Goal: Task Accomplishment & Management: Complete application form

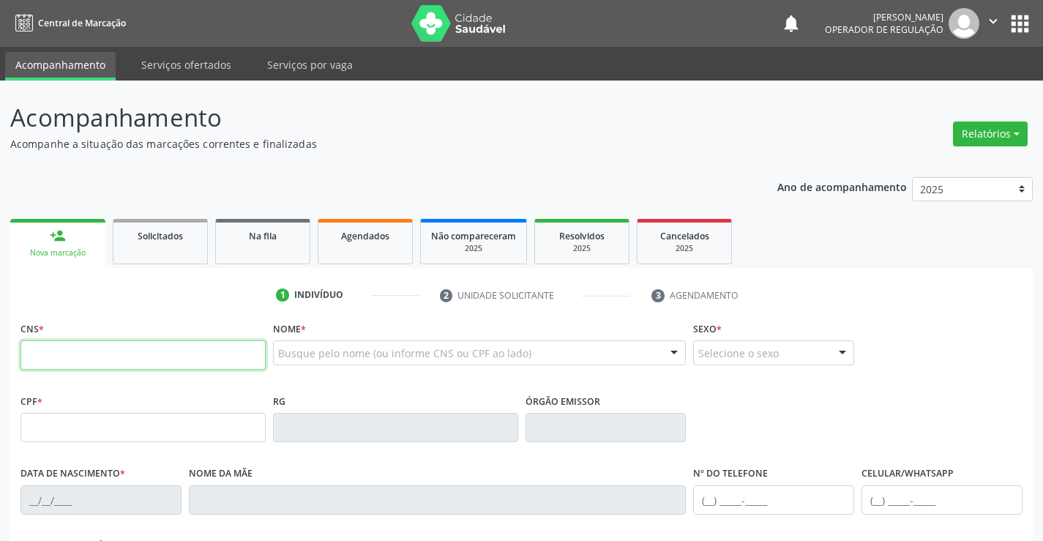
click at [116, 358] on input "text" at bounding box center [142, 354] width 245 height 29
type input "700 5033 2793 3855"
type input "0524147876"
type input "[DATE]"
type input "[PHONE_NUMBER]"
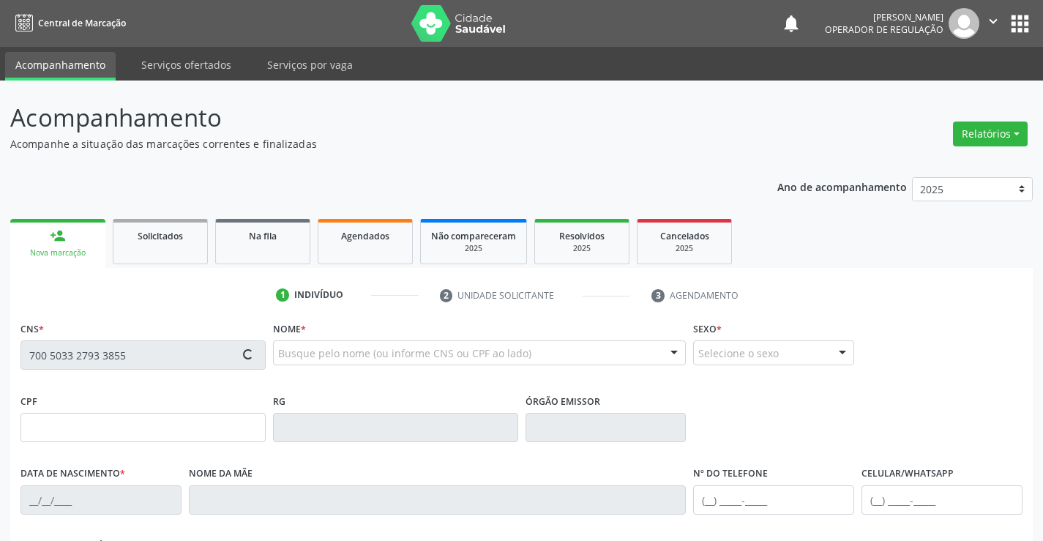
type input "[PHONE_NUMBER]"
type input "863.256.985-68"
type input "195"
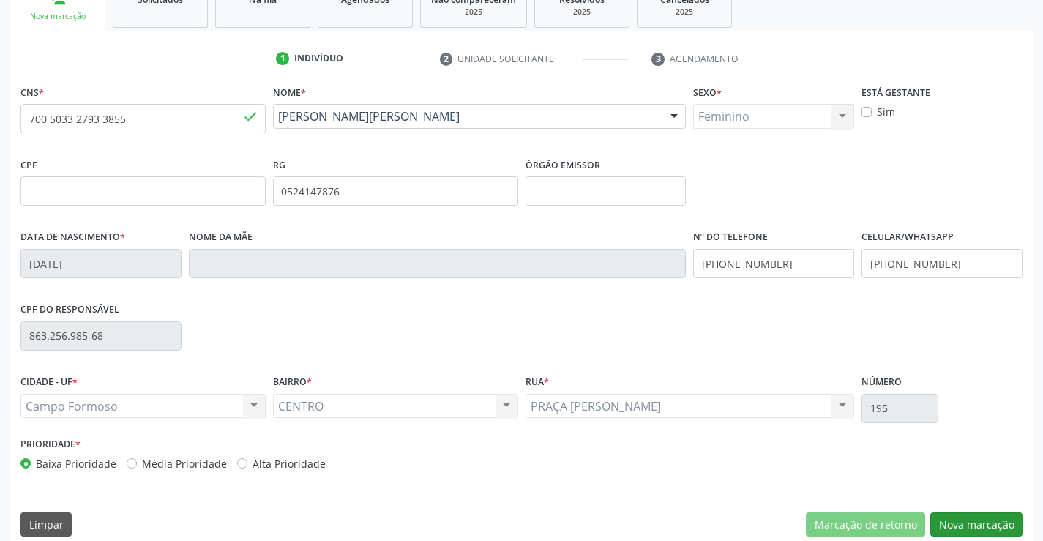
scroll to position [253, 0]
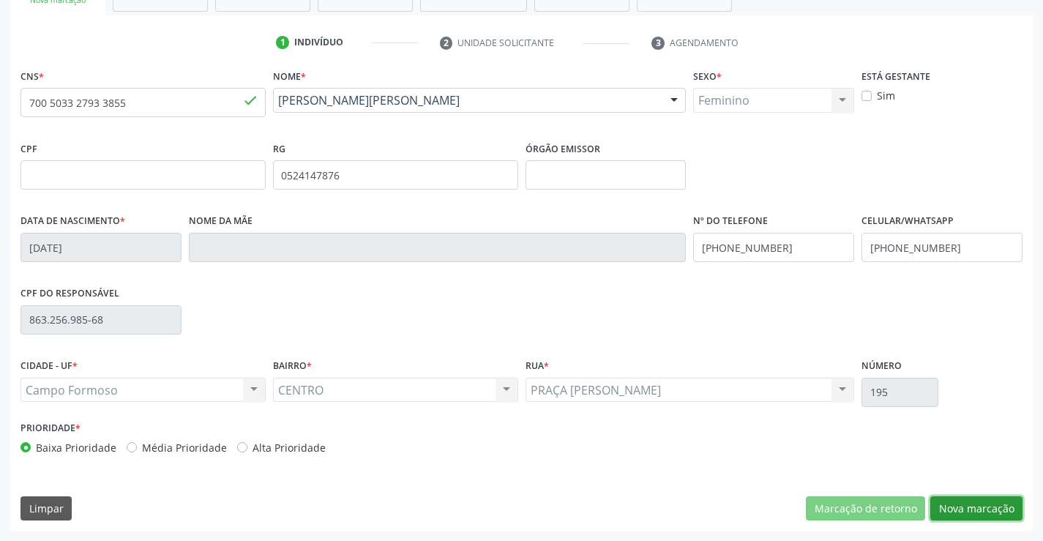
click at [973, 509] on button "Nova marcação" at bounding box center [976, 508] width 92 height 25
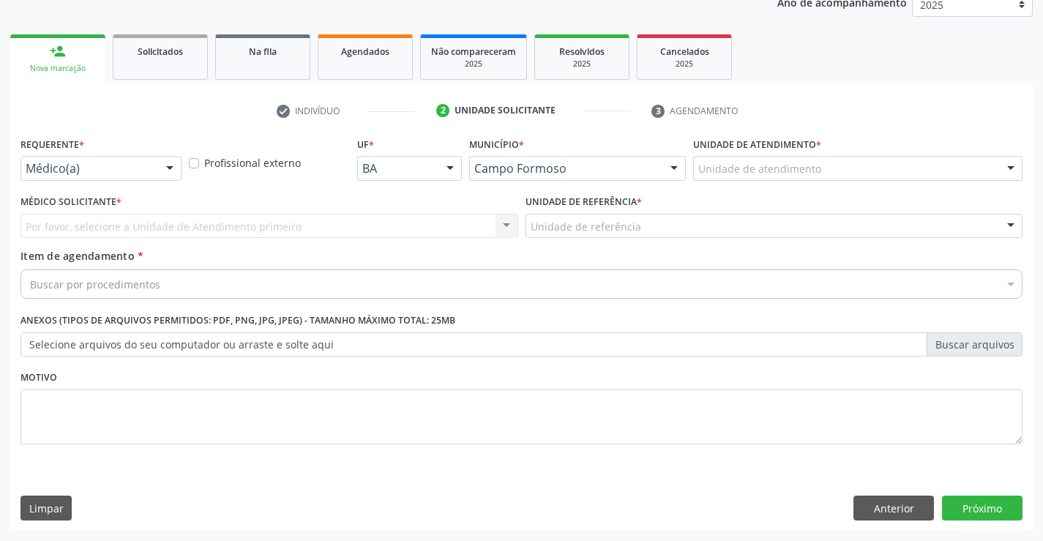
click at [170, 165] on div at bounding box center [170, 169] width 22 height 25
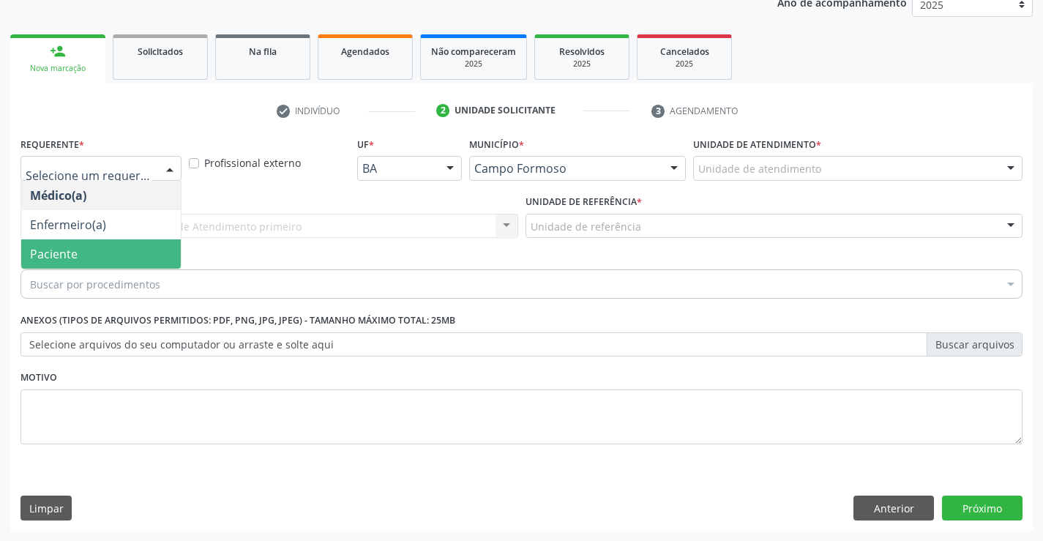
click at [109, 265] on span "Paciente" at bounding box center [101, 253] width 160 height 29
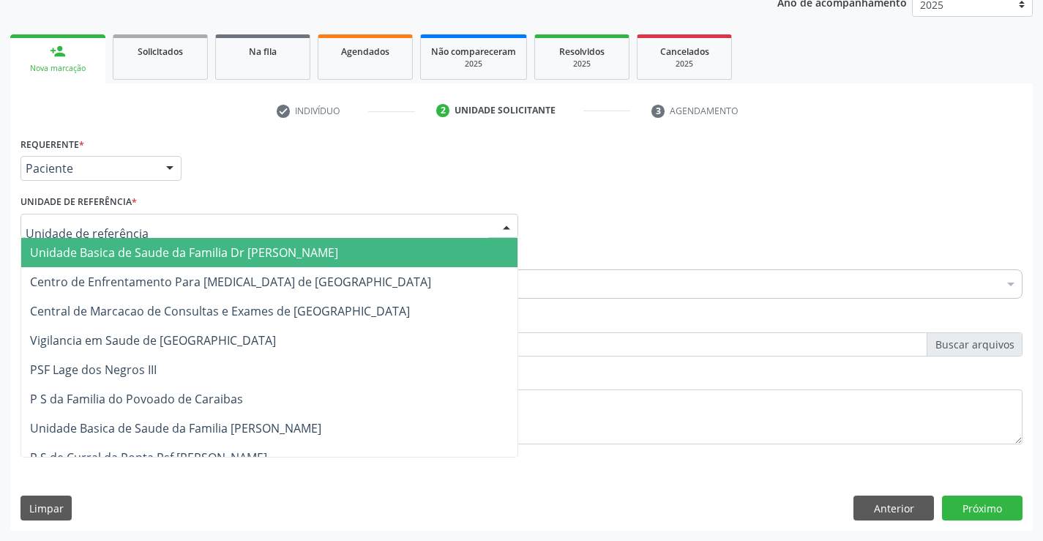
click at [159, 220] on div at bounding box center [269, 226] width 498 height 25
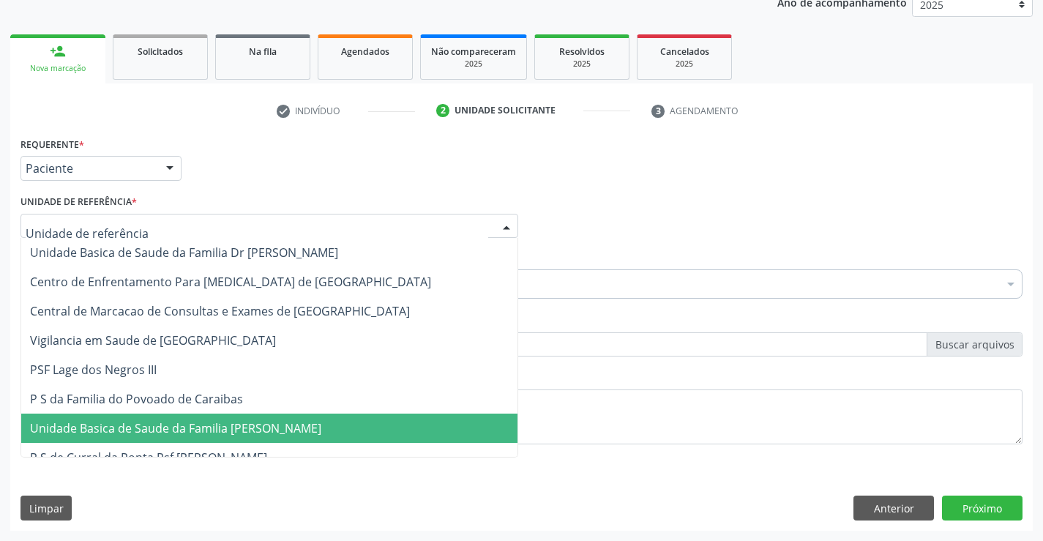
click at [206, 435] on span "Unidade Basica de Saude da Familia [PERSON_NAME]" at bounding box center [175, 428] width 291 height 16
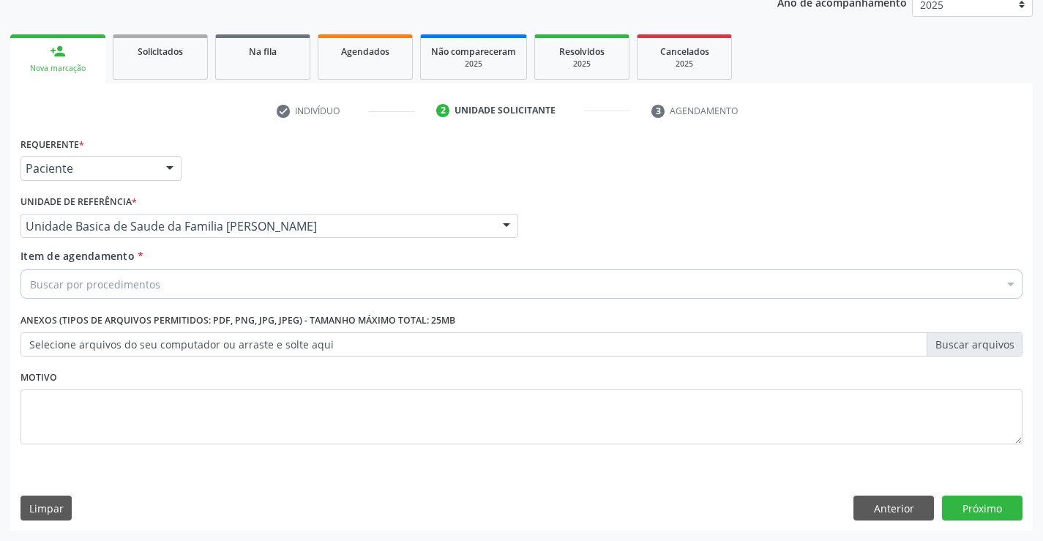
click at [210, 284] on div "Buscar por procedimentos" at bounding box center [521, 283] width 1002 height 29
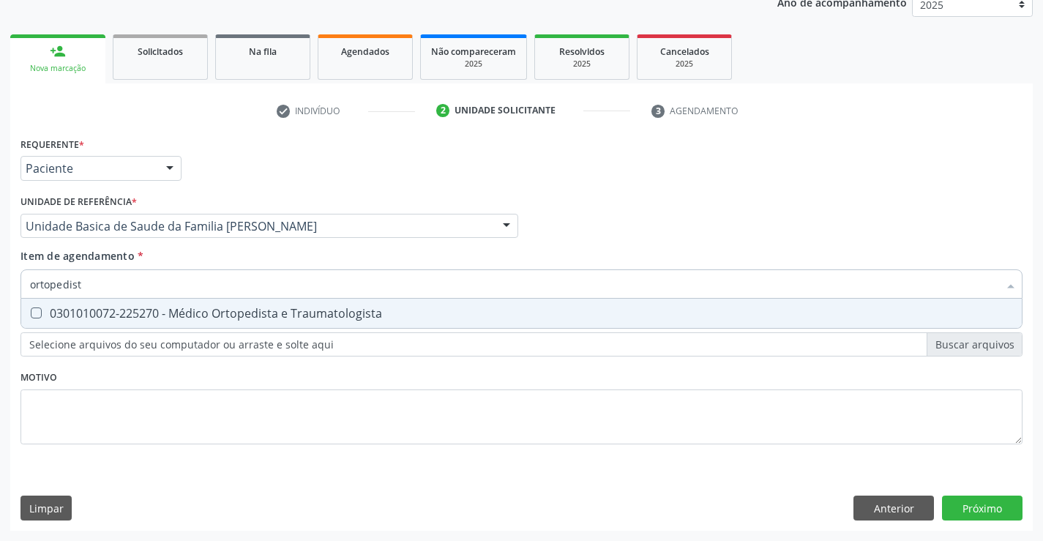
type input "ortopedista"
click at [276, 316] on div "0301010072-225270 - Médico Ortopedista e Traumatologista" at bounding box center [521, 313] width 983 height 12
checkbox Traumatologista "true"
click at [284, 382] on div "Requerente * Paciente Médico(a) Enfermeiro(a) Paciente Nenhum resultado encontr…" at bounding box center [521, 299] width 1002 height 332
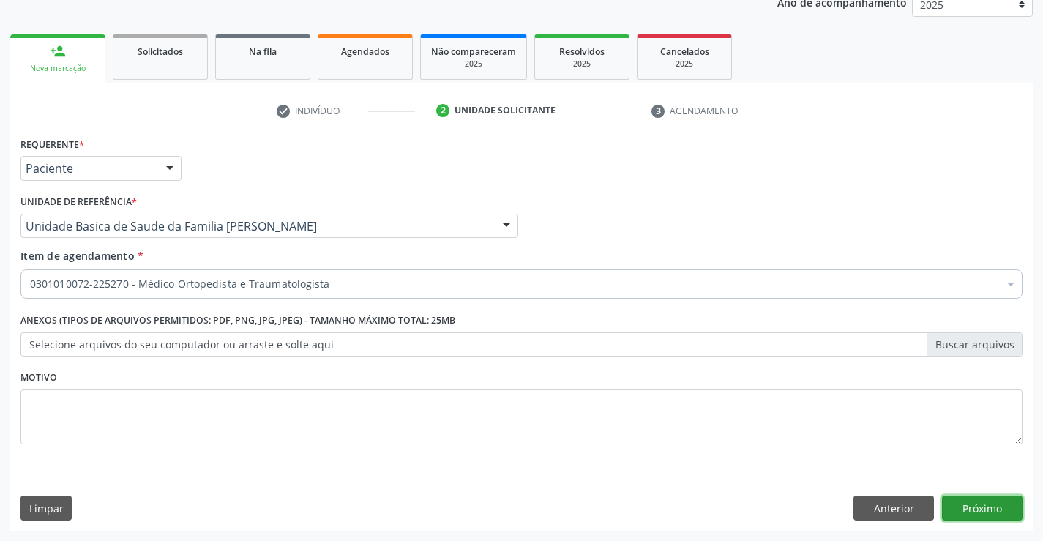
click at [988, 501] on button "Próximo" at bounding box center [982, 508] width 81 height 25
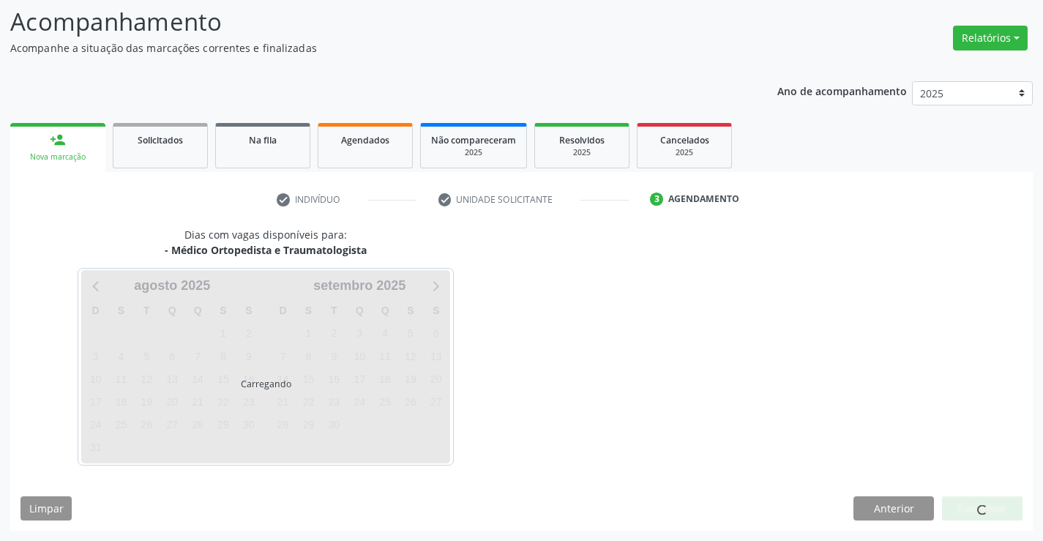
scroll to position [96, 0]
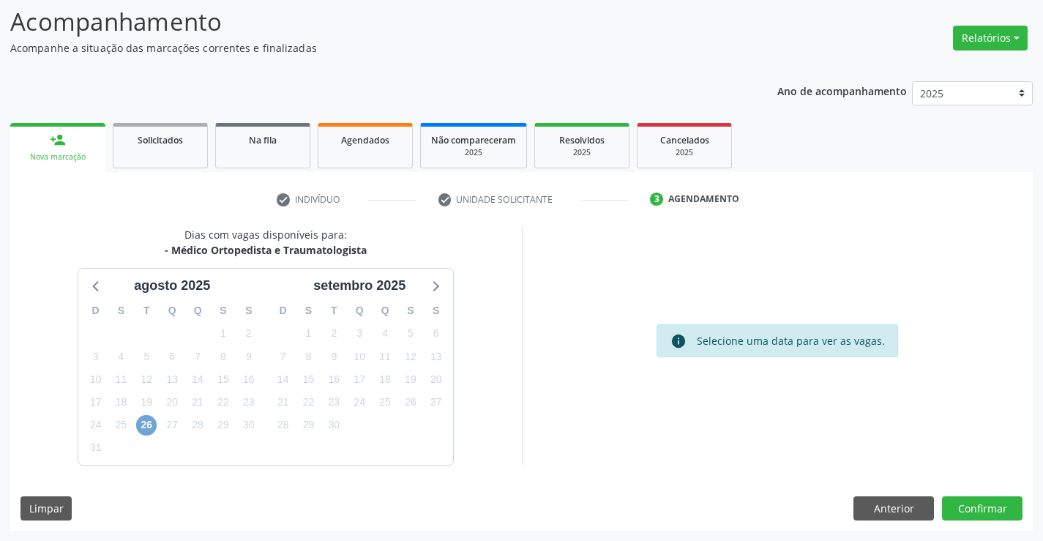
click at [149, 426] on span "26" at bounding box center [146, 425] width 20 height 20
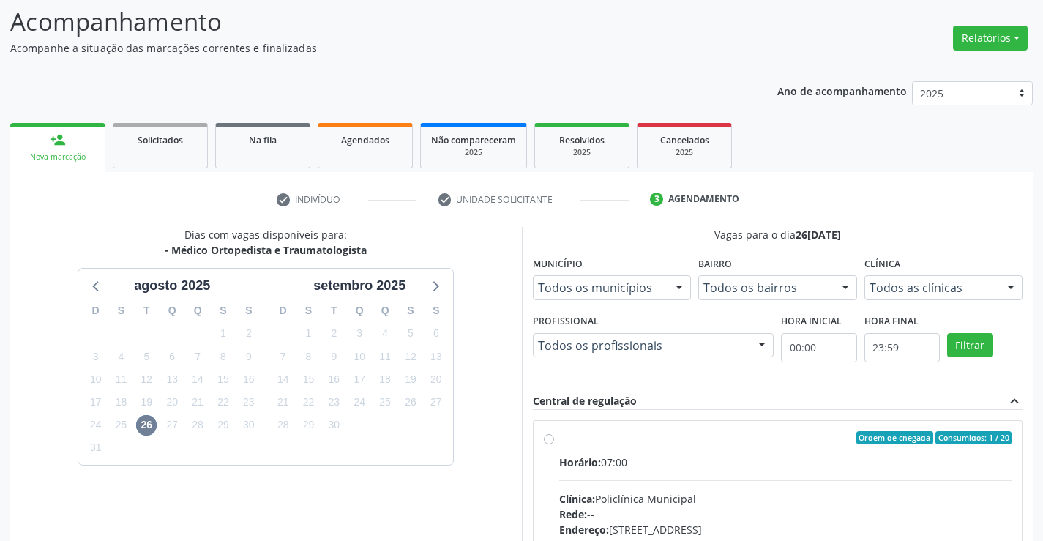
click at [559, 441] on label "Ordem de chegada Consumidos: 1 / 20 Horário: 07:00 Clínica: Policlínica Municip…" at bounding box center [785, 543] width 453 height 225
click at [547, 441] on input "Ordem de chegada Consumidos: 1 / 20 Horário: 07:00 Clínica: Policlínica Municip…" at bounding box center [549, 437] width 10 height 13
radio input "true"
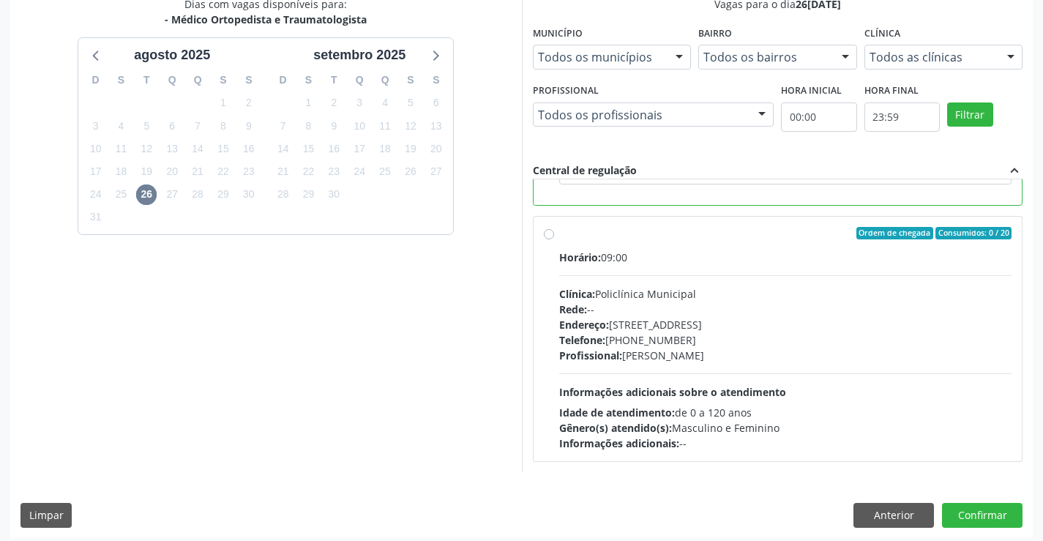
scroll to position [334, 0]
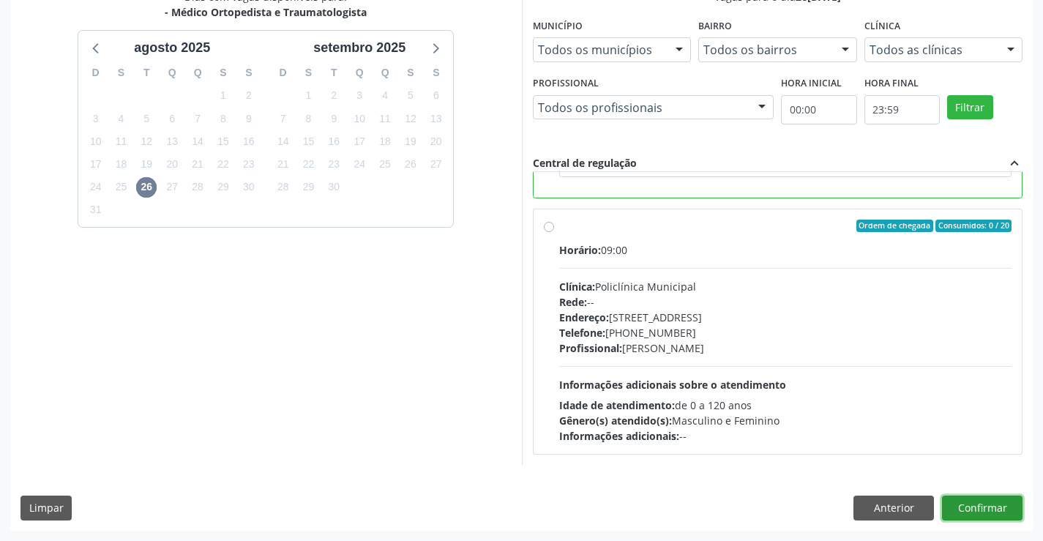
click at [957, 508] on button "Confirmar" at bounding box center [982, 508] width 81 height 25
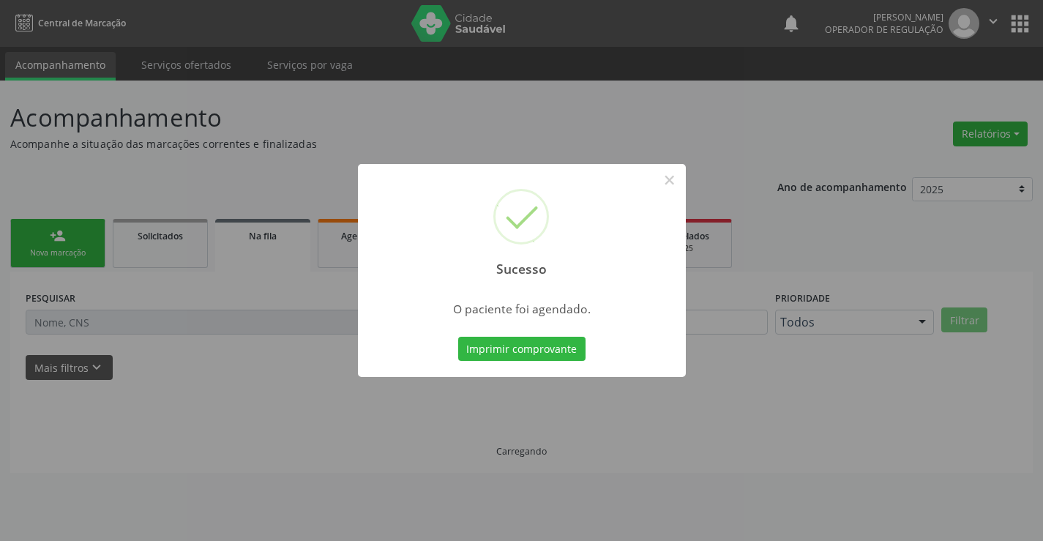
scroll to position [0, 0]
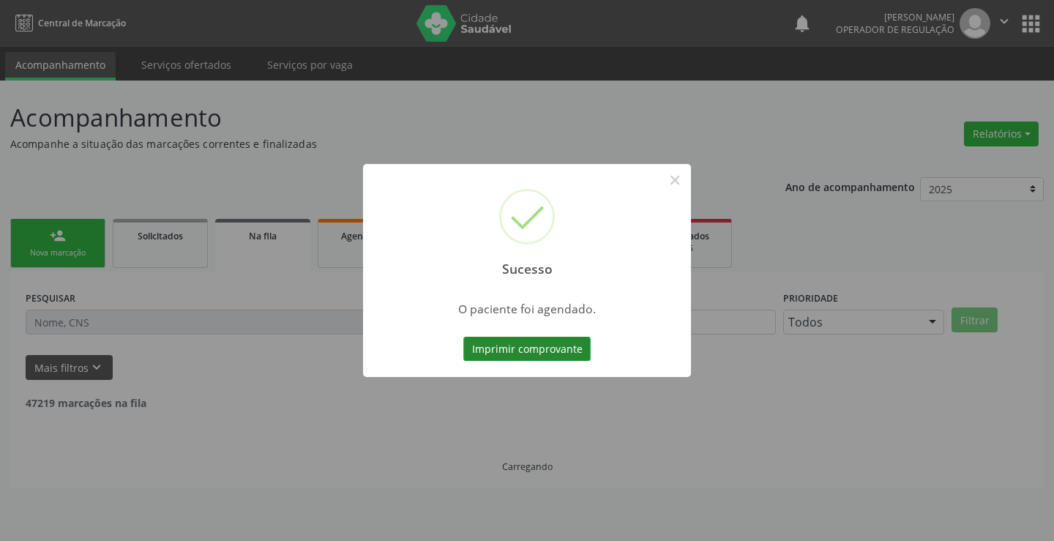
click at [558, 345] on button "Imprimir comprovante" at bounding box center [526, 349] width 127 height 25
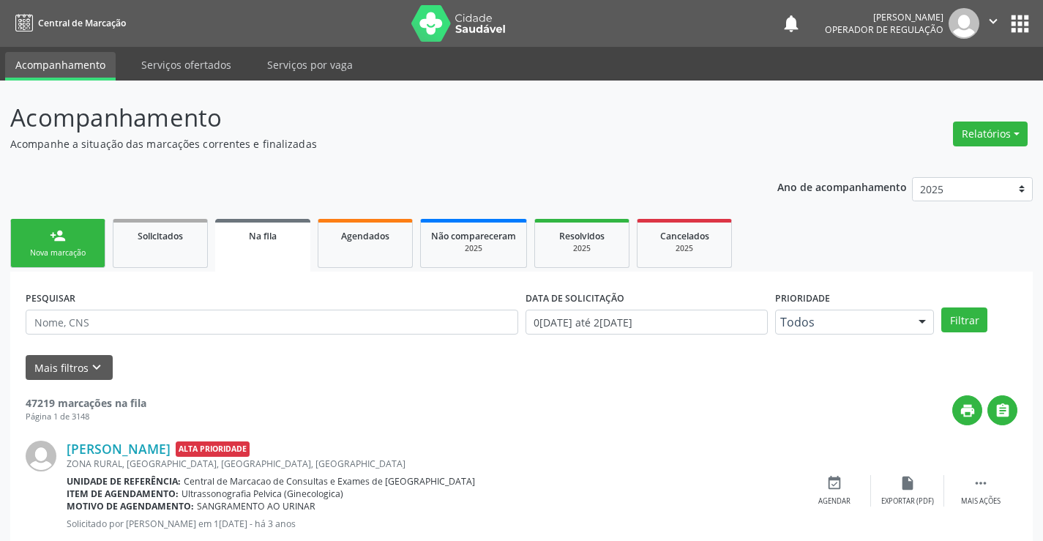
click at [90, 253] on div "Nova marcação" at bounding box center [57, 252] width 73 height 11
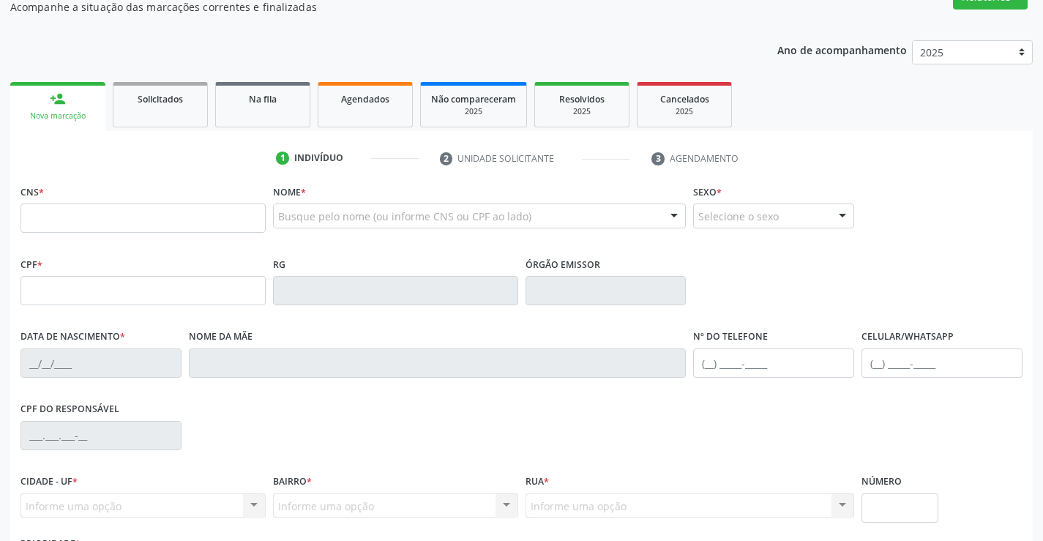
scroll to position [146, 0]
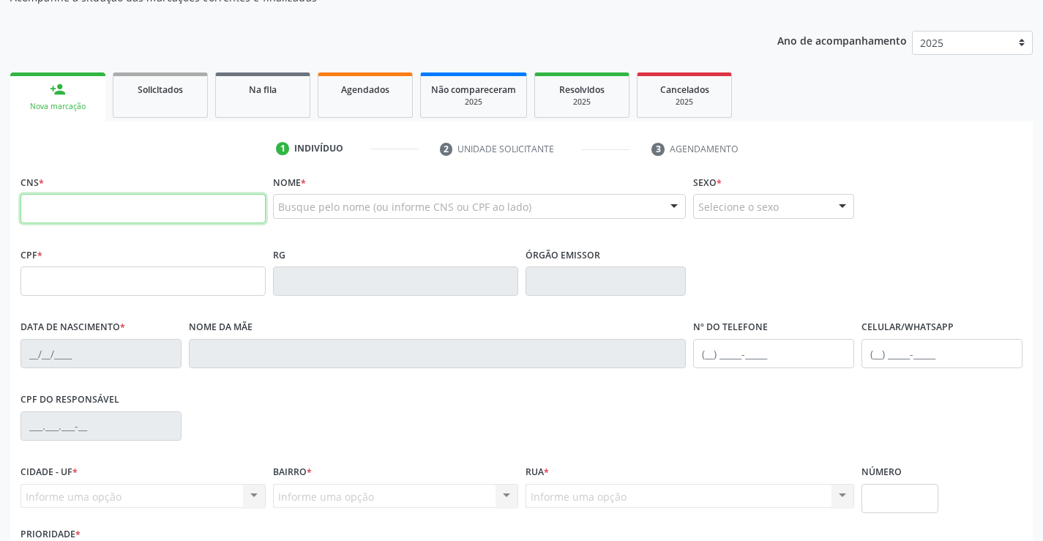
click at [65, 212] on input "text" at bounding box center [142, 208] width 245 height 29
type input "700 5033 2793 3855"
type input "0524147876"
type input "06/06/1970"
type input "(74) 99140-2885"
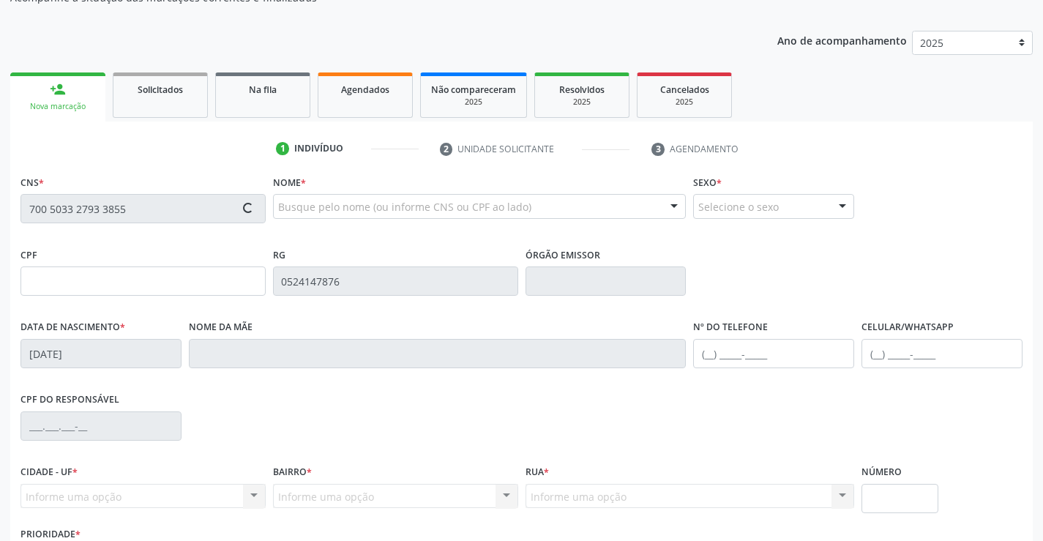
type input "(74) 99140-2885"
type input "863.256.985-68"
type input "195"
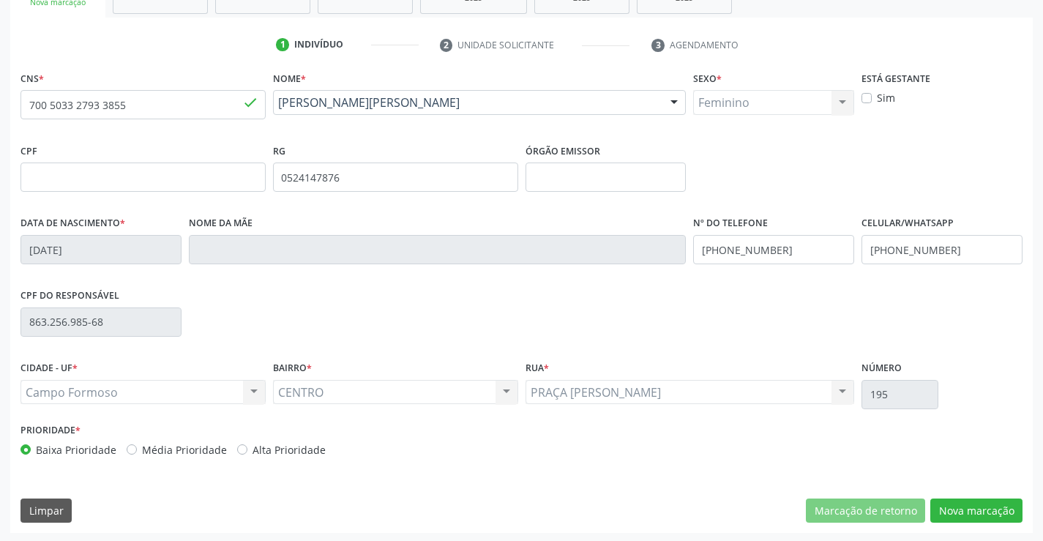
scroll to position [253, 0]
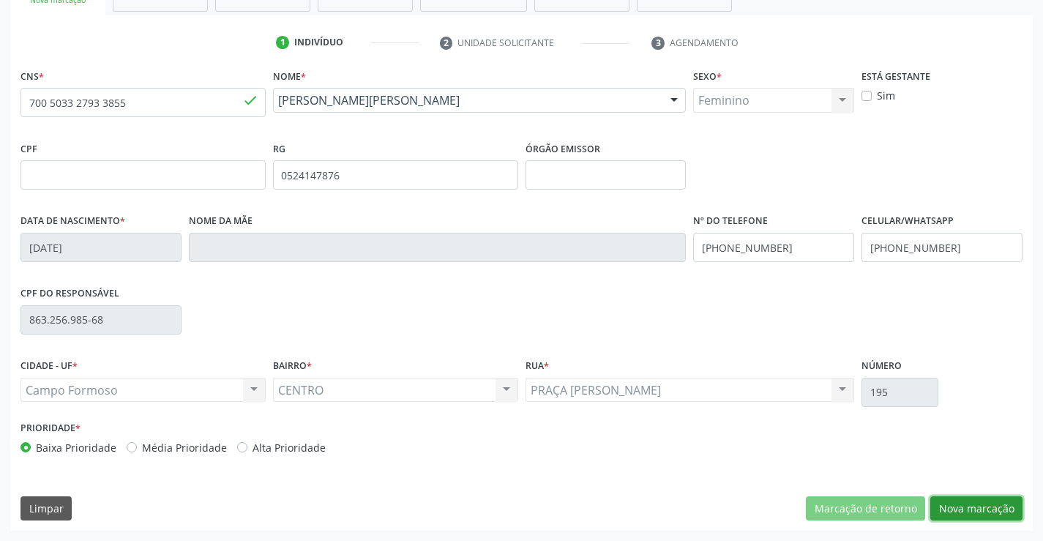
click at [974, 498] on button "Nova marcação" at bounding box center [976, 508] width 92 height 25
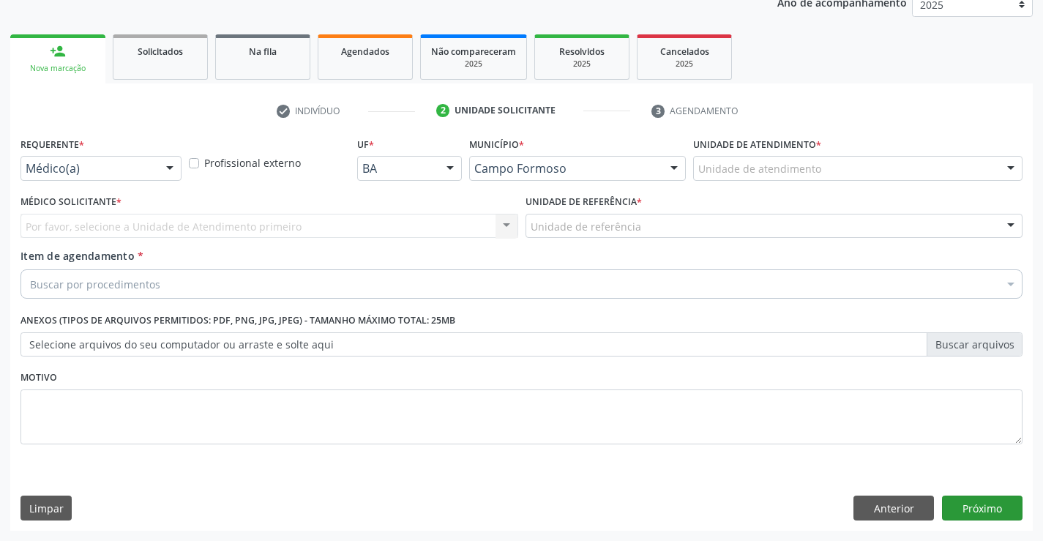
scroll to position [184, 0]
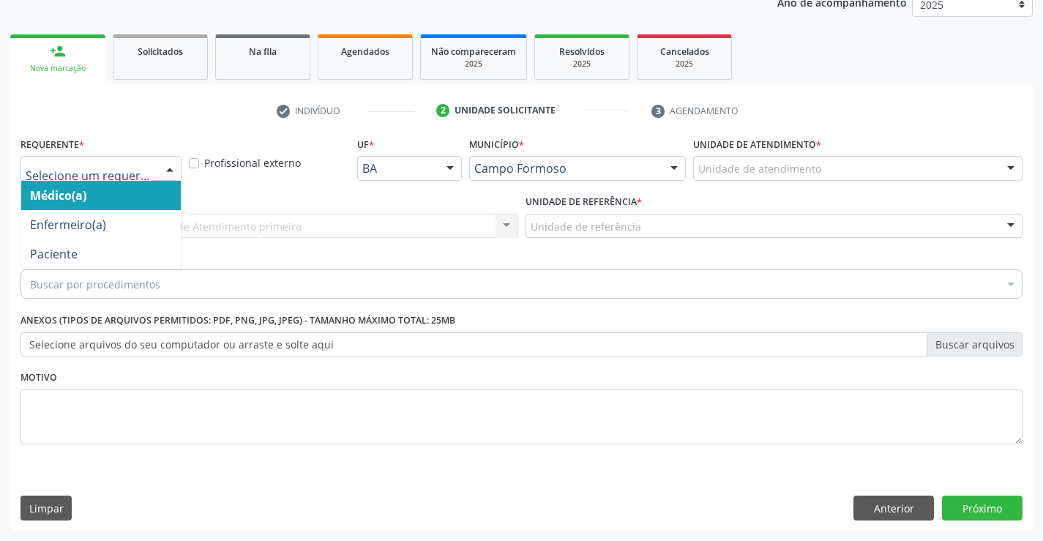
click at [172, 165] on div at bounding box center [170, 169] width 22 height 25
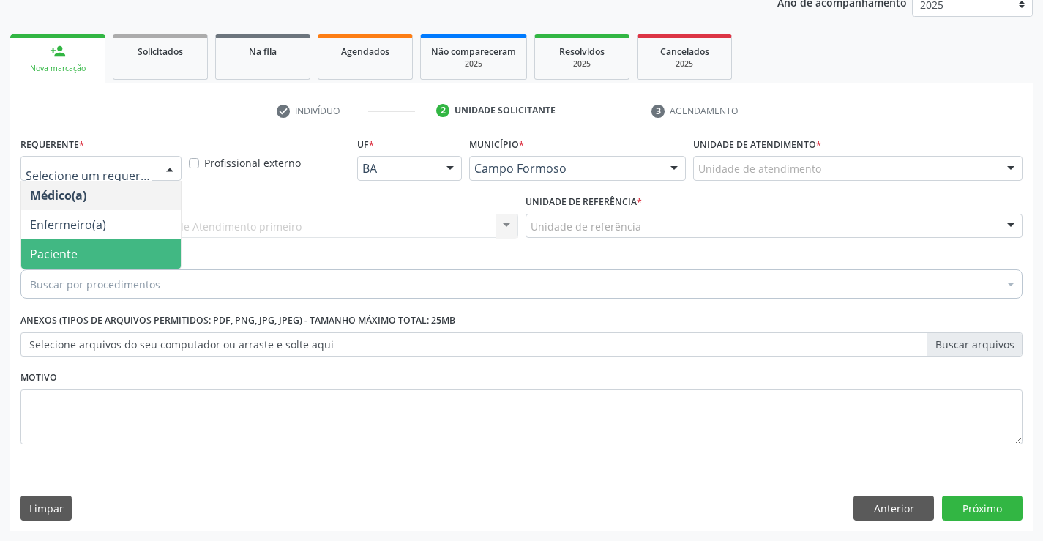
click at [112, 254] on span "Paciente" at bounding box center [101, 253] width 160 height 29
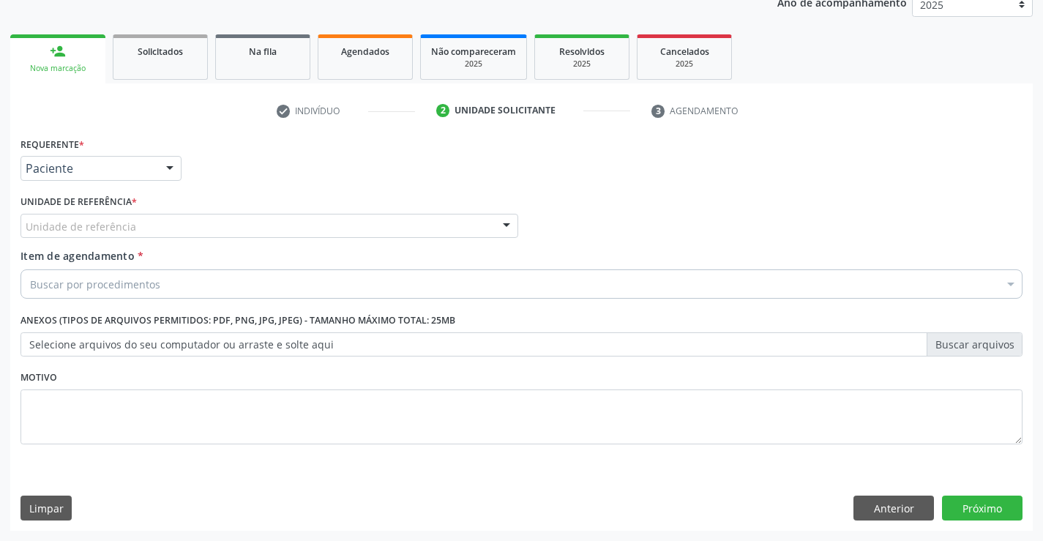
click at [150, 234] on div "Unidade de referência" at bounding box center [269, 226] width 498 height 25
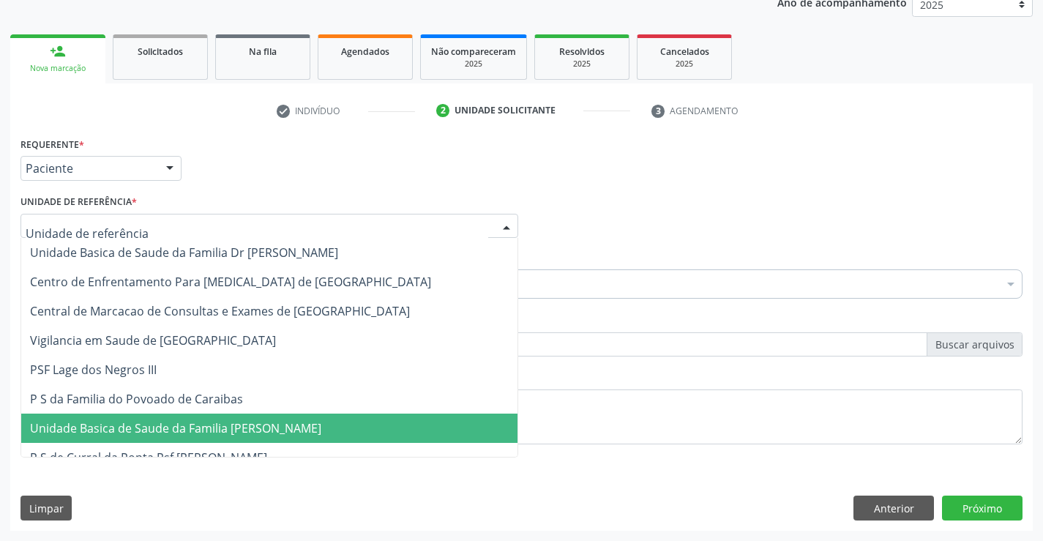
click at [198, 419] on span "Unidade Basica de Saude da Familia [PERSON_NAME]" at bounding box center [269, 428] width 496 height 29
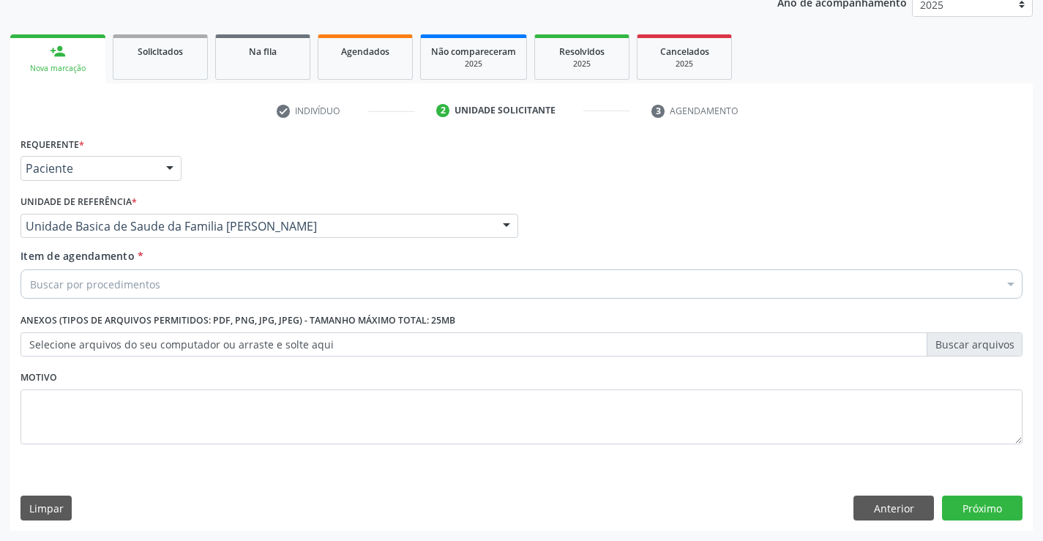
click at [187, 283] on div "Buscar por procedimentos" at bounding box center [521, 283] width 1002 height 29
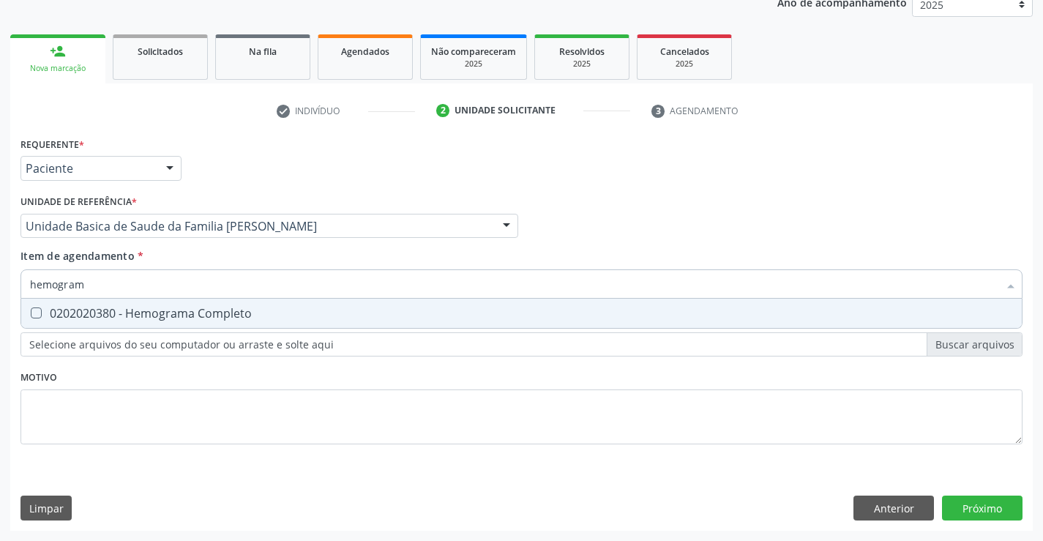
type input "hemograma"
click at [220, 316] on div "0202020380 - Hemograma Completo" at bounding box center [521, 313] width 983 height 12
checkbox Completo "true"
type input "hemograma"
click at [201, 386] on div "Requerente * Paciente Médico(a) Enfermeiro(a) Paciente Nenhum resultado encontr…" at bounding box center [521, 299] width 1002 height 332
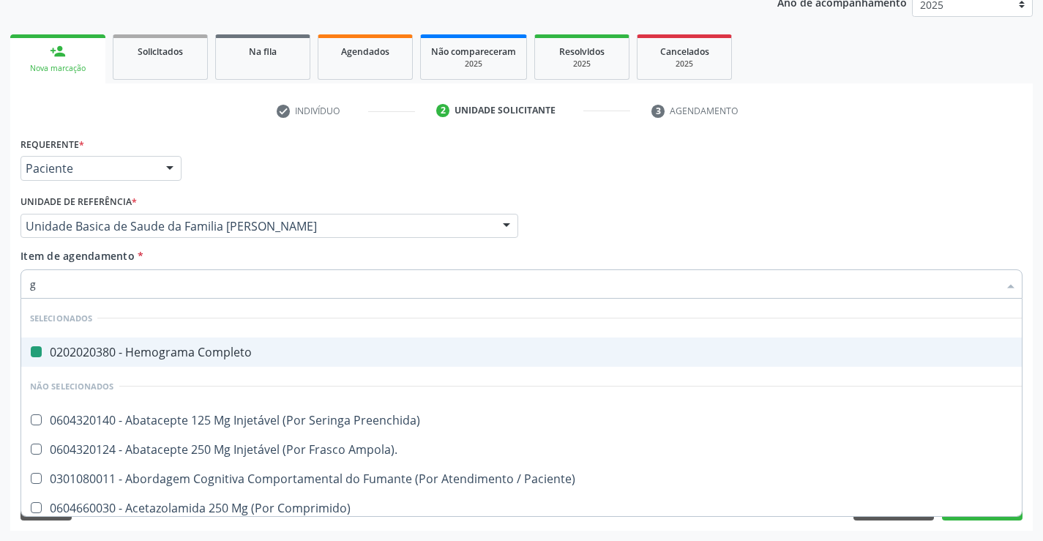
type input "gl"
checkbox Completo "false"
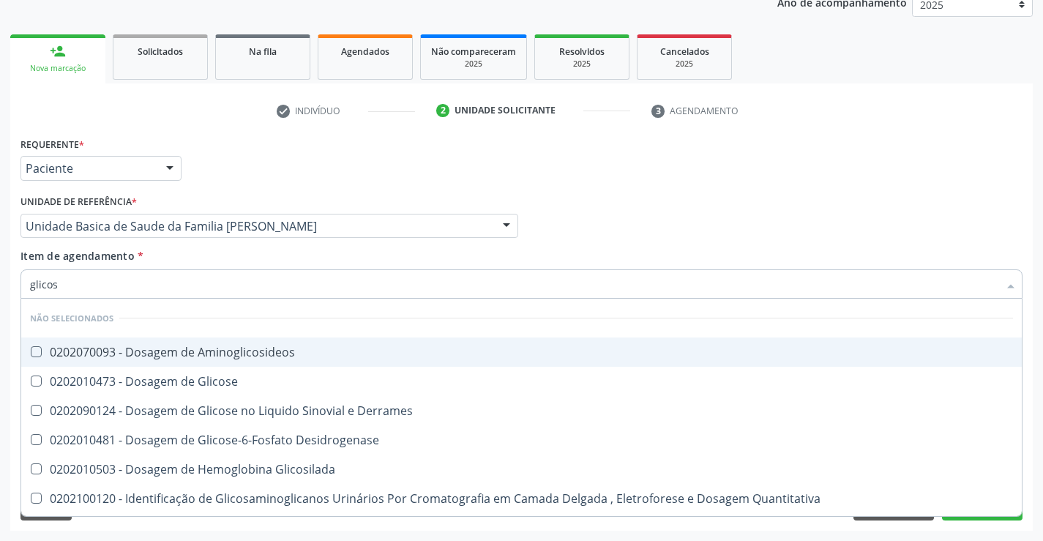
type input "glicose"
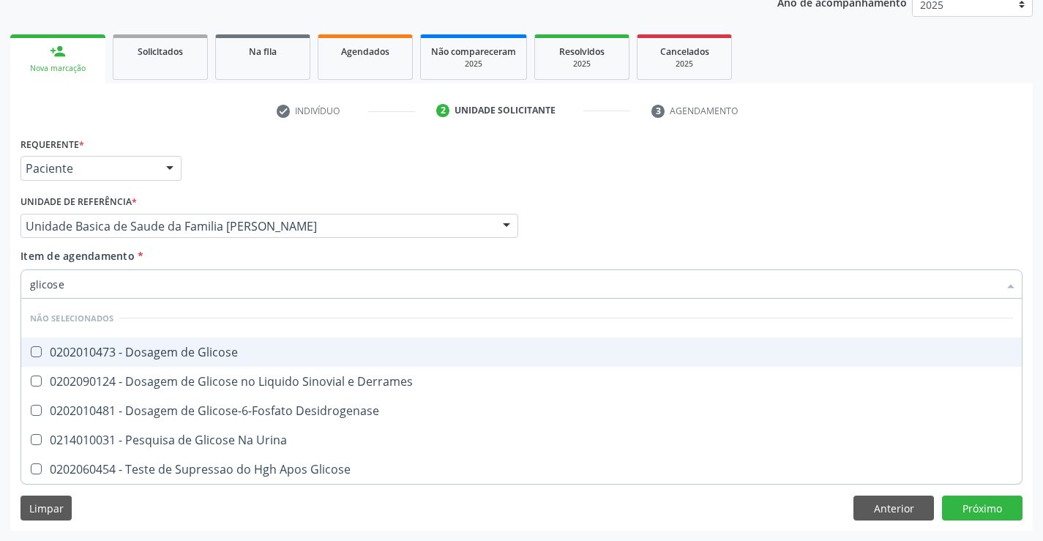
click at [205, 347] on div "0202010473 - Dosagem de Glicose" at bounding box center [521, 352] width 983 height 12
checkbox Glicose "true"
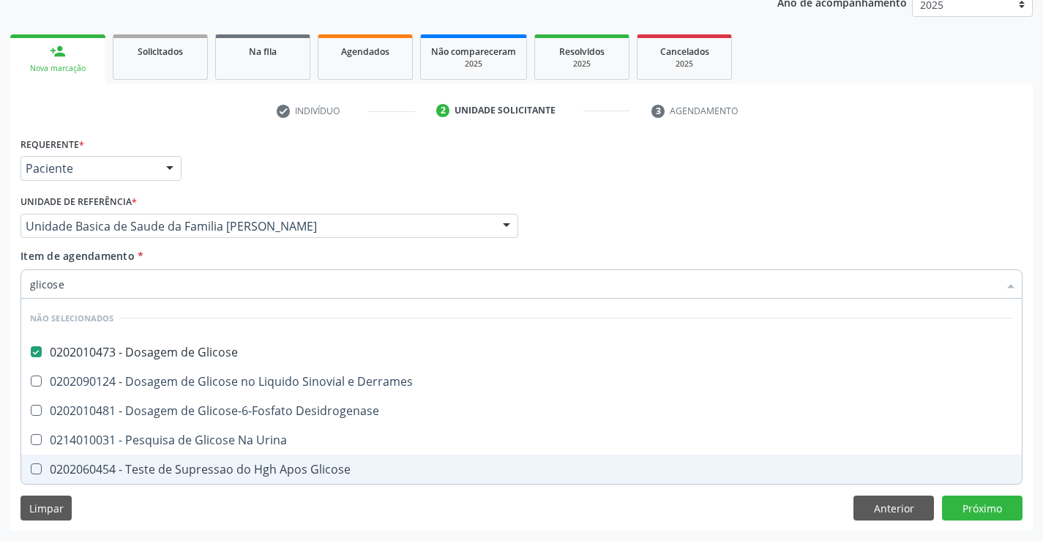
click at [307, 515] on div "Requerente * Paciente Médico(a) Enfermeiro(a) Paciente Nenhum resultado encontr…" at bounding box center [521, 331] width 1023 height 397
checkbox Derrames "true"
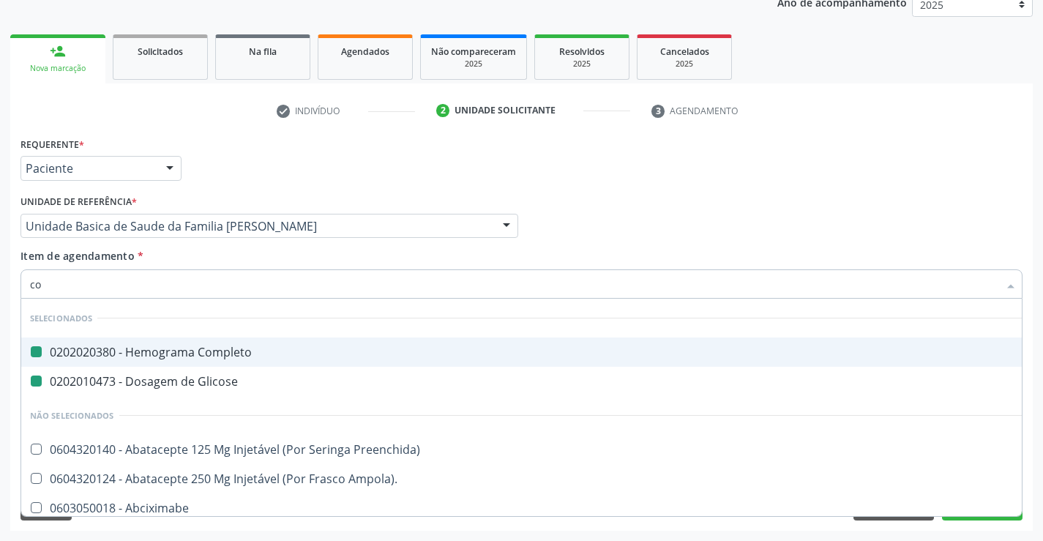
type input "col"
checkbox Completo "false"
checkbox Glicose "false"
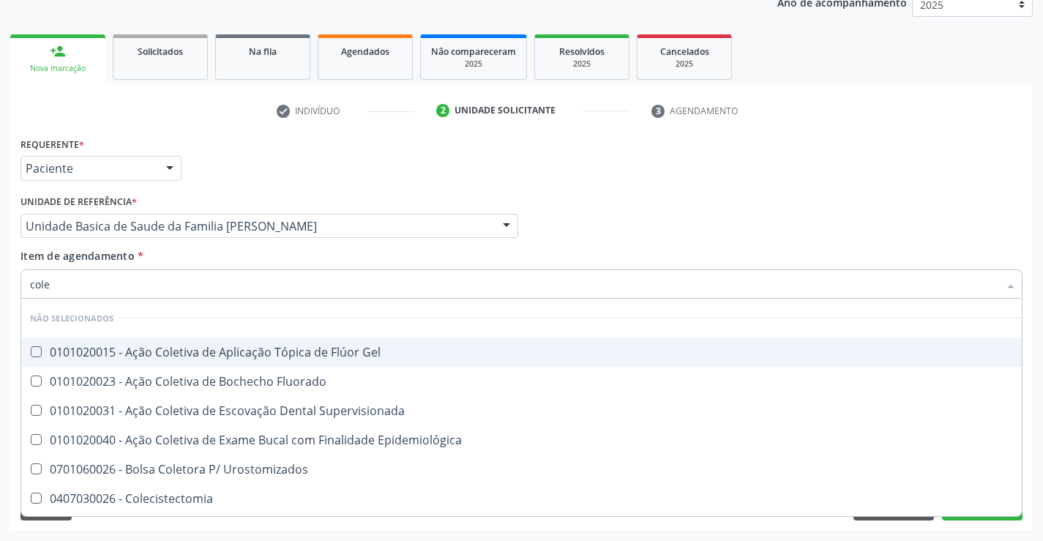
type input "coles"
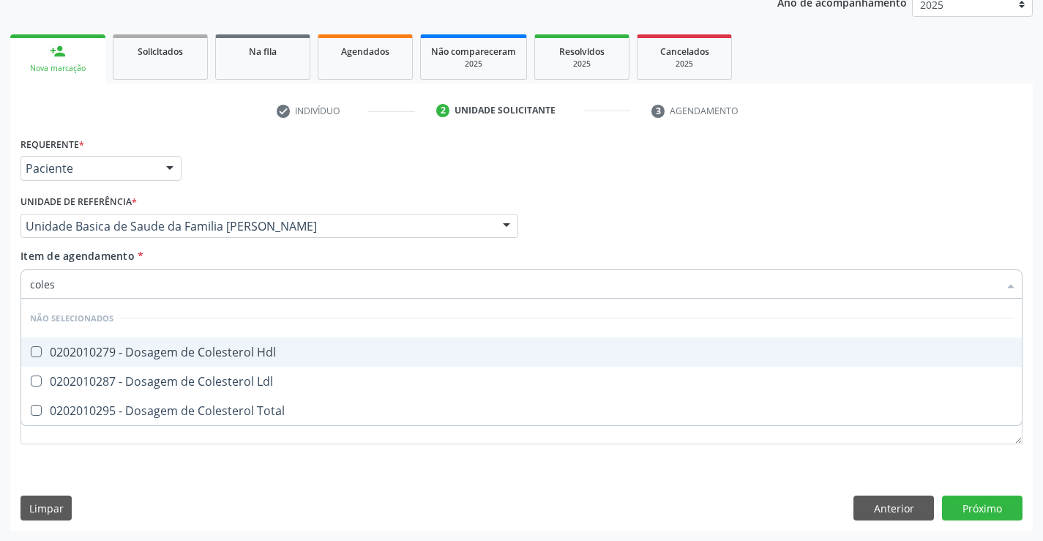
click at [169, 343] on span "0202010279 - Dosagem de Colesterol Hdl" at bounding box center [521, 351] width 1001 height 29
checkbox Hdl "true"
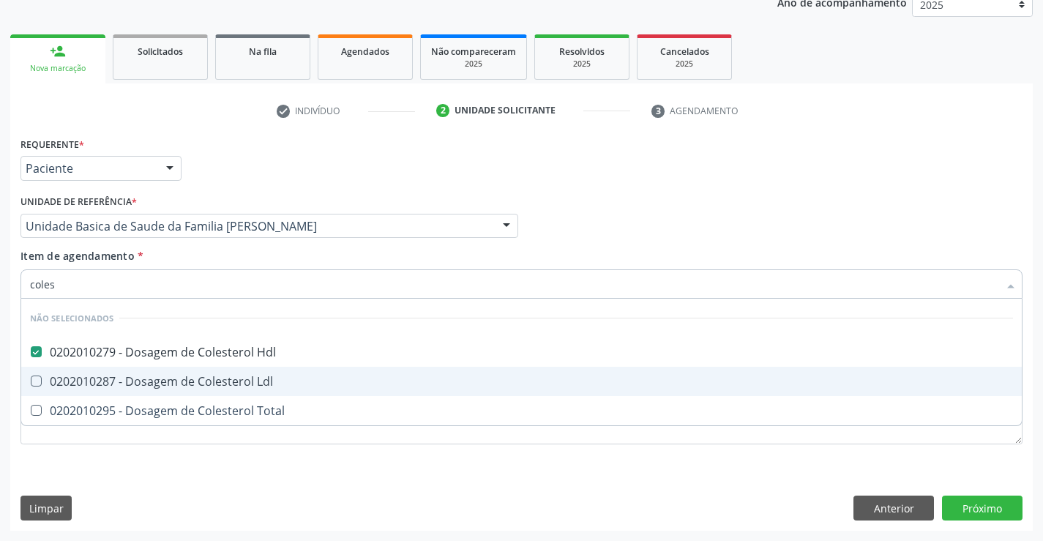
click at [168, 381] on div "0202010287 - Dosagem de Colesterol Ldl" at bounding box center [521, 382] width 983 height 12
checkbox Ldl "true"
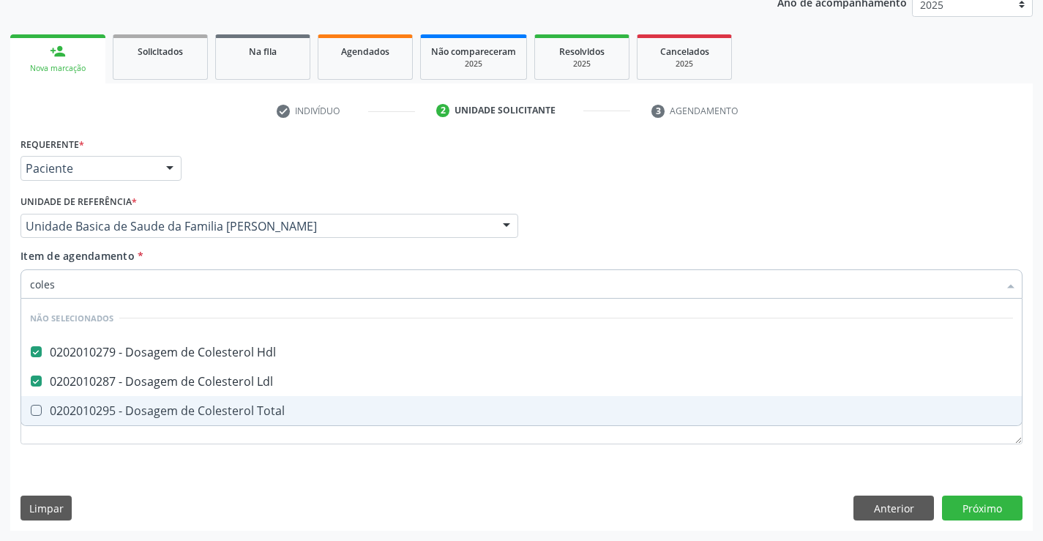
click at [171, 411] on div "0202010295 - Dosagem de Colesterol Total" at bounding box center [521, 411] width 983 height 12
checkbox Total "true"
type input "coles"
click at [168, 471] on div "Requerente * Paciente Médico(a) Enfermeiro(a) Paciente Nenhum resultado encontr…" at bounding box center [521, 331] width 1023 height 397
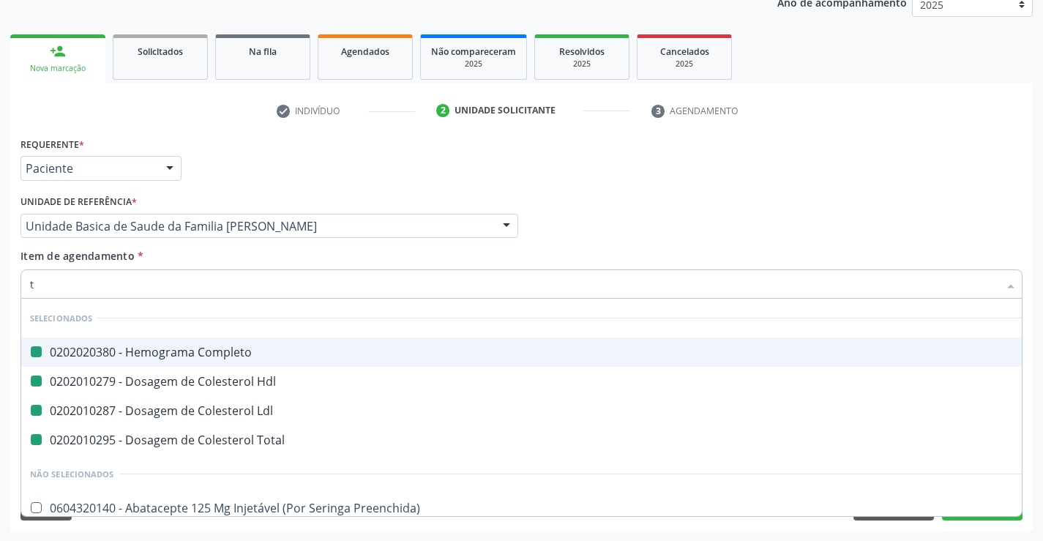
type input "tr"
checkbox Completo "false"
checkbox Hdl "false"
checkbox Ldl "false"
checkbox Total "false"
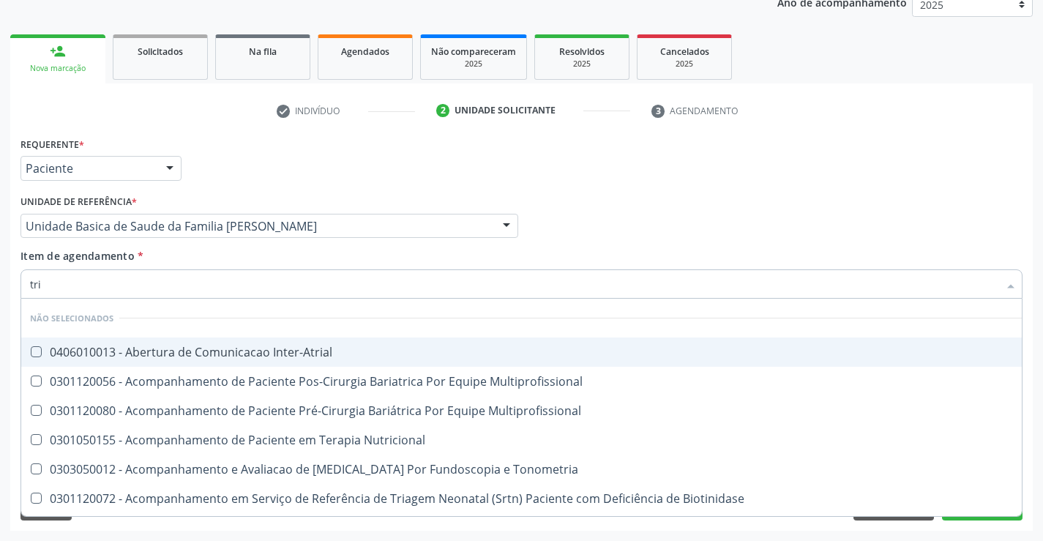
type input "trig"
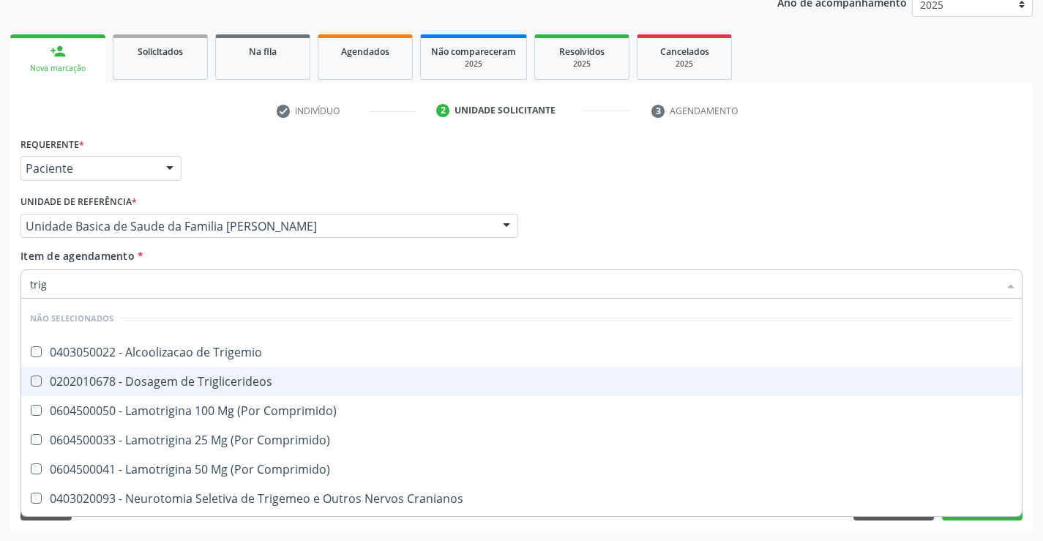
click at [198, 385] on div "0202010678 - Dosagem de Triglicerideos" at bounding box center [521, 382] width 983 height 12
checkbox Triglicerideos "true"
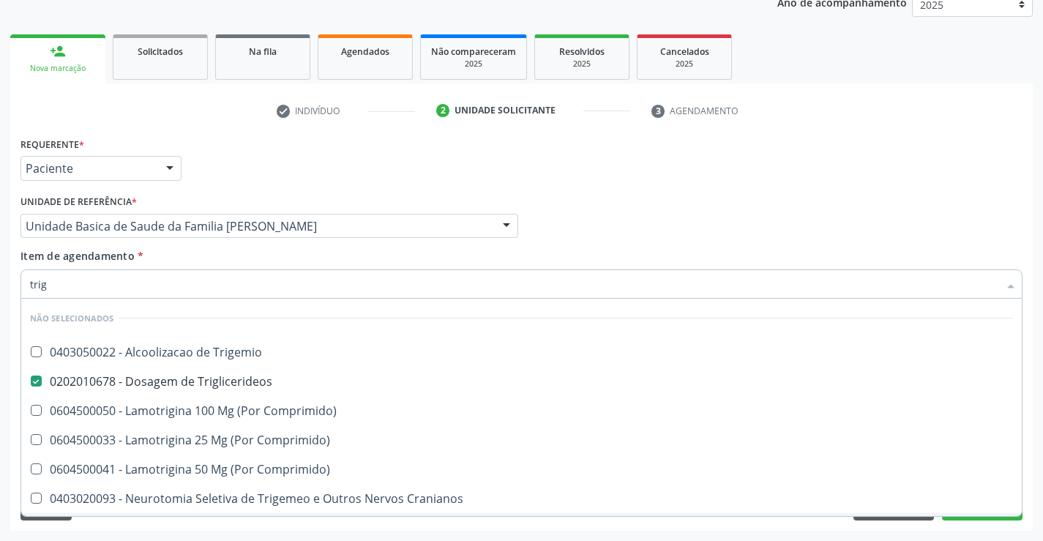
type input "trig"
click at [227, 526] on div "Requerente * Paciente Médico(a) Enfermeiro(a) Paciente Nenhum resultado encontr…" at bounding box center [521, 331] width 1023 height 397
checkbox Trigemio "true"
checkbox Comprimido\) "true"
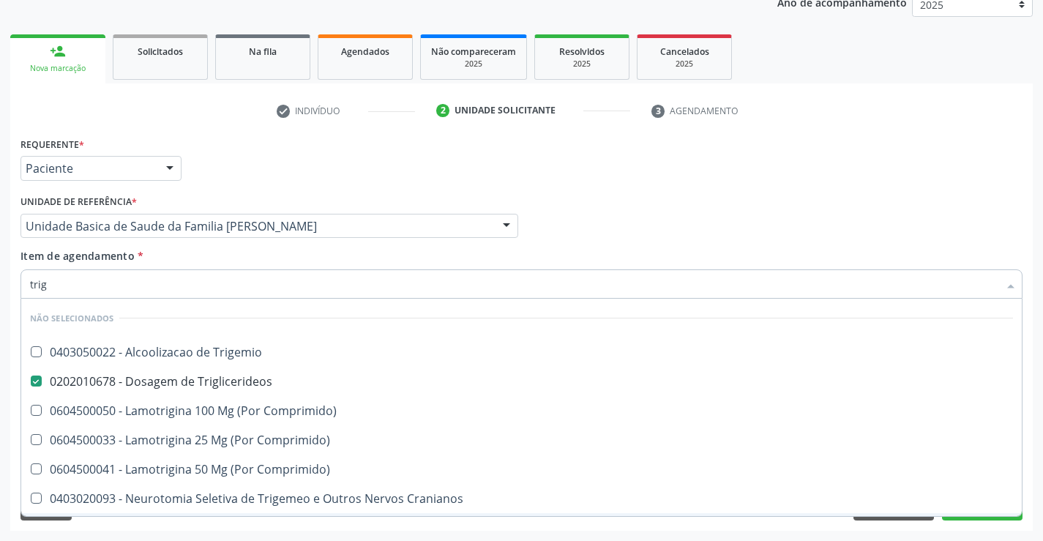
checkbox Cranianos "true"
checkbox Comprimido\) "true"
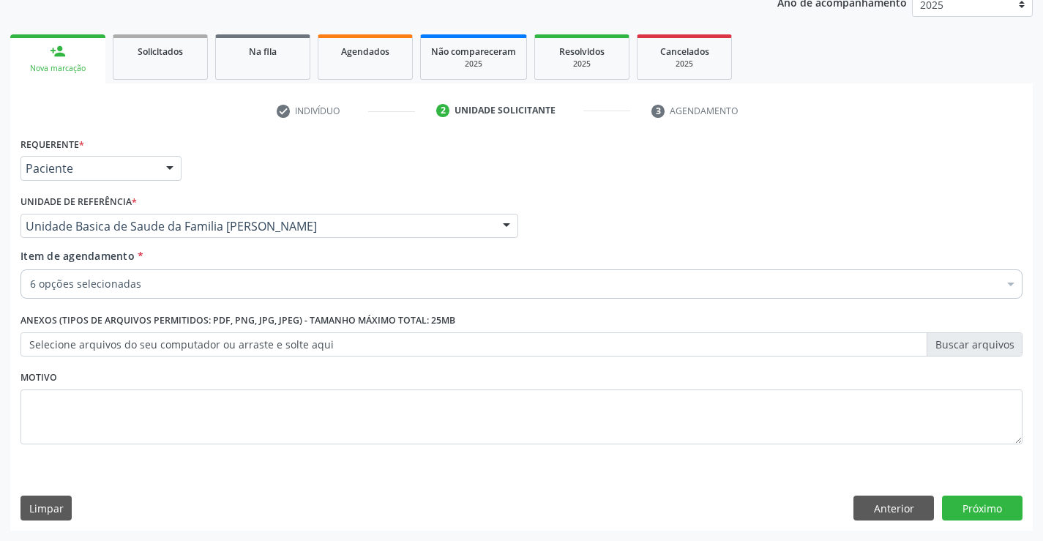
scroll to position [67, 0]
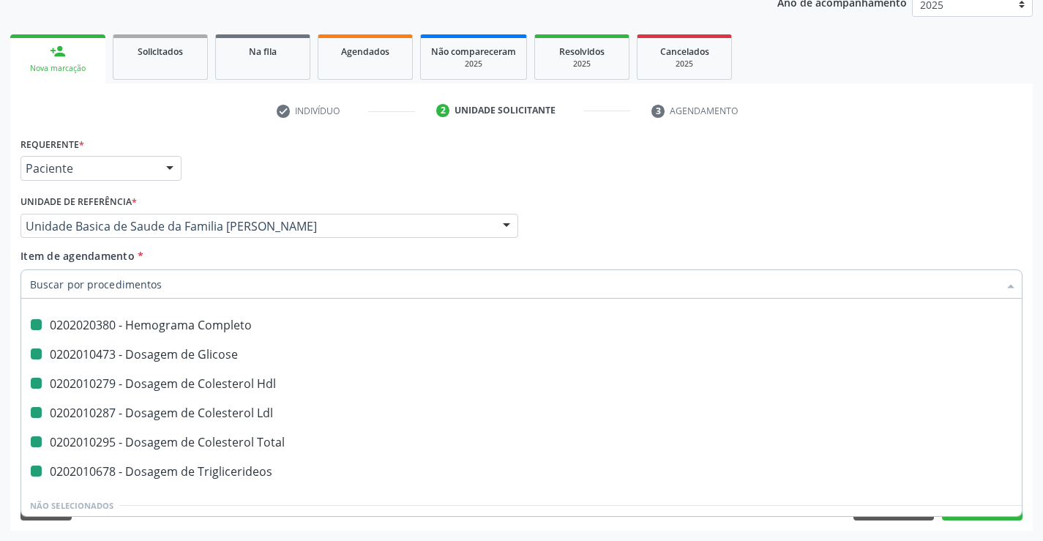
type input "u"
checkbox Completo "false"
checkbox Glicose "false"
checkbox Hdl "false"
checkbox Ldl "false"
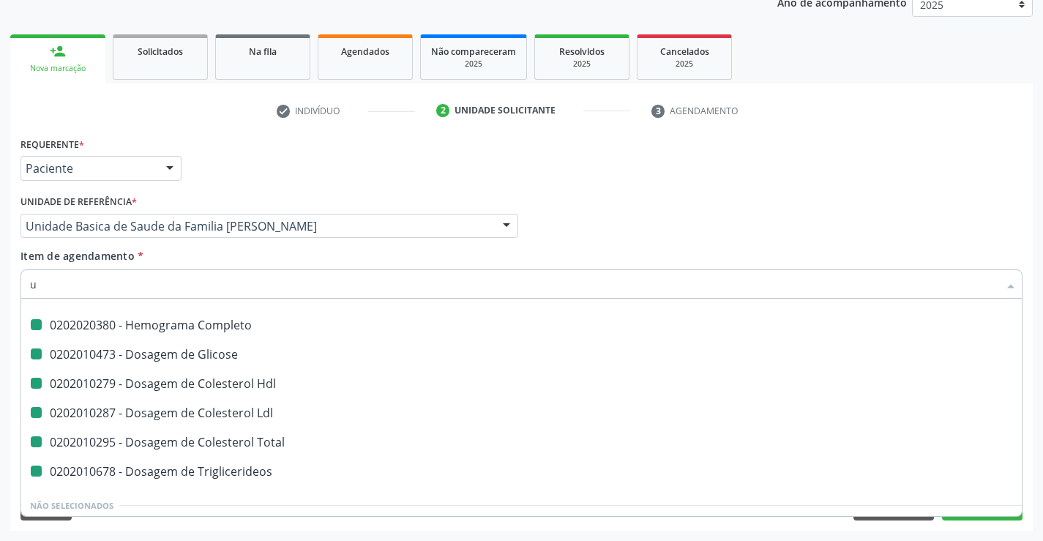
checkbox Triglicerideos "false"
checkbox Total "false"
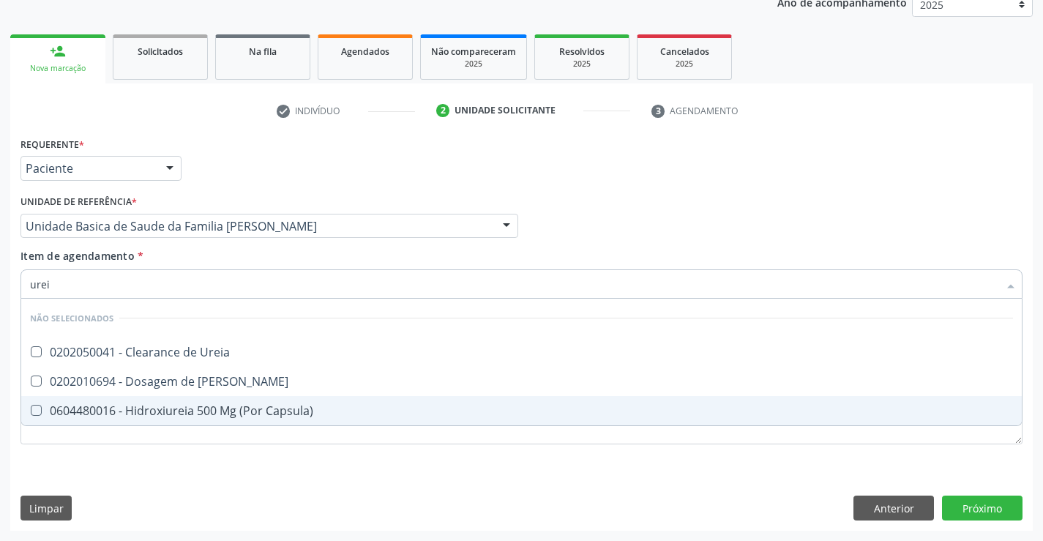
scroll to position [0, 0]
type input "ureia"
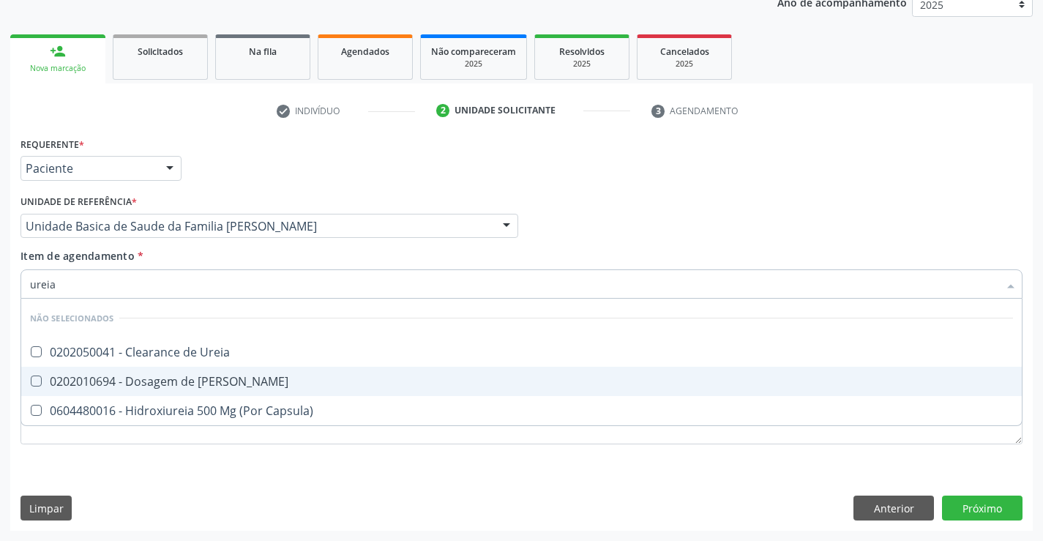
click at [168, 378] on div "0202010694 - Dosagem de [PERSON_NAME]" at bounding box center [521, 382] width 983 height 12
checkbox Ureia "true"
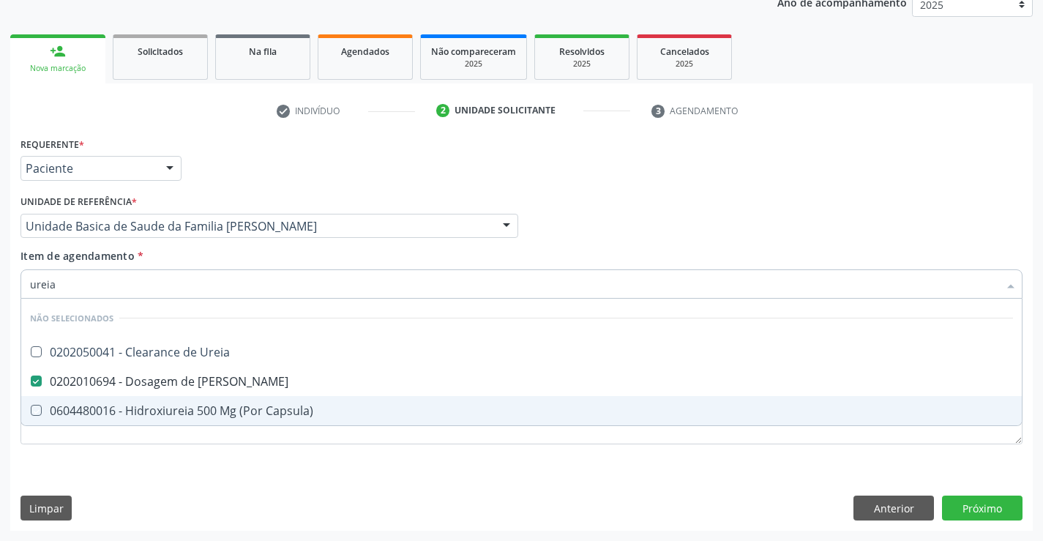
click at [179, 461] on div "Requerente * Paciente Médico(a) Enfermeiro(a) Paciente Nenhum resultado encontr…" at bounding box center [521, 299] width 1002 height 332
checkbox Ureia "true"
checkbox Capsula\) "true"
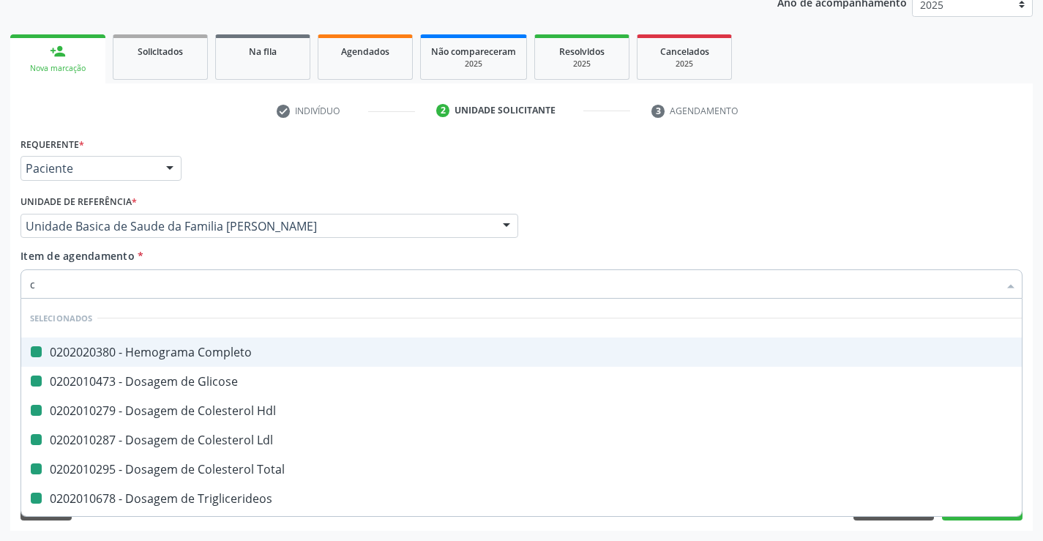
type input "cr"
checkbox Completo "false"
checkbox Glicose "false"
checkbox Hdl "false"
checkbox Ldl "false"
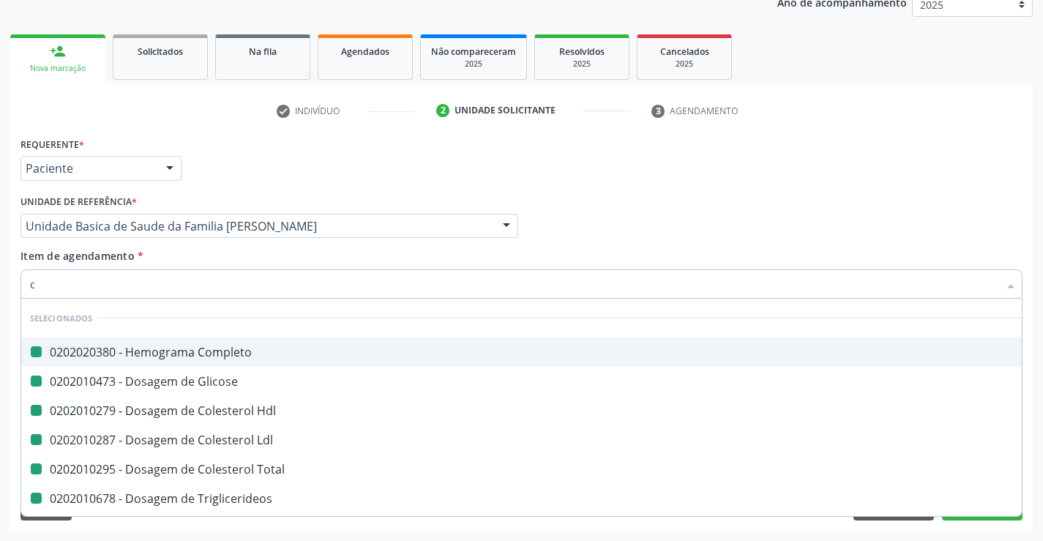
checkbox Total "false"
checkbox Triglicerideos "false"
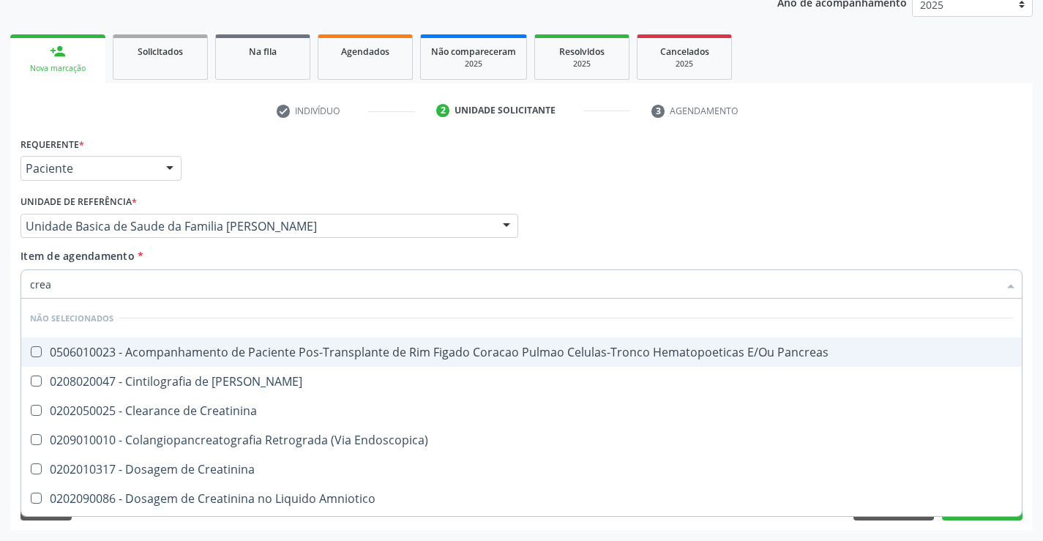
type input "creat"
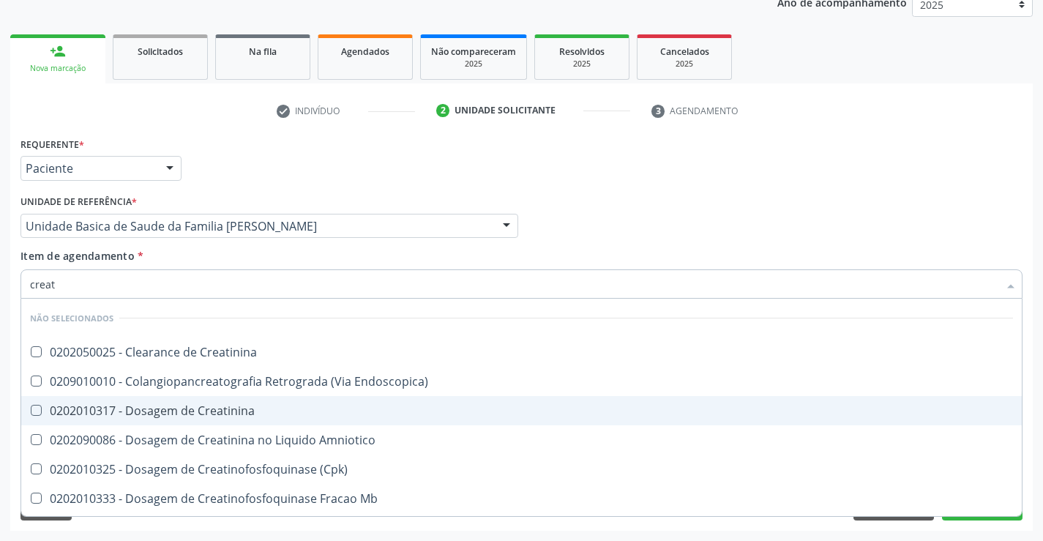
click at [209, 410] on div "0202010317 - Dosagem de Creatinina" at bounding box center [521, 411] width 983 height 12
checkbox Creatinina "true"
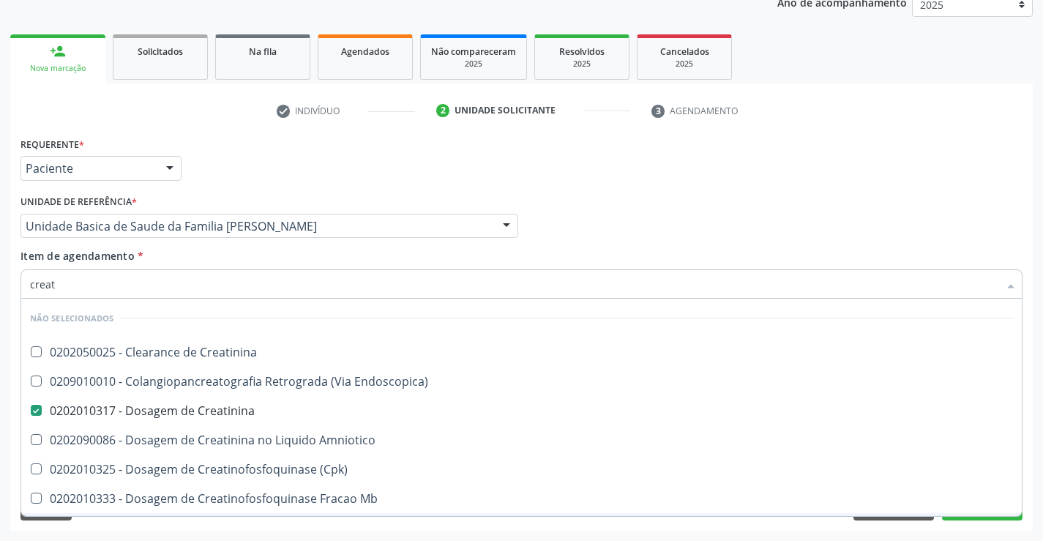
click at [205, 532] on div "Acompanhamento Acompanhe a situação das marcações correntes e finalizadas Relat…" at bounding box center [521, 218] width 1043 height 645
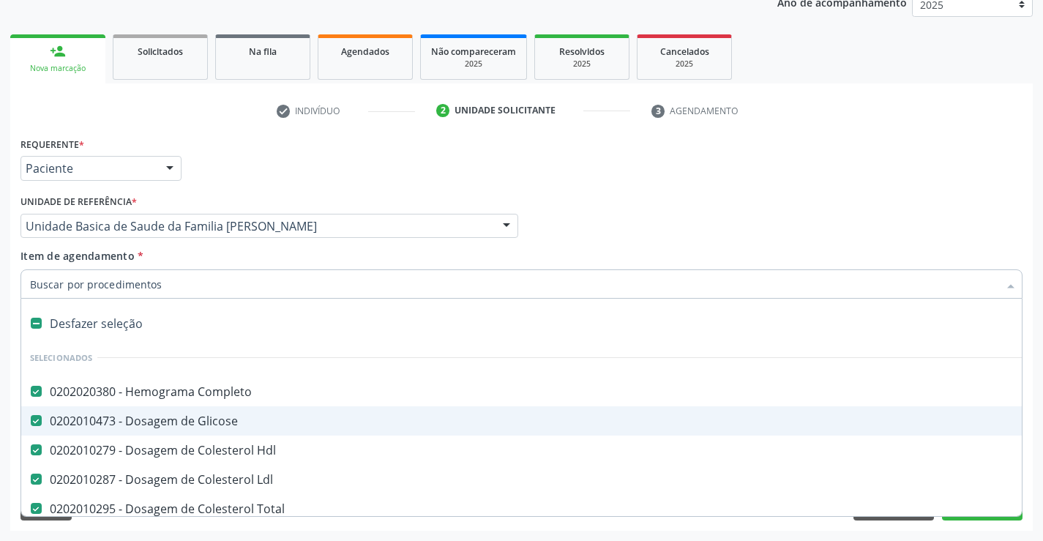
type input "t"
checkbox Creatinina "false"
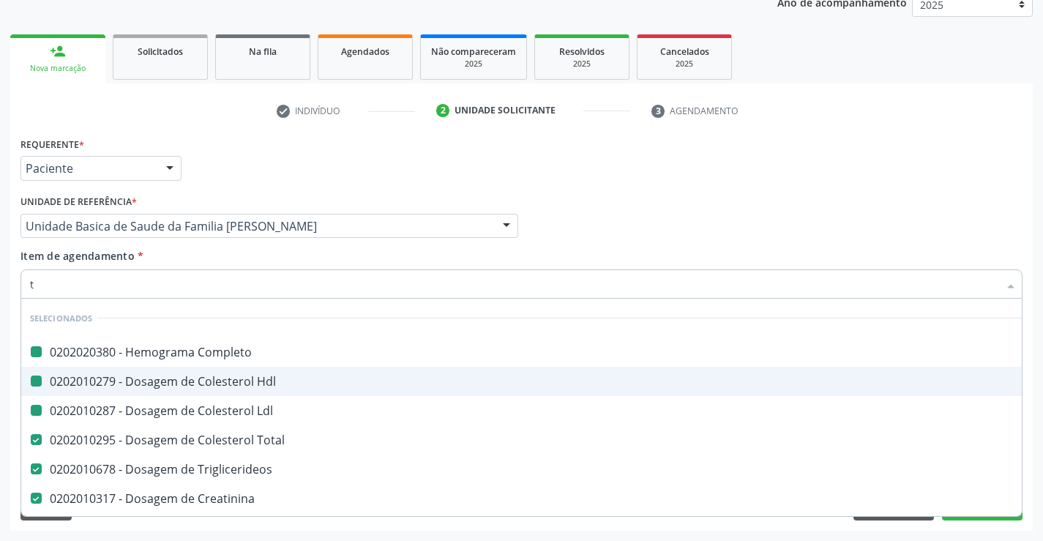
type input "tg"
checkbox Completo "false"
checkbox Hdl "false"
checkbox Ldl "false"
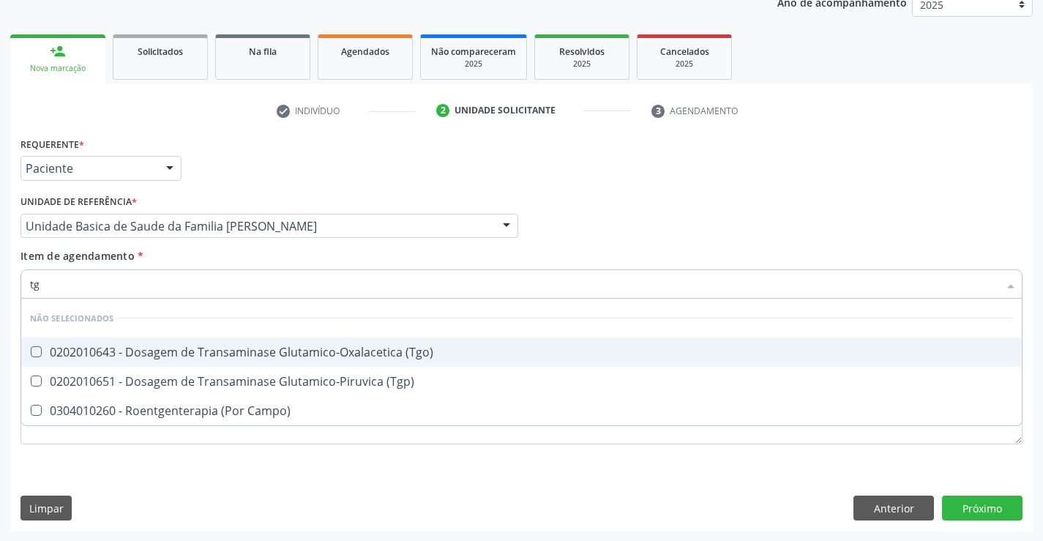
click at [342, 349] on div "0202010643 - Dosagem de Transaminase Glutamico-Oxalacetica (Tgo)" at bounding box center [521, 352] width 983 height 12
checkbox \(Tgo\) "true"
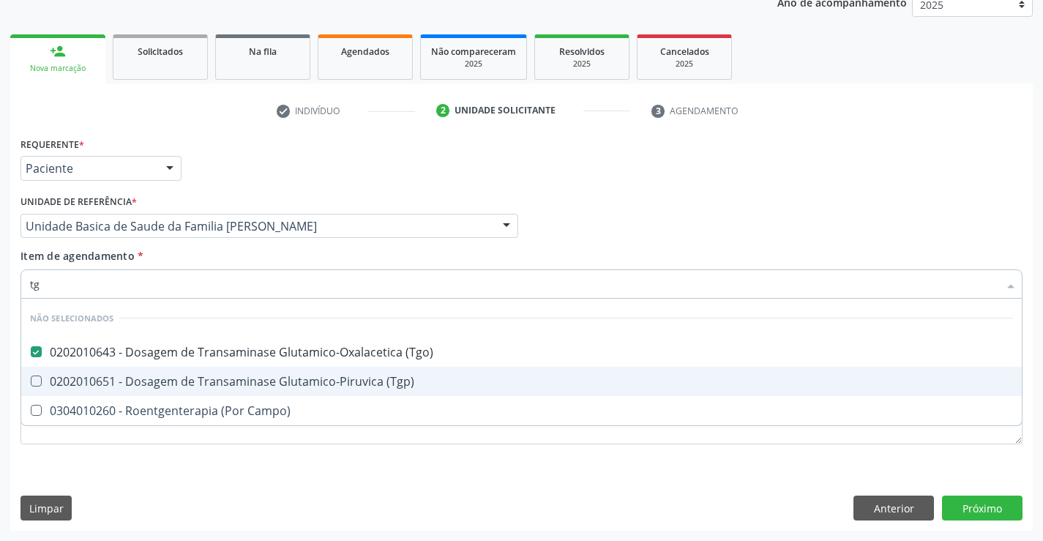
click at [336, 381] on div "0202010651 - Dosagem de Transaminase Glutamico-Piruvica (Tgp)" at bounding box center [521, 382] width 983 height 12
checkbox \(Tgp\) "true"
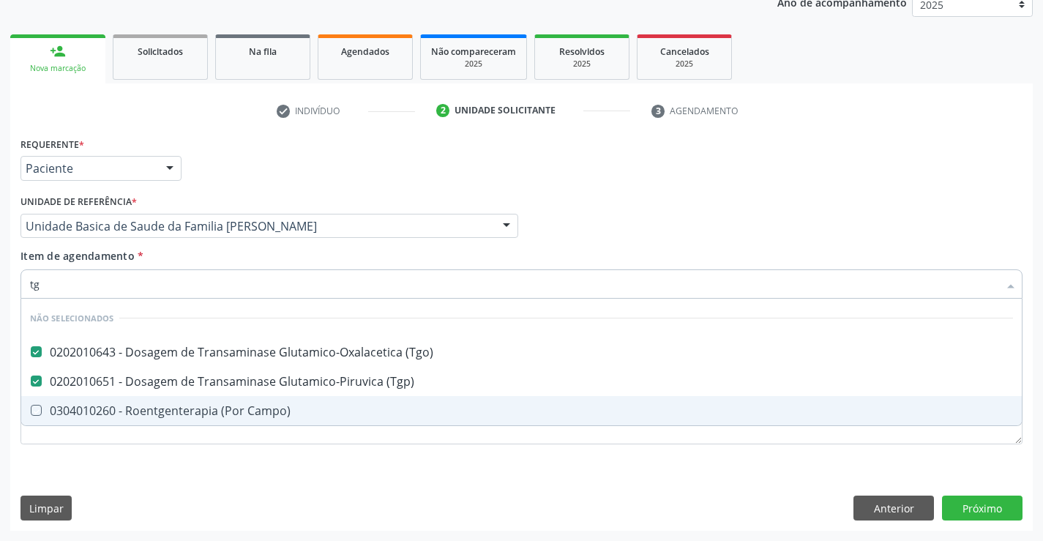
click at [269, 470] on div "Requerente * Paciente Médico(a) Enfermeiro(a) Paciente Nenhum resultado encontr…" at bounding box center [521, 331] width 1023 height 397
checkbox Campo\) "true"
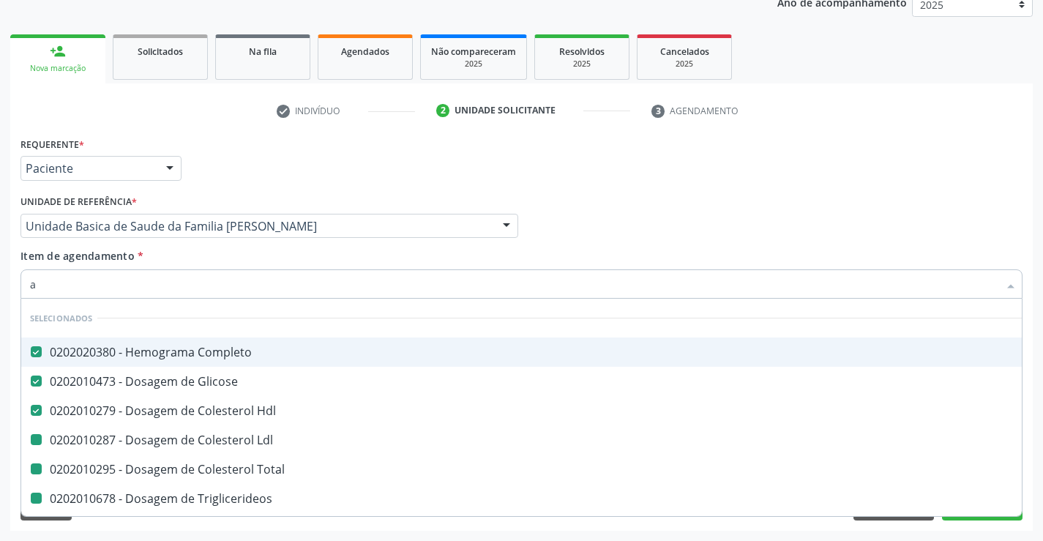
type input "al"
checkbox Ldl "false"
checkbox Total "false"
checkbox Triglicerideos "false"
checkbox Ureia "false"
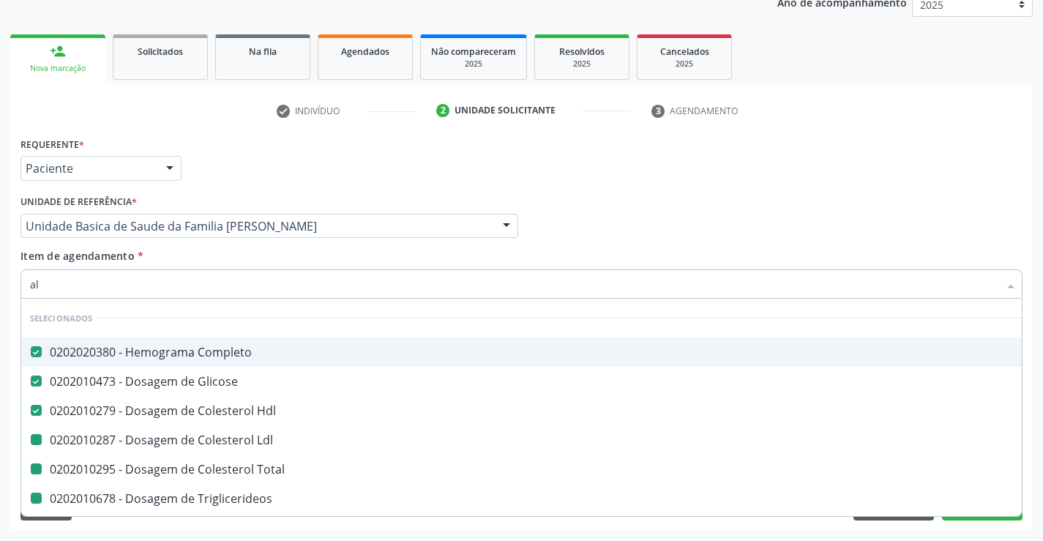
checkbox Creatinina "false"
checkbox \(Tgo\) "false"
checkbox \(Tgp\) "false"
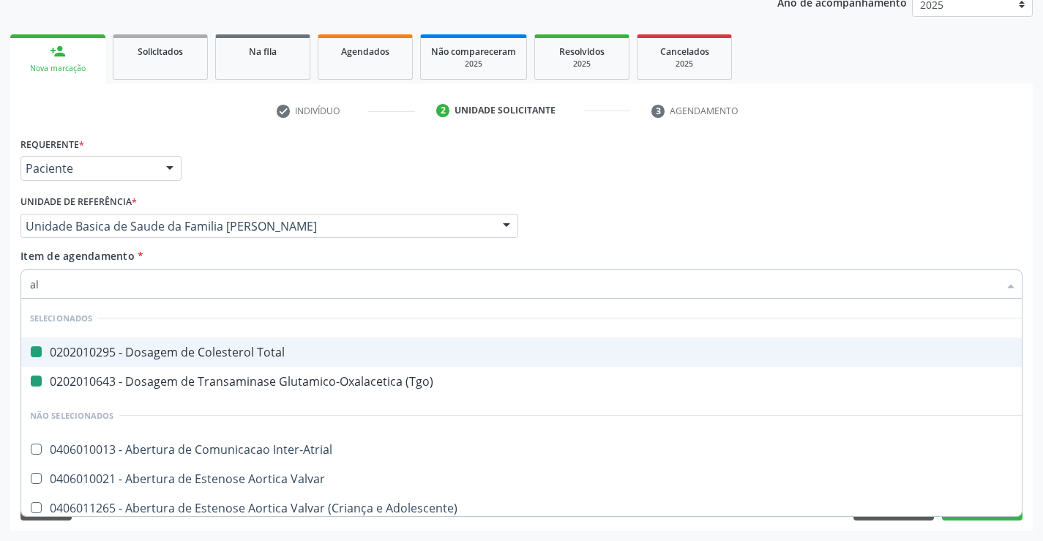
type input "alc"
checkbox Total "false"
checkbox \(Tgo\) "false"
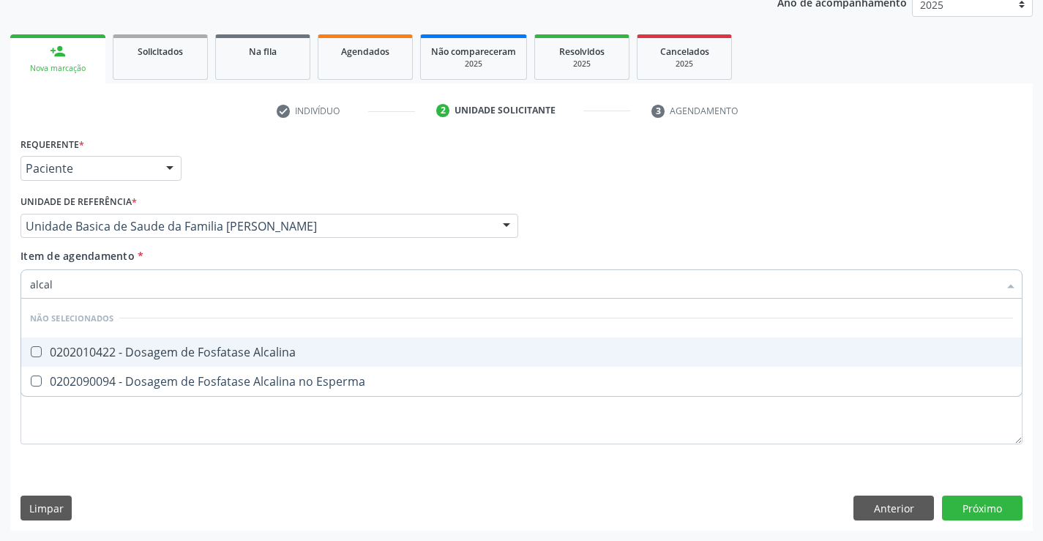
type input "alcali"
click at [223, 349] on div "0202010422 - Dosagem de Fosfatase Alcalina" at bounding box center [521, 352] width 983 height 12
checkbox Alcalina "true"
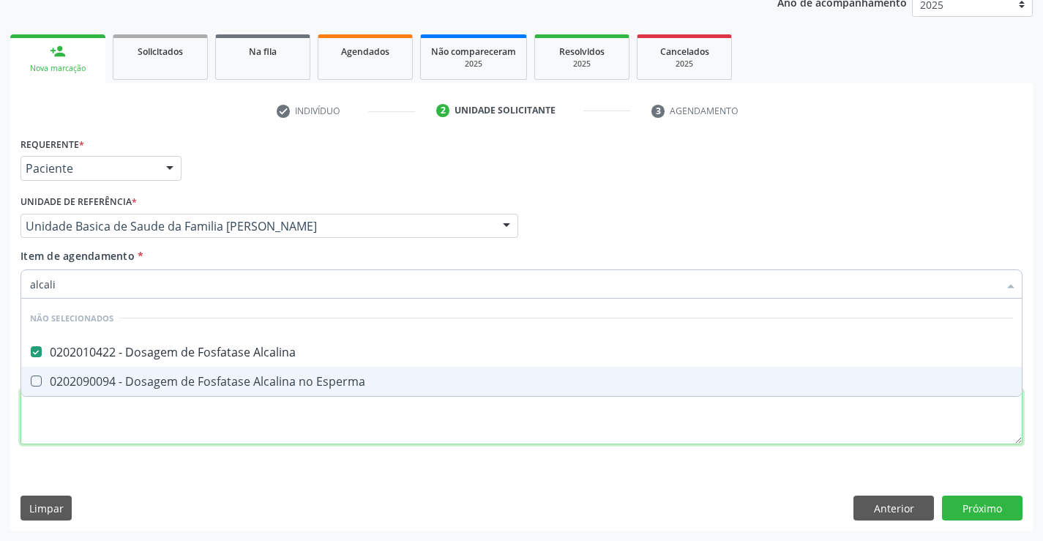
click at [205, 420] on div "Requerente * Paciente Médico(a) Enfermeiro(a) Paciente Nenhum resultado encontr…" at bounding box center [521, 299] width 1002 height 332
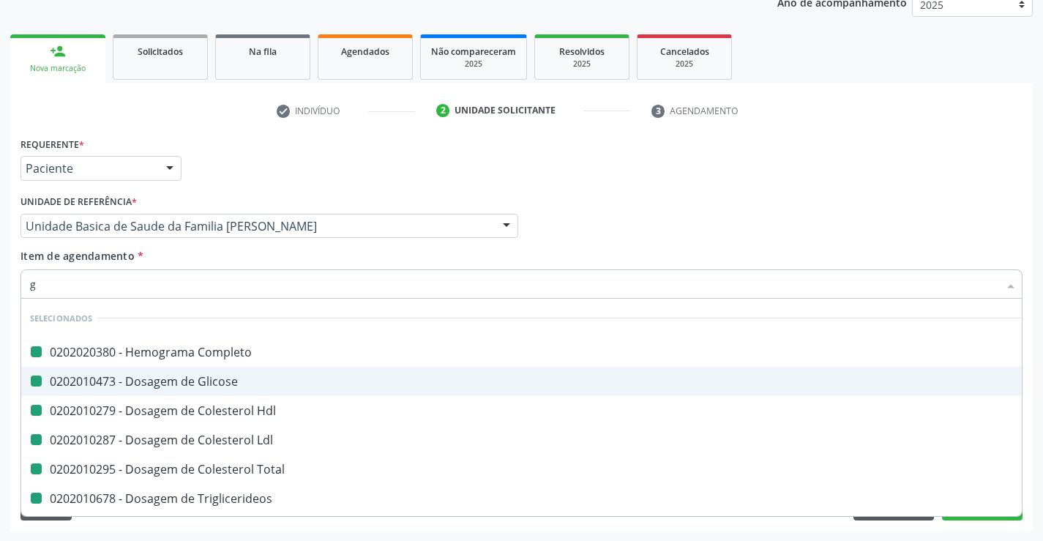
type input "ga"
checkbox Completo "false"
checkbox Glicose "false"
checkbox Hdl "false"
checkbox Ldl "false"
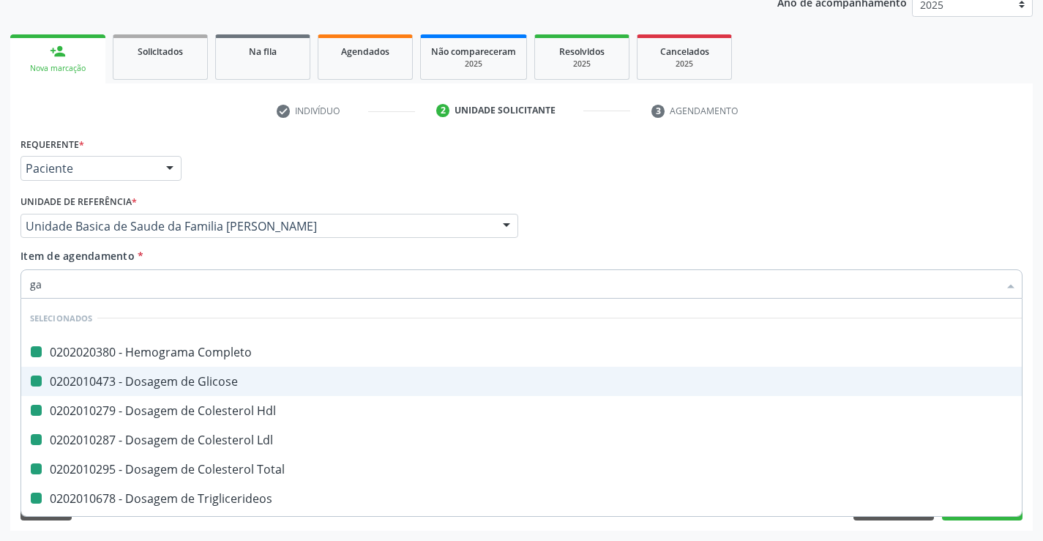
checkbox Total "false"
checkbox Triglicerideos "false"
checkbox Ureia "false"
checkbox Creatinina "false"
checkbox \(Tgo\) "false"
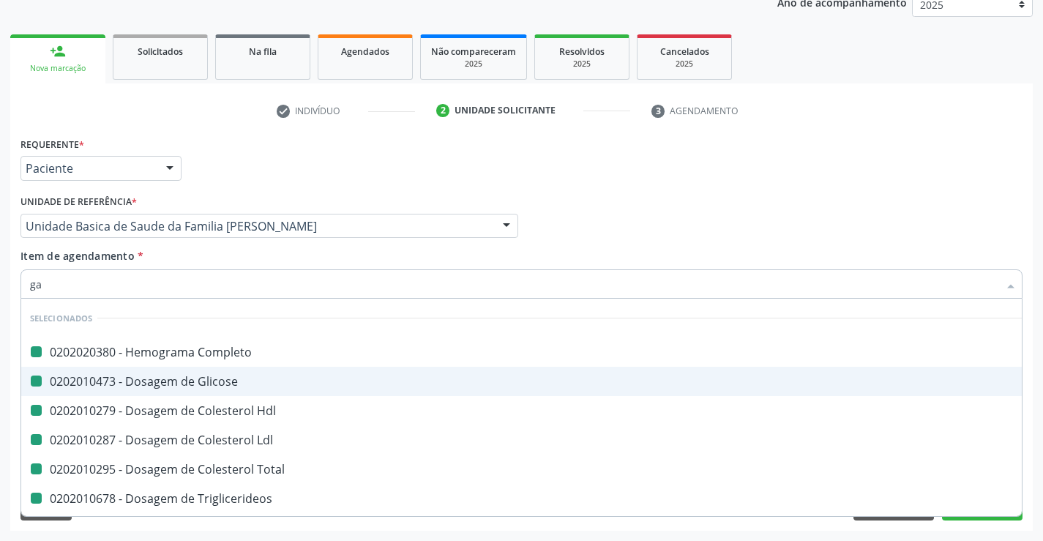
checkbox \(Tgp\) "false"
checkbox Alcalina "false"
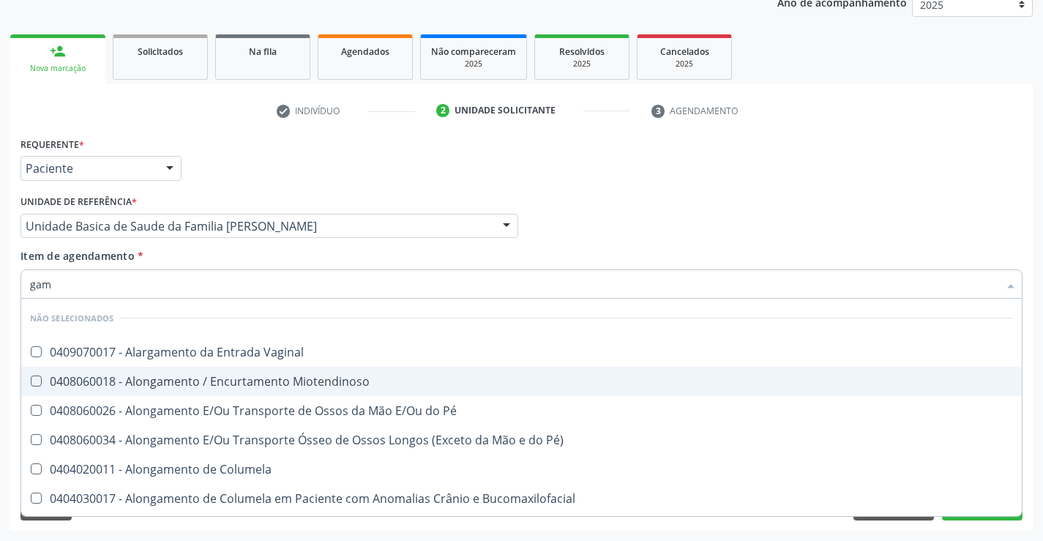
type input "gama"
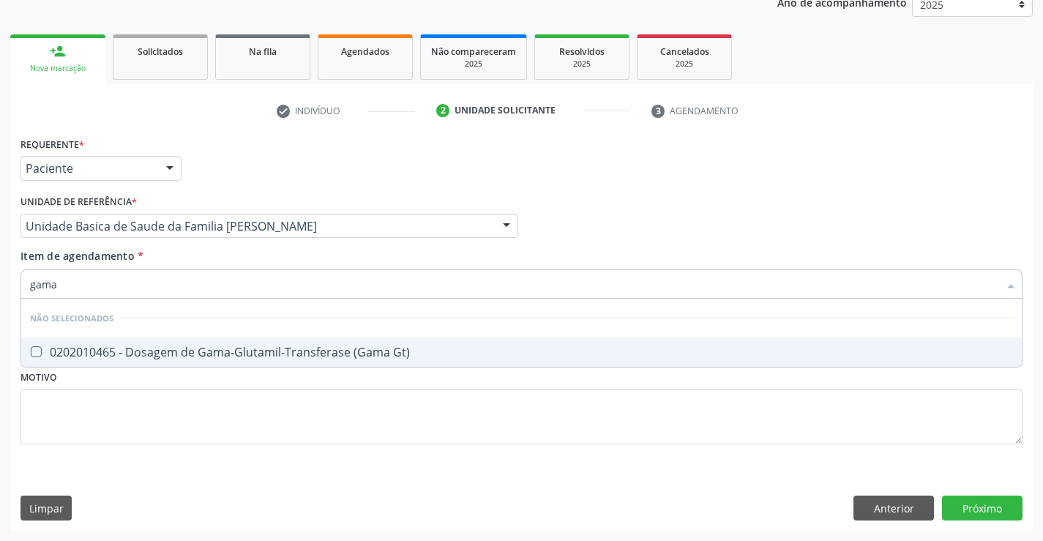
click at [275, 346] on div "0202010465 - Dosagem de Gama-Glutamil-Transferase (Gama Gt)" at bounding box center [521, 352] width 983 height 12
checkbox Gt\) "true"
click at [269, 411] on div "Requerente * Paciente Médico(a) Enfermeiro(a) Paciente Nenhum resultado encontr…" at bounding box center [521, 299] width 1002 height 332
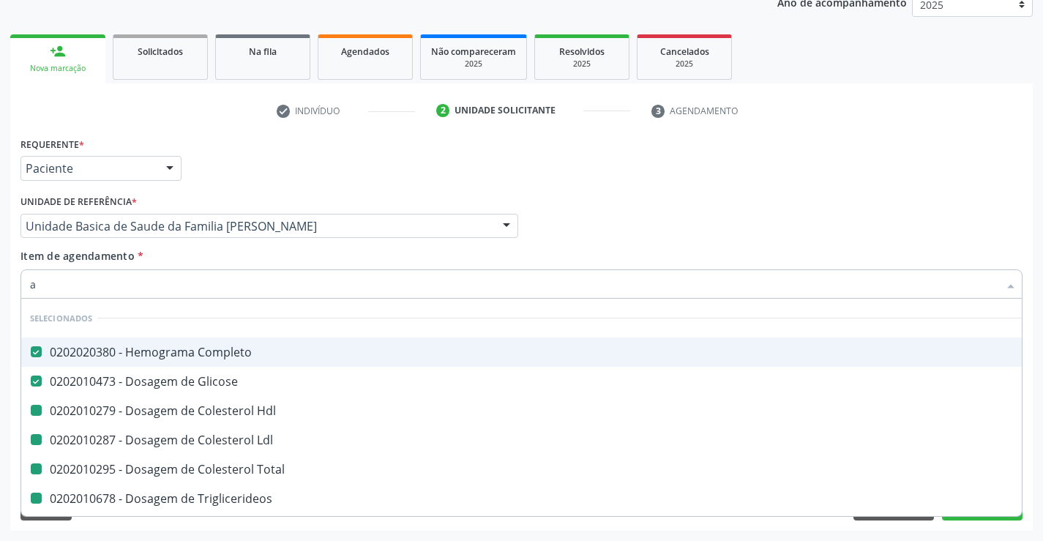
type input "ac"
checkbox Hdl "false"
checkbox Ldl "false"
checkbox Total "false"
checkbox Triglicerideos "false"
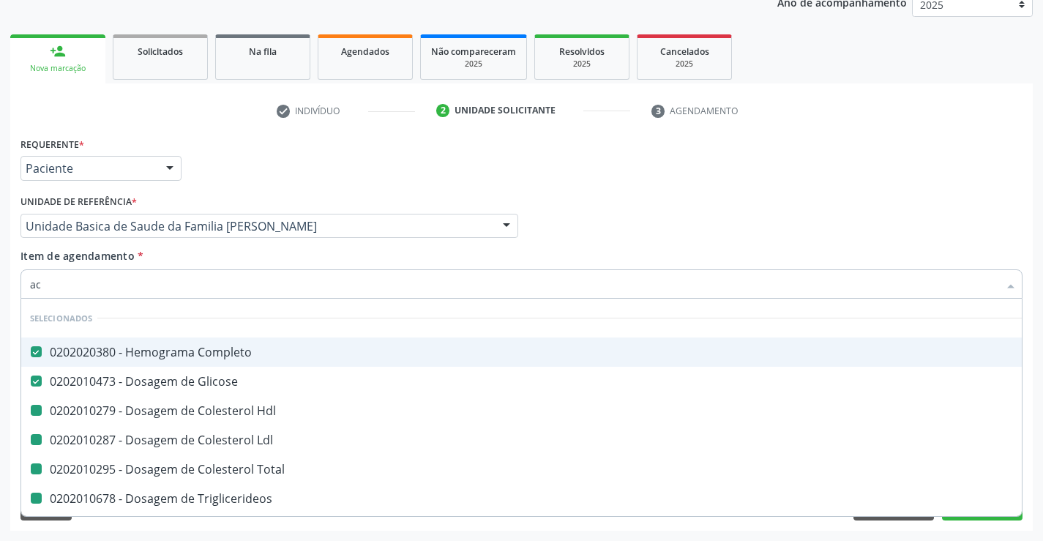
checkbox Ureia "false"
checkbox Creatinina "false"
checkbox \(Tgo\) "false"
checkbox \(Tgp\) "false"
checkbox Alcalina "false"
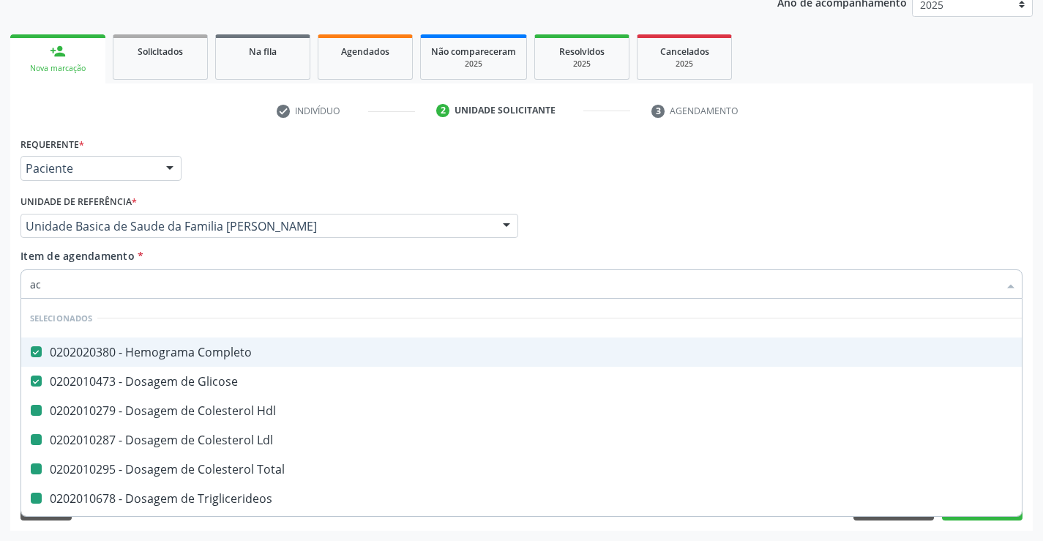
checkbox Gt\) "false"
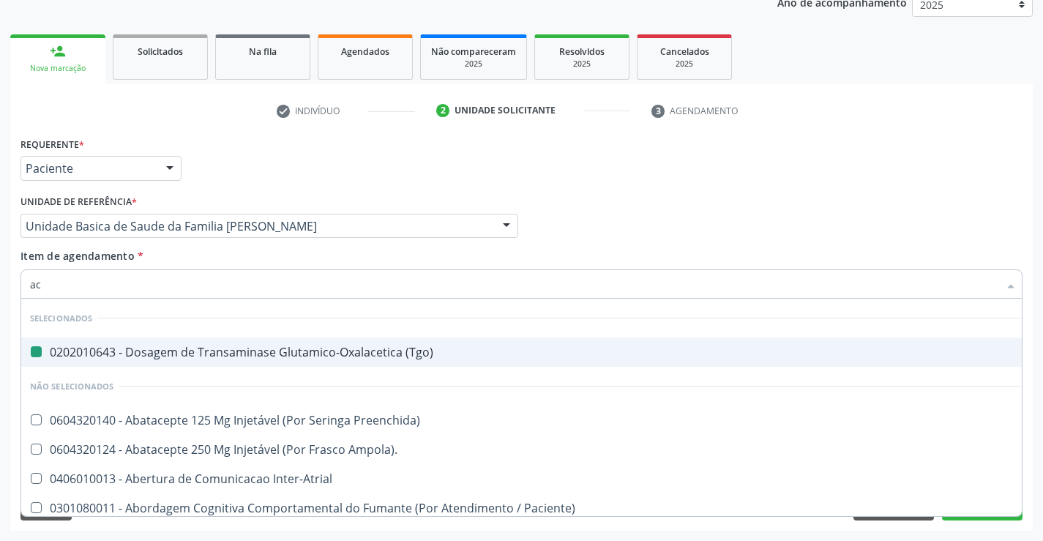
type input "aci"
checkbox \(Tgo\) "false"
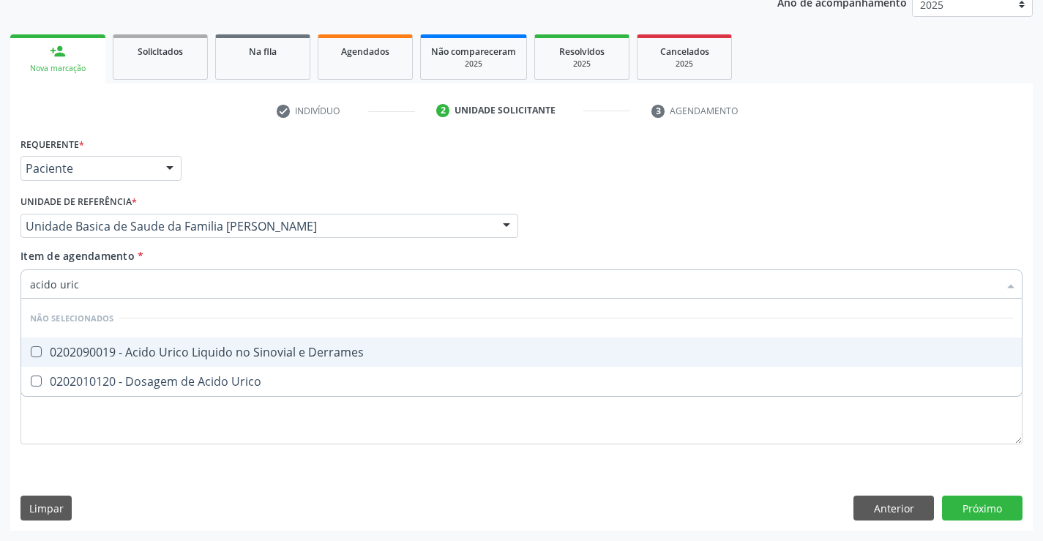
type input "acido urico"
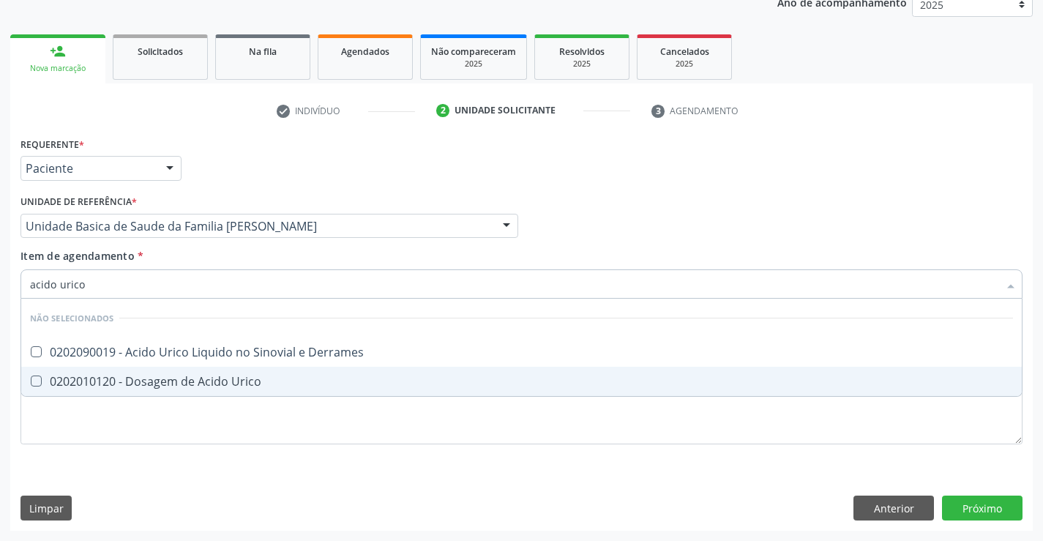
click at [214, 386] on div "0202010120 - Dosagem de Acido Urico" at bounding box center [521, 382] width 983 height 12
checkbox Urico "true"
click at [217, 419] on div "Requerente * Paciente Médico(a) Enfermeiro(a) Paciente Nenhum resultado encontr…" at bounding box center [521, 299] width 1002 height 332
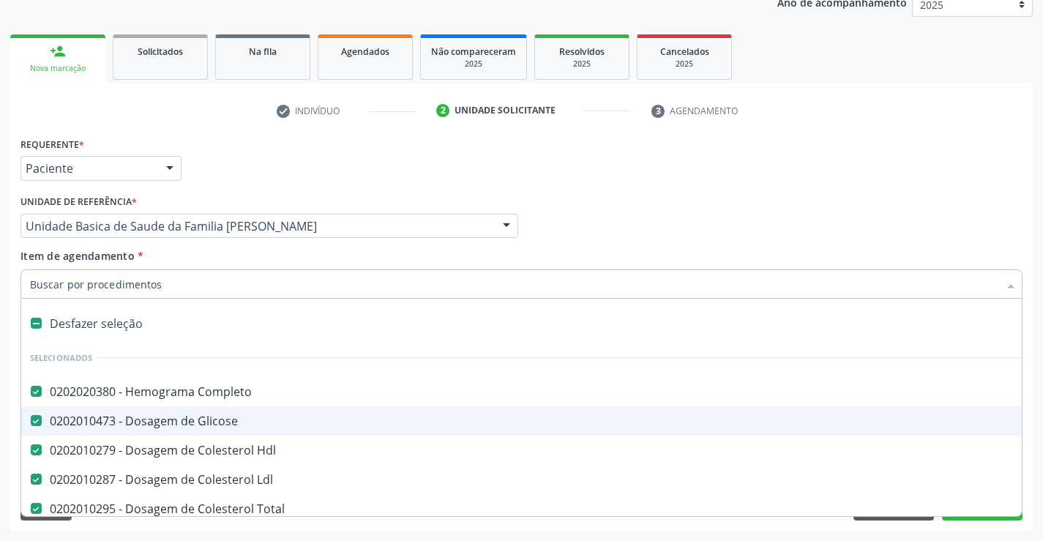
type input "u"
checkbox Ureia "false"
checkbox Creatinina "false"
checkbox \(Tgo\) "false"
checkbox \(Tgp\) "false"
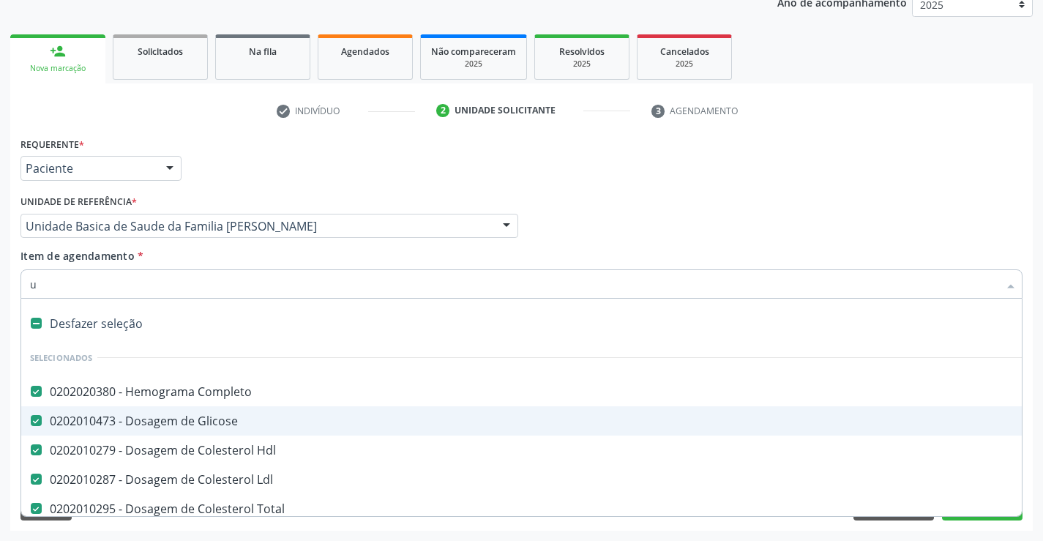
checkbox Alcalina "false"
checkbox Gt\) "false"
checkbox Urico "false"
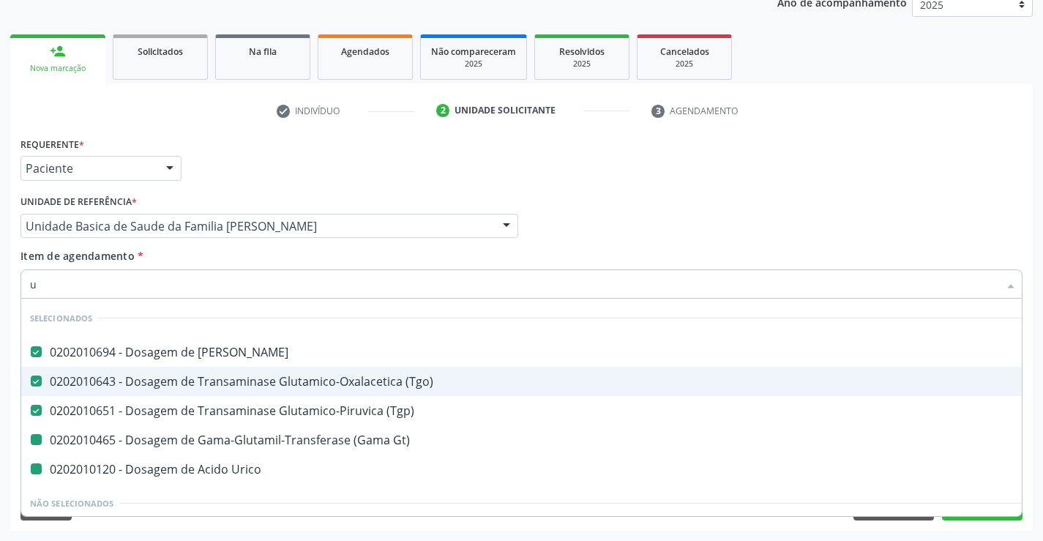
type input "ur"
checkbox Gt\) "false"
checkbox Urico "false"
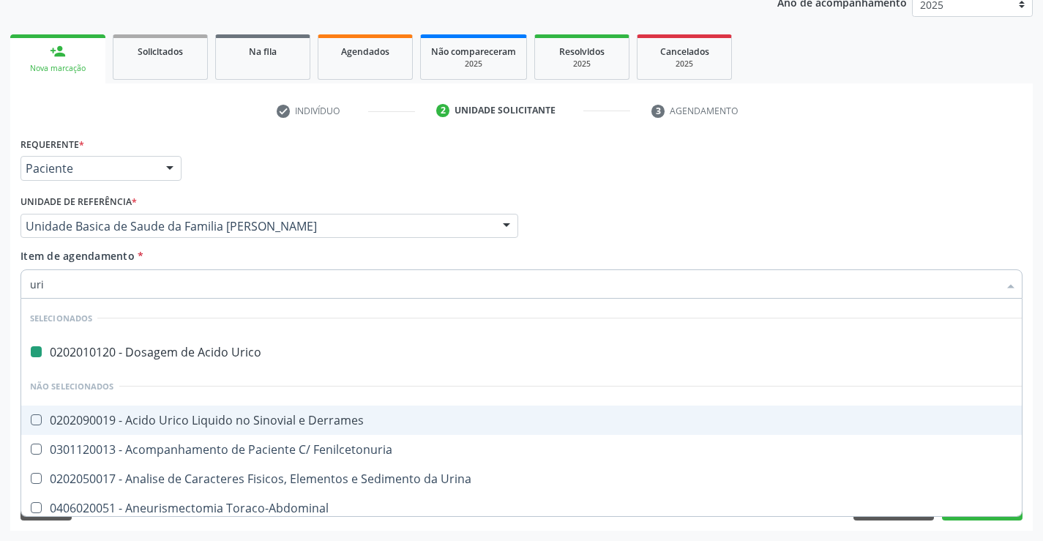
type input "urin"
checkbox Urico "false"
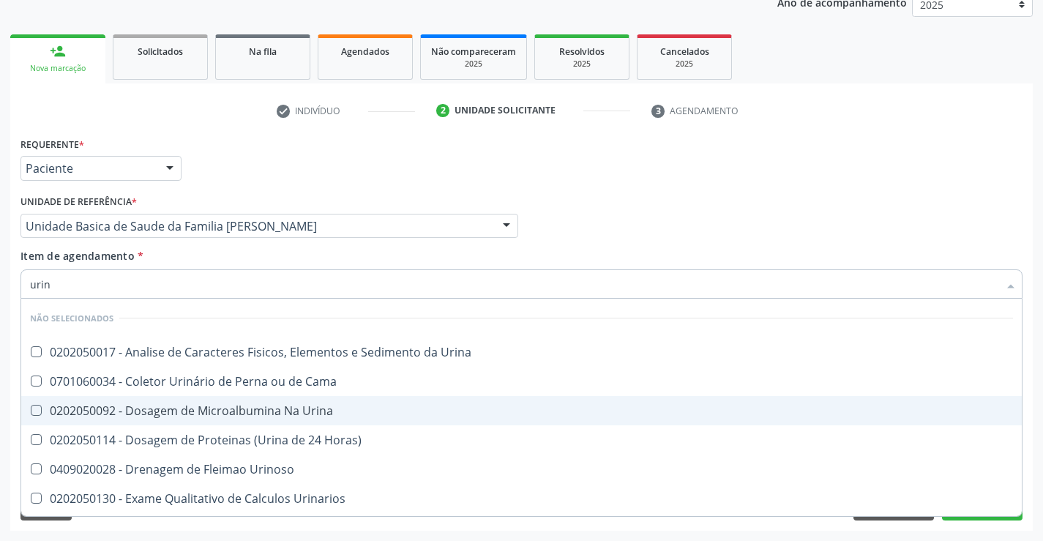
type input "urina"
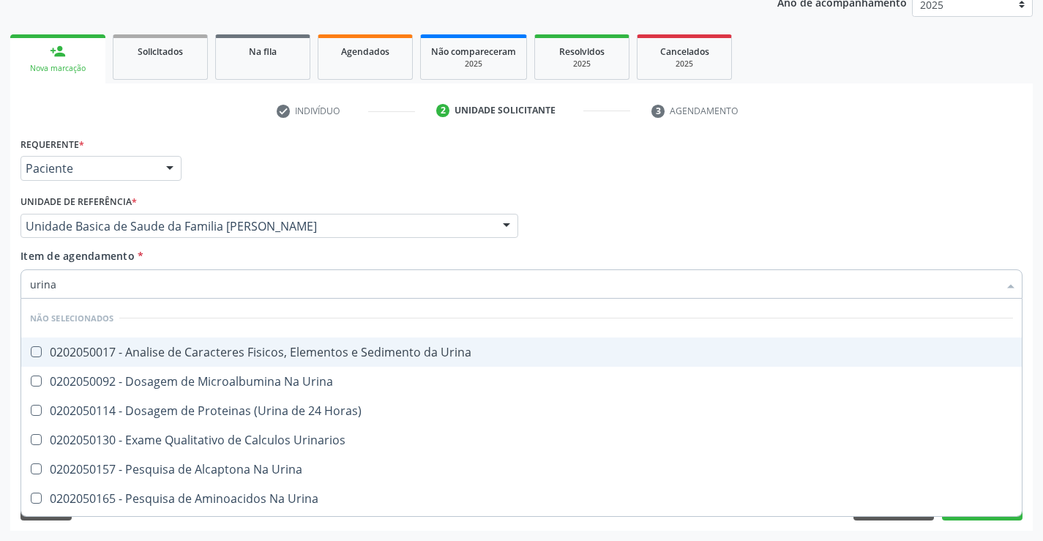
click at [180, 349] on div "0202050017 - Analise de Caracteres Fisicos, Elementos e Sedimento da Urina" at bounding box center [521, 352] width 983 height 12
checkbox Urina "true"
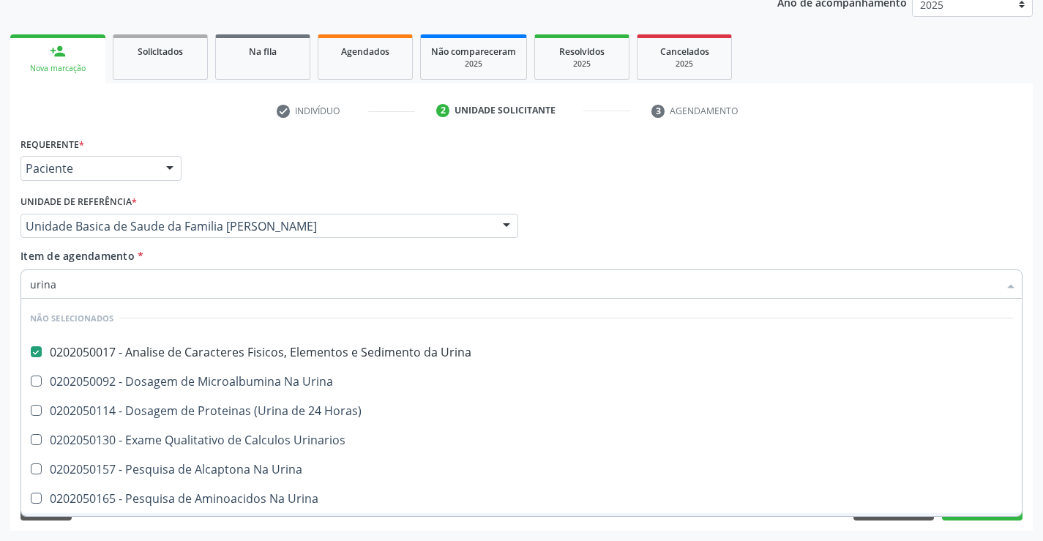
click at [269, 531] on div "Acompanhamento Acompanhe a situação das marcações correntes e finalizadas Relat…" at bounding box center [521, 218] width 1043 height 645
checkbox Urinarios "true"
checkbox Urina "true"
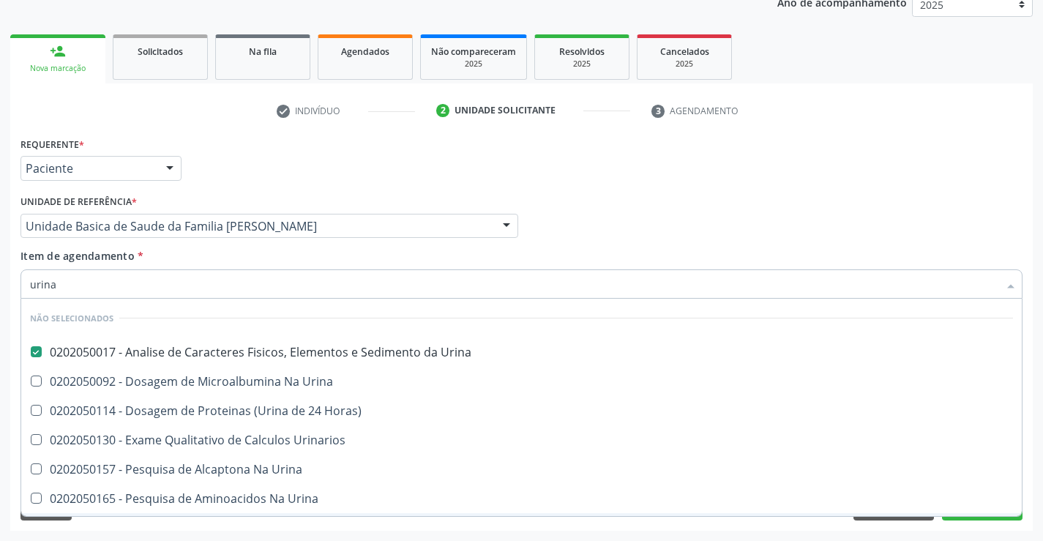
checkbox Urina "true"
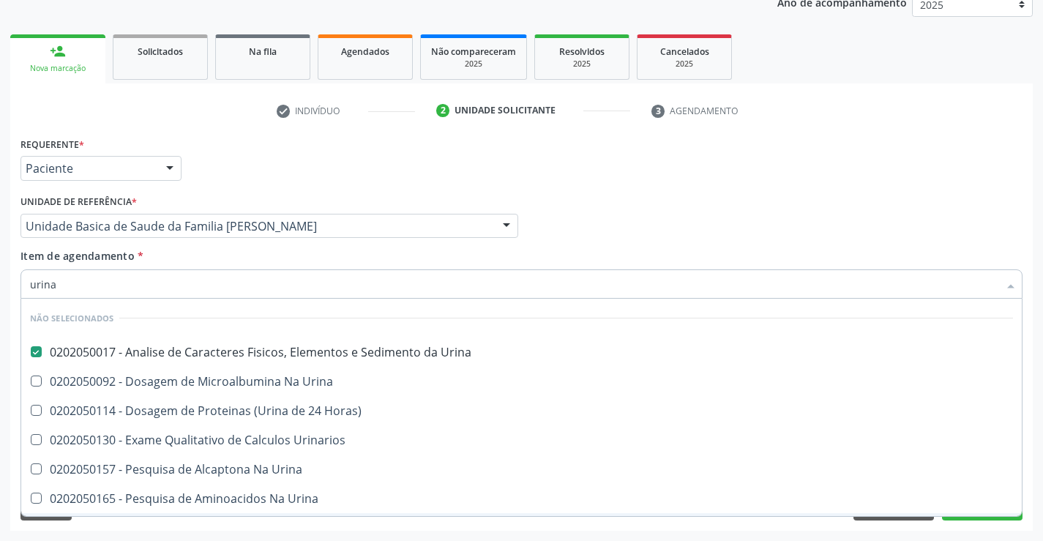
checkbox Urina "true"
checkbox Horas\) "true"
checkbox Urina "true"
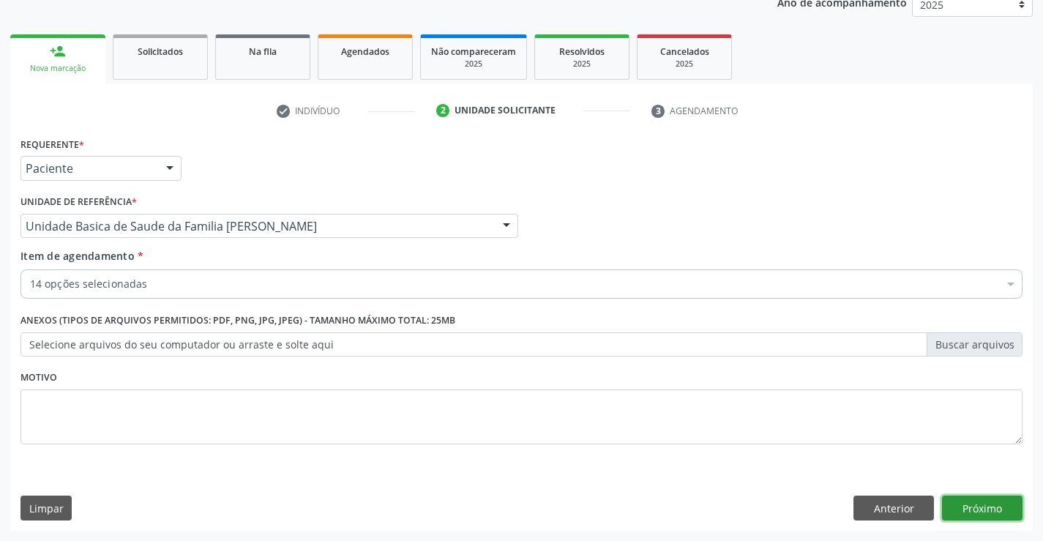
click at [968, 504] on button "Próximo" at bounding box center [982, 508] width 81 height 25
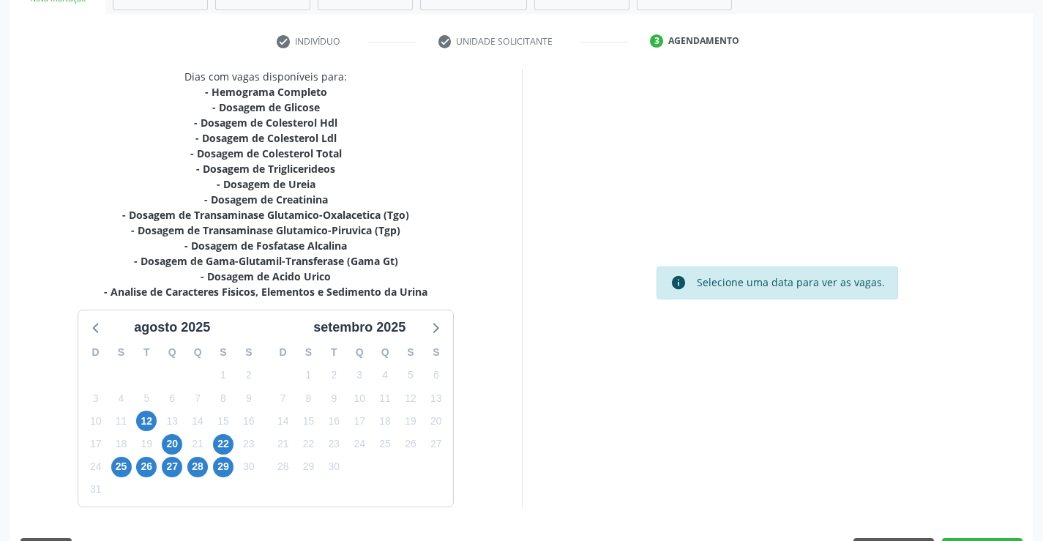
scroll to position [296, 0]
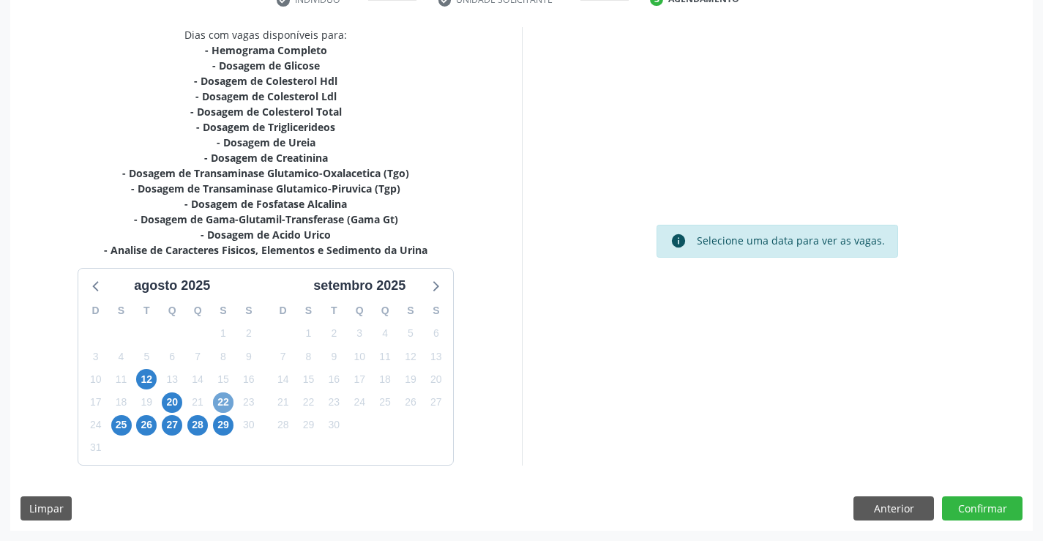
click at [225, 400] on span "22" at bounding box center [223, 402] width 20 height 20
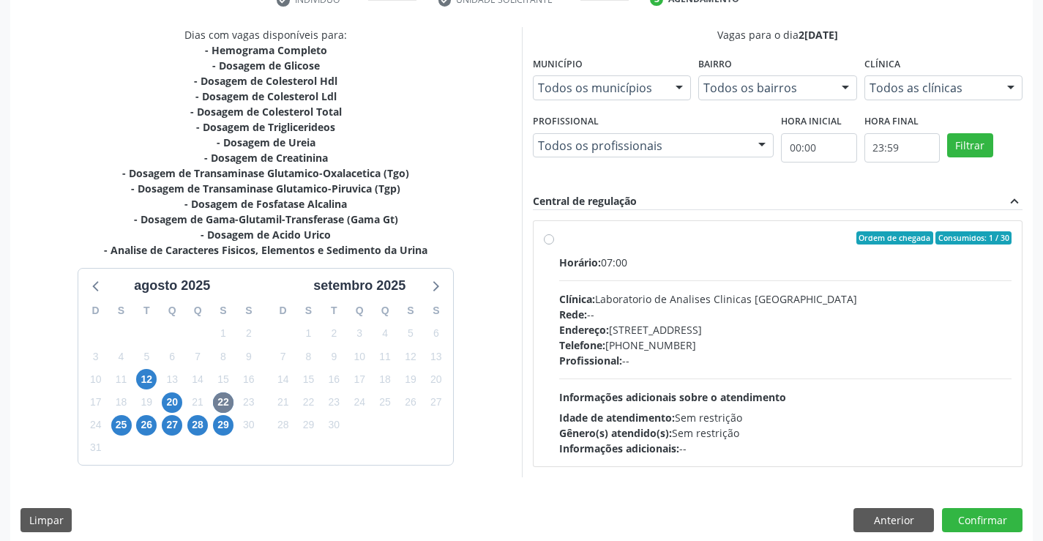
click at [559, 242] on label "Ordem de chegada Consumidos: 1 / 30 Horário: 07:00 Clínica: Laboratorio de Anal…" at bounding box center [785, 343] width 453 height 225
click at [550, 242] on input "Ordem de chegada Consumidos: 1 / 30 Horário: 07:00 Clínica: Laboratorio de Anal…" at bounding box center [549, 237] width 10 height 13
radio input "true"
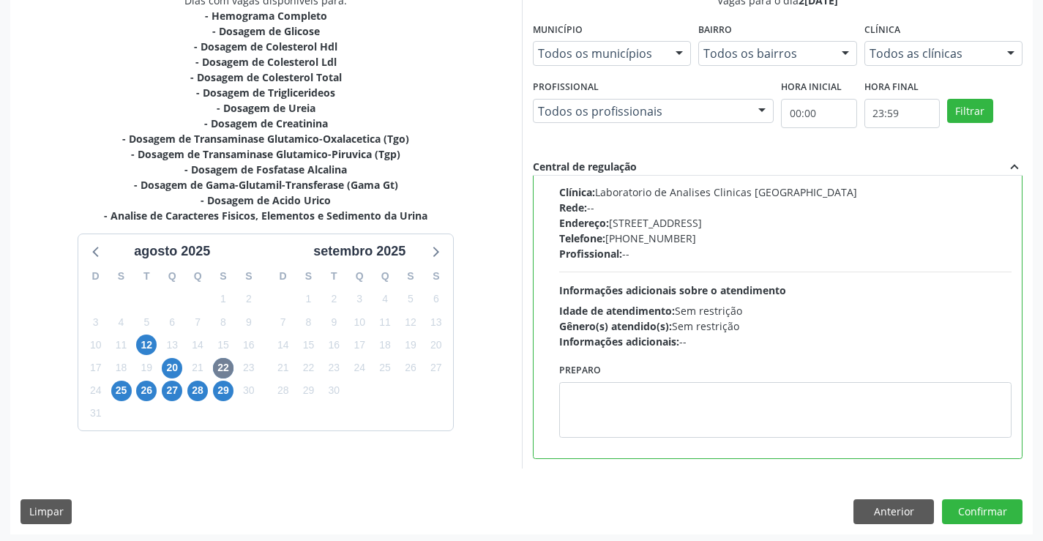
scroll to position [334, 0]
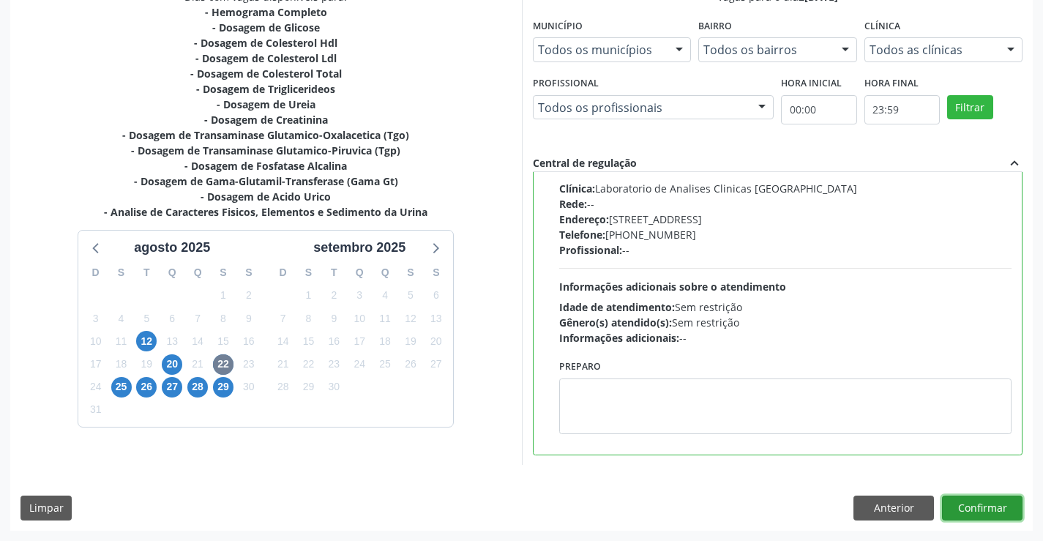
click at [991, 505] on button "Confirmar" at bounding box center [982, 508] width 81 height 25
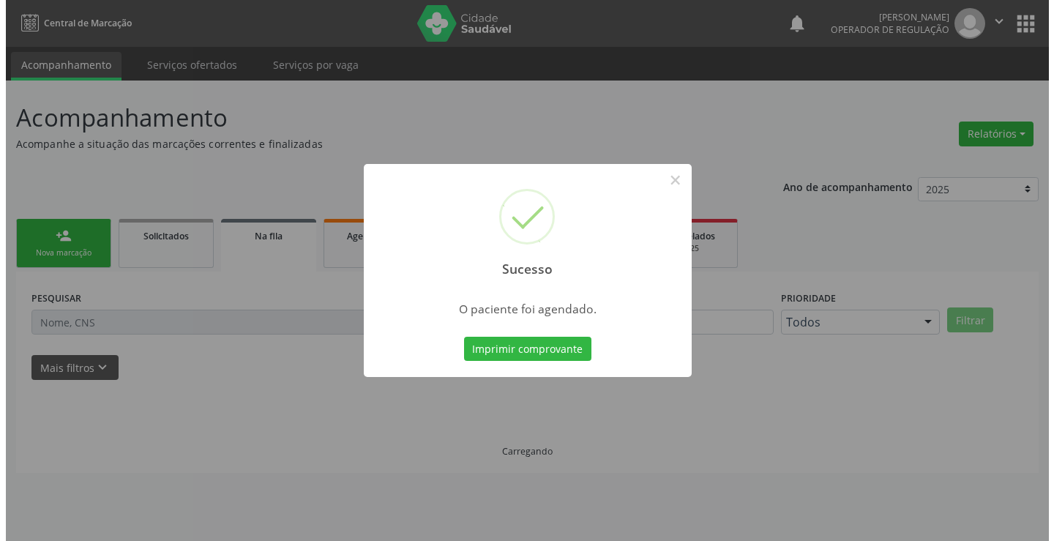
scroll to position [0, 0]
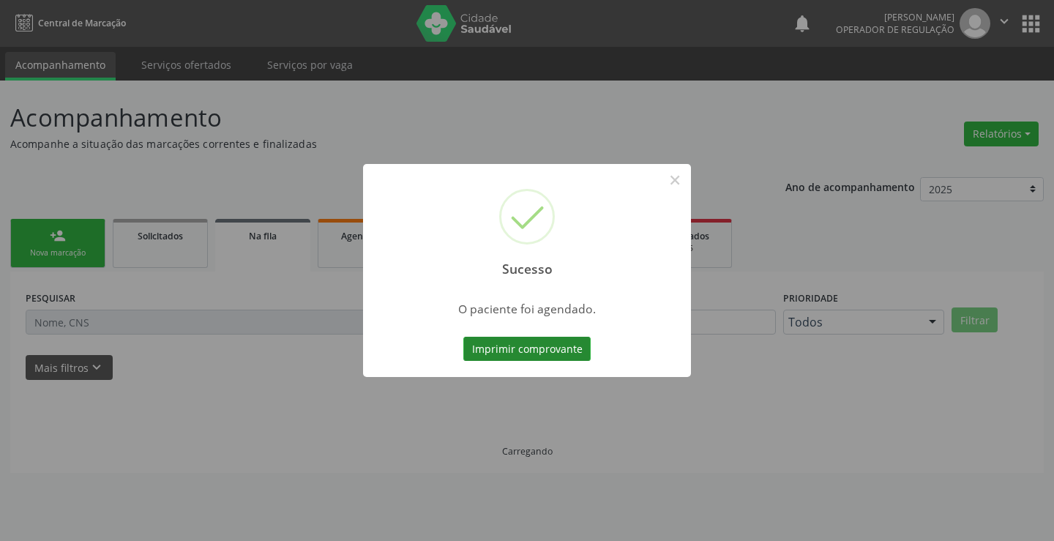
click at [533, 348] on button "Imprimir comprovante" at bounding box center [526, 349] width 127 height 25
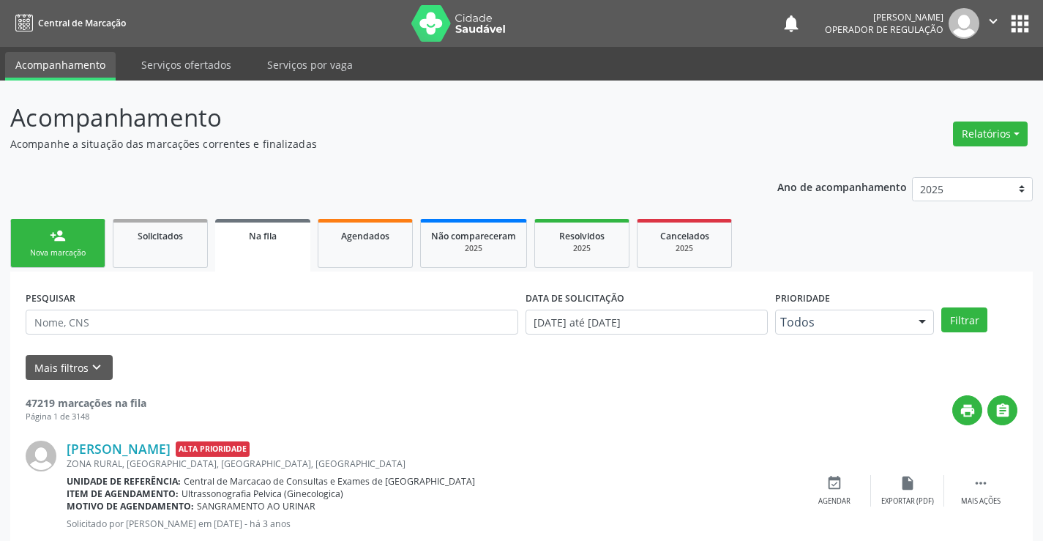
click at [87, 251] on div "Nova marcação" at bounding box center [57, 252] width 73 height 11
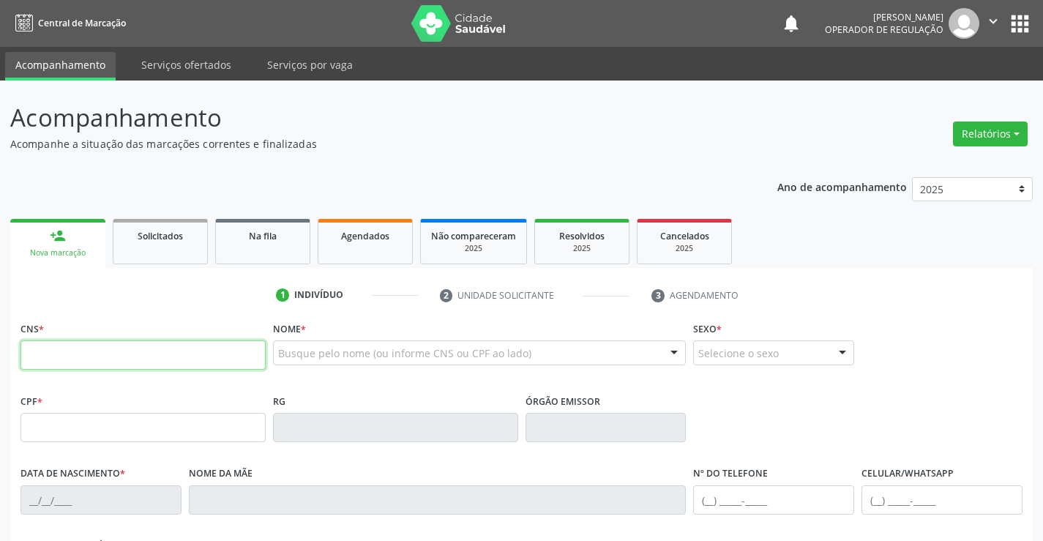
click at [96, 351] on input "text" at bounding box center [142, 354] width 245 height 29
type input "706 4086 5224 2380"
type input "332.789.891-04"
type input "0321806670"
type input "15/11/1940"
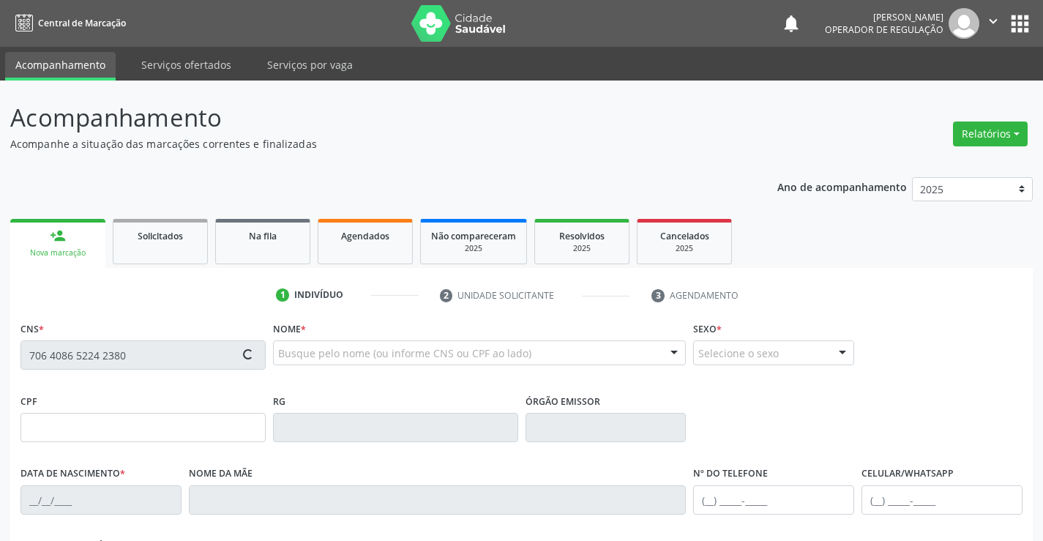
type input "[PHONE_NUMBER]"
type input "332.789.891-04"
type input "S/N"
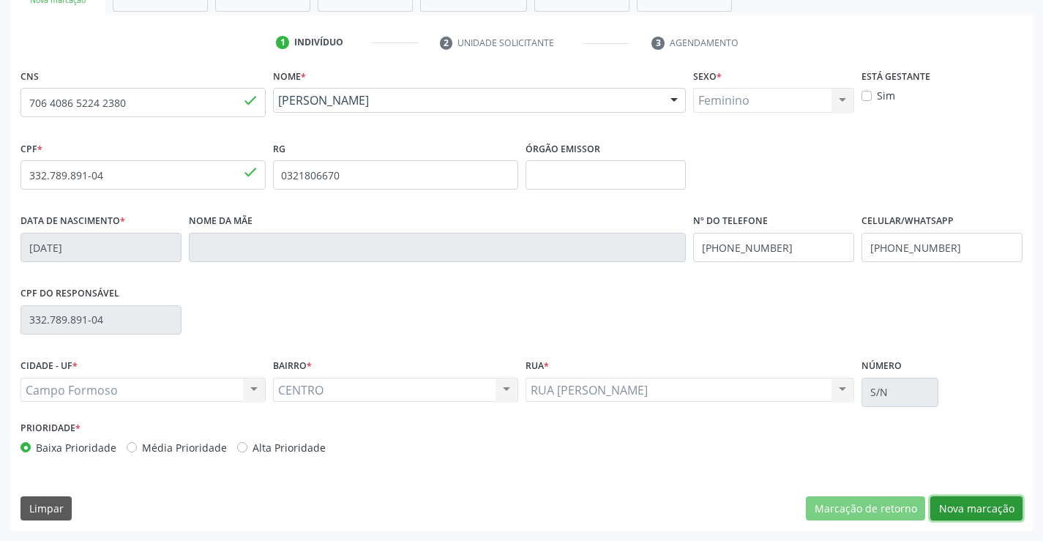
click at [959, 502] on button "Nova marcação" at bounding box center [976, 508] width 92 height 25
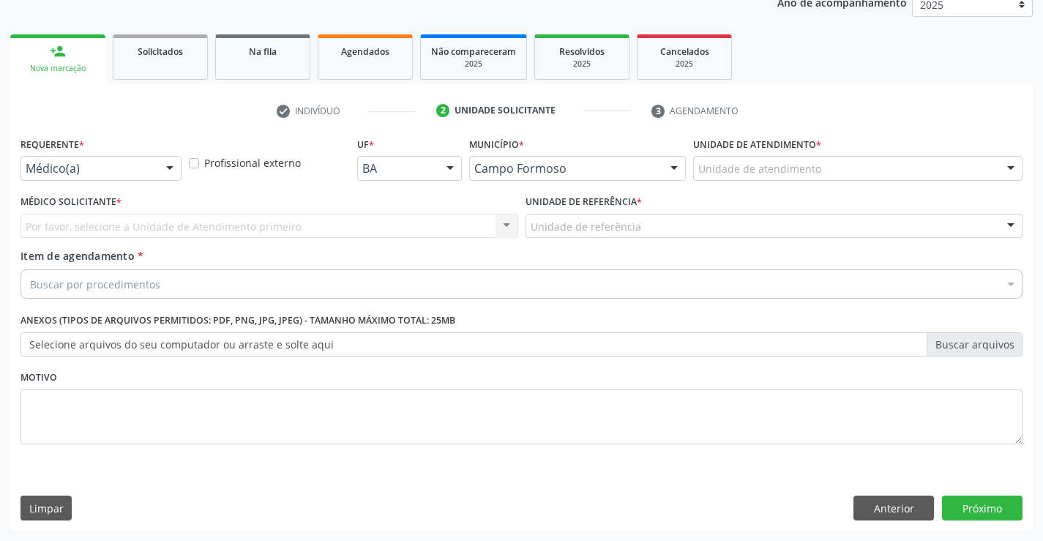
scroll to position [184, 0]
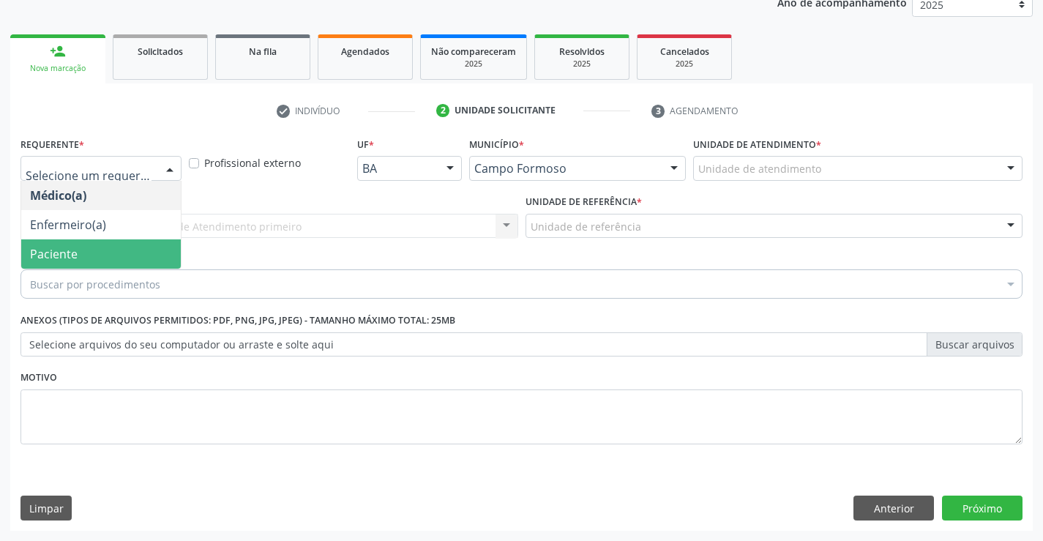
click at [107, 257] on span "Paciente" at bounding box center [101, 253] width 160 height 29
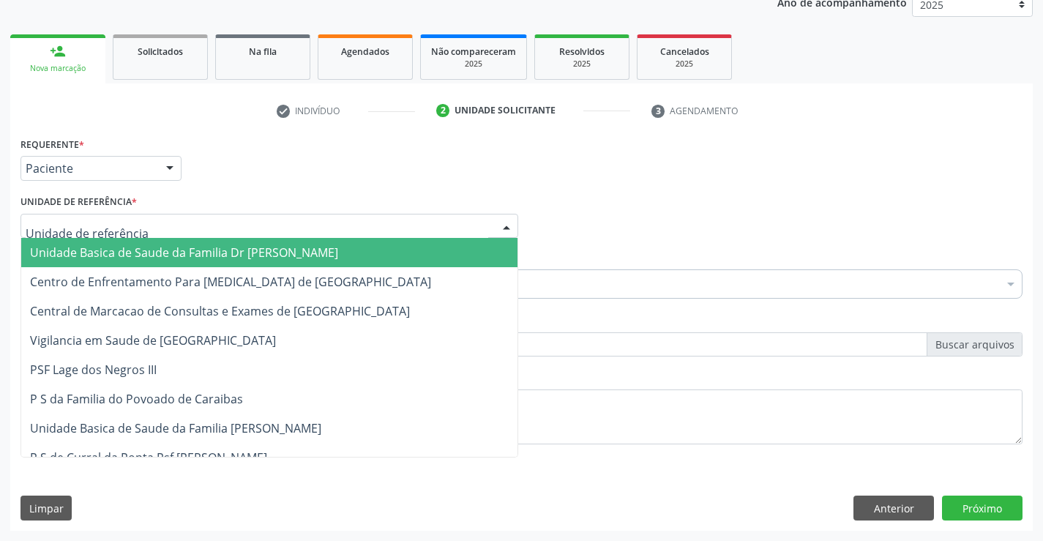
click at [136, 228] on div at bounding box center [269, 226] width 498 height 25
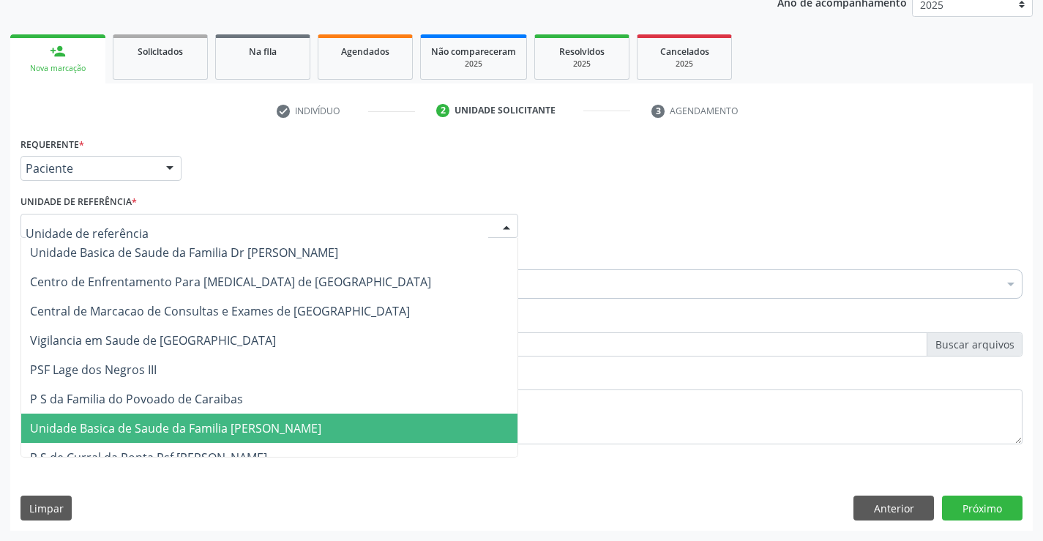
click at [198, 431] on span "Unidade Basica de Saude da Familia [PERSON_NAME]" at bounding box center [175, 428] width 291 height 16
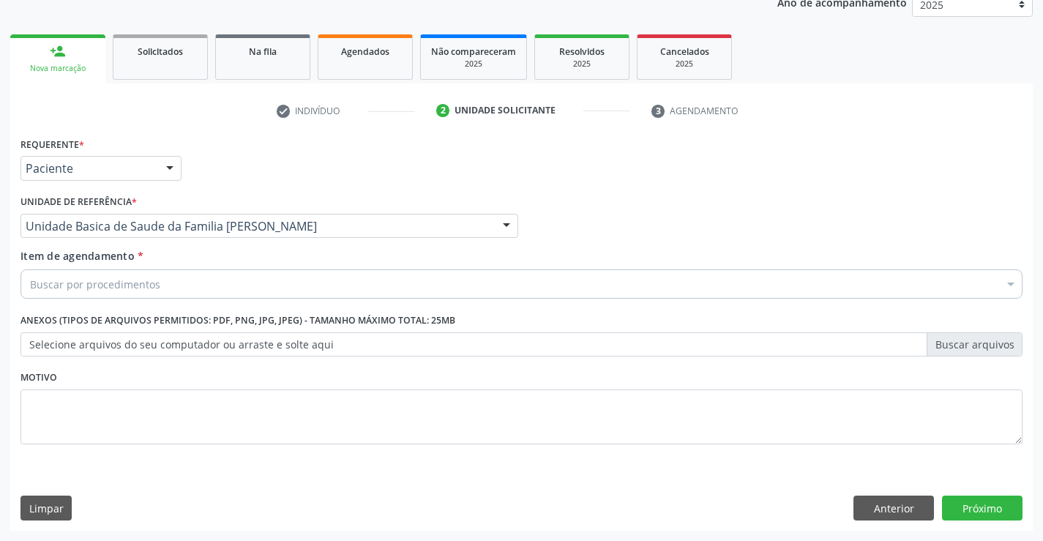
click at [189, 282] on div "Buscar por procedimentos" at bounding box center [521, 283] width 1002 height 29
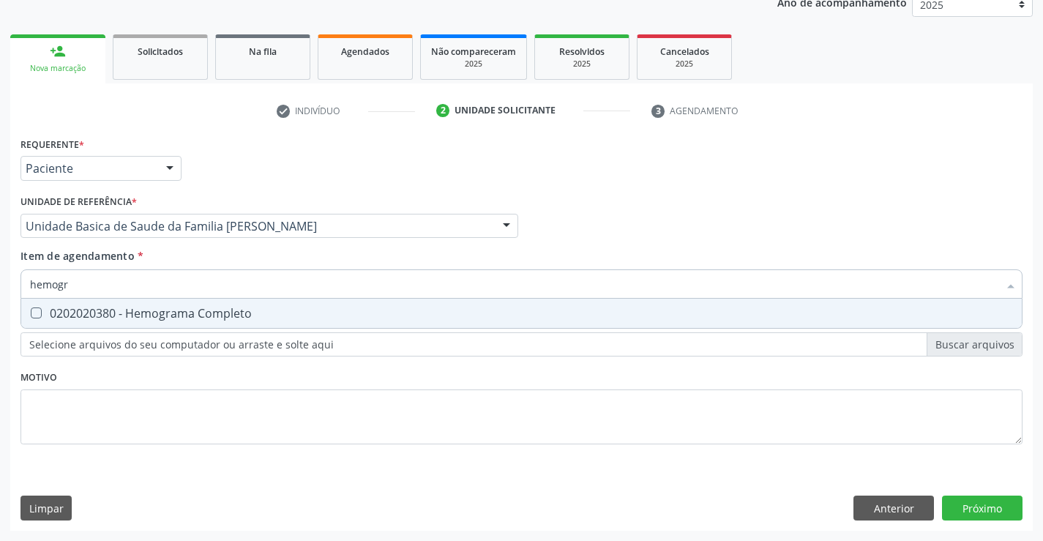
type input "hemogra"
click at [275, 315] on div "0202020380 - Hemograma Completo" at bounding box center [521, 313] width 983 height 12
checkbox Completo "true"
type input "hemogra"
click at [182, 384] on div "Requerente * Paciente Médico(a) Enfermeiro(a) Paciente Nenhum resultado encontr…" at bounding box center [521, 299] width 1002 height 332
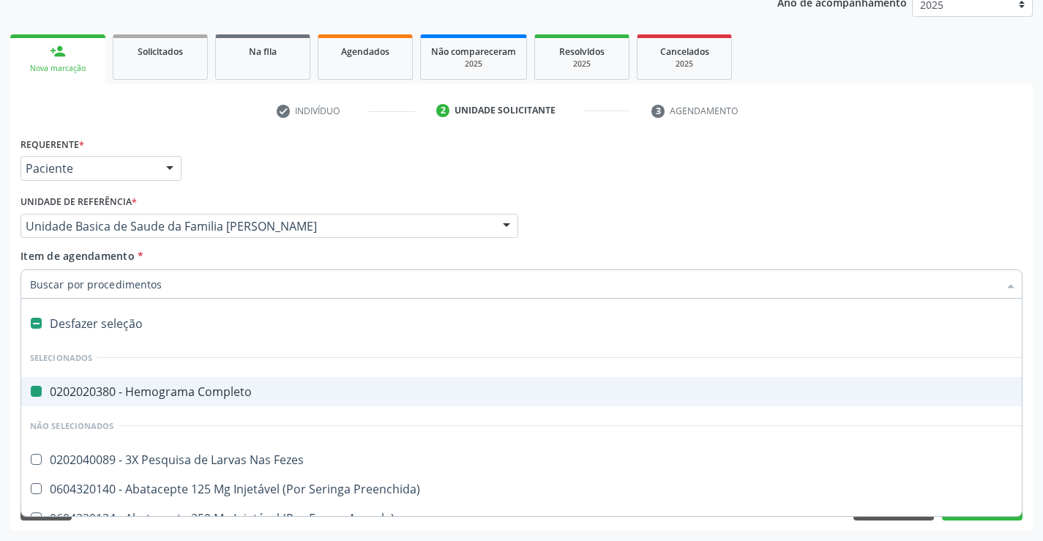
type input "u"
checkbox Completo "false"
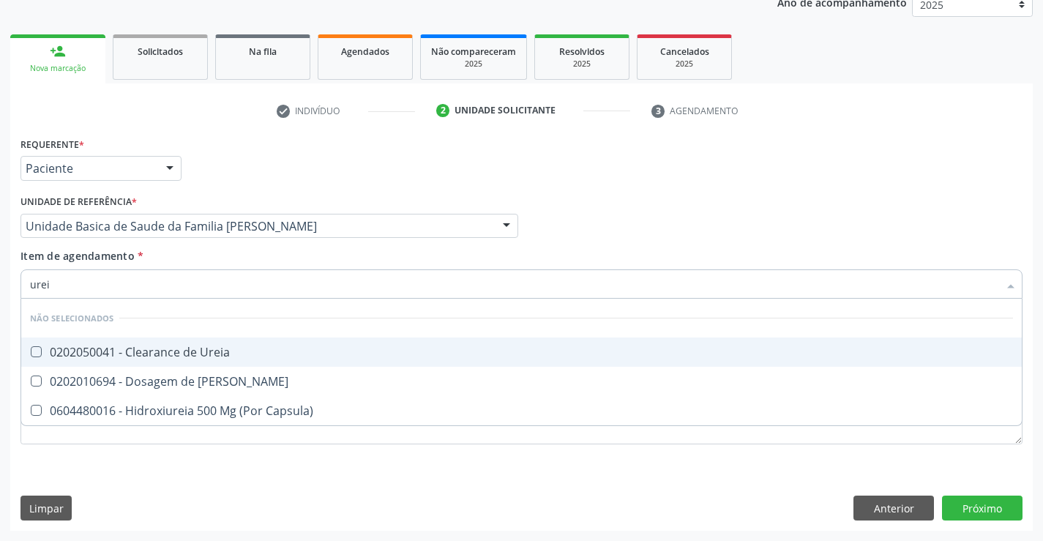
type input "ureia"
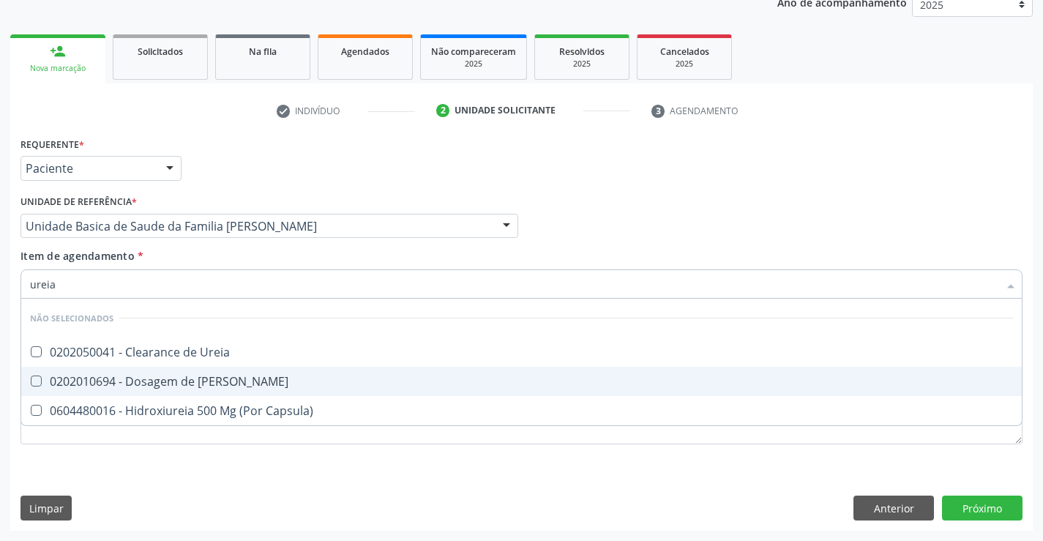
click at [193, 380] on div "0202010694 - Dosagem de [PERSON_NAME]" at bounding box center [521, 382] width 983 height 12
checkbox Ureia "true"
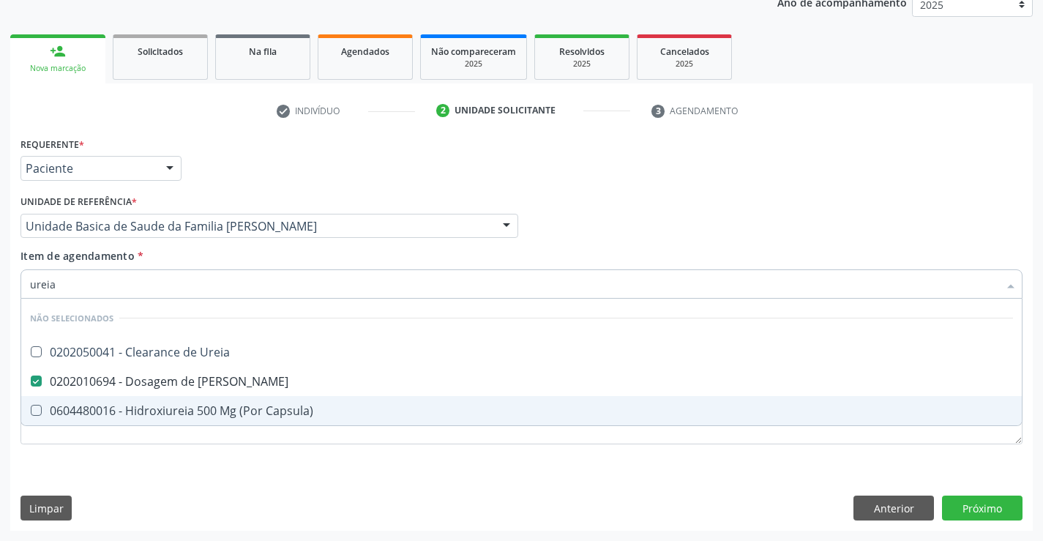
type input "ureia"
click at [174, 458] on div "Requerente * Paciente Médico(a) Enfermeiro(a) Paciente Nenhum resultado encontr…" at bounding box center [521, 299] width 1002 height 332
checkbox Ureia "true"
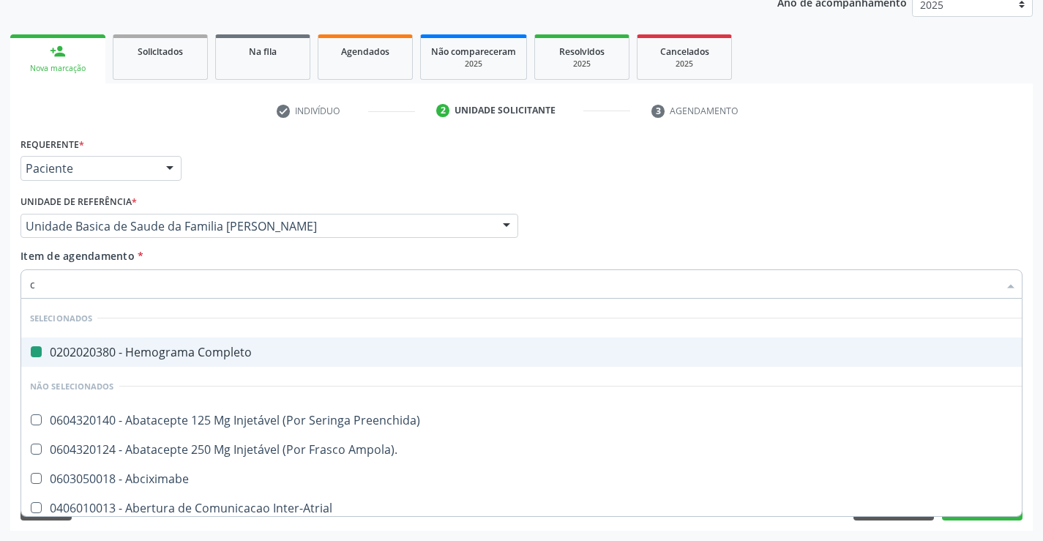
type input "cr"
checkbox Completo "false"
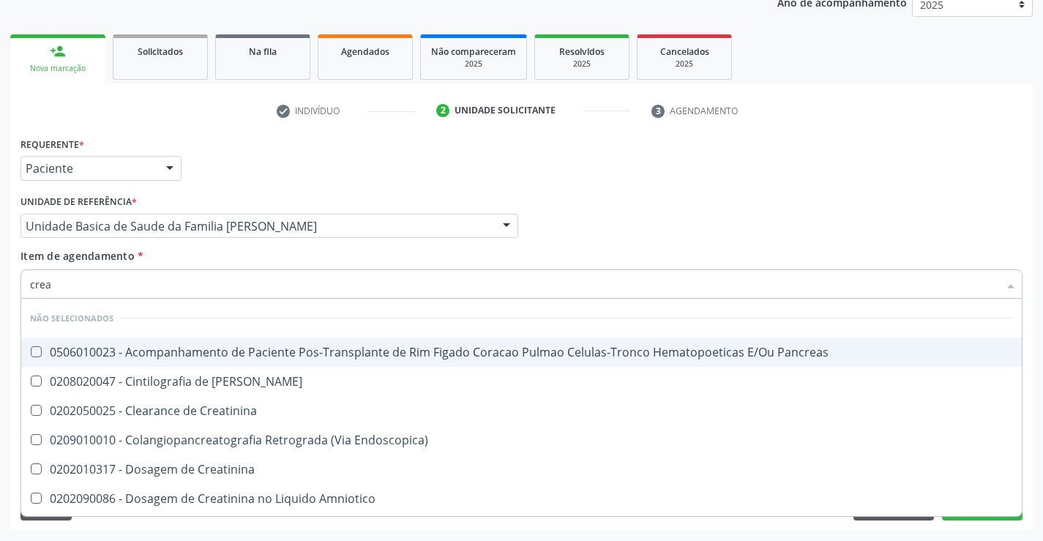
type input "creat"
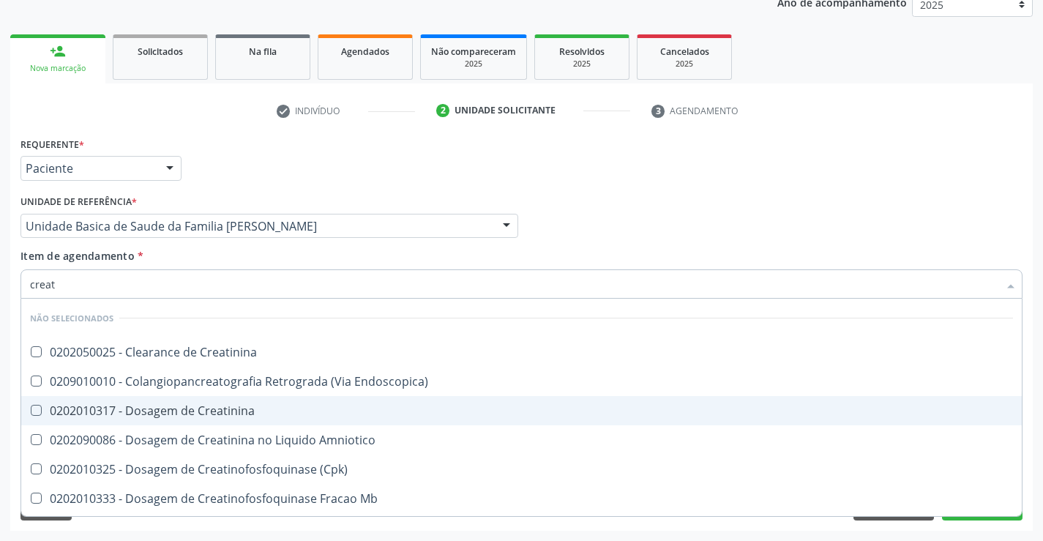
click at [197, 414] on div "0202010317 - Dosagem de Creatinina" at bounding box center [521, 411] width 983 height 12
checkbox Creatinina "true"
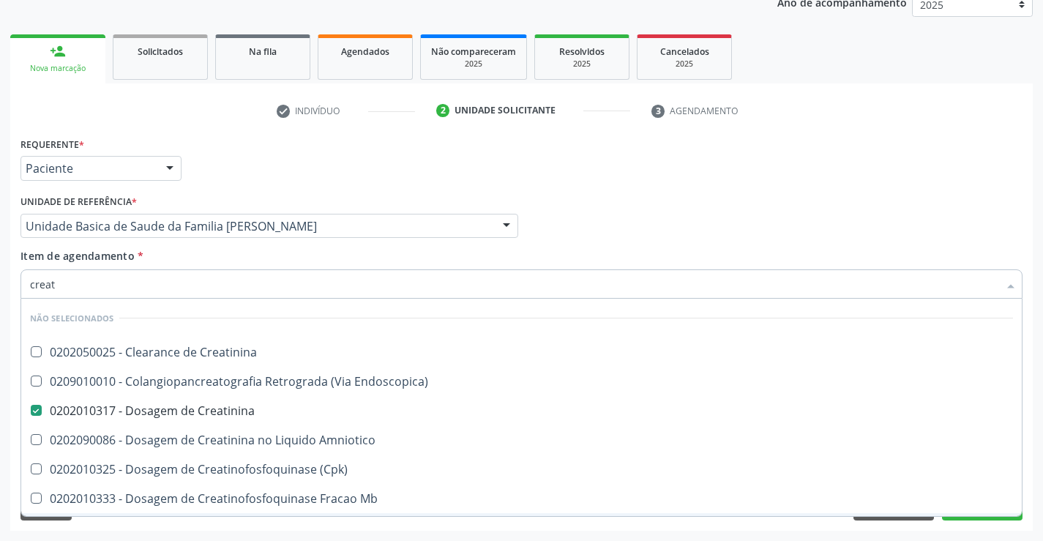
click at [385, 527] on div "Requerente * Paciente Médico(a) Enfermeiro(a) Paciente Nenhum resultado encontr…" at bounding box center [521, 331] width 1023 height 397
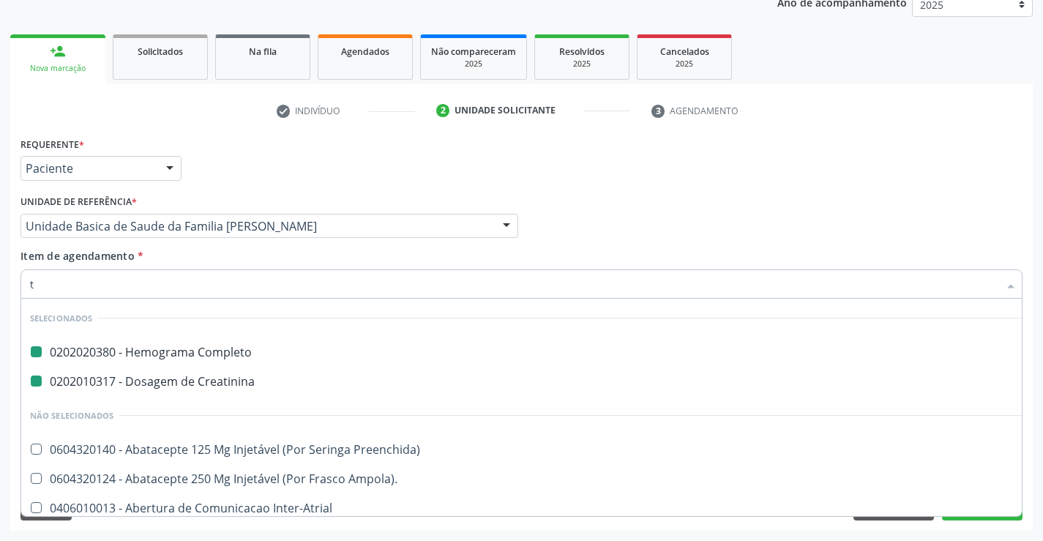
type input "tg"
checkbox Completo "false"
checkbox Creatinina "false"
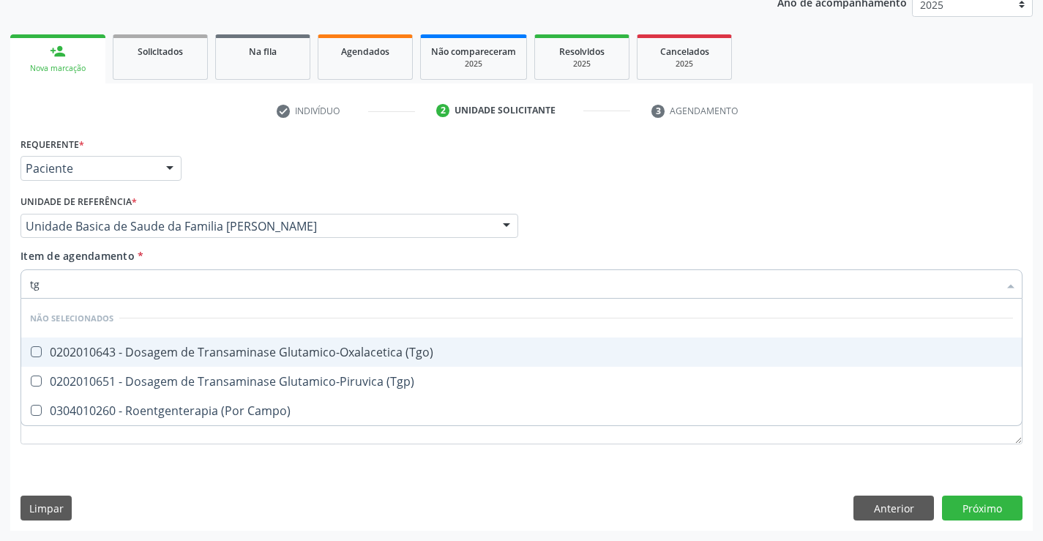
click at [416, 350] on div "0202010643 - Dosagem de Transaminase Glutamico-Oxalacetica (Tgo)" at bounding box center [521, 352] width 983 height 12
checkbox \(Tgo\) "true"
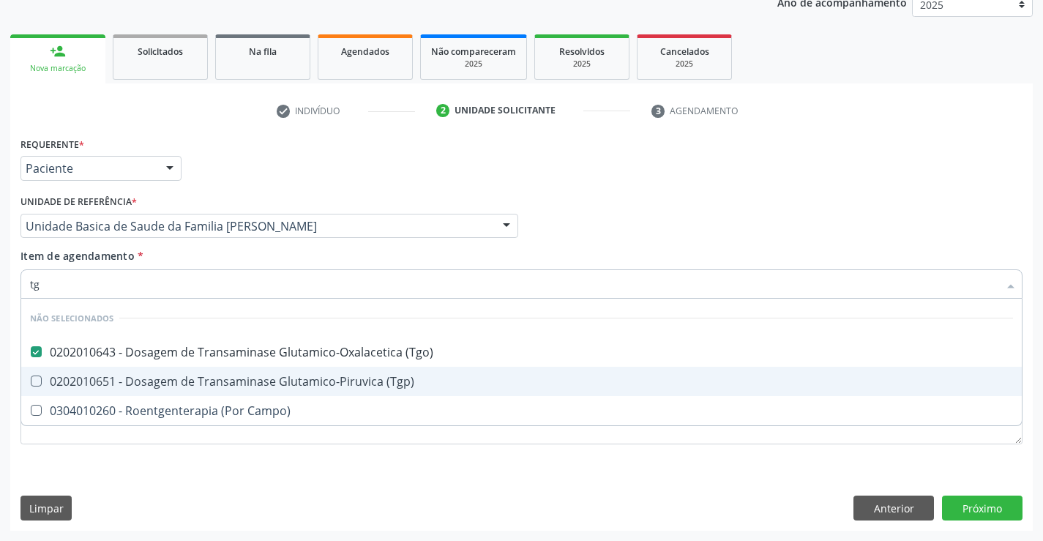
click at [372, 381] on div "0202010651 - Dosagem de Transaminase Glutamico-Piruvica (Tgp)" at bounding box center [521, 382] width 983 height 12
checkbox \(Tgp\) "true"
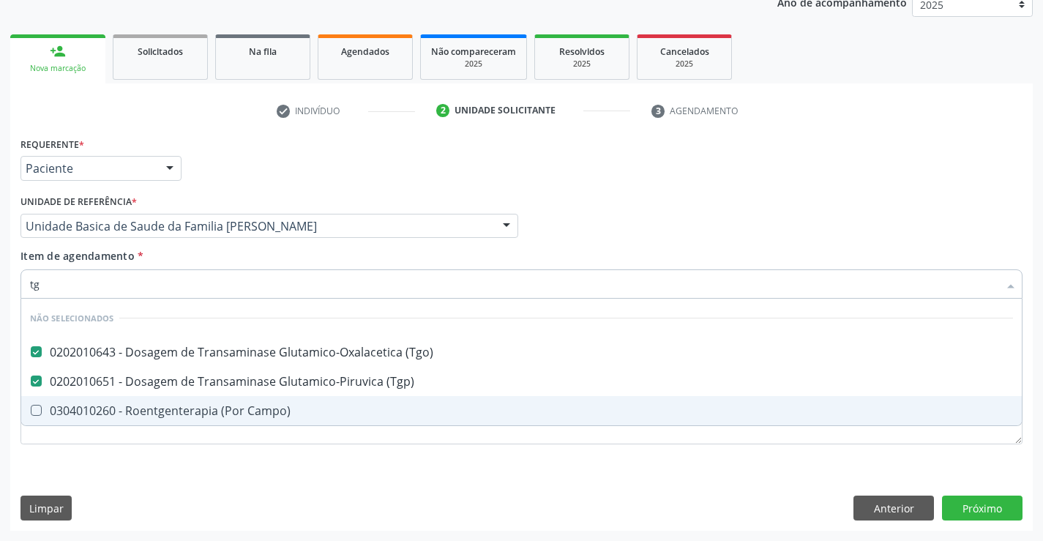
type input "tg"
click at [372, 468] on div "Requerente * Paciente Médico(a) Enfermeiro(a) Paciente Nenhum resultado encontr…" at bounding box center [521, 331] width 1023 height 397
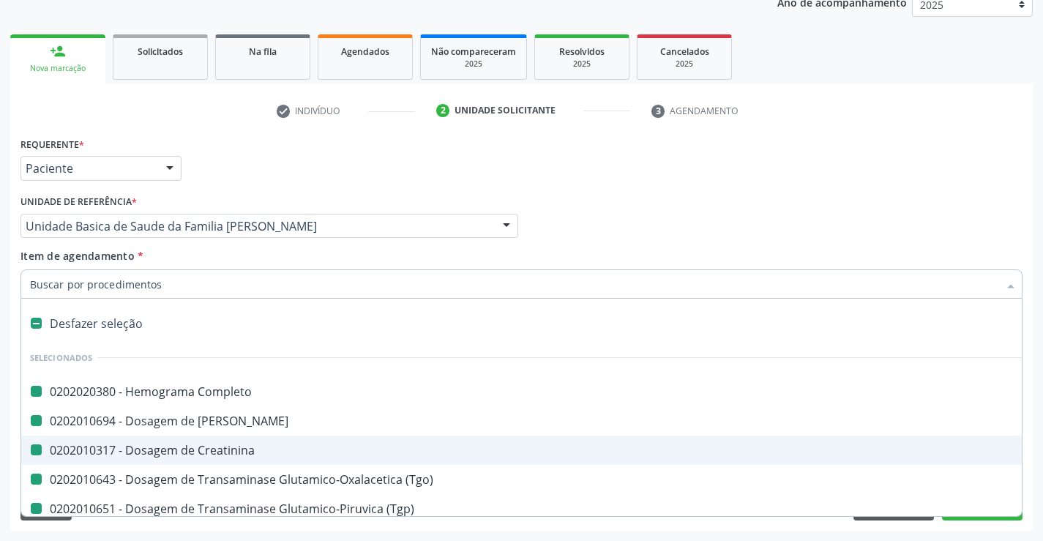
type input "f"
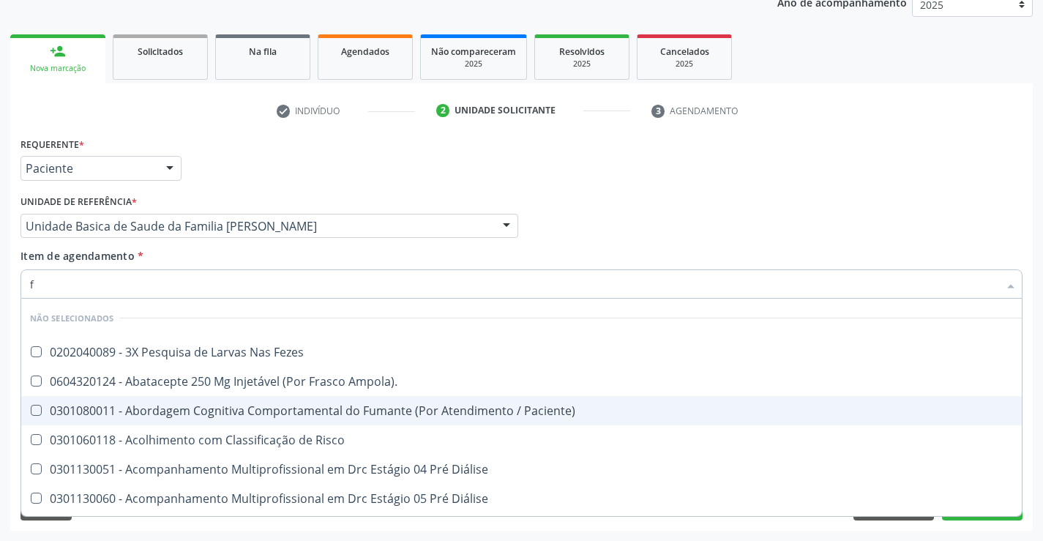
checkbox Fezes "false"
checkbox Ampola\)\ "false"
checkbox Paciente\) "false"
checkbox Risco "false"
checkbox Diálise "false"
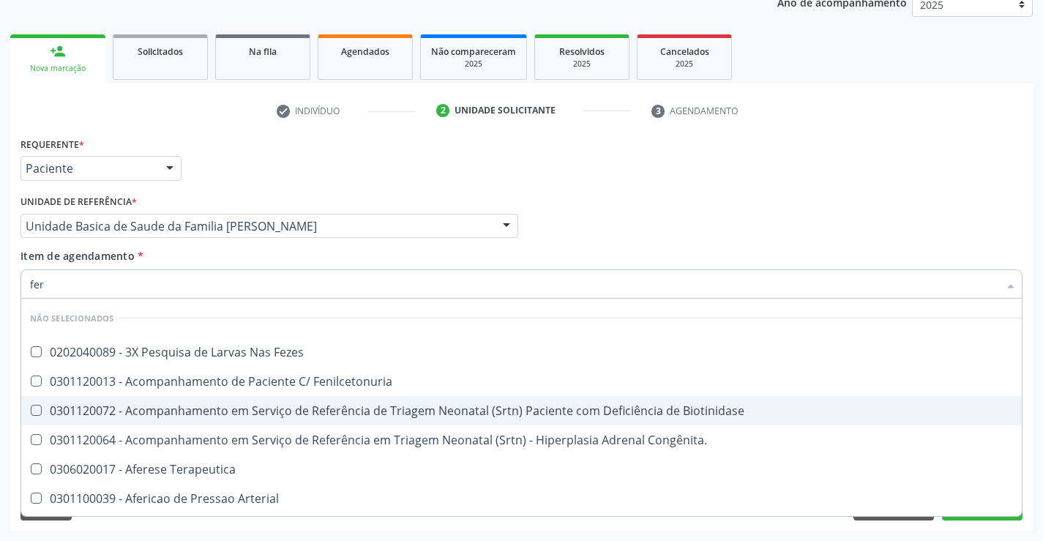
type input "ferr"
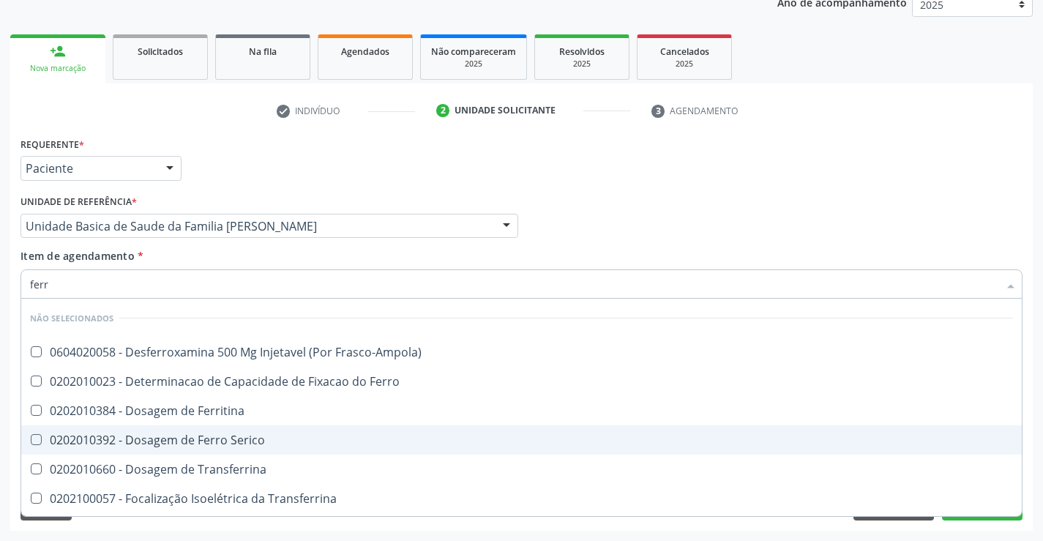
click at [207, 440] on div "0202010392 - Dosagem de Ferro Serico" at bounding box center [521, 440] width 983 height 12
checkbox Serico "true"
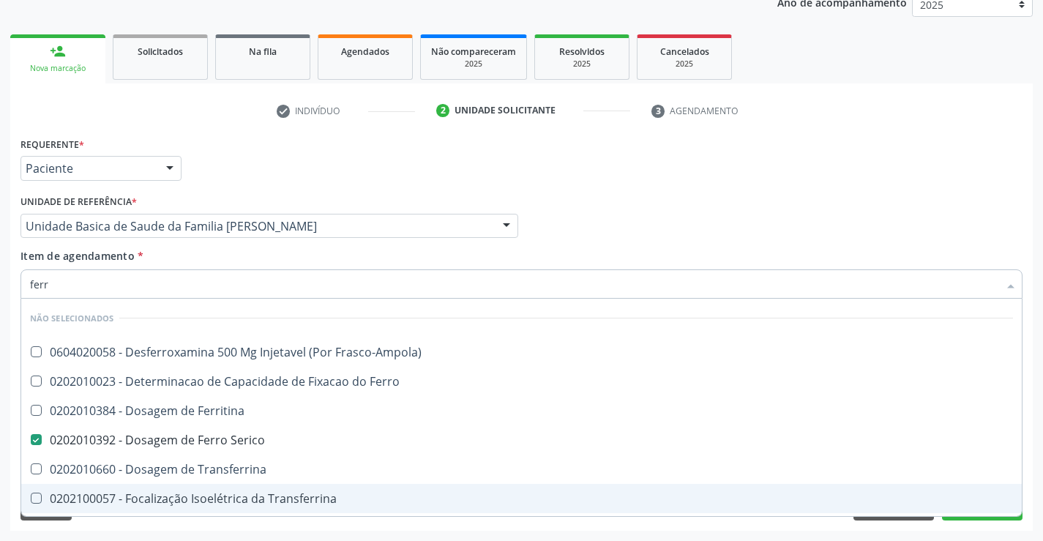
type input "ferr"
click at [245, 533] on div "Acompanhamento Acompanhe a situação das marcações correntes e finalizadas Relat…" at bounding box center [521, 218] width 1043 height 645
checkbox Frasco-Ampola\) "true"
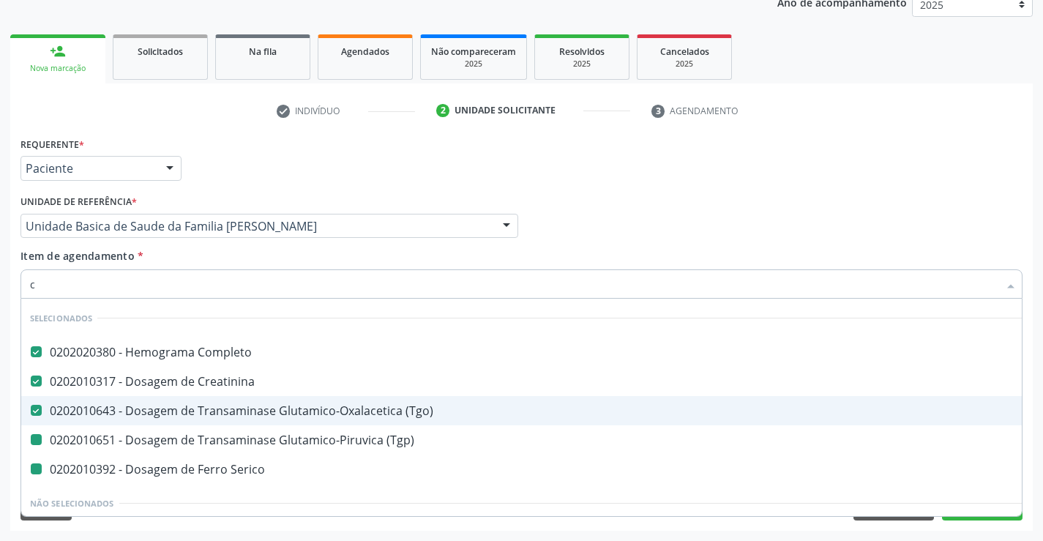
type input "ca"
checkbox \(Tgp\) "false"
checkbox Serico "false"
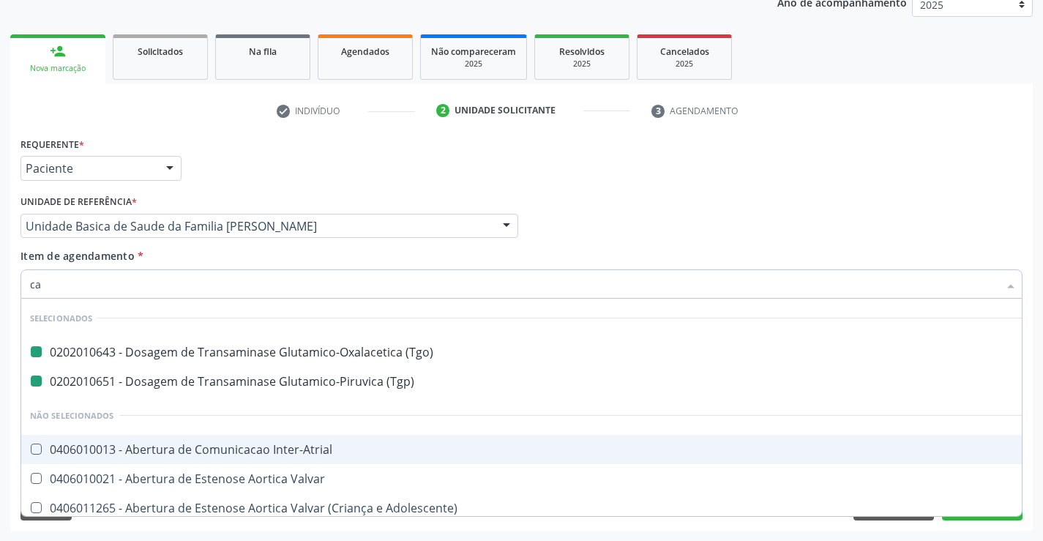
type input "cal"
checkbox \(Tgo\) "false"
checkbox \(Tgp\) "false"
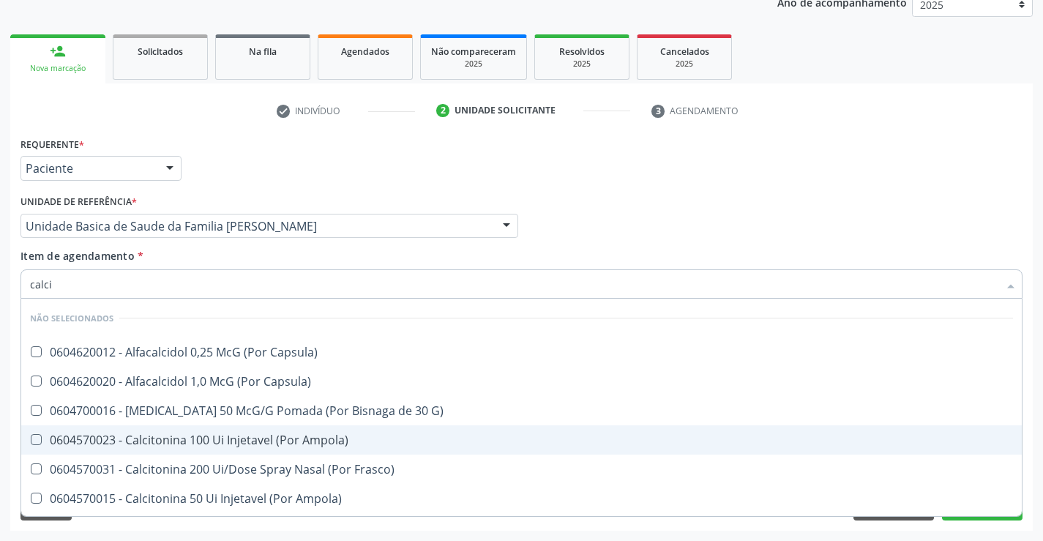
type input "calcio"
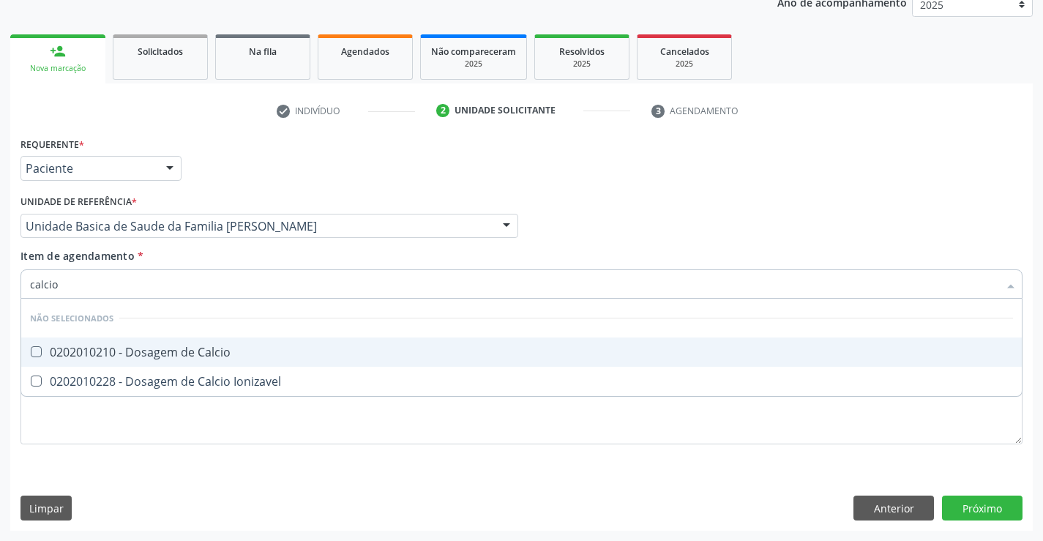
click at [191, 353] on div "0202010210 - Dosagem de Calcio" at bounding box center [521, 352] width 983 height 12
checkbox Calcio "true"
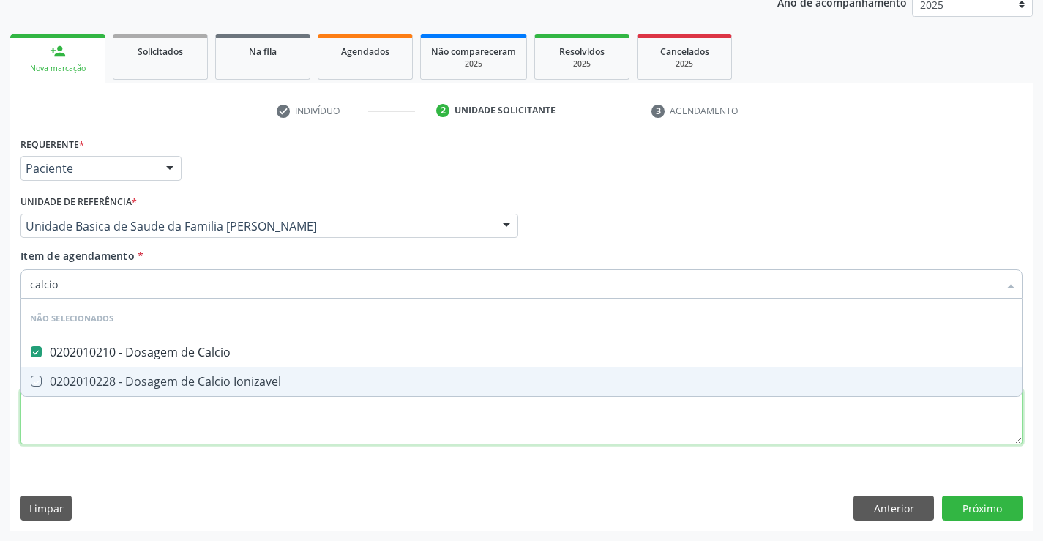
click at [177, 430] on div "Requerente * Paciente Médico(a) Enfermeiro(a) Paciente Nenhum resultado encontr…" at bounding box center [521, 299] width 1002 height 332
checkbox Ionizavel "true"
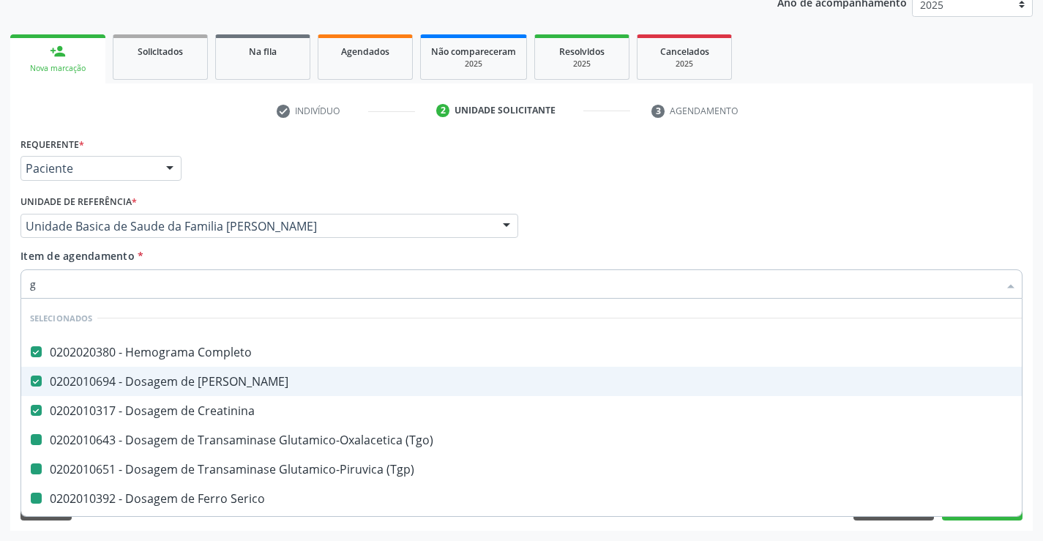
type input "gl"
checkbox \(Tgo\) "false"
checkbox \(Tgp\) "false"
checkbox Serico "false"
checkbox Calcio "false"
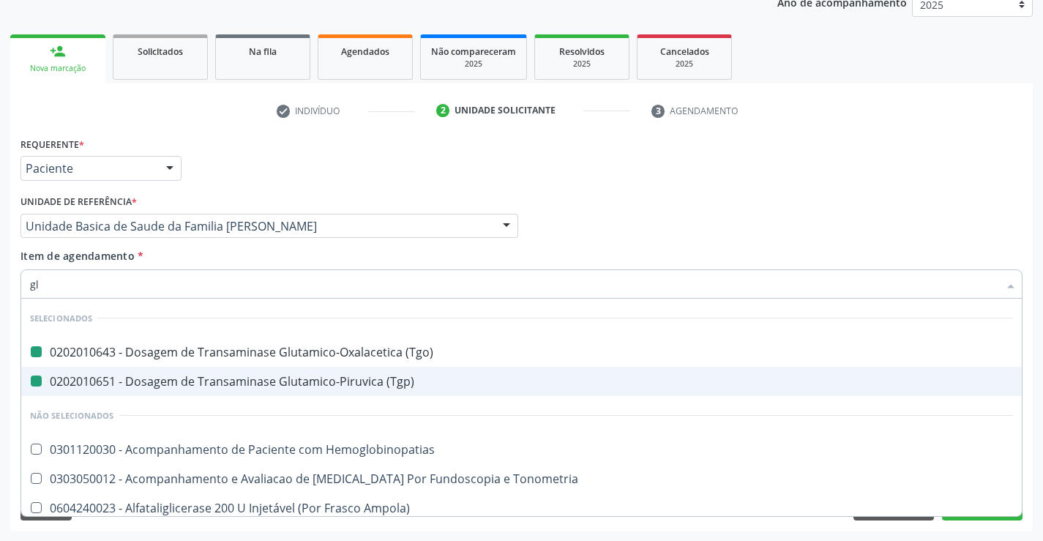
type input "gli"
checkbox \(Tgo\) "false"
checkbox \(Tgp\) "false"
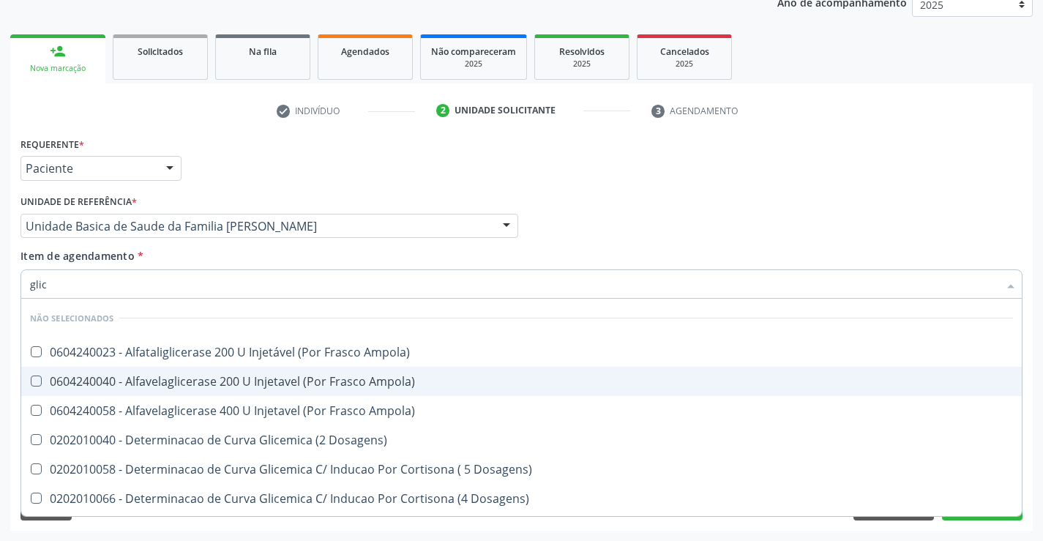
type input "glico"
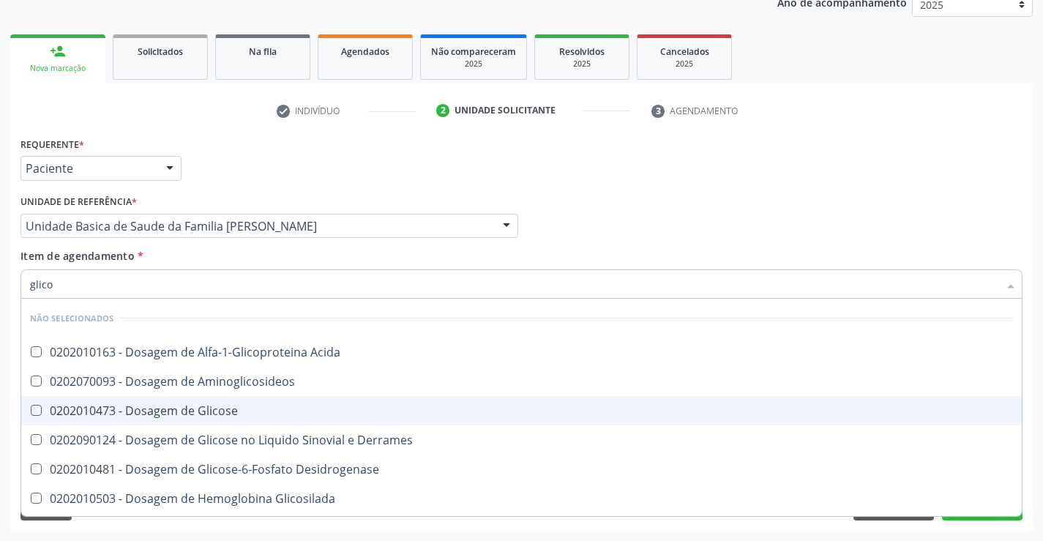
click at [193, 411] on div "0202010473 - Dosagem de Glicose" at bounding box center [521, 411] width 983 height 12
checkbox Glicose "true"
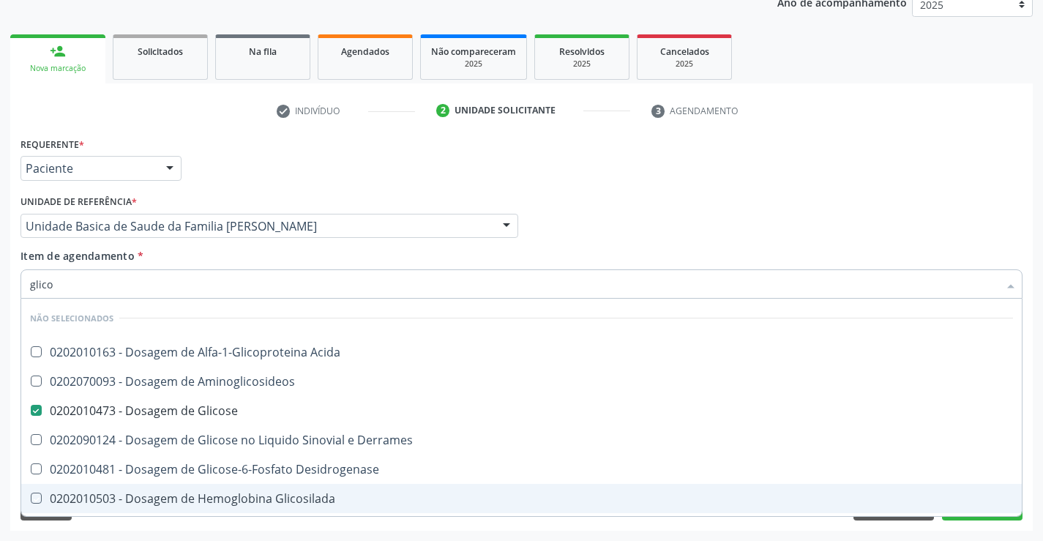
click at [339, 531] on div "Acompanhamento Acompanhe a situação das marcações correntes e finalizadas Relat…" at bounding box center [521, 218] width 1043 height 645
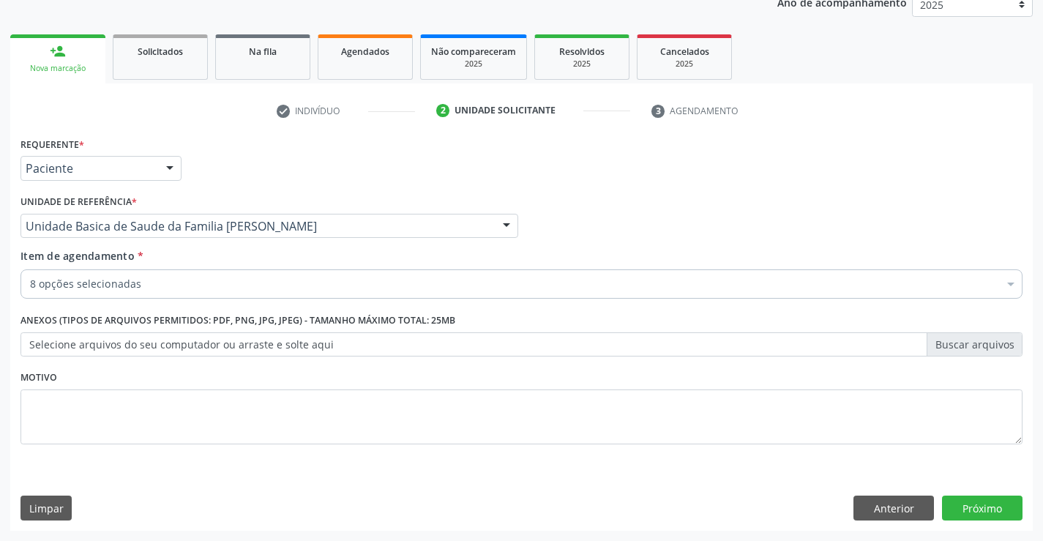
checkbox Completo "true"
checkbox Ureia "true"
checkbox \(Tgo\) "true"
checkbox \(Tgp\) "true"
checkbox Serico "true"
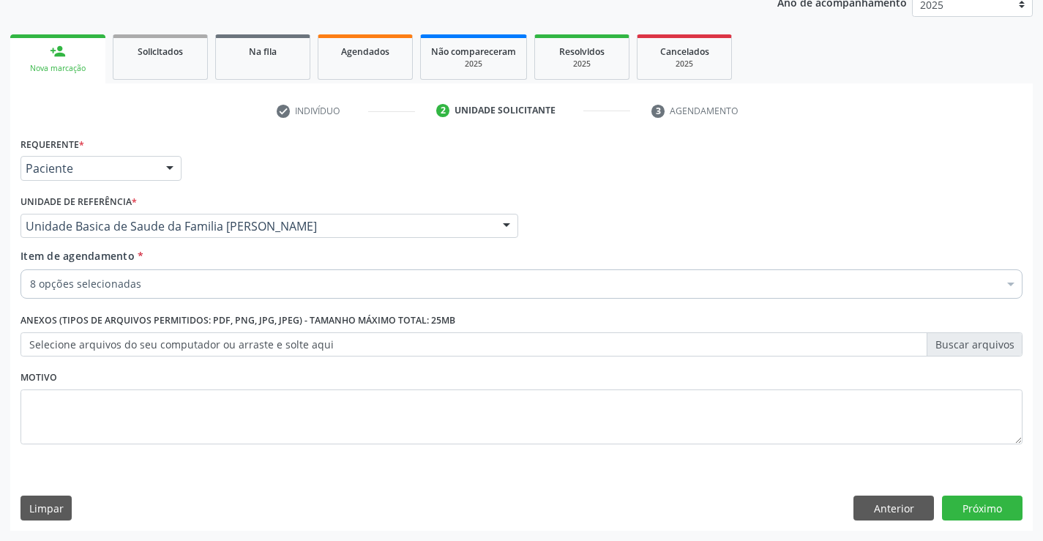
checkbox Calcio "true"
checkbox Glicose "true"
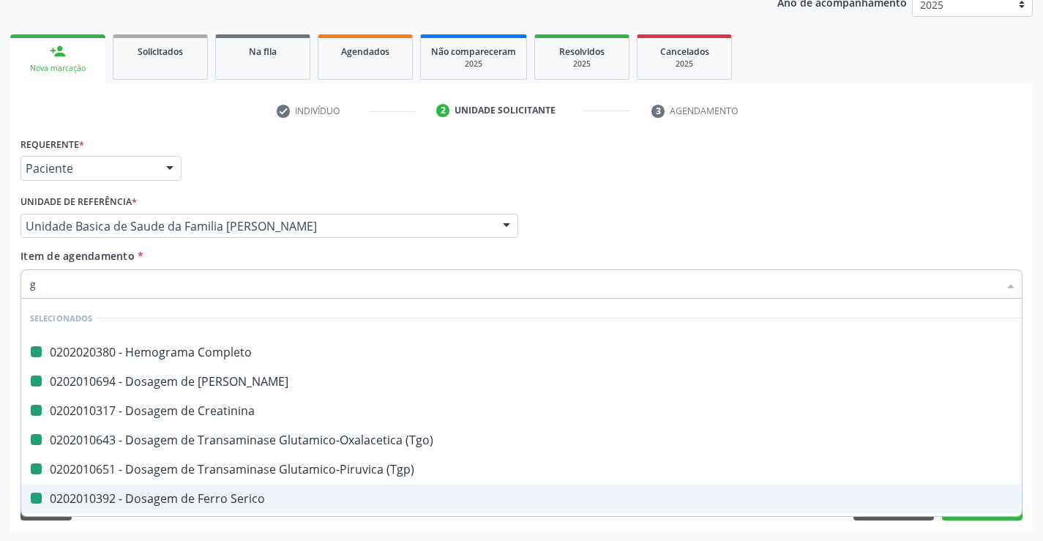
type input "ga"
checkbox Completo "false"
checkbox Ureia "false"
checkbox \(Tgo\) "false"
checkbox \(Tgp\) "false"
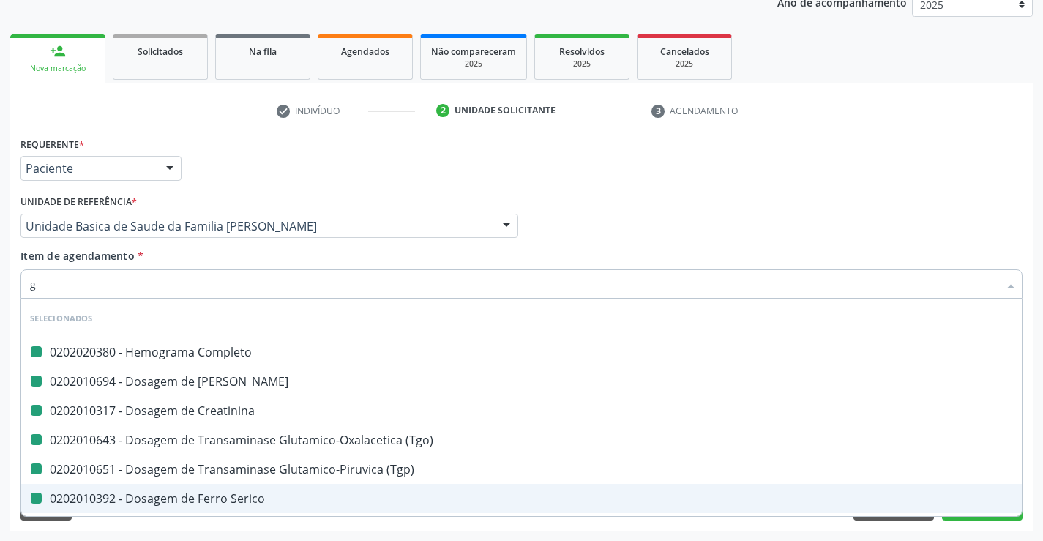
checkbox Serico "false"
checkbox Calcio "false"
checkbox Glicose "false"
checkbox Creatinina "false"
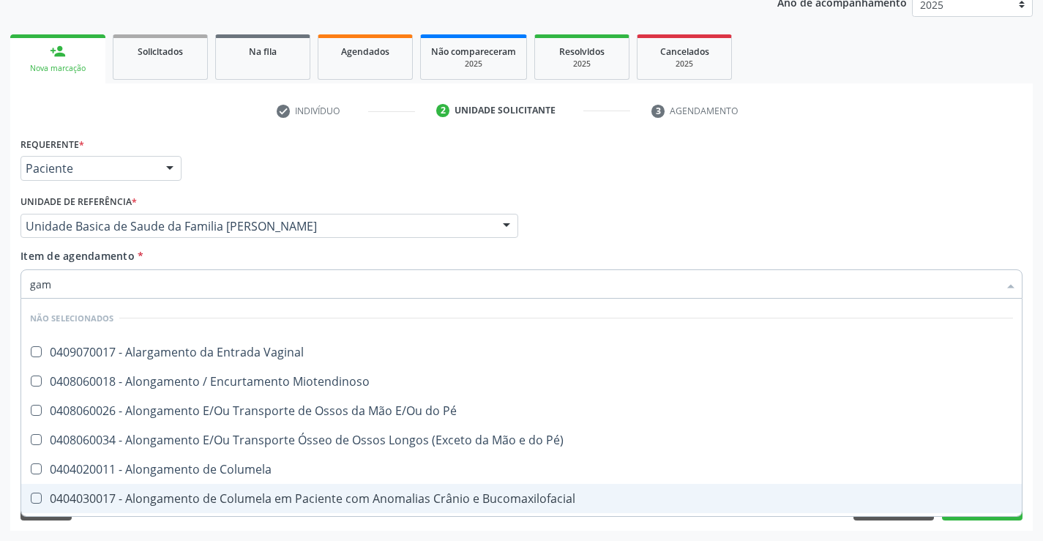
type input "gama"
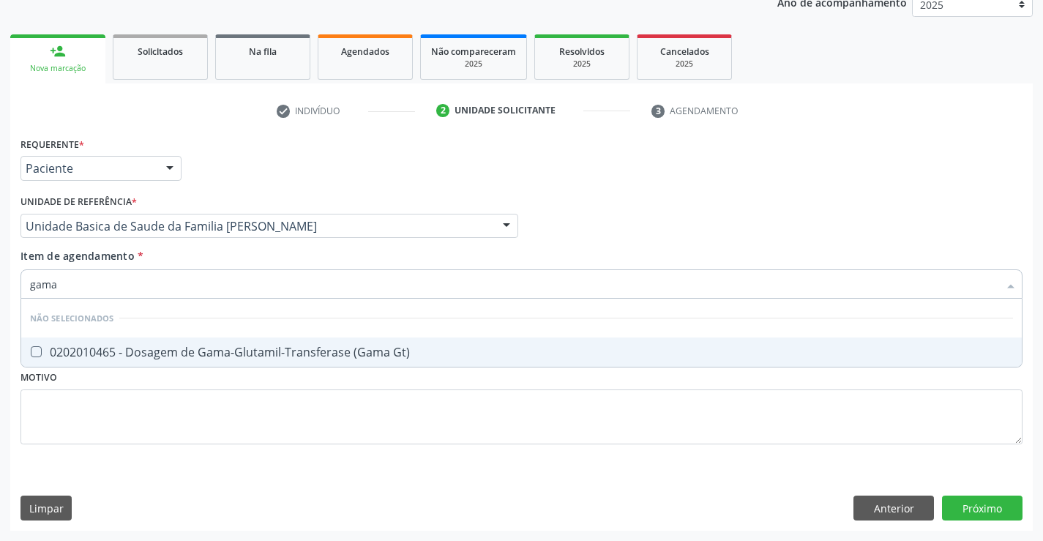
click at [233, 358] on div "0202010465 - Dosagem de Gama-Glutamil-Transferase (Gama Gt)" at bounding box center [521, 352] width 983 height 12
checkbox Gt\) "true"
click at [227, 414] on div "Requerente * Paciente Médico(a) Enfermeiro(a) Paciente Nenhum resultado encontr…" at bounding box center [521, 299] width 1002 height 332
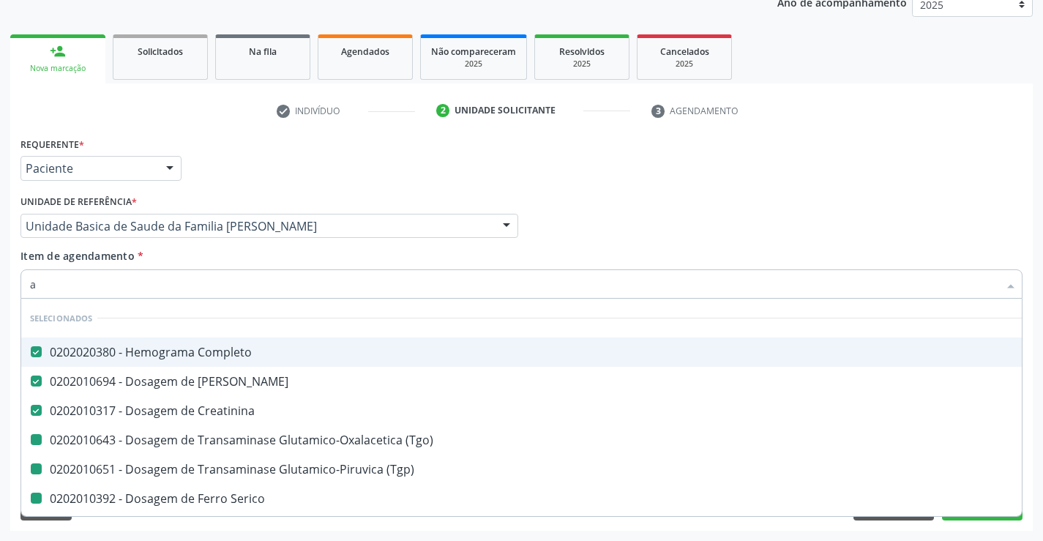
type input "al"
checkbox \(Tgo\) "false"
checkbox \(Tgp\) "false"
checkbox Serico "false"
checkbox Calcio "false"
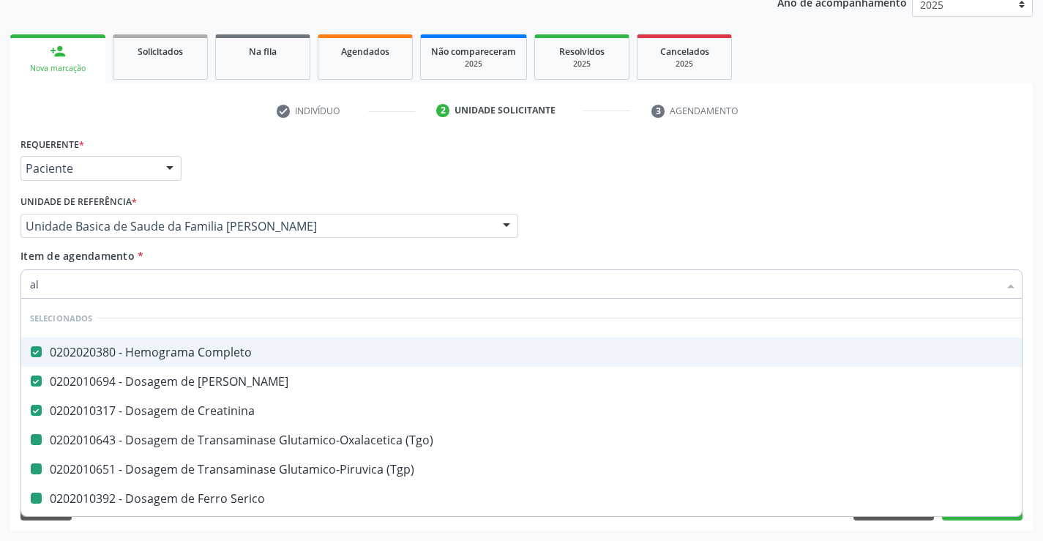
checkbox Glicose "false"
checkbox Gt\) "false"
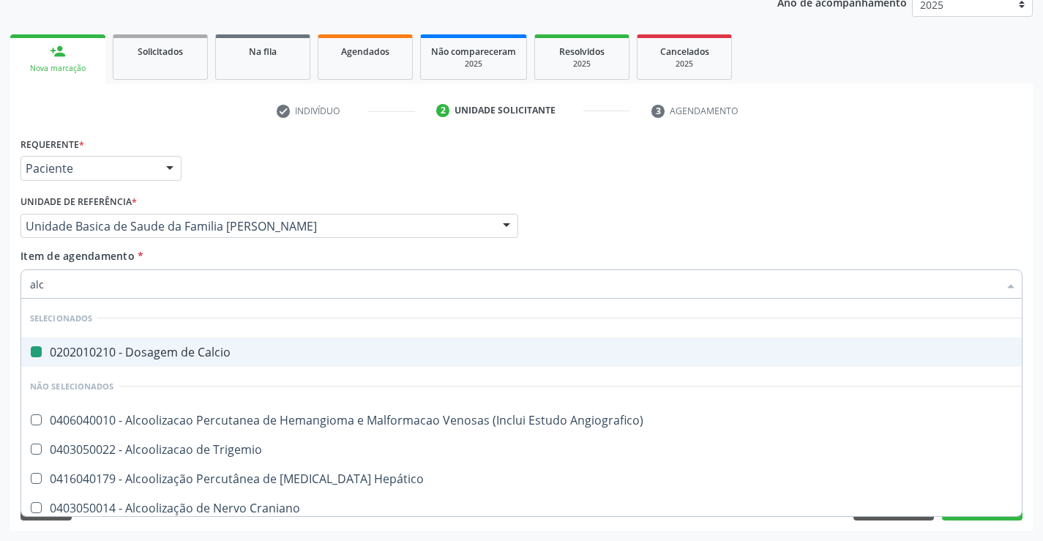
type input "alca"
checkbox Calcio "false"
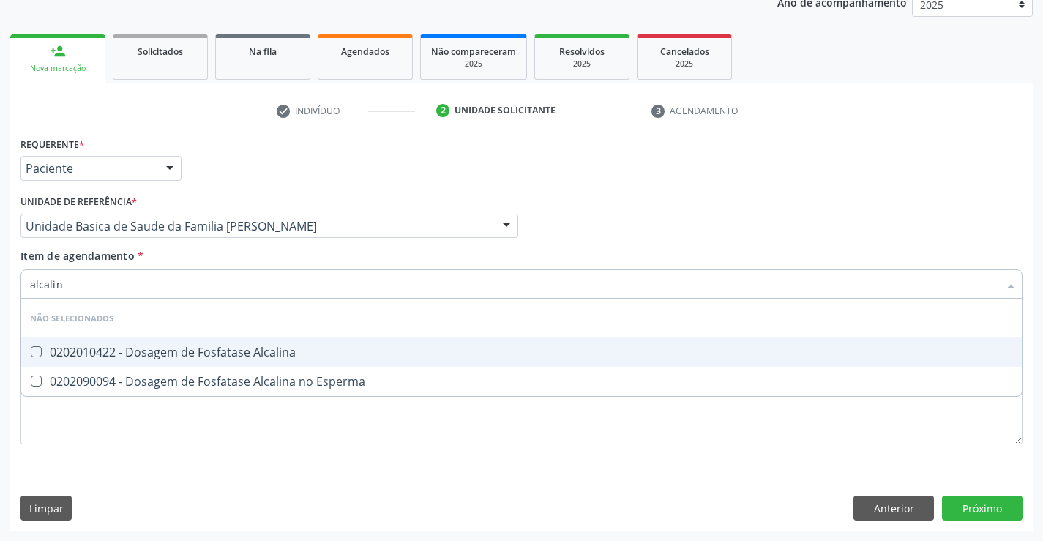
type input "alcalina"
click at [174, 353] on div "0202010422 - Dosagem de Fosfatase Alcalina" at bounding box center [521, 352] width 983 height 12
checkbox Alcalina "true"
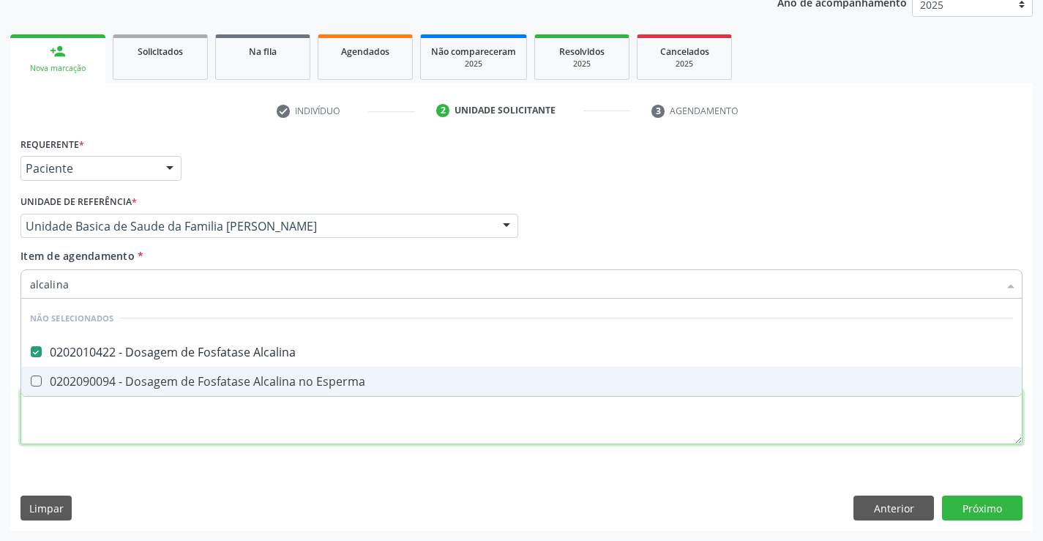
click at [171, 421] on div "Requerente * Paciente Médico(a) Enfermeiro(a) Paciente Nenhum resultado encontr…" at bounding box center [521, 299] width 1002 height 332
checkbox Esperma "true"
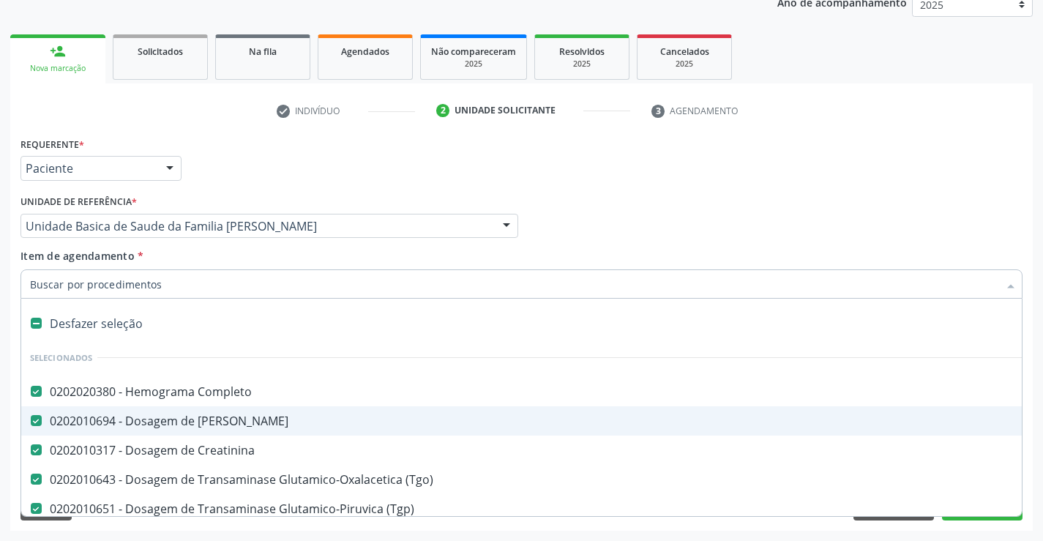
type input "c"
checkbox Alcalina "false"
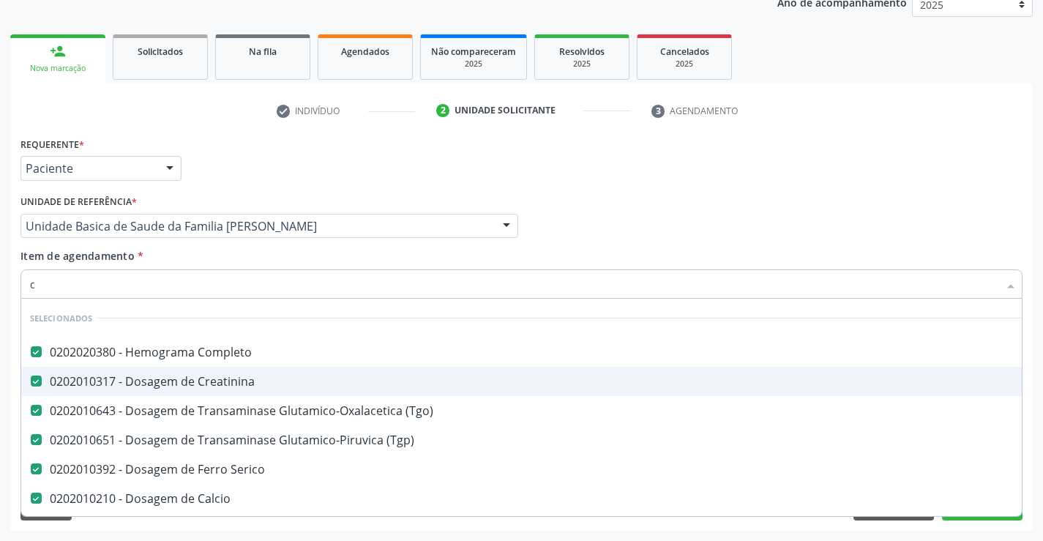
type input "co"
checkbox Glicose "false"
checkbox Alcalina "false"
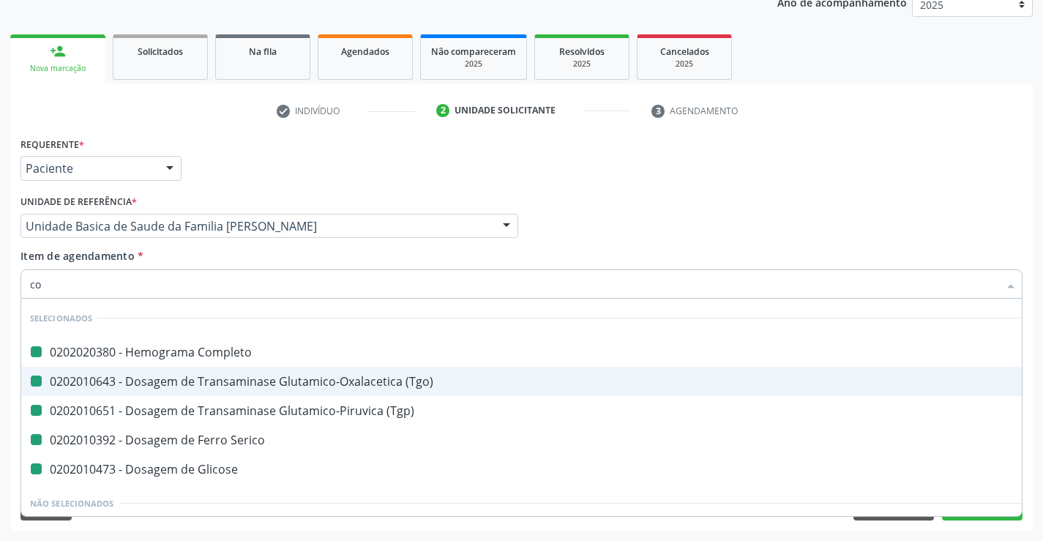
type input "col"
checkbox Completo "false"
checkbox \(Tgo\) "false"
checkbox \(Tgp\) "false"
checkbox Serico "false"
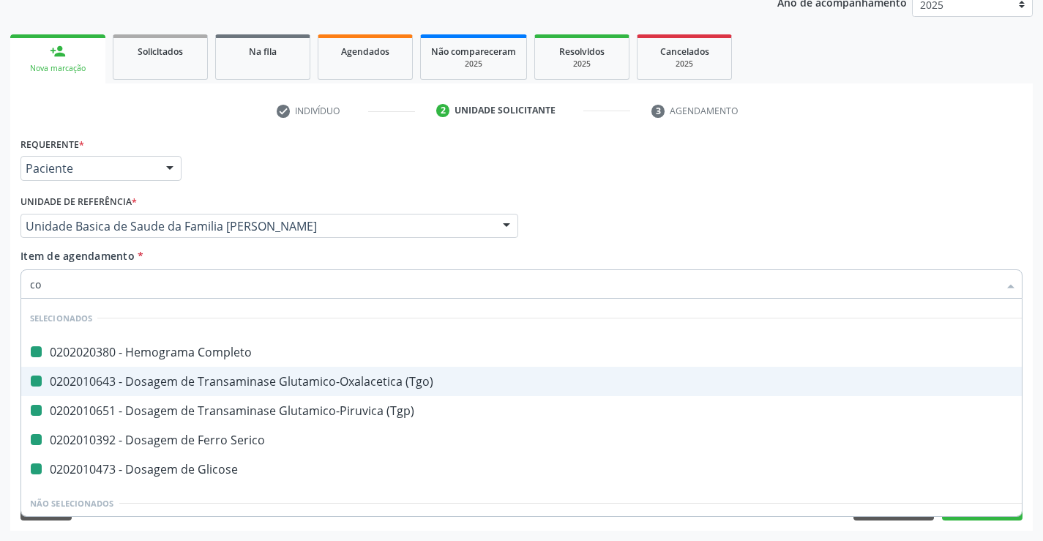
checkbox Glicose "false"
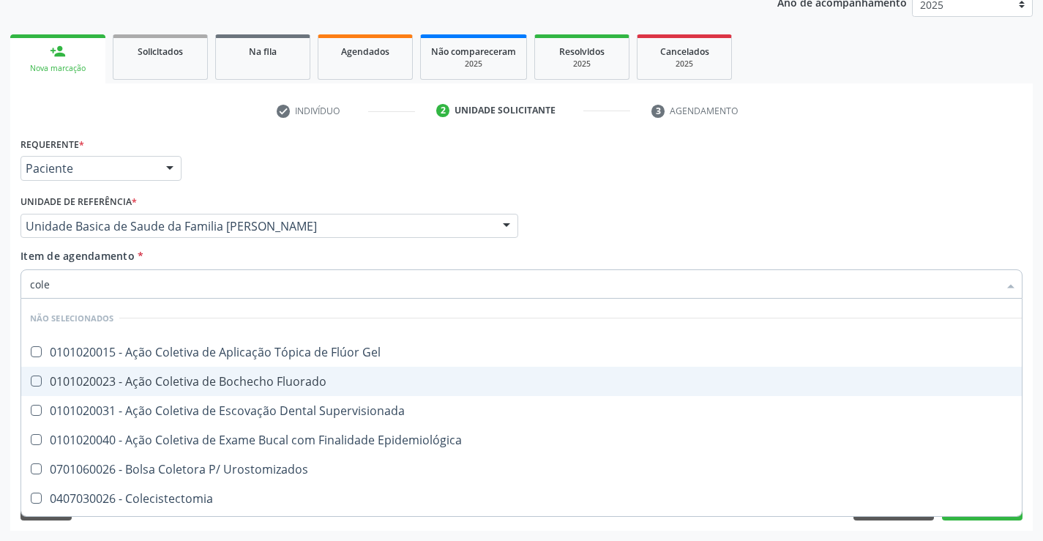
type input "coles"
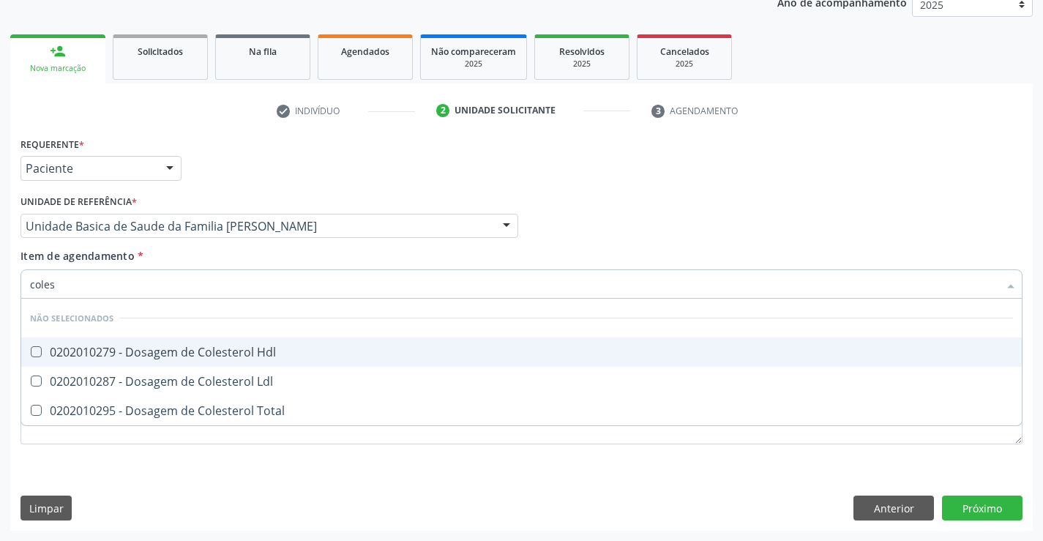
click at [220, 356] on div "0202010279 - Dosagem de Colesterol Hdl" at bounding box center [521, 352] width 983 height 12
checkbox Hdl "true"
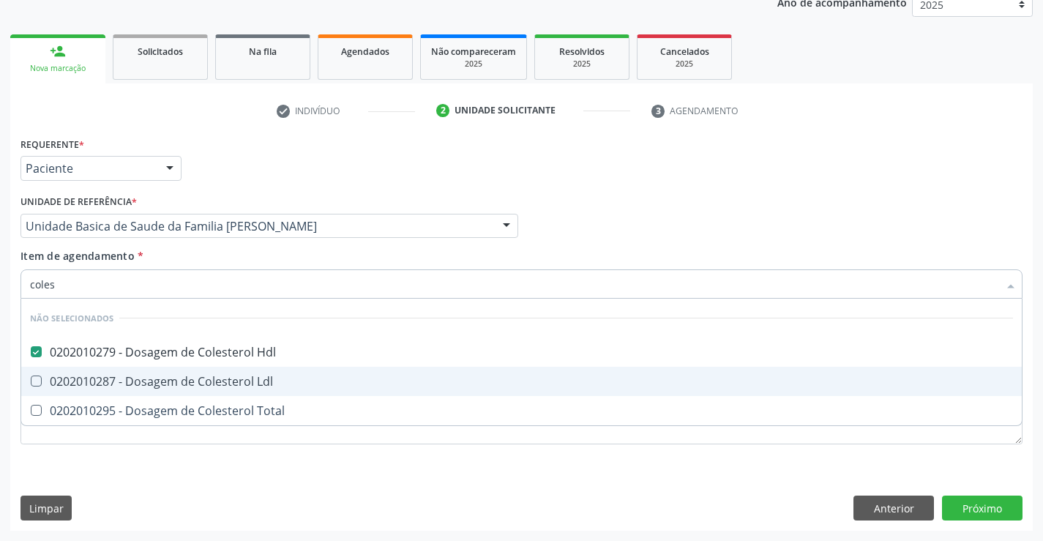
click at [223, 380] on div "0202010287 - Dosagem de Colesterol Ldl" at bounding box center [521, 382] width 983 height 12
checkbox Ldl "true"
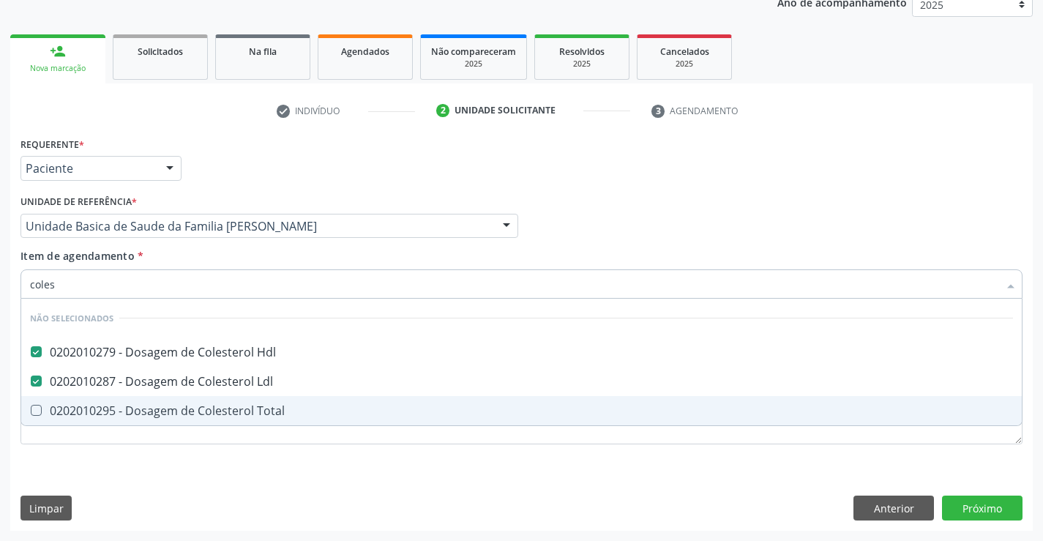
click at [220, 414] on div "0202010295 - Dosagem de Colesterol Total" at bounding box center [521, 411] width 983 height 12
checkbox Total "true"
click at [212, 472] on div "Requerente * Paciente Médico(a) Enfermeiro(a) Paciente Nenhum resultado encontr…" at bounding box center [521, 331] width 1023 height 397
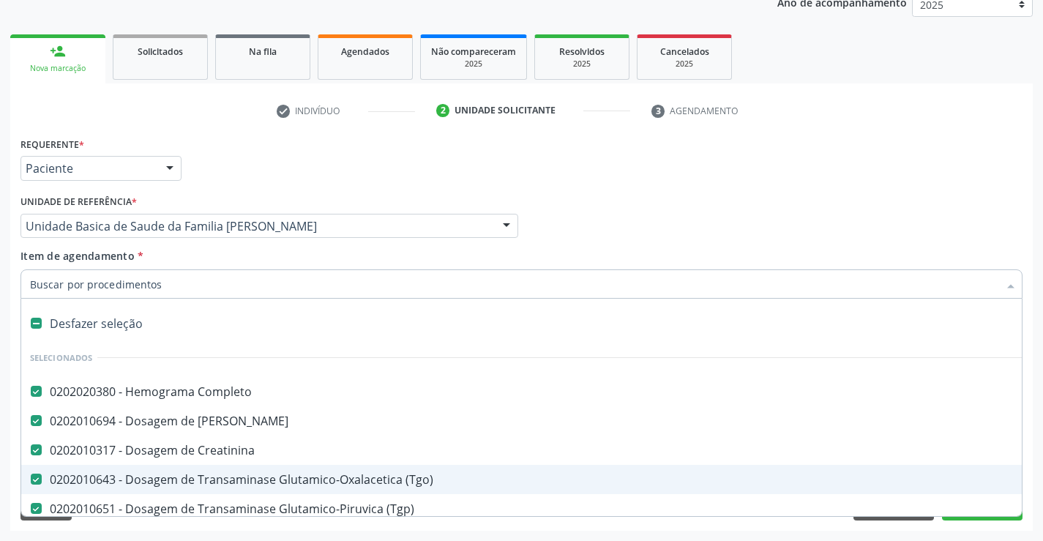
type input "t"
checkbox Hdl "false"
checkbox Ldl "false"
checkbox Total "false"
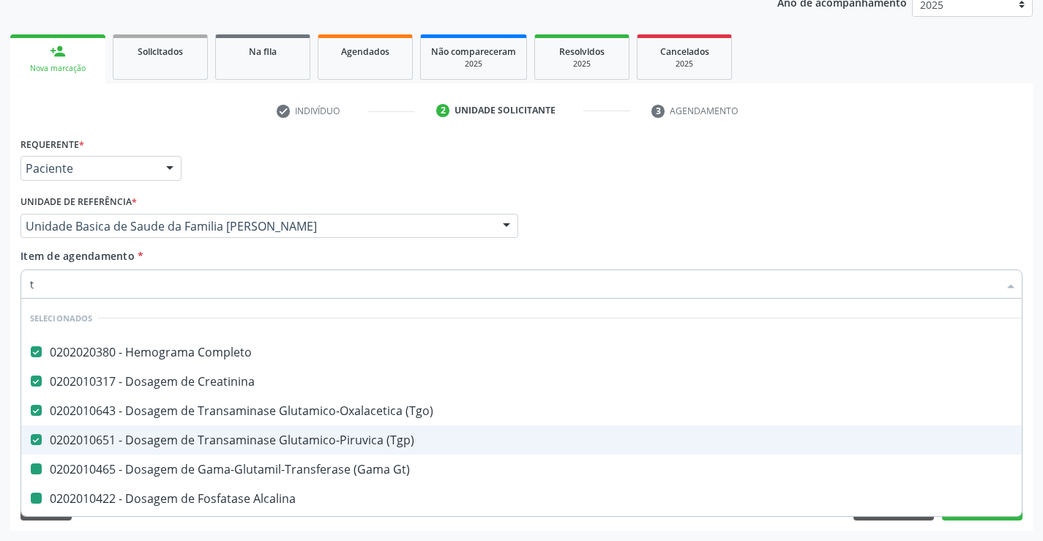
type input "tr"
checkbox Gt\) "false"
checkbox Alcalina "false"
checkbox Hdl "false"
checkbox Ldl "false"
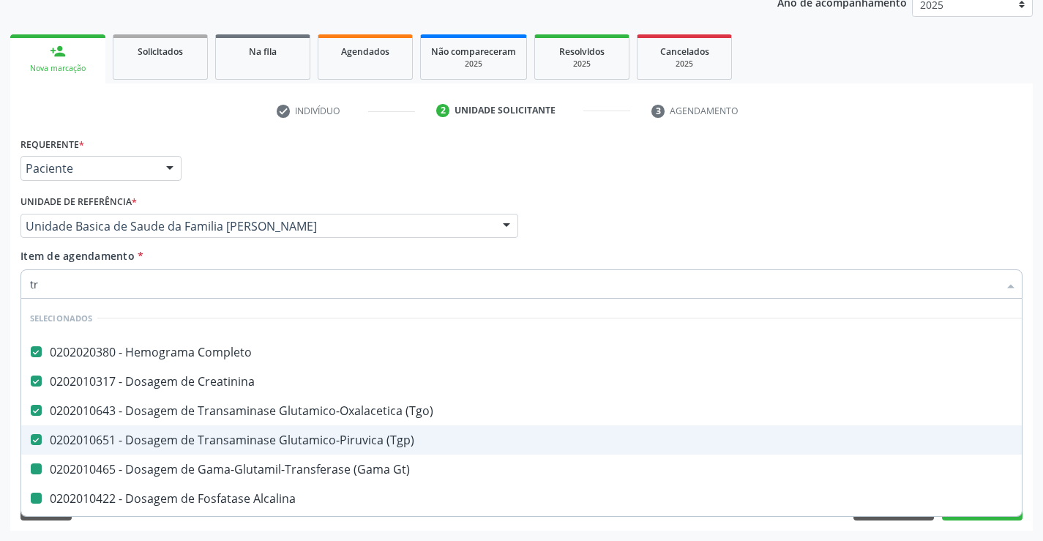
checkbox Total "false"
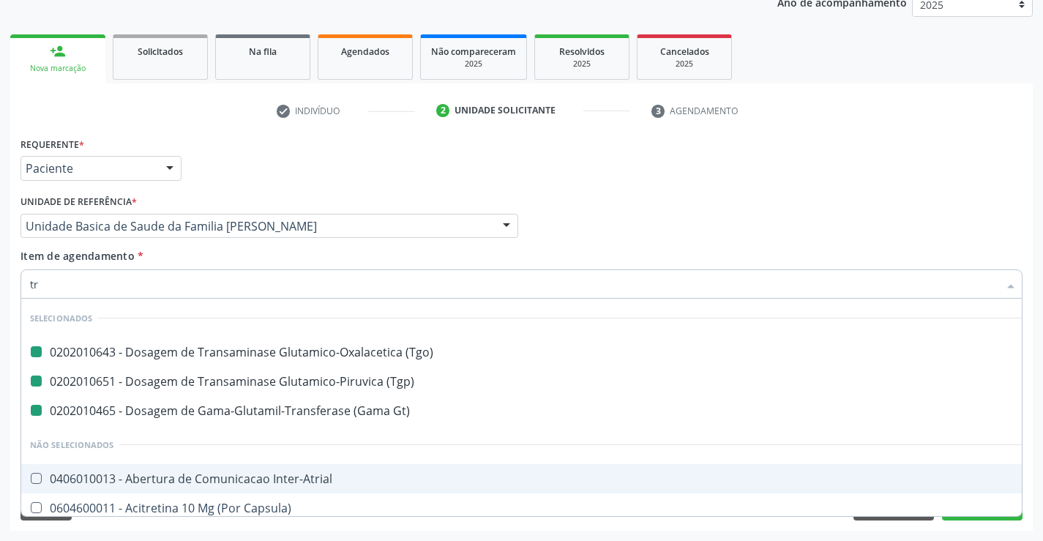
type input "tri"
checkbox \(Tgo\) "false"
checkbox \(Tgp\) "false"
checkbox Gt\) "false"
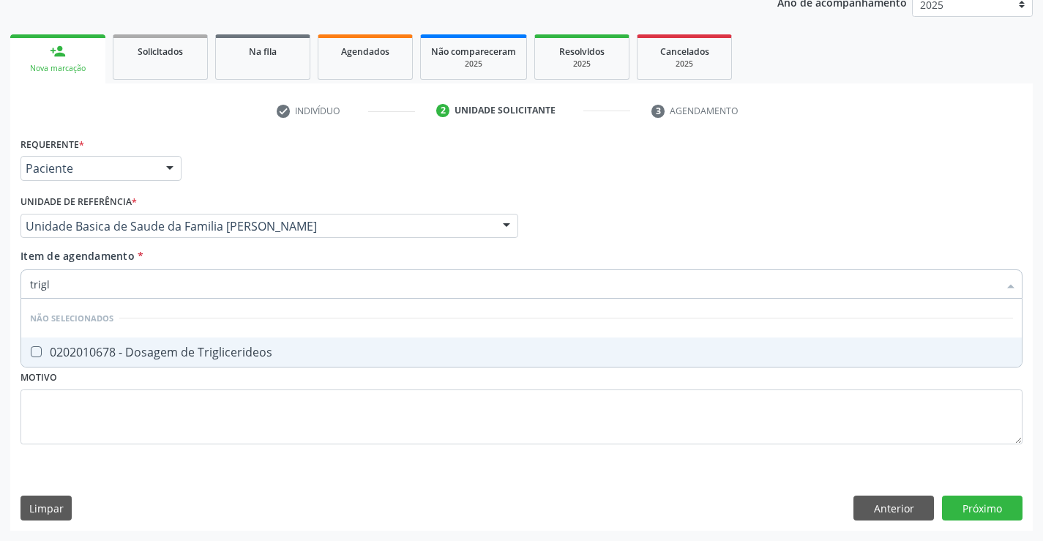
type input "trigli"
click at [210, 356] on div "0202010678 - Dosagem de Triglicerideos" at bounding box center [521, 352] width 983 height 12
checkbox Triglicerideos "true"
click at [137, 422] on div "Requerente * Paciente Médico(a) Enfermeiro(a) Paciente Nenhum resultado encontr…" at bounding box center [521, 299] width 1002 height 332
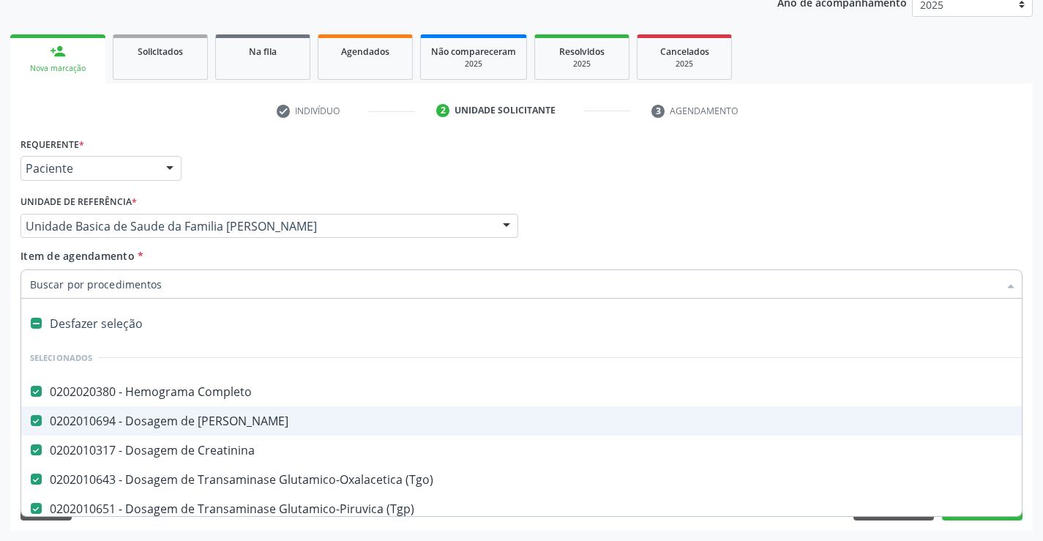
type input "t"
checkbox Ldl "false"
checkbox Total "false"
checkbox Triglicerideos "false"
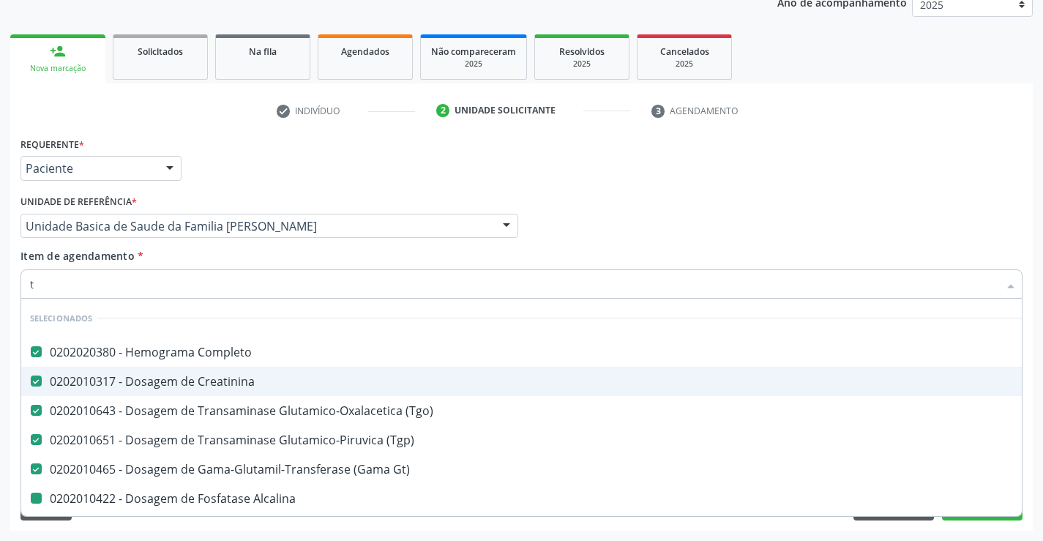
type input "tr"
checkbox Alcalina "false"
checkbox Hdl "false"
checkbox Ldl "false"
checkbox Total "false"
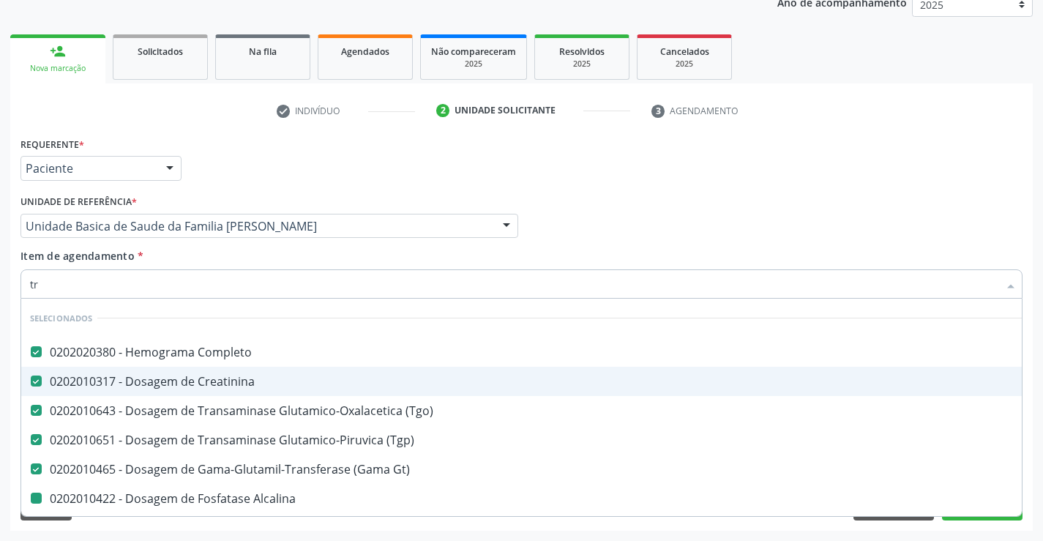
checkbox Triglicerideos "false"
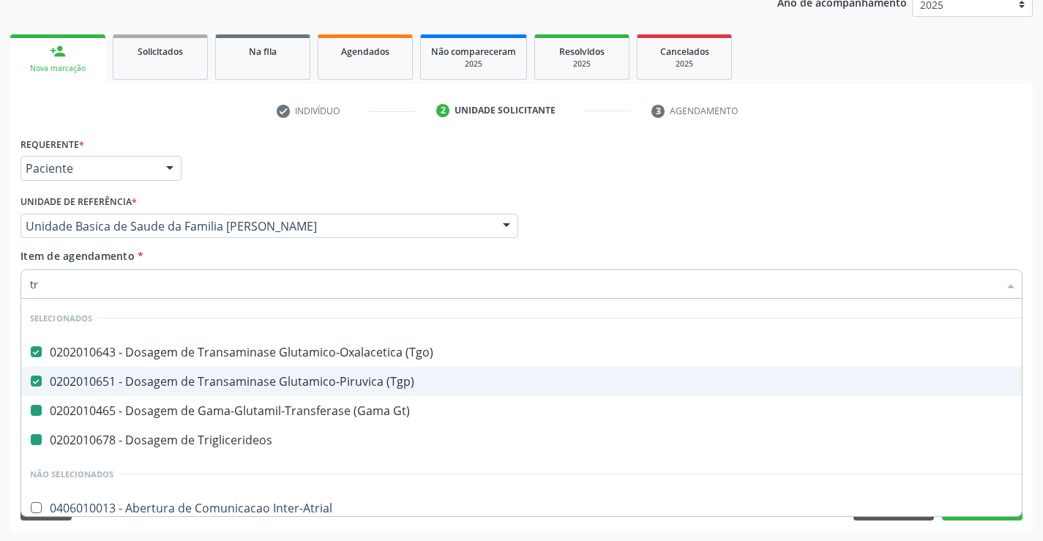
type input "tri"
checkbox Gt\) "false"
checkbox Triglicerideos "false"
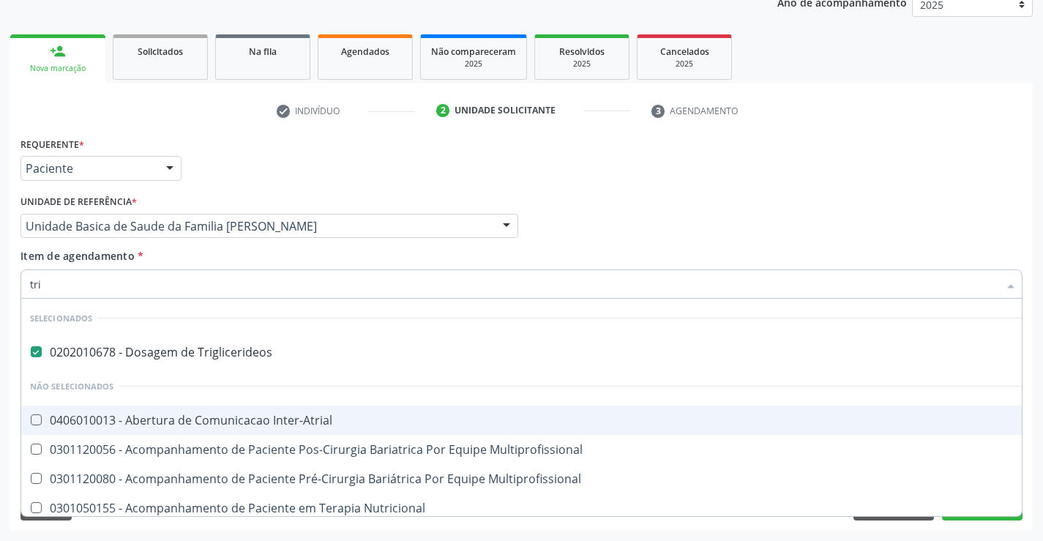
type input "tr"
checkbox Inter-Atrial "true"
checkbox Multiprofissional "true"
type input "t"
checkbox Nutricional "true"
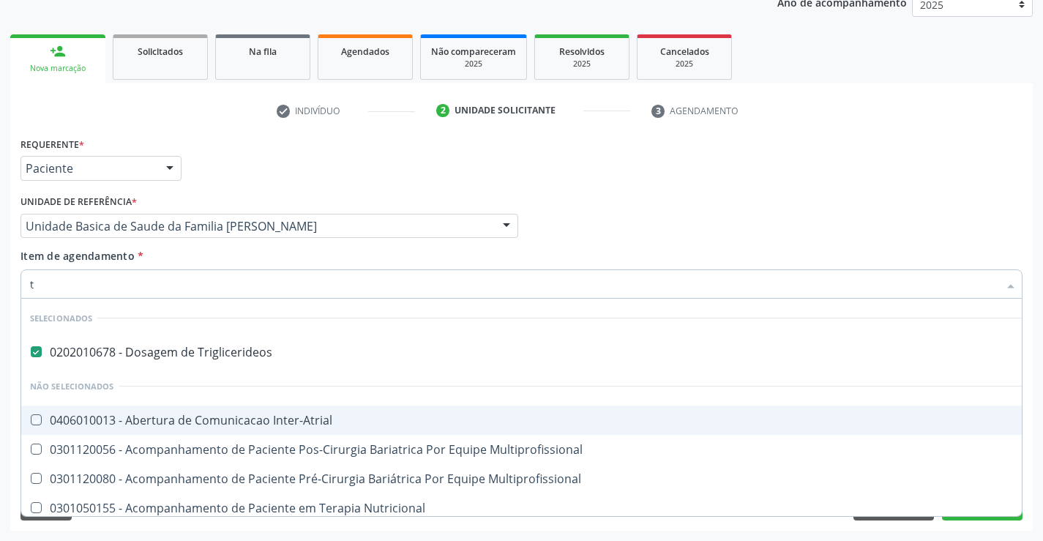
checkbox Tonometria "true"
checkbox Biotinidase "true"
checkbox Congênita\ "true"
checkbox Trigemio "true"
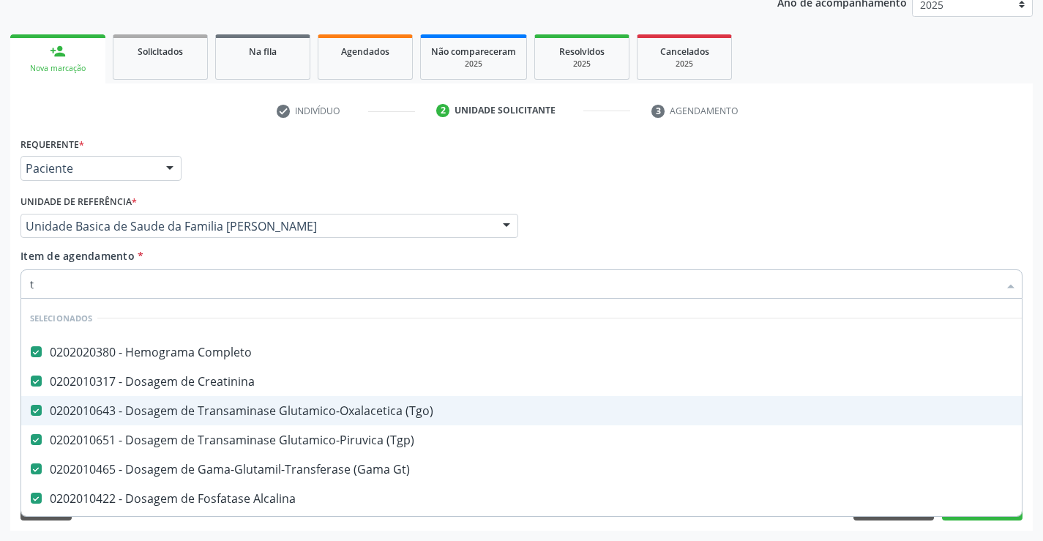
checkbox Preenchida\) "true"
checkbox Ampola\)\ "true"
checkbox Inter-Atrial "true"
type input "ac"
checkbox Creatinina "false"
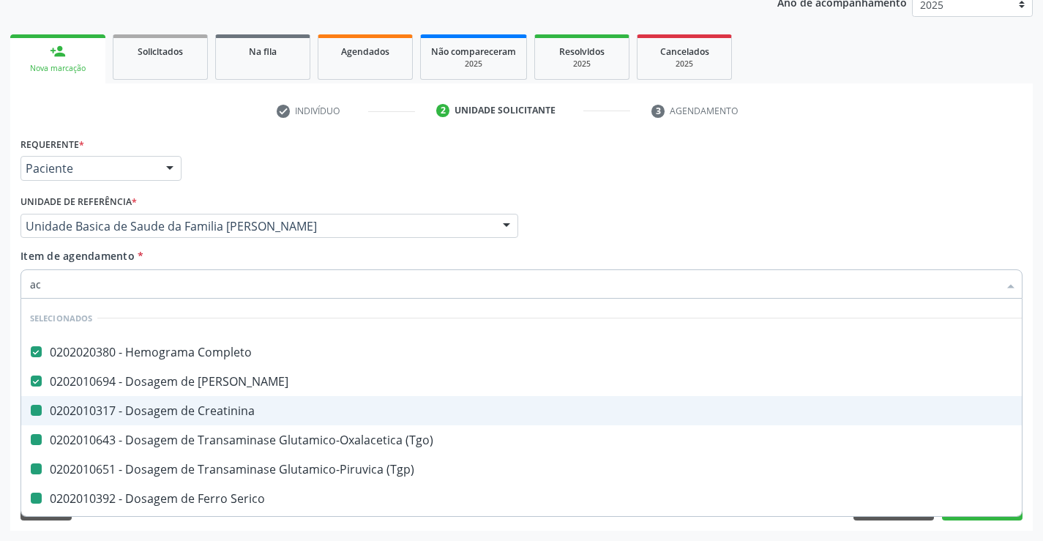
checkbox \(Tgo\) "false"
checkbox Serico "false"
checkbox Calcio "false"
checkbox Glicose "false"
checkbox Gt\) "false"
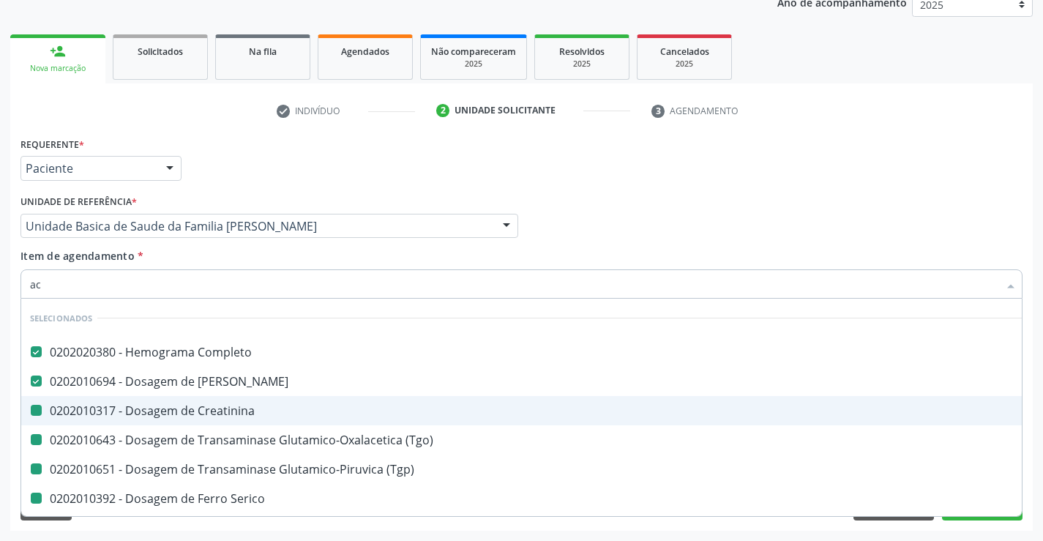
checkbox Alcalina "false"
checkbox Ldl "false"
checkbox Total "false"
checkbox Triglicerideos "false"
checkbox \(Tgp\) "false"
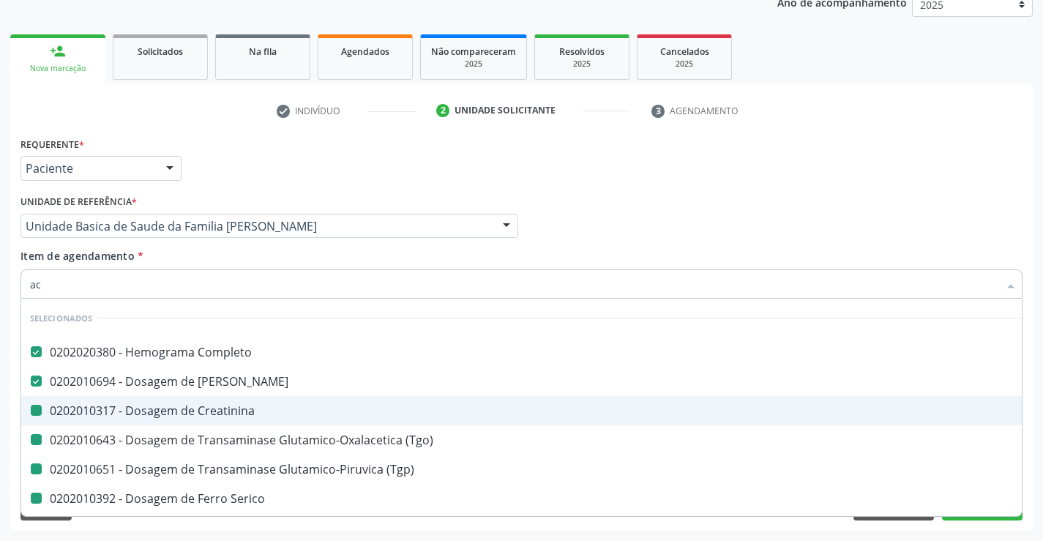
checkbox Hdl "false"
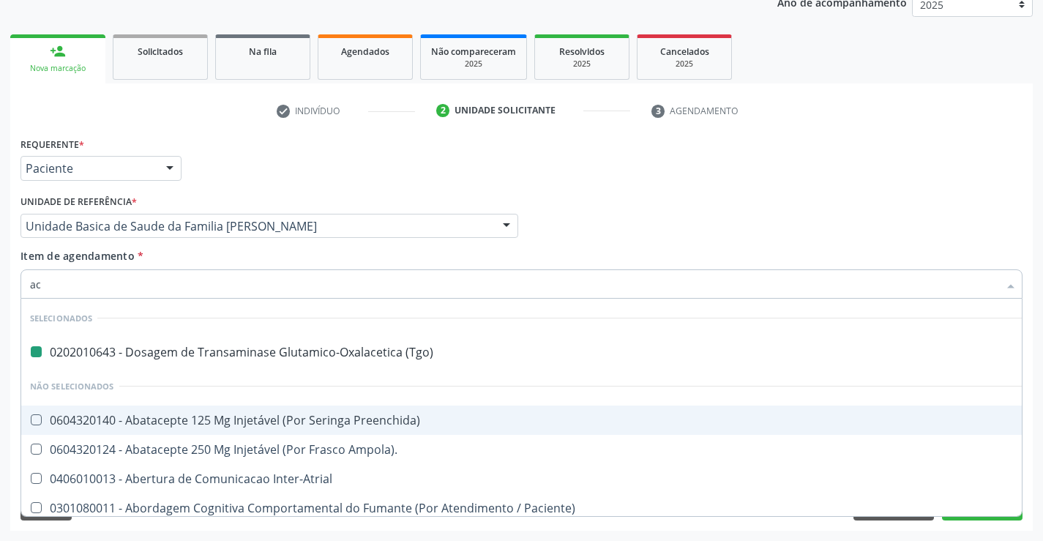
type input "aci"
checkbox \(Tgo\) "false"
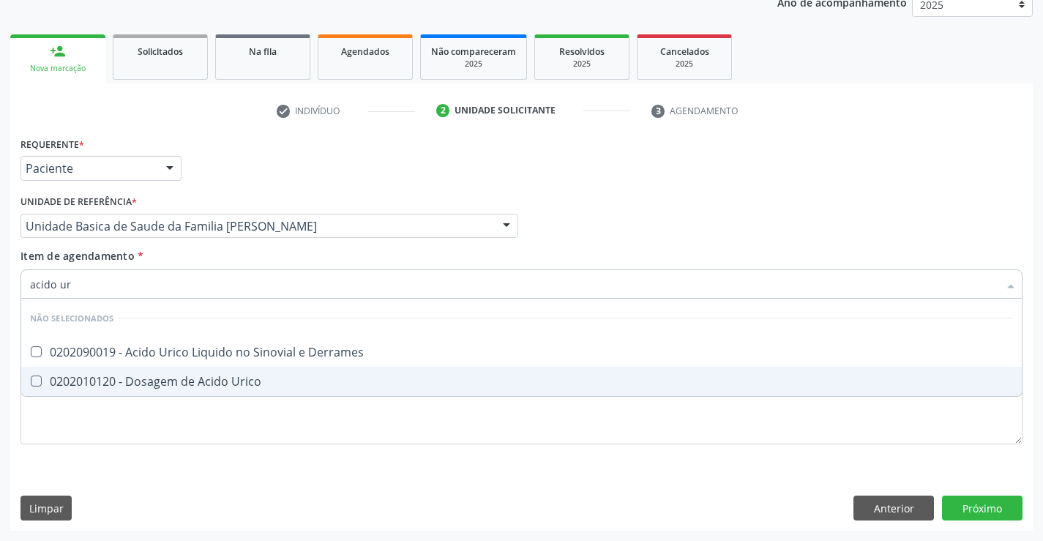
type input "acido uri"
click at [170, 376] on div "0202010120 - Dosagem de Acido Urico" at bounding box center [521, 382] width 983 height 12
checkbox Urico "true"
click at [200, 422] on div "Requerente * Paciente Médico(a) Enfermeiro(a) Paciente Nenhum resultado encontr…" at bounding box center [521, 299] width 1002 height 332
checkbox Derrames "true"
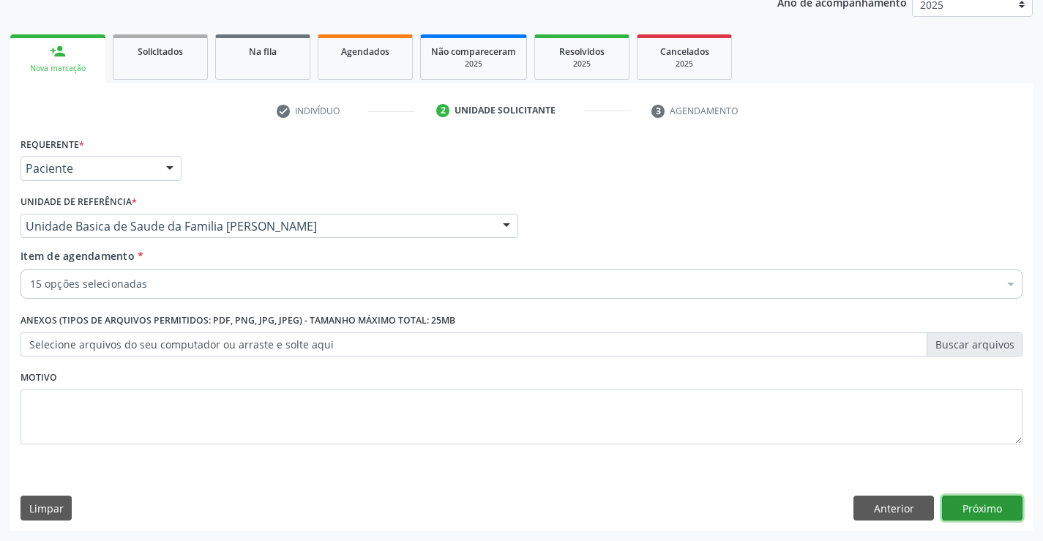
click at [960, 505] on button "Próximo" at bounding box center [982, 508] width 81 height 25
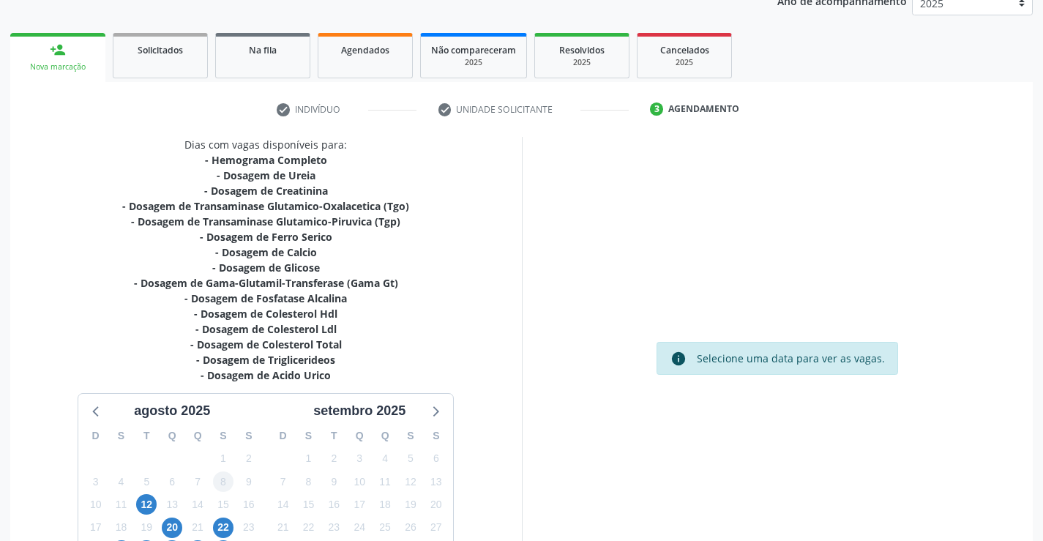
scroll to position [258, 0]
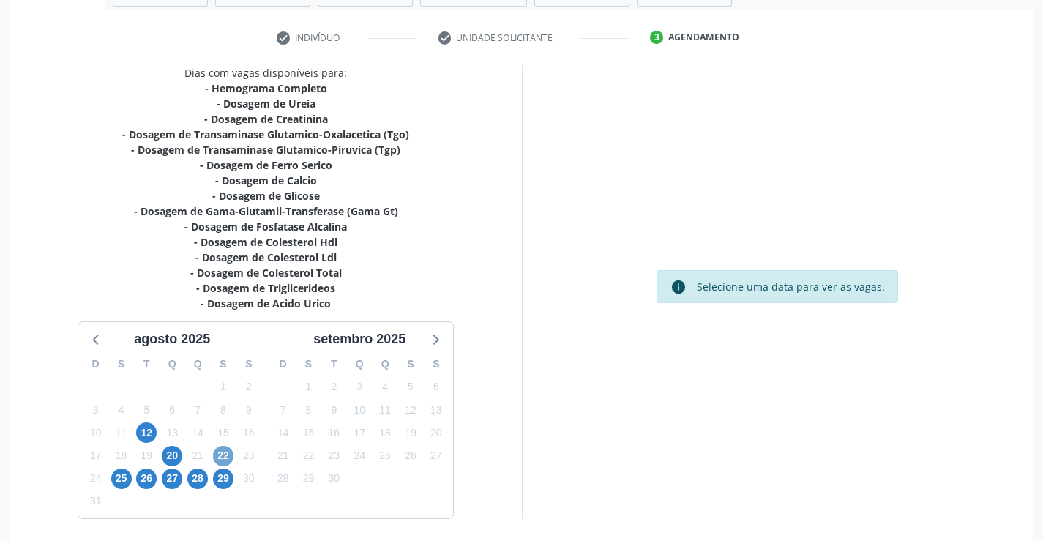
click at [222, 455] on span "22" at bounding box center [223, 456] width 20 height 20
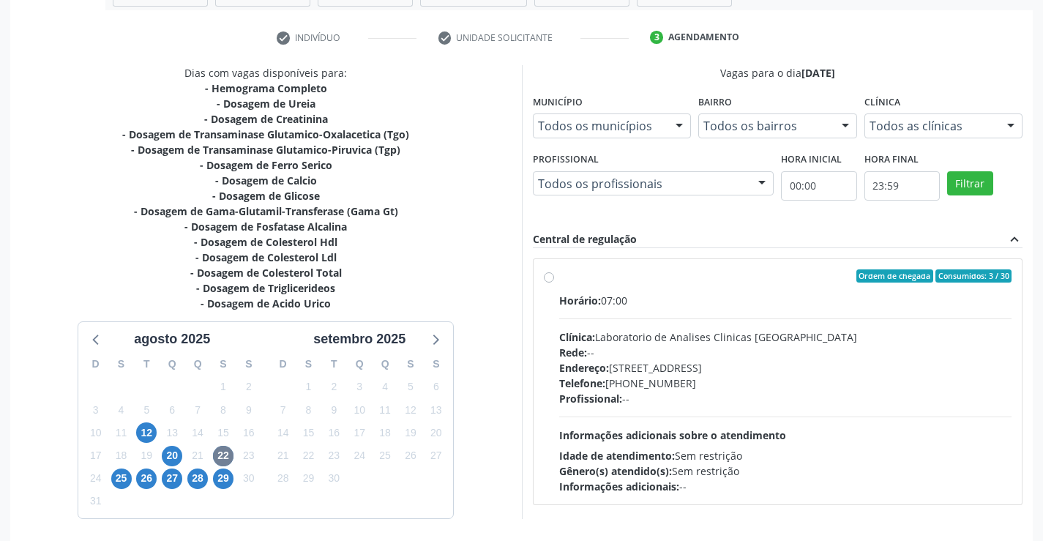
click at [559, 277] on label "Ordem de chegada Consumidos: 3 / 30 Horário: 07:00 Clínica: Laboratorio de Anal…" at bounding box center [785, 381] width 453 height 225
click at [552, 277] on input "Ordem de chegada Consumidos: 3 / 30 Horário: 07:00 Clínica: Laboratorio de Anal…" at bounding box center [549, 275] width 10 height 13
radio input "true"
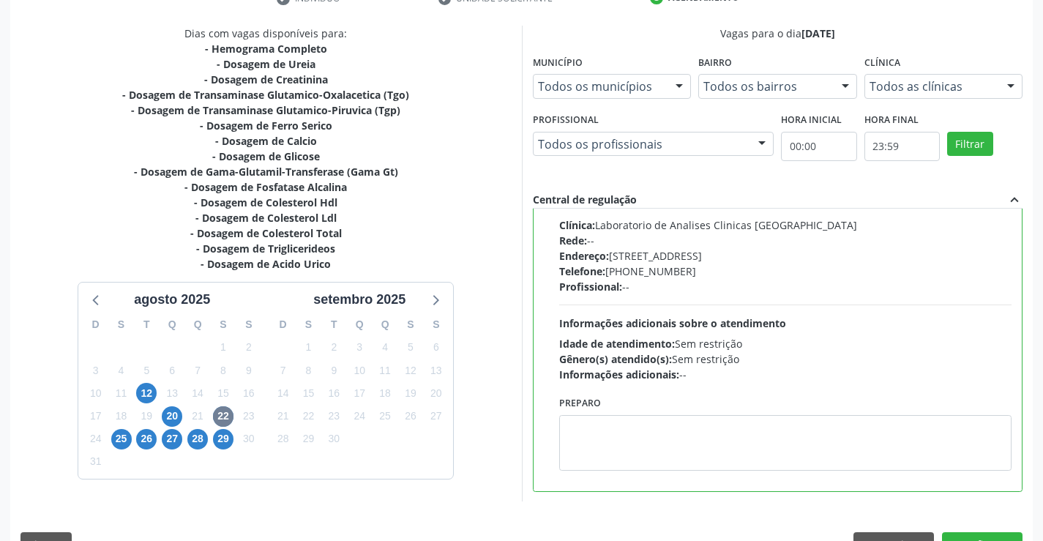
scroll to position [334, 0]
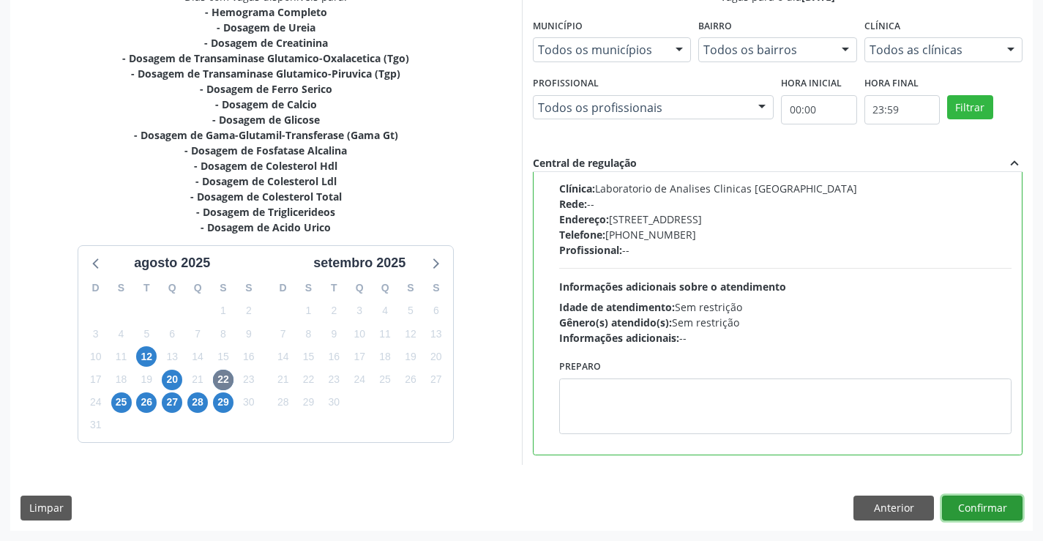
click at [975, 507] on button "Confirmar" at bounding box center [982, 508] width 81 height 25
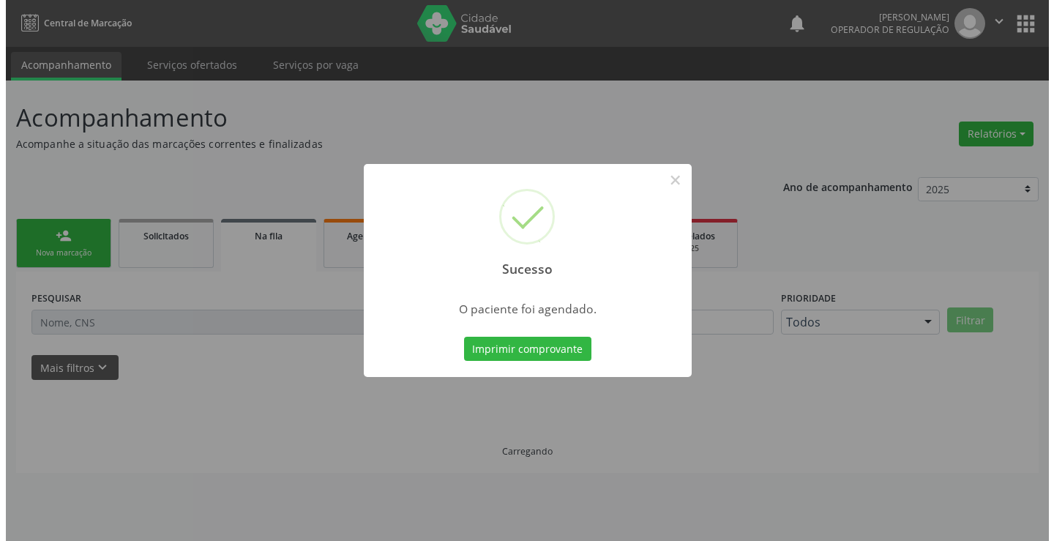
scroll to position [0, 0]
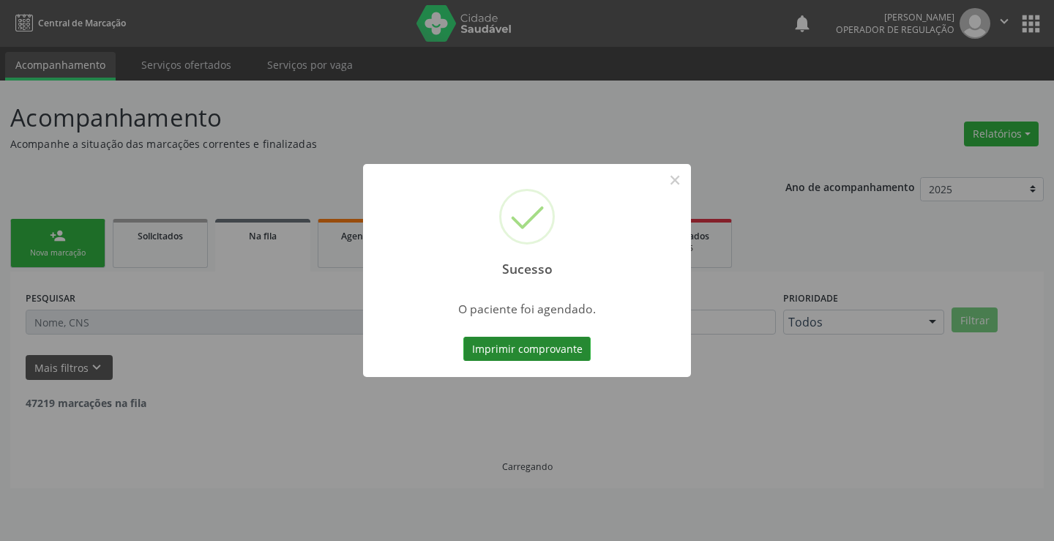
click at [557, 341] on button "Imprimir comprovante" at bounding box center [526, 349] width 127 height 25
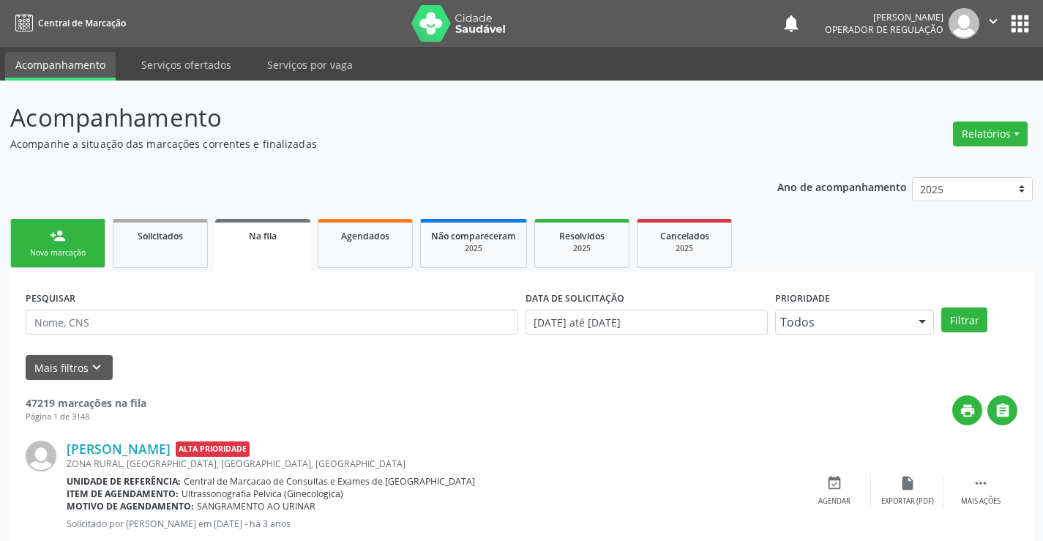
click at [72, 245] on link "person_add Nova marcação" at bounding box center [57, 243] width 95 height 49
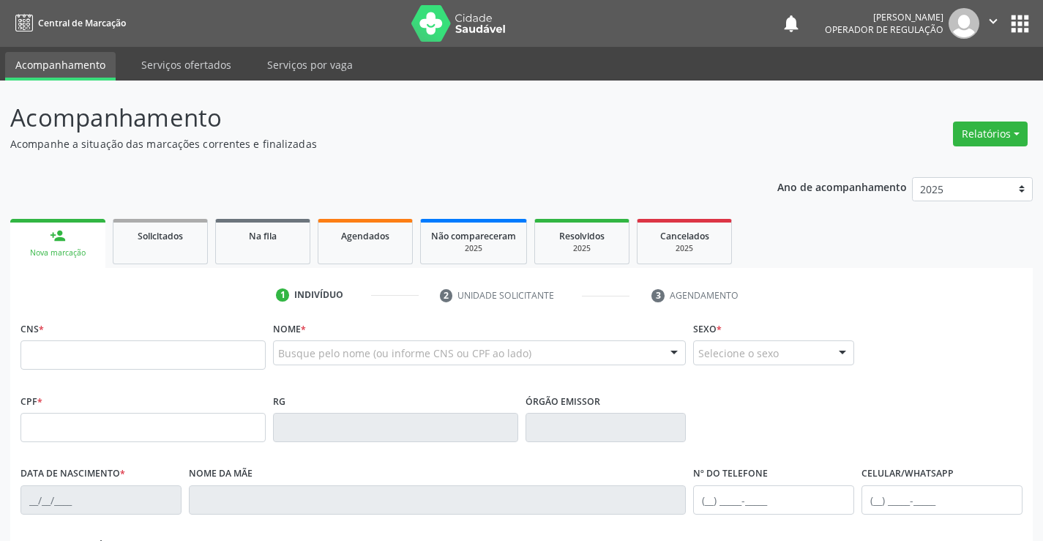
scroll to position [220, 0]
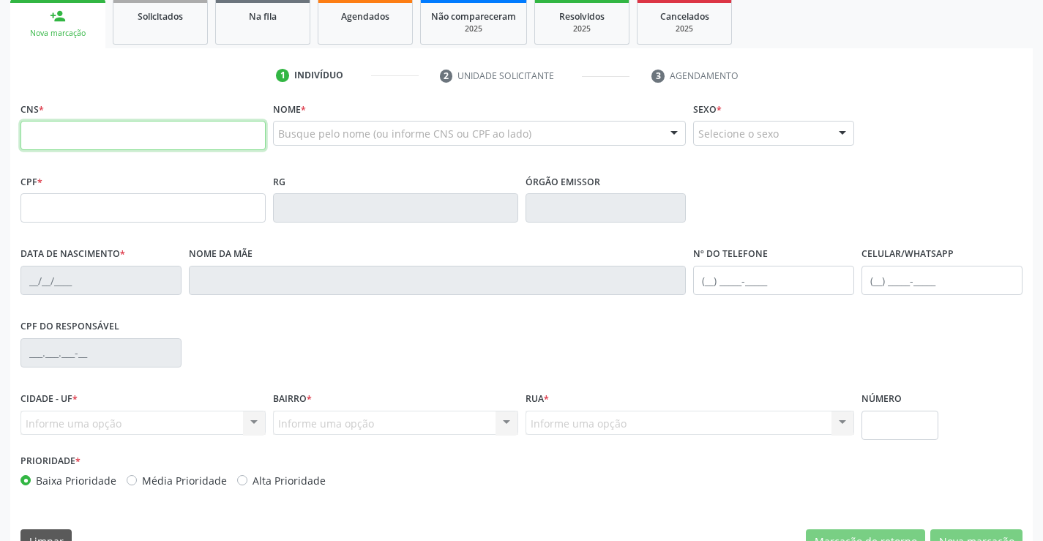
click at [103, 139] on input "text" at bounding box center [142, 135] width 245 height 29
type input "700 3079 9101 8832"
type input "006.594.425-90"
type input "1169439470"
type input "15/12/1968"
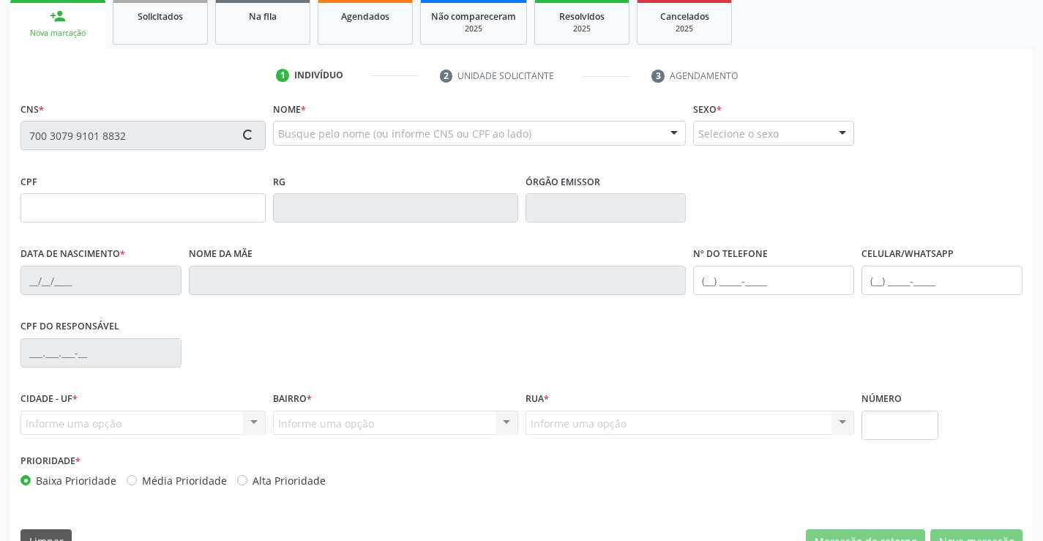
type input "(74) 99107-2084"
type input "SN"
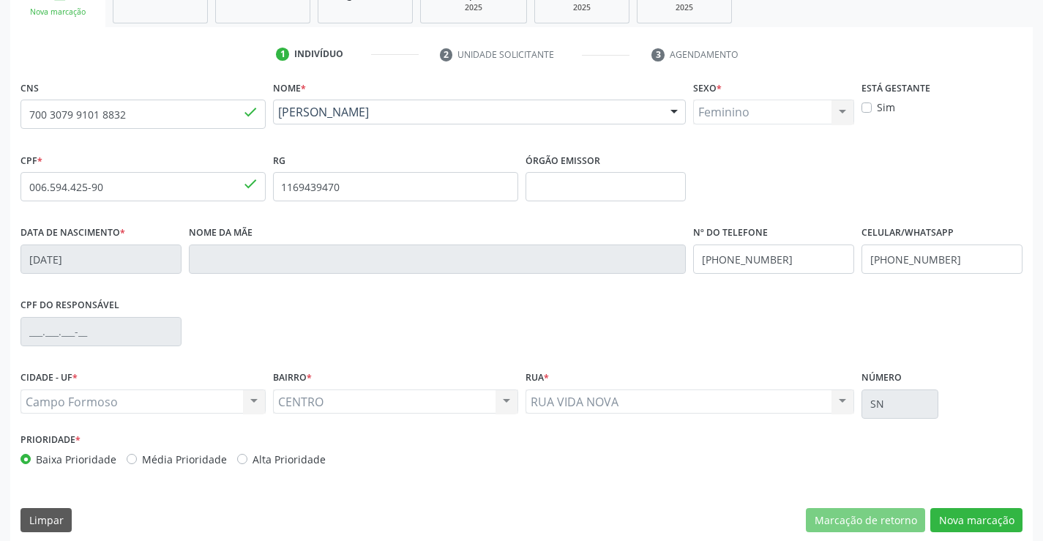
scroll to position [253, 0]
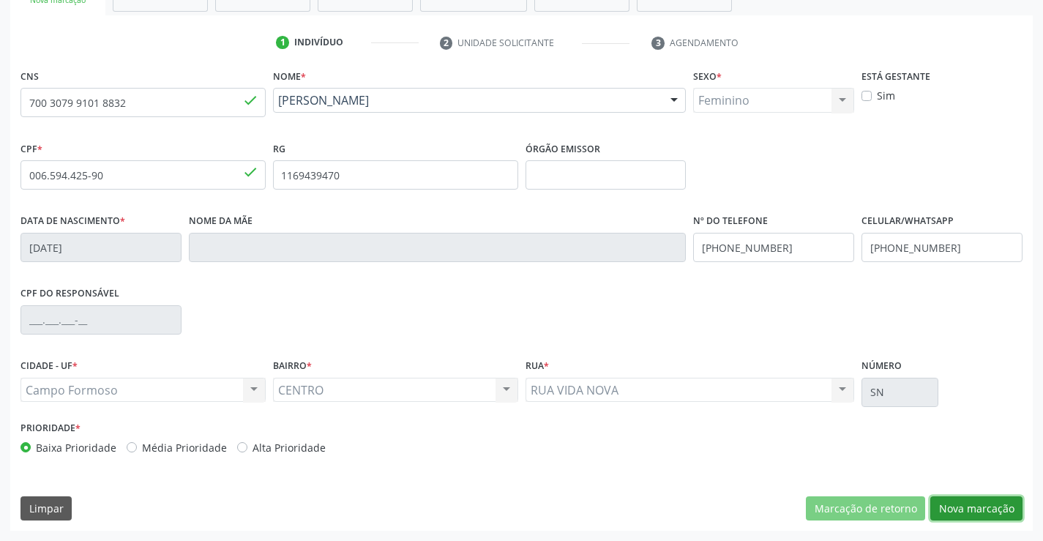
click at [959, 512] on button "Nova marcação" at bounding box center [976, 508] width 92 height 25
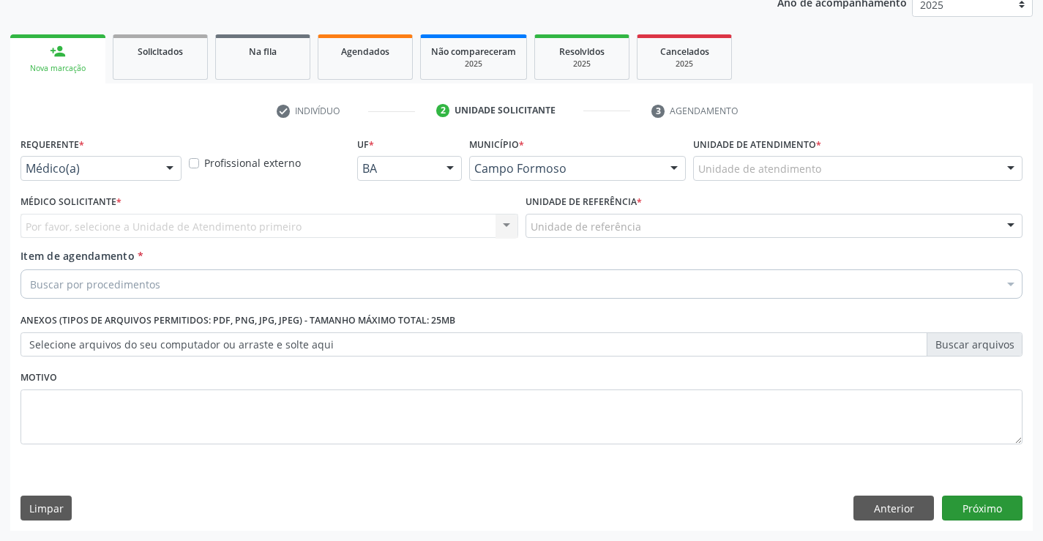
scroll to position [184, 0]
click at [171, 168] on div at bounding box center [170, 169] width 22 height 25
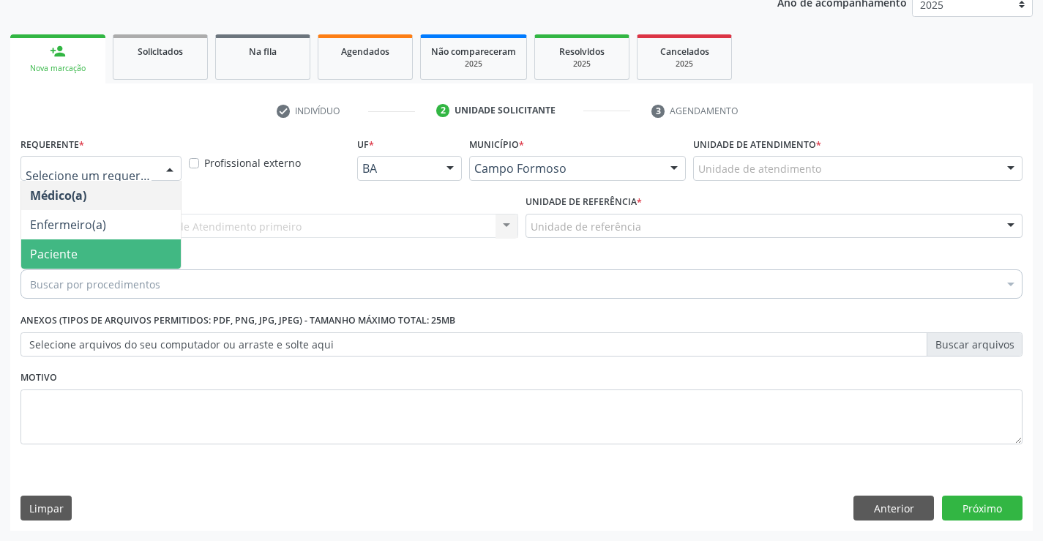
click at [119, 256] on span "Paciente" at bounding box center [101, 253] width 160 height 29
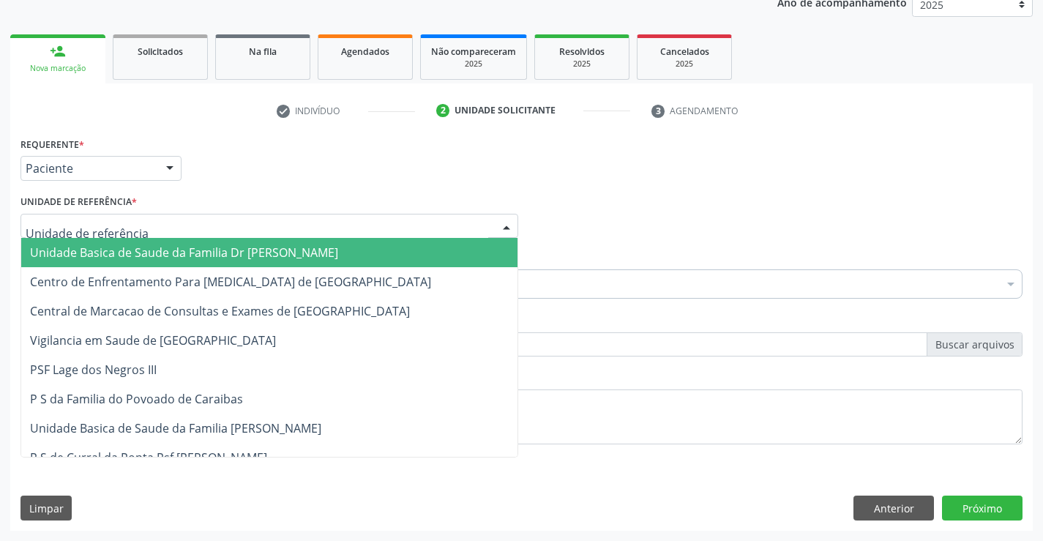
click at [143, 223] on div at bounding box center [269, 226] width 498 height 25
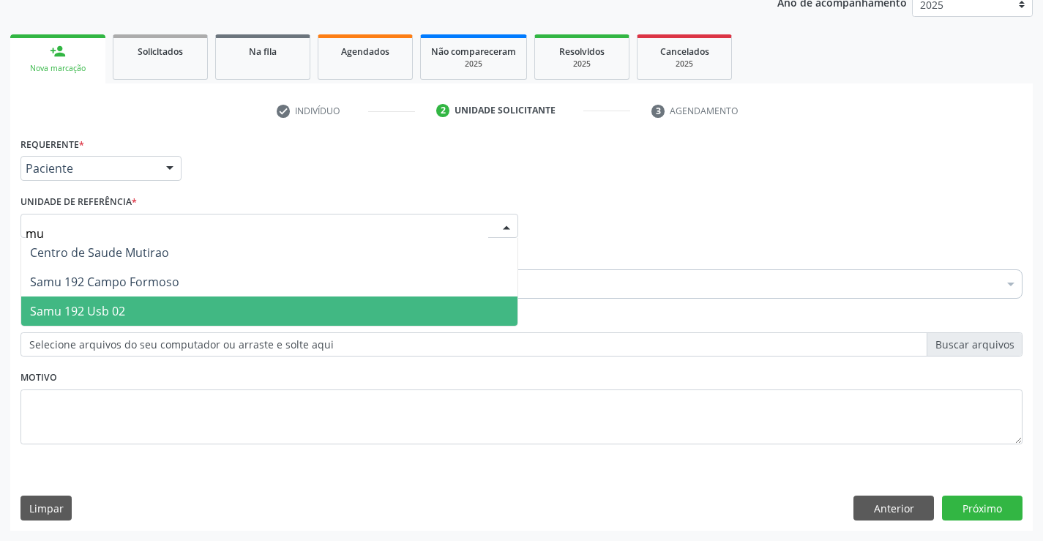
type input "mut"
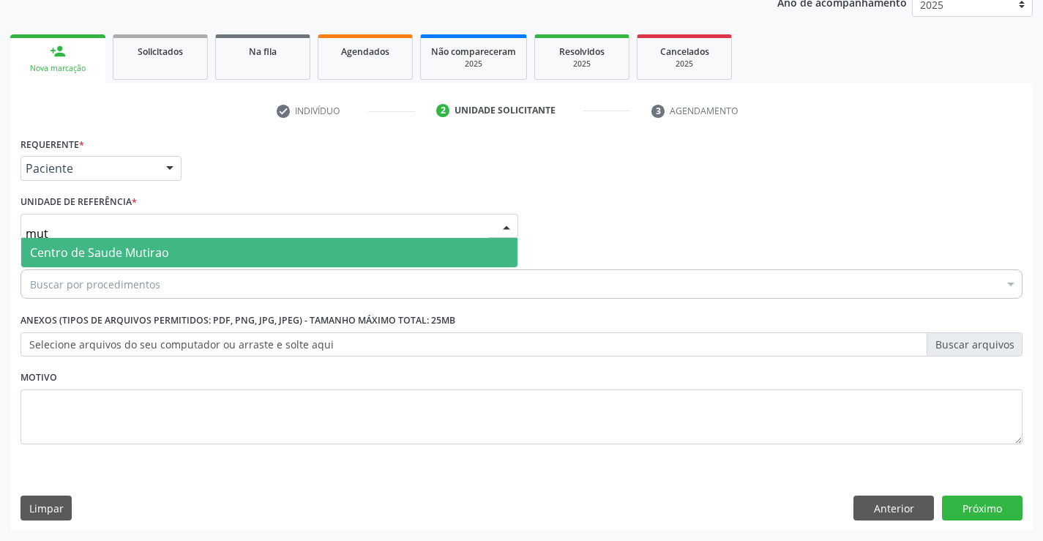
click at [190, 255] on span "Centro de Saude Mutirao" at bounding box center [269, 252] width 496 height 29
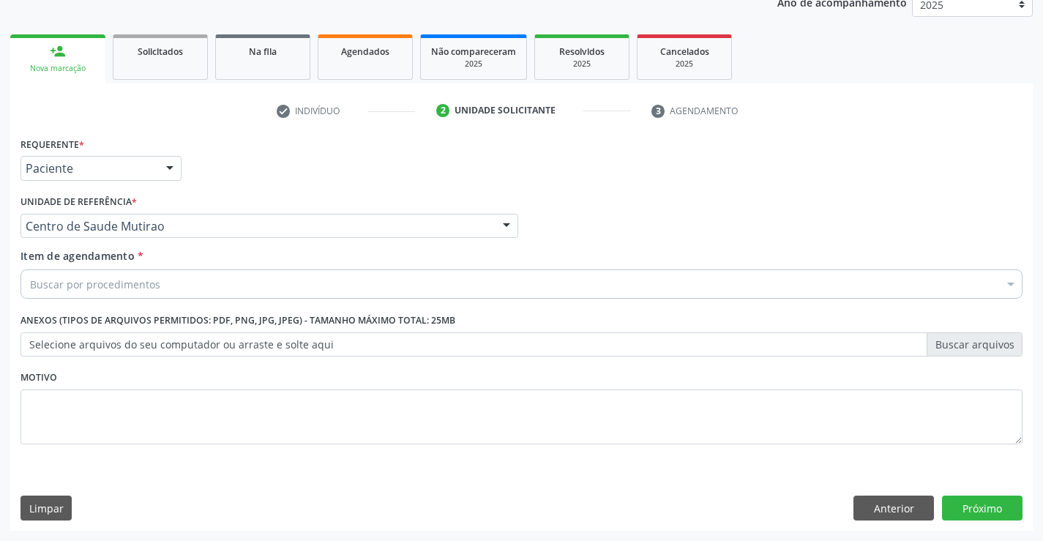
click at [182, 282] on div "Buscar por procedimentos" at bounding box center [521, 283] width 1002 height 29
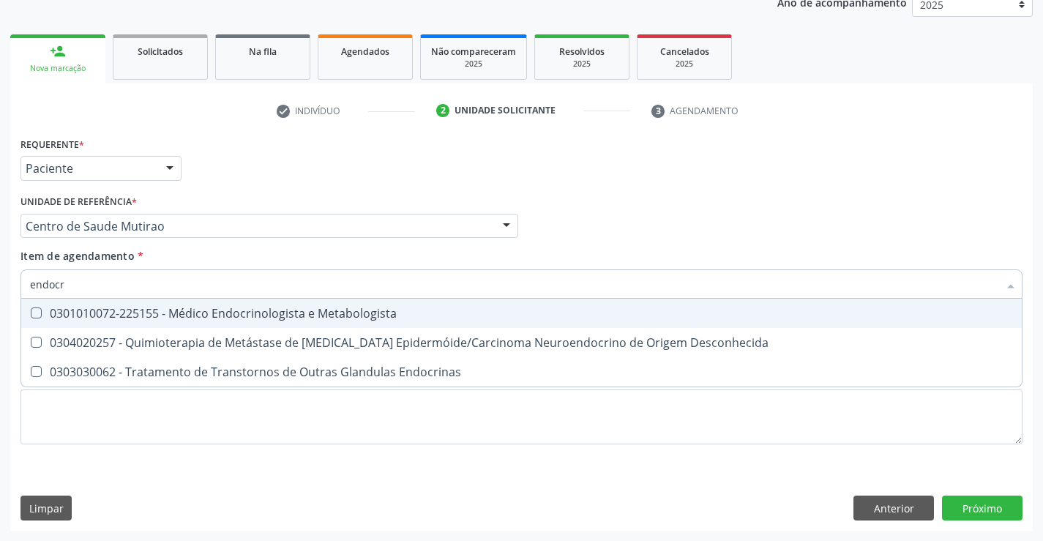
type input "endocri"
click at [193, 315] on div "0301010072-225155 - Médico Endocrinologista e Metabologista" at bounding box center [521, 313] width 983 height 12
checkbox Metabologista "true"
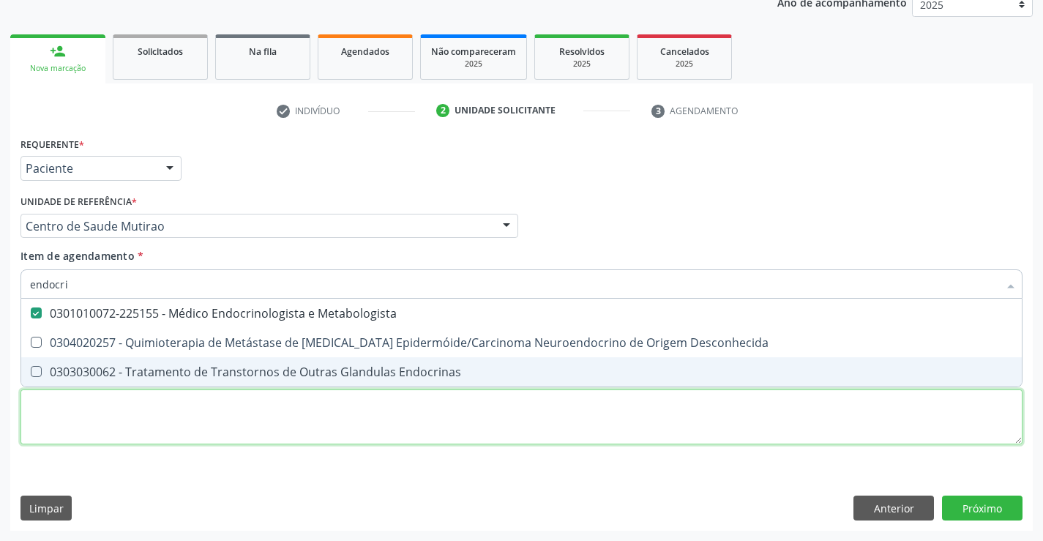
click at [160, 420] on div "Requerente * Paciente Médico(a) Enfermeiro(a) Paciente Nenhum resultado encontr…" at bounding box center [521, 299] width 1002 height 332
checkbox Desconhecida "true"
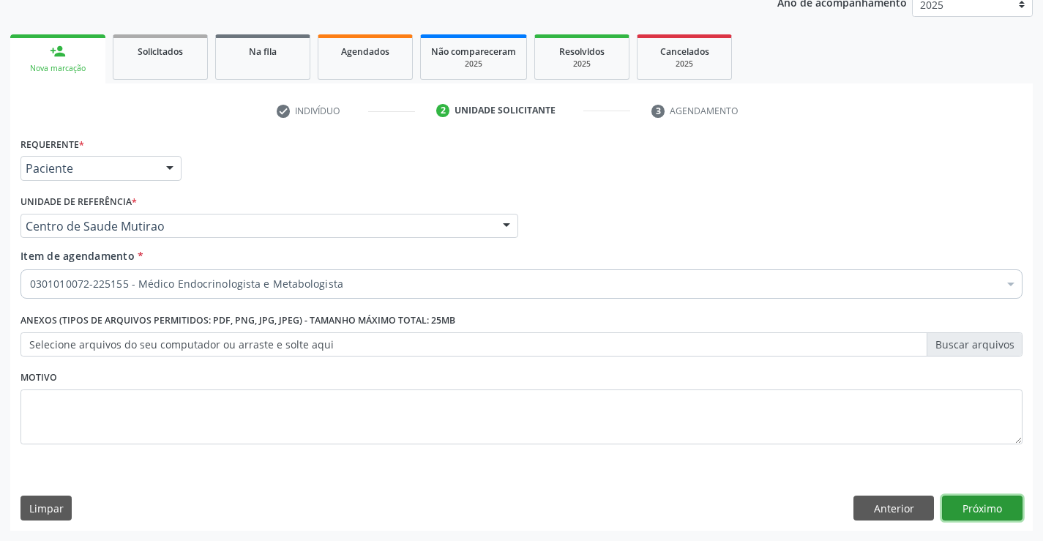
click at [968, 506] on button "Próximo" at bounding box center [982, 508] width 81 height 25
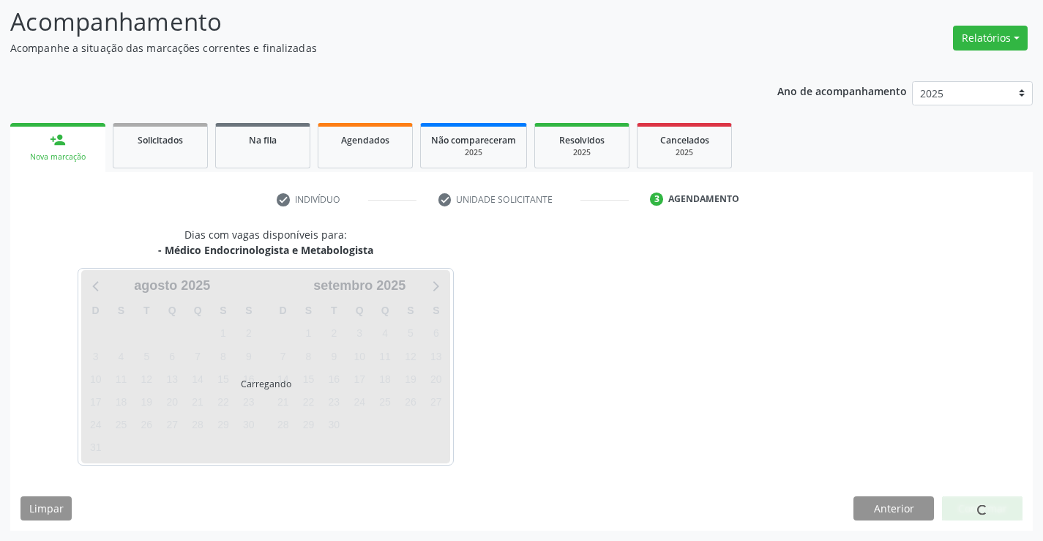
scroll to position [96, 0]
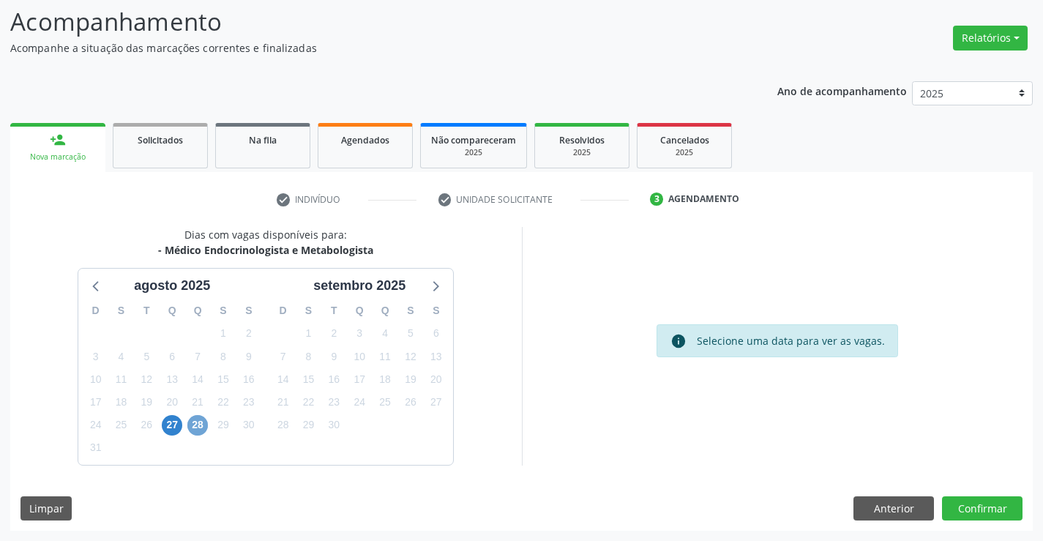
click at [196, 423] on span "28" at bounding box center [197, 425] width 20 height 20
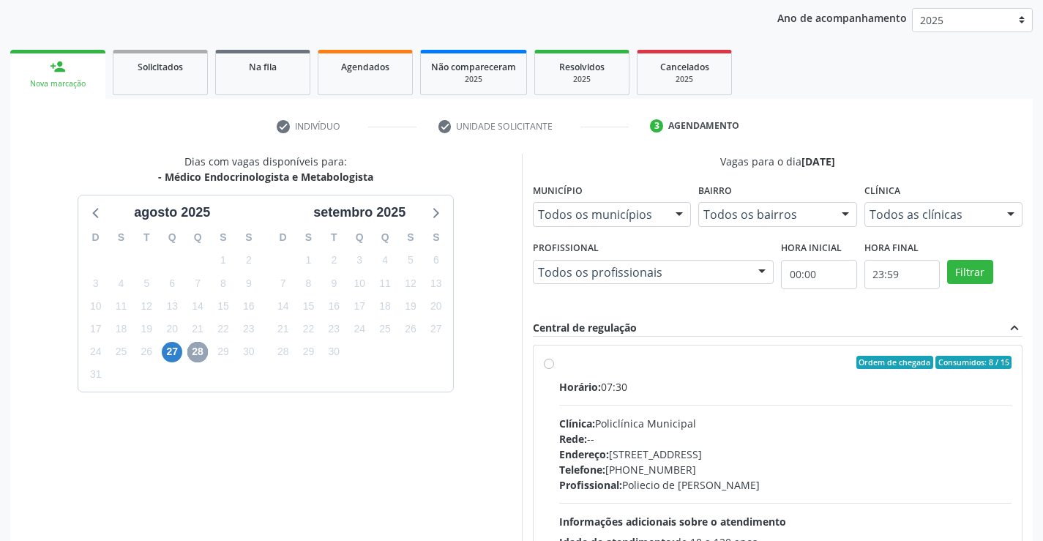
scroll to position [0, 0]
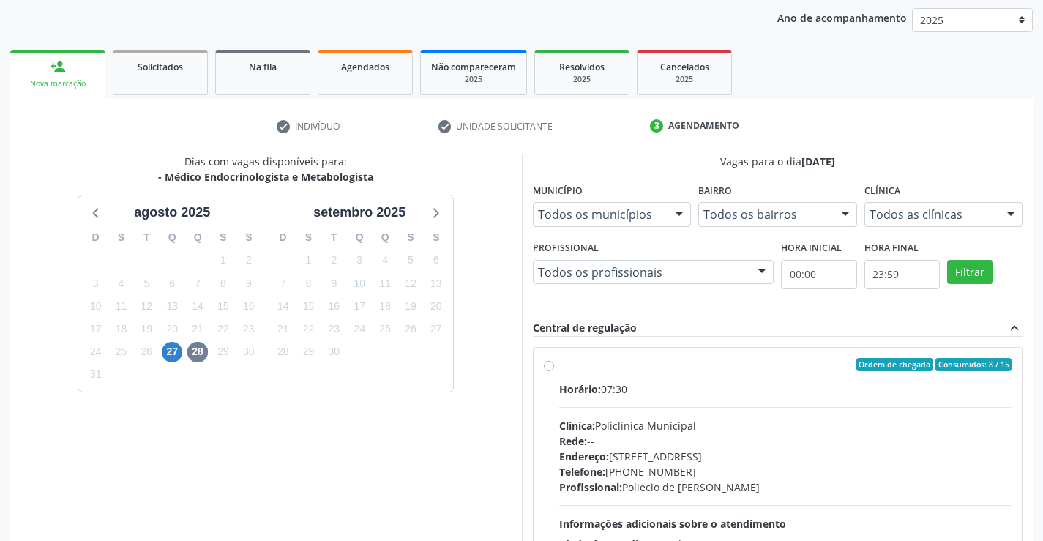
click at [559, 367] on label "Ordem de chegada Consumidos: 8 / 15 Horário: 07:30 Clínica: Policlínica Municip…" at bounding box center [785, 470] width 453 height 225
click at [552, 367] on input "Ordem de chegada Consumidos: 8 / 15 Horário: 07:30 Clínica: Policlínica Municip…" at bounding box center [549, 364] width 10 height 13
radio input "true"
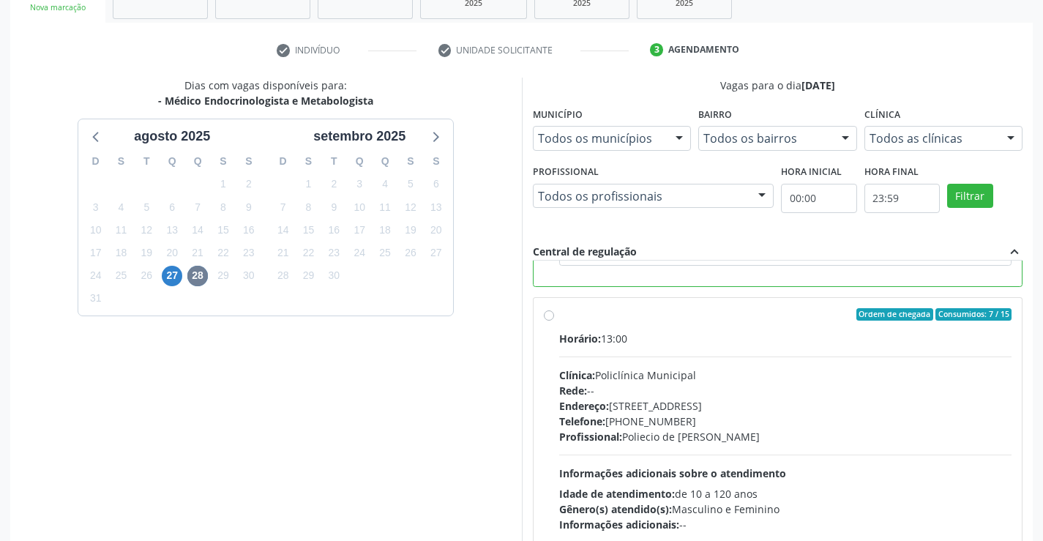
scroll to position [334, 0]
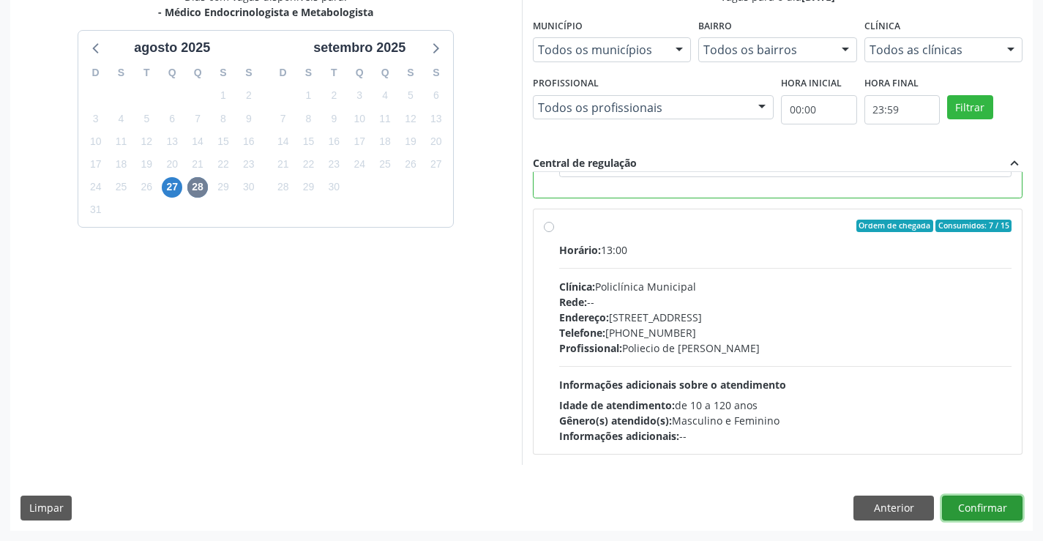
click at [979, 505] on button "Confirmar" at bounding box center [982, 508] width 81 height 25
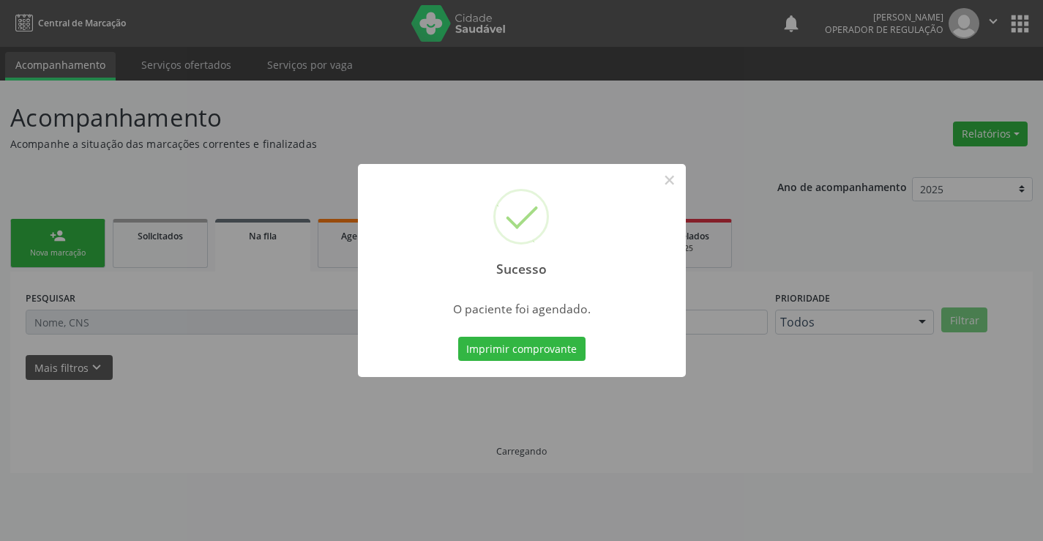
scroll to position [0, 0]
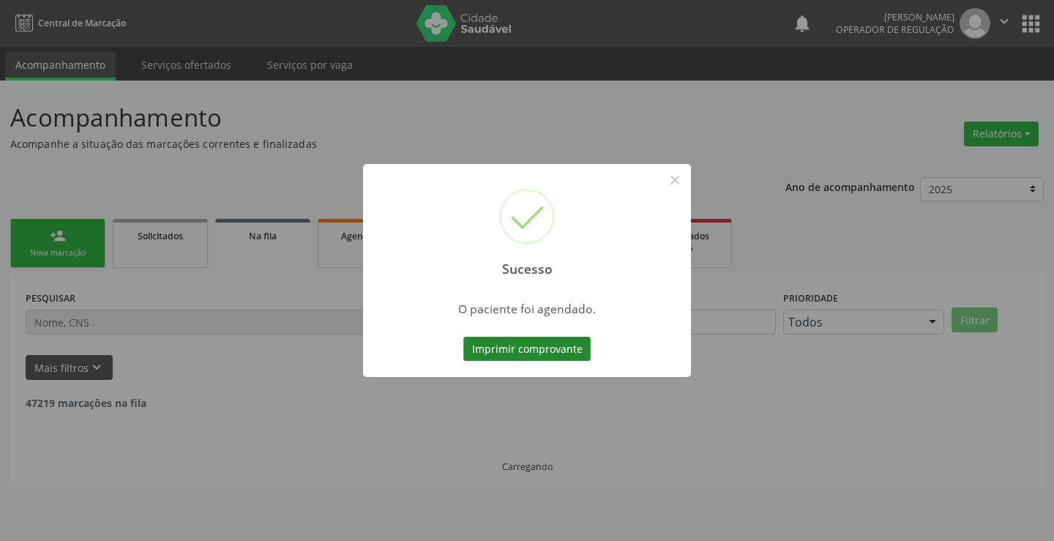
click at [569, 353] on button "Imprimir comprovante" at bounding box center [526, 349] width 127 height 25
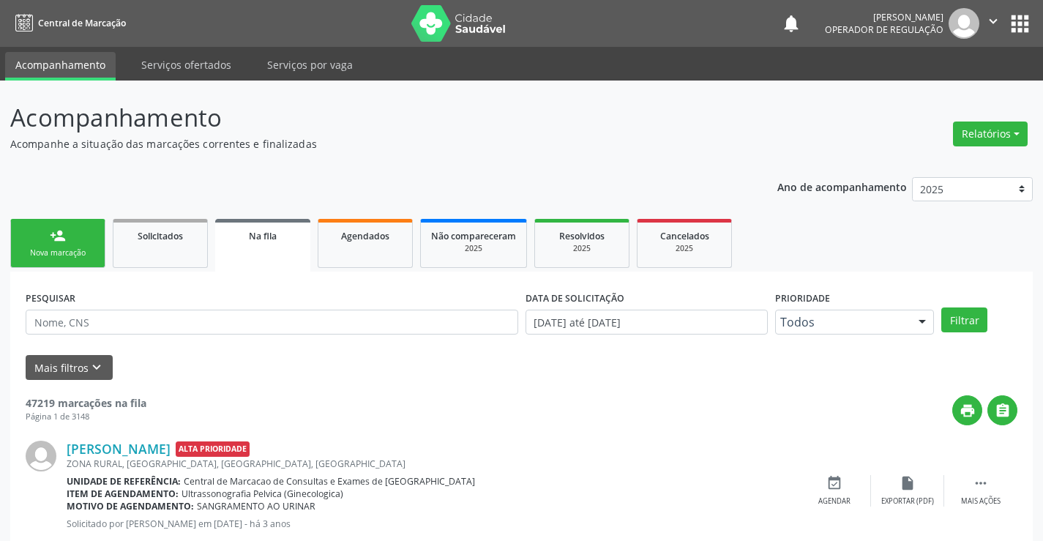
click at [78, 240] on link "person_add Nova marcação" at bounding box center [57, 243] width 95 height 49
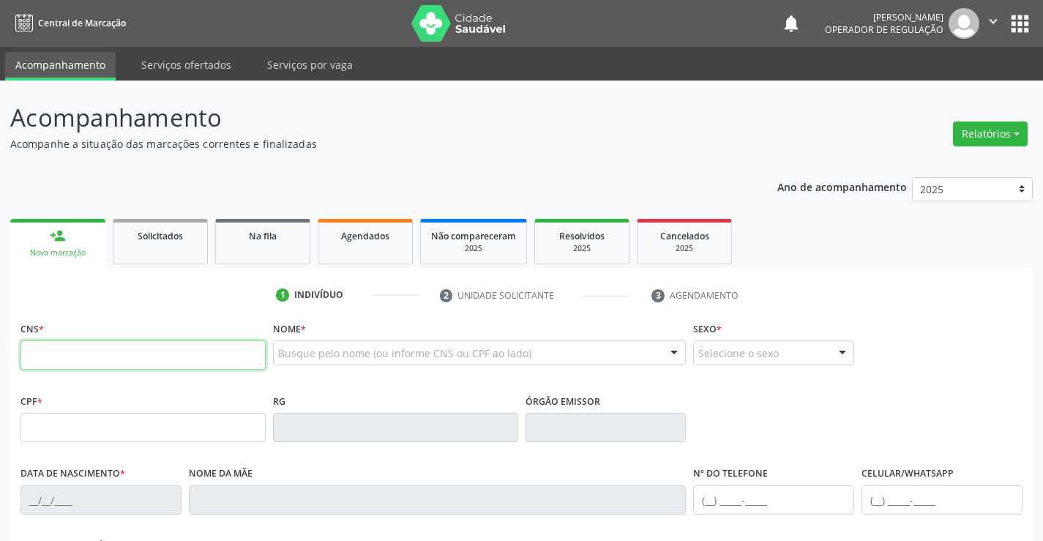
click at [87, 349] on input "text" at bounding box center [142, 354] width 245 height 29
type input "706 1058 1075 8730"
type input "0339356456"
type input "16/01/1936"
type input "S/N"
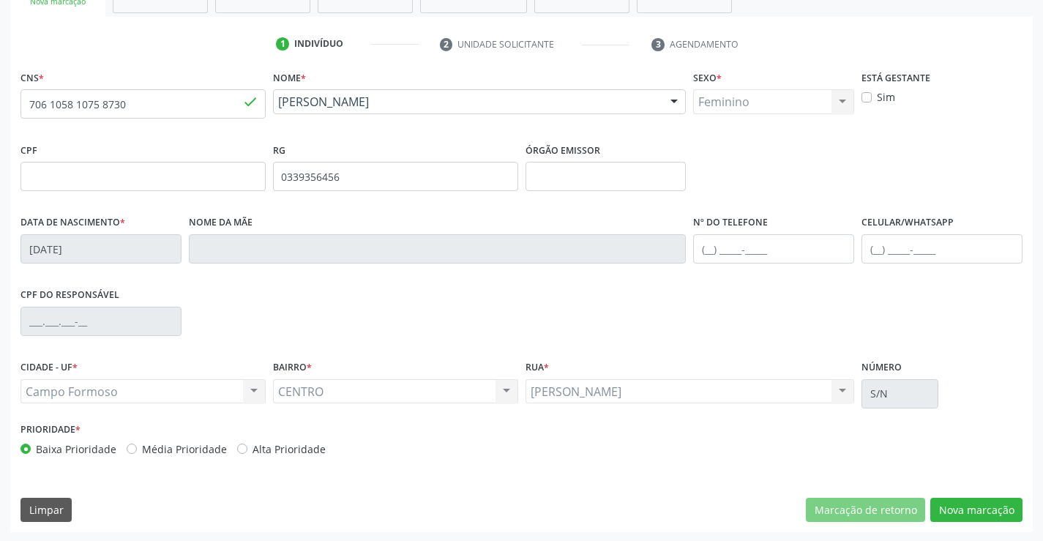
scroll to position [253, 0]
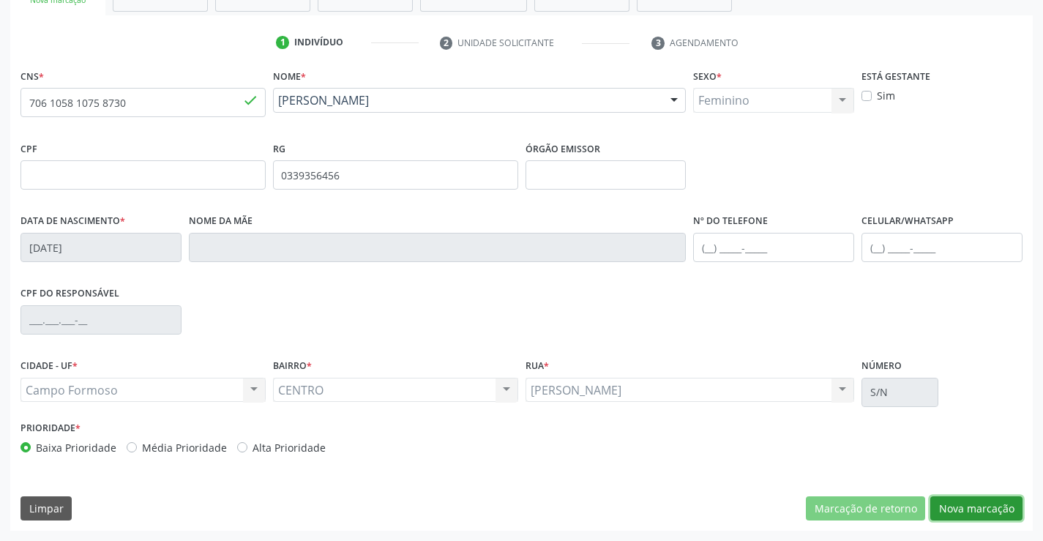
click at [968, 507] on button "Nova marcação" at bounding box center [976, 508] width 92 height 25
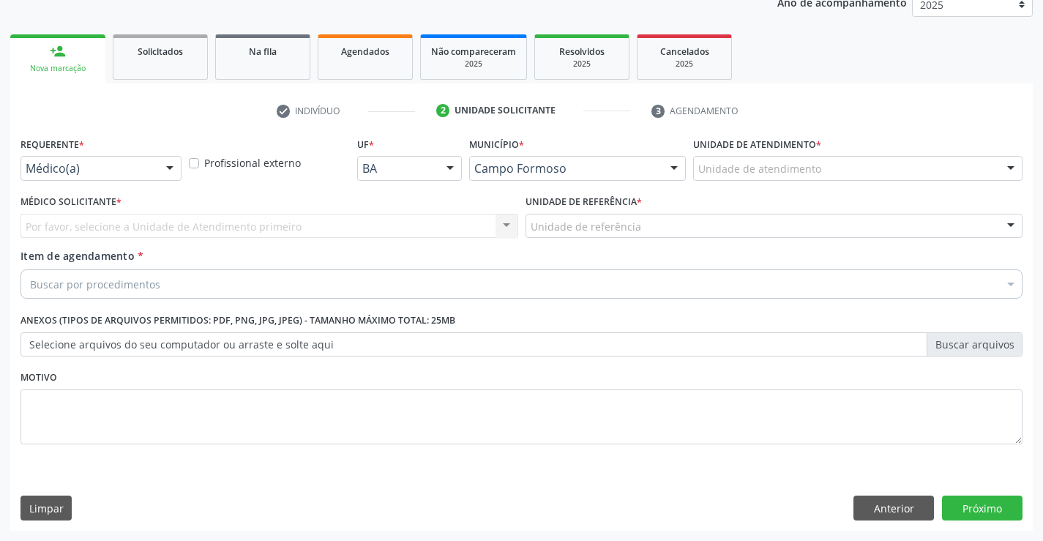
scroll to position [184, 0]
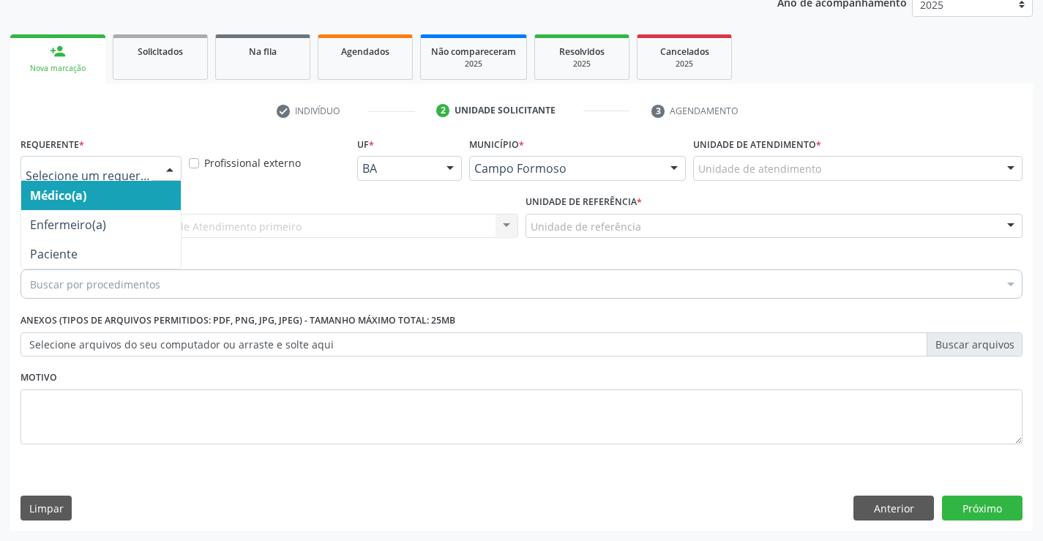
click at [160, 162] on div at bounding box center [170, 169] width 22 height 25
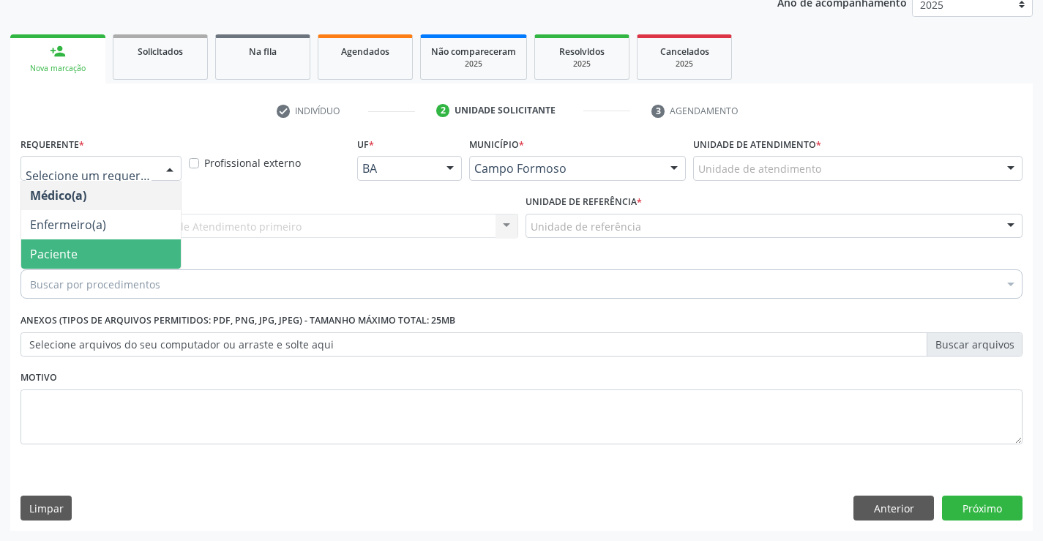
drag, startPoint x: 145, startPoint y: 258, endPoint x: 146, endPoint y: 220, distance: 38.1
click at [145, 254] on span "Paciente" at bounding box center [101, 253] width 160 height 29
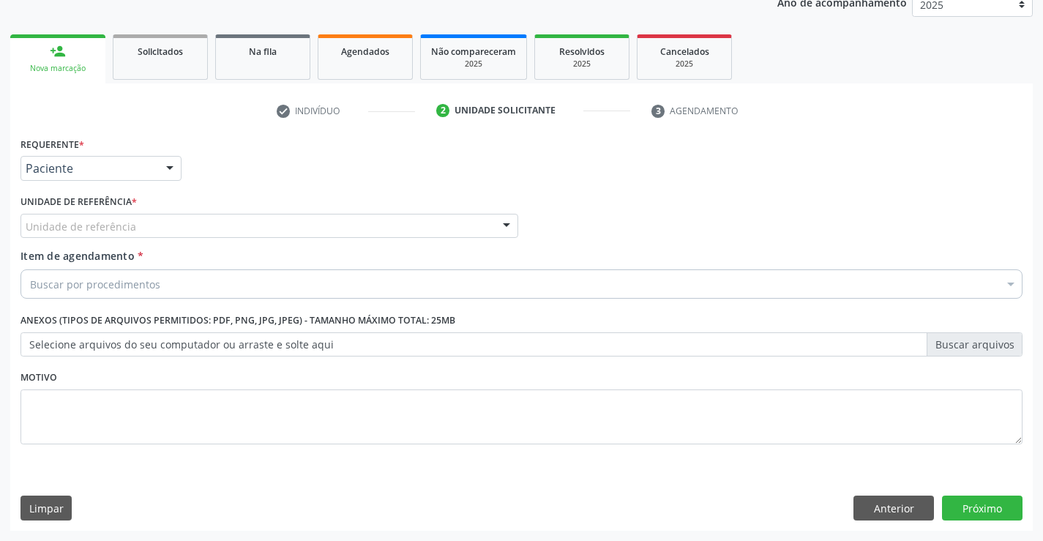
click at [146, 222] on div "Unidade de referência" at bounding box center [269, 226] width 498 height 25
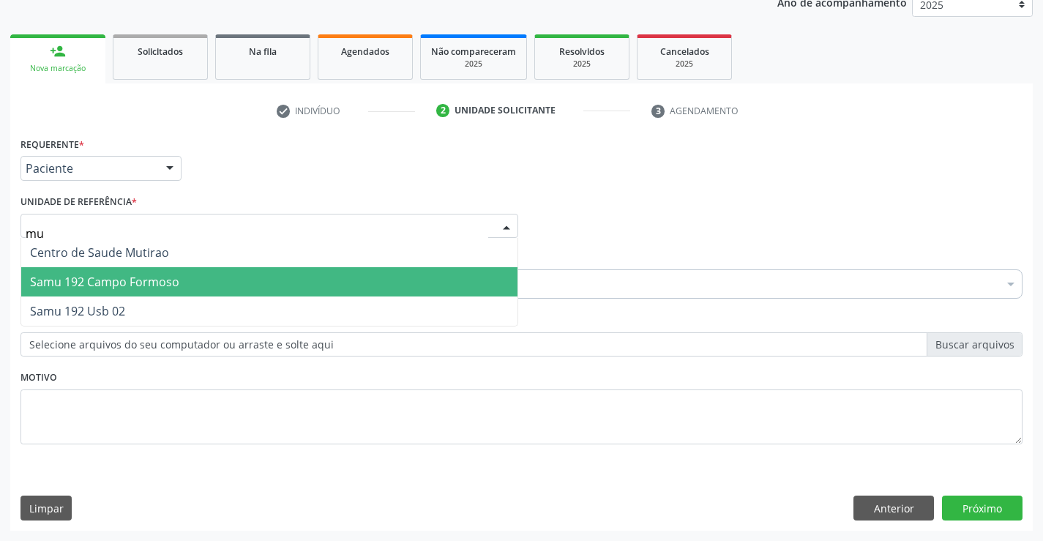
type input "mut"
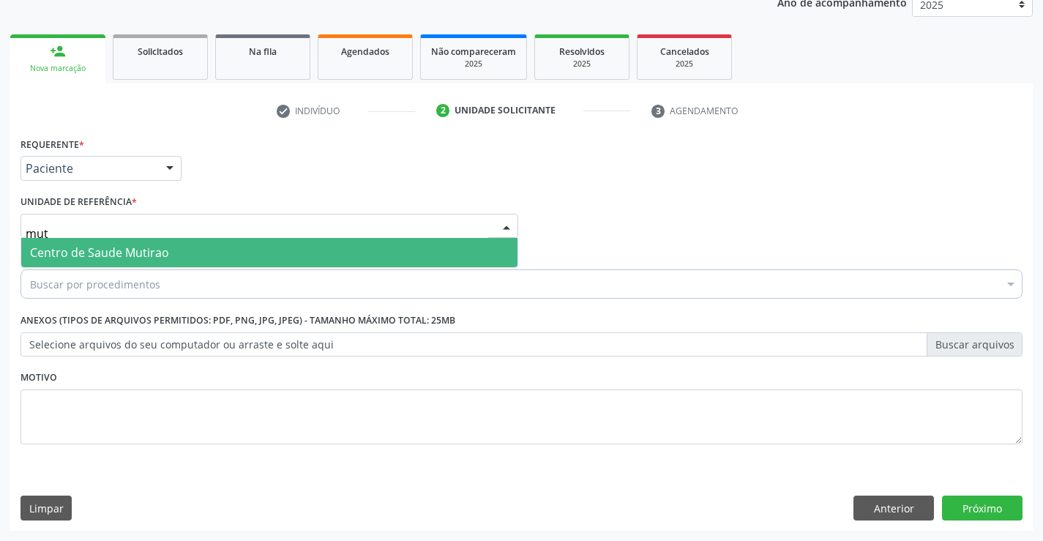
click at [207, 258] on span "Centro de Saude Mutirao" at bounding box center [269, 252] width 496 height 29
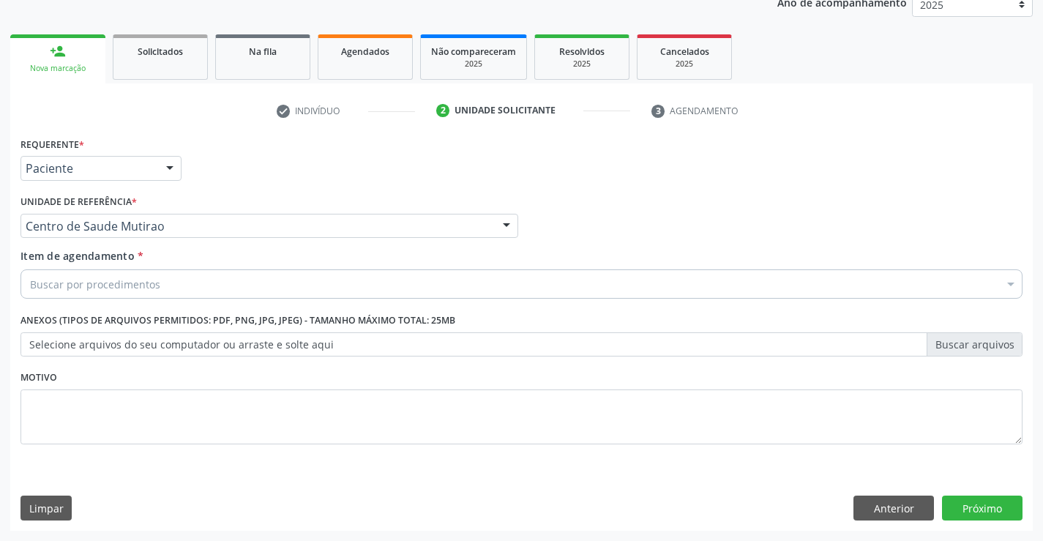
click at [176, 289] on div "Buscar por procedimentos" at bounding box center [521, 283] width 1002 height 29
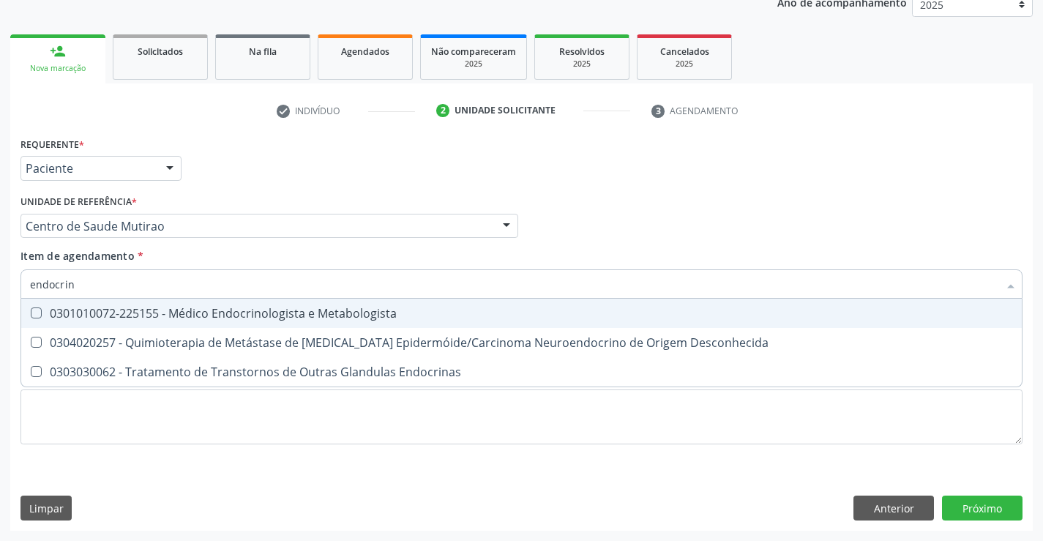
type input "endocrino"
click at [188, 310] on div "0301010072-225155 - Médico Endocrinologista e Metabologista" at bounding box center [521, 313] width 983 height 12
checkbox Metabologista "true"
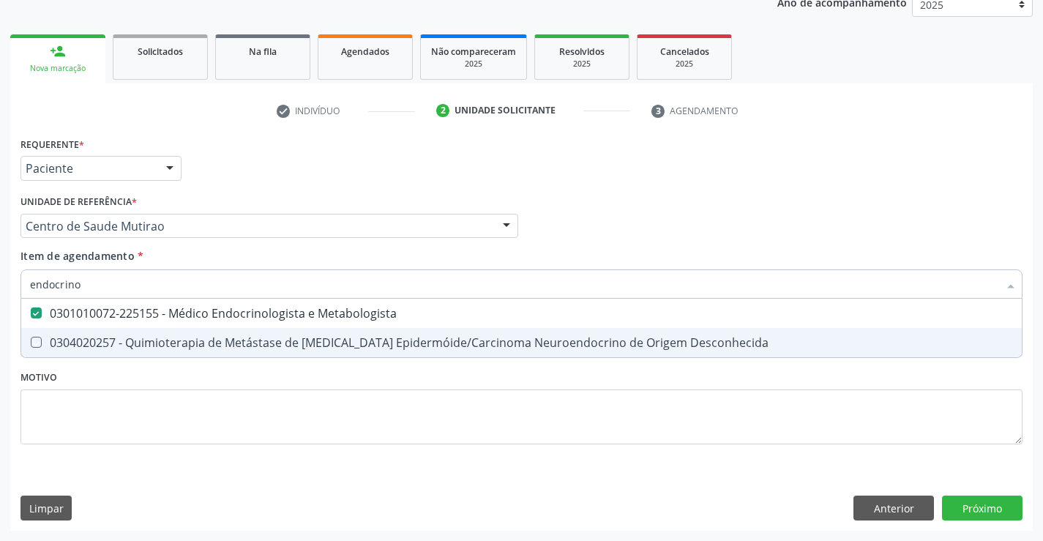
click at [201, 381] on div "Requerente * Paciente Médico(a) Enfermeiro(a) Paciente Nenhum resultado encontr…" at bounding box center [521, 299] width 1002 height 332
checkbox Desconhecida "true"
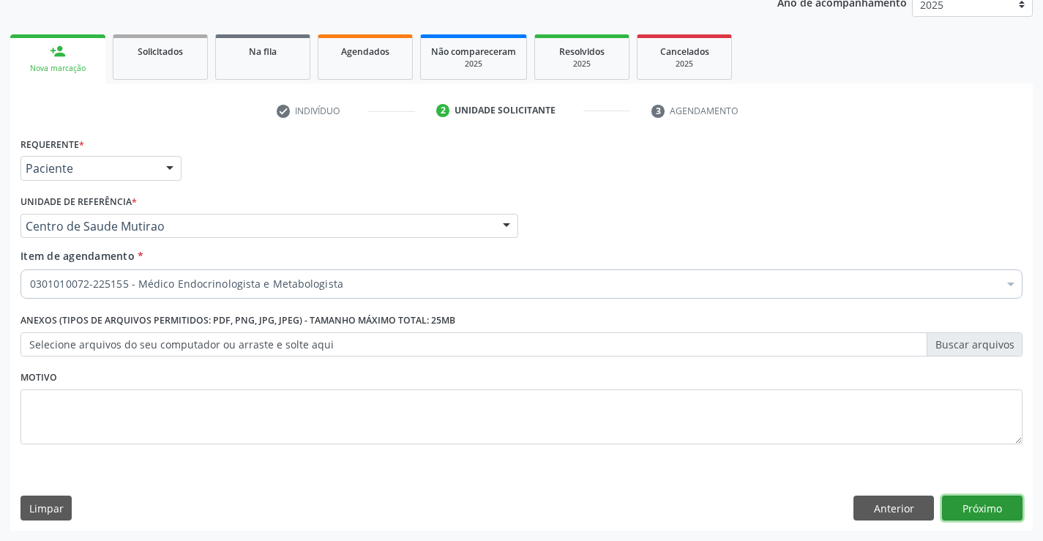
click at [974, 513] on button "Próximo" at bounding box center [982, 508] width 81 height 25
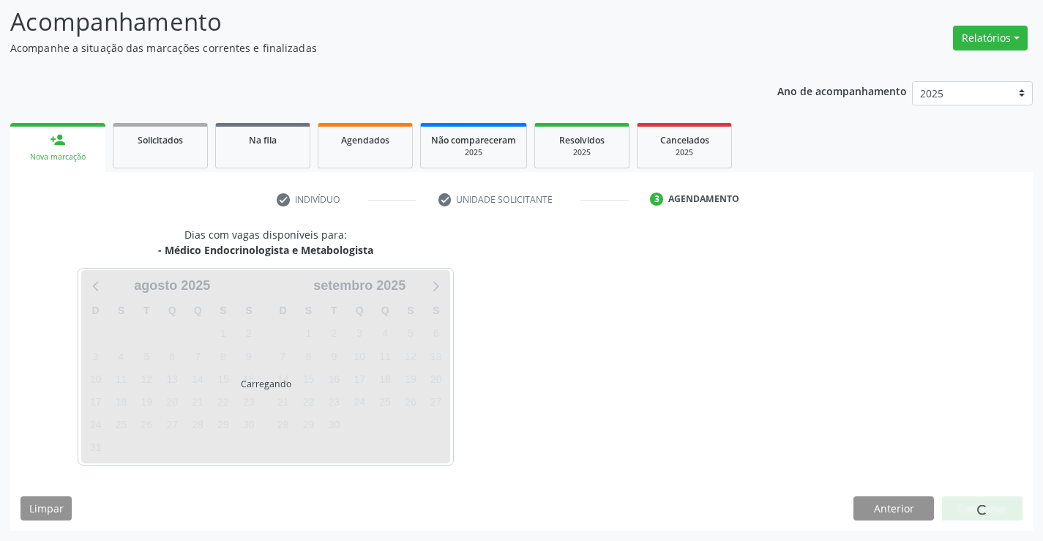
scroll to position [96, 0]
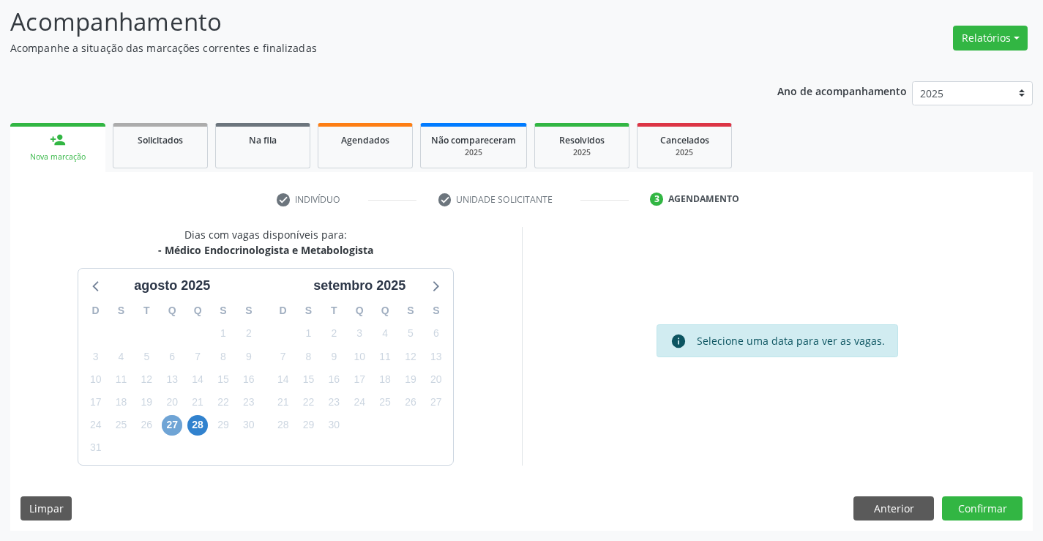
click at [168, 425] on span "27" at bounding box center [172, 425] width 20 height 20
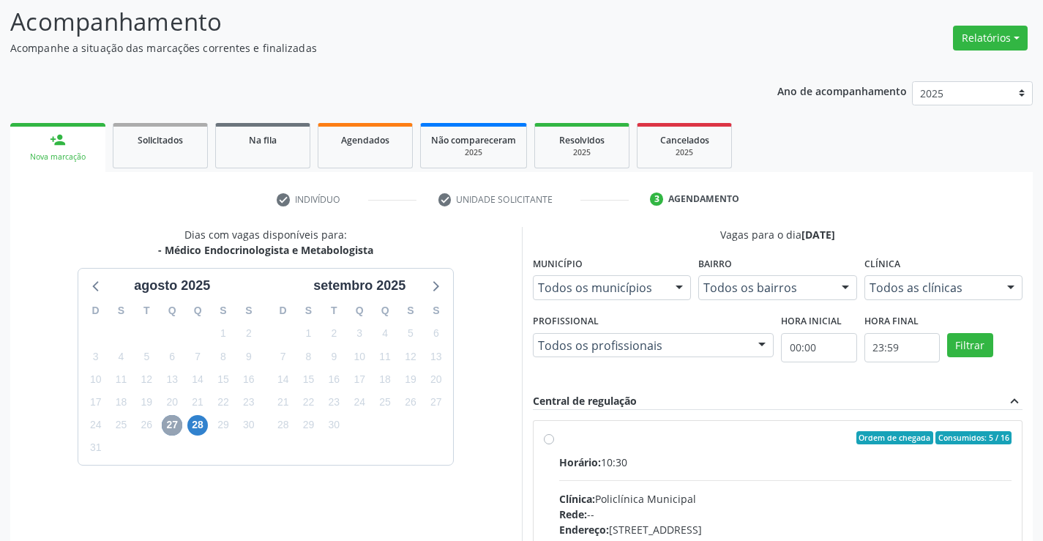
scroll to position [169, 0]
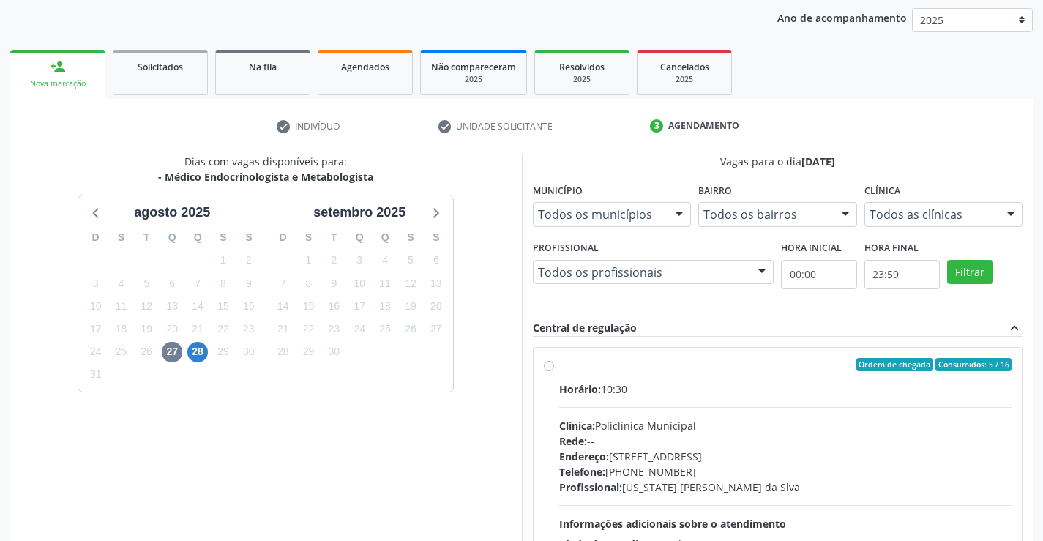
click at [559, 365] on label "Ordem de chegada Consumidos: 5 / 16 Horário: 10:30 Clínica: Policlínica Municip…" at bounding box center [785, 470] width 453 height 225
click at [548, 365] on input "Ordem de chegada Consumidos: 5 / 16 Horário: 10:30 Clínica: Policlínica Municip…" at bounding box center [549, 364] width 10 height 13
radio input "true"
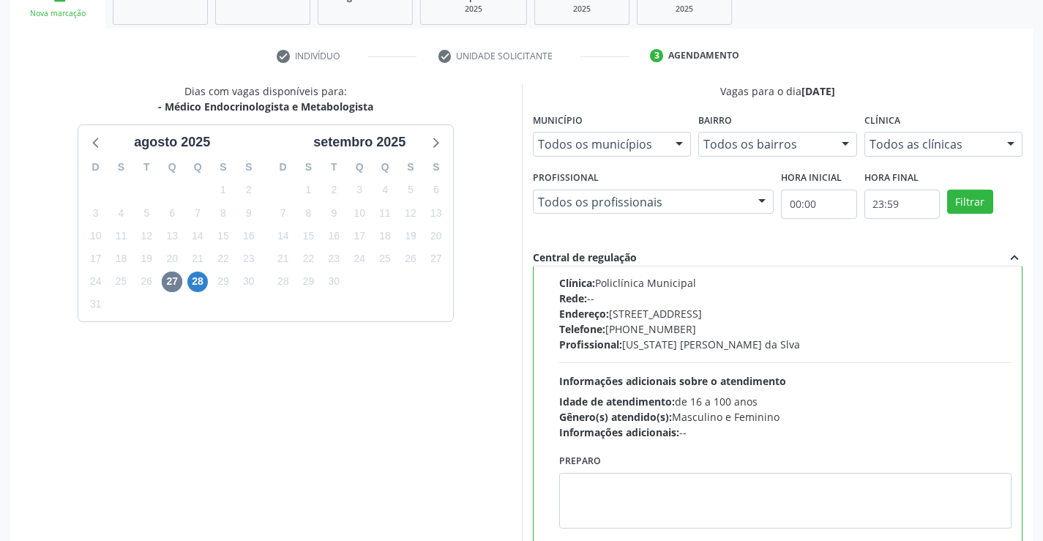
scroll to position [334, 0]
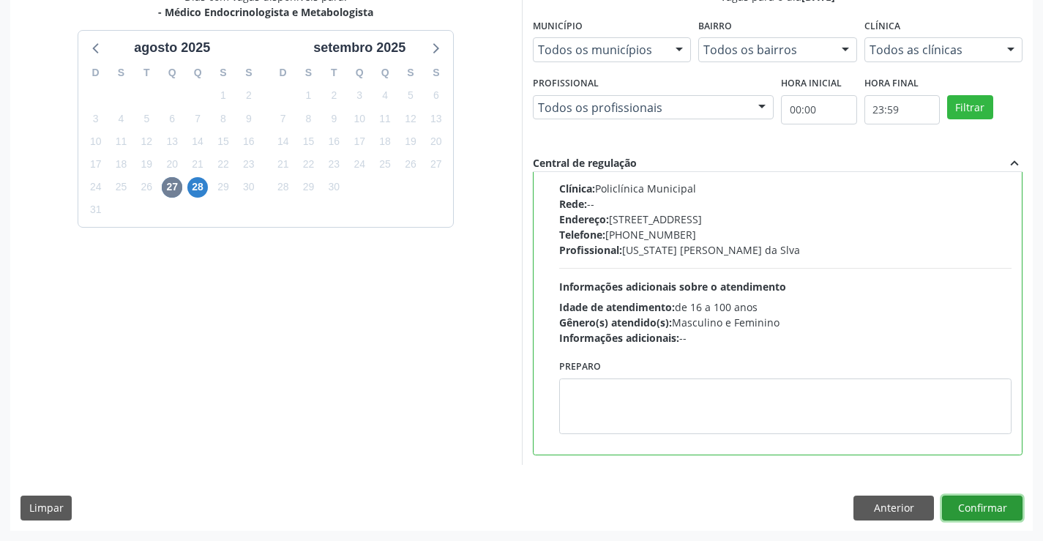
click at [963, 507] on button "Confirmar" at bounding box center [982, 508] width 81 height 25
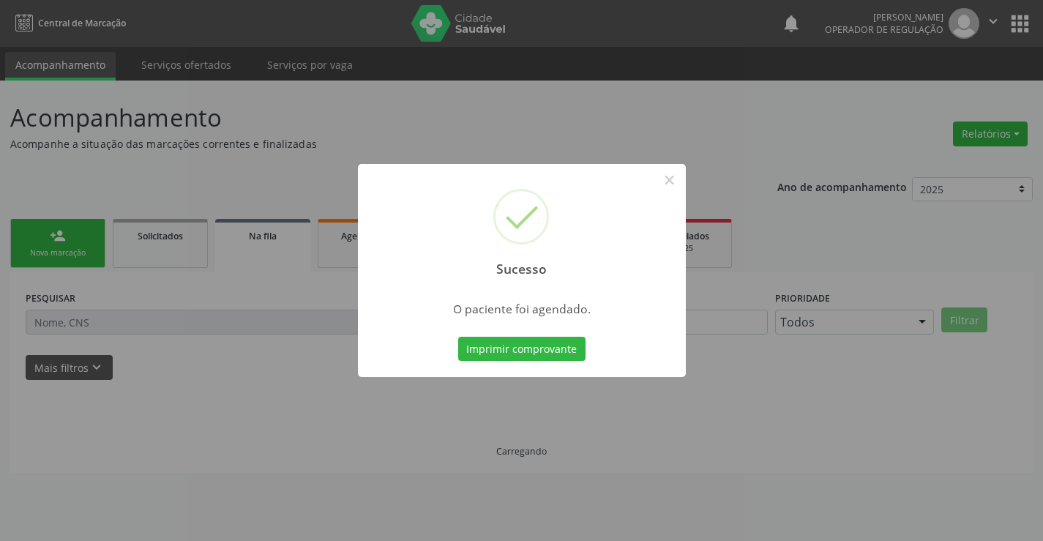
scroll to position [0, 0]
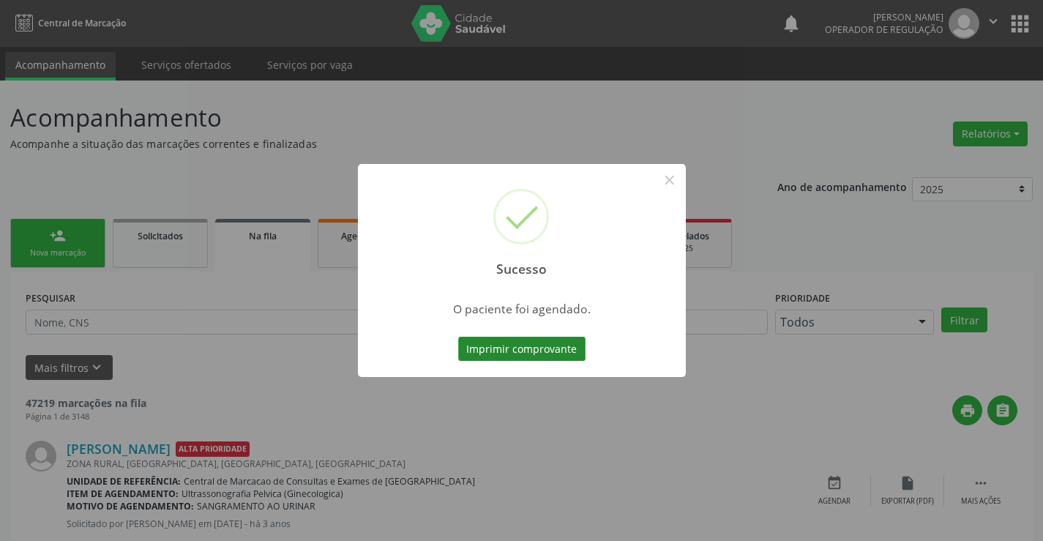
click at [557, 344] on button "Imprimir comprovante" at bounding box center [521, 349] width 127 height 25
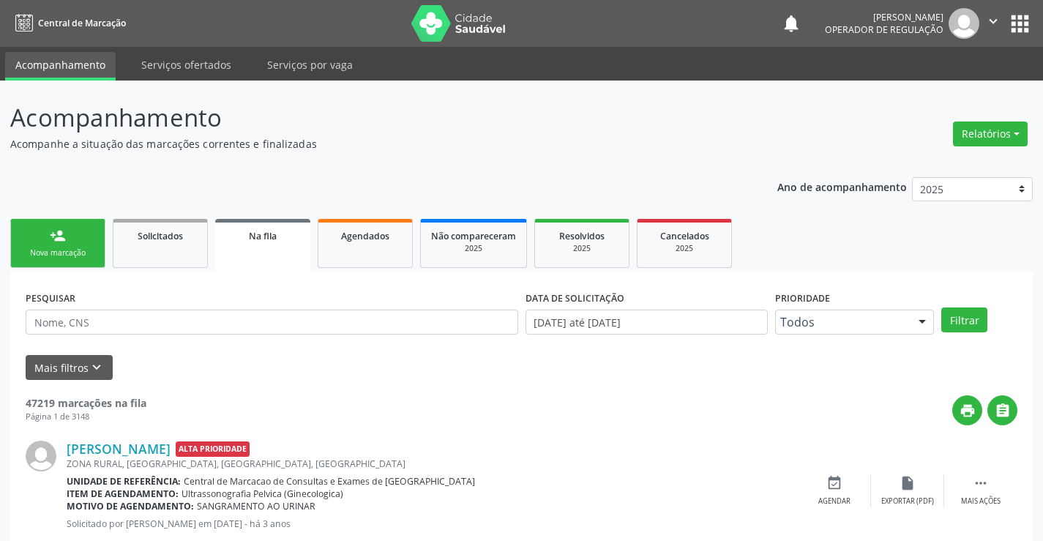
click at [69, 246] on link "person_add Nova marcação" at bounding box center [57, 243] width 95 height 49
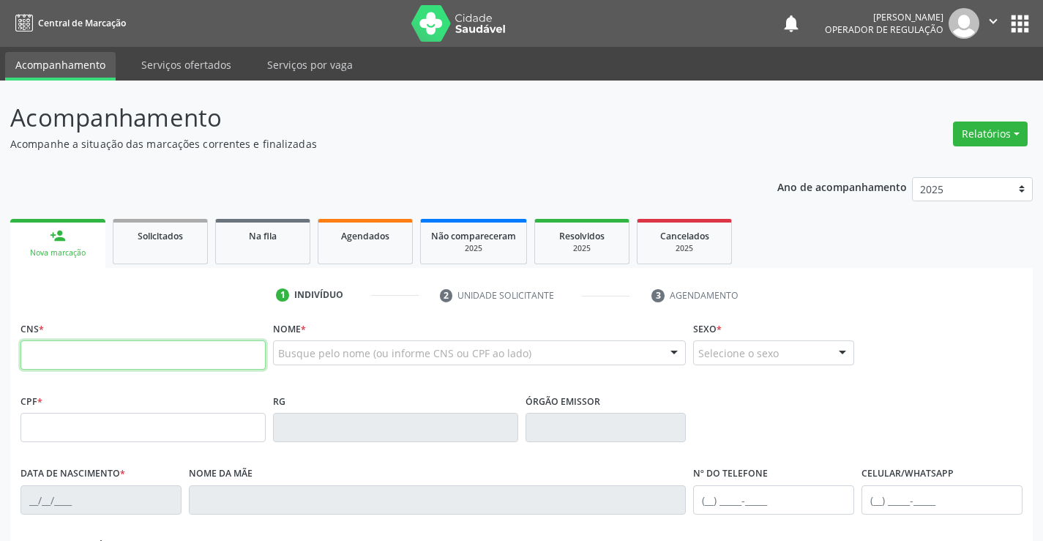
click at [100, 354] on input "text" at bounding box center [142, 354] width 245 height 29
click at [126, 360] on input "text" at bounding box center [142, 354] width 245 height 29
click at [100, 355] on input "text" at bounding box center [142, 354] width 245 height 29
type input "707 4060 5706 4974"
type input "12/02/1978"
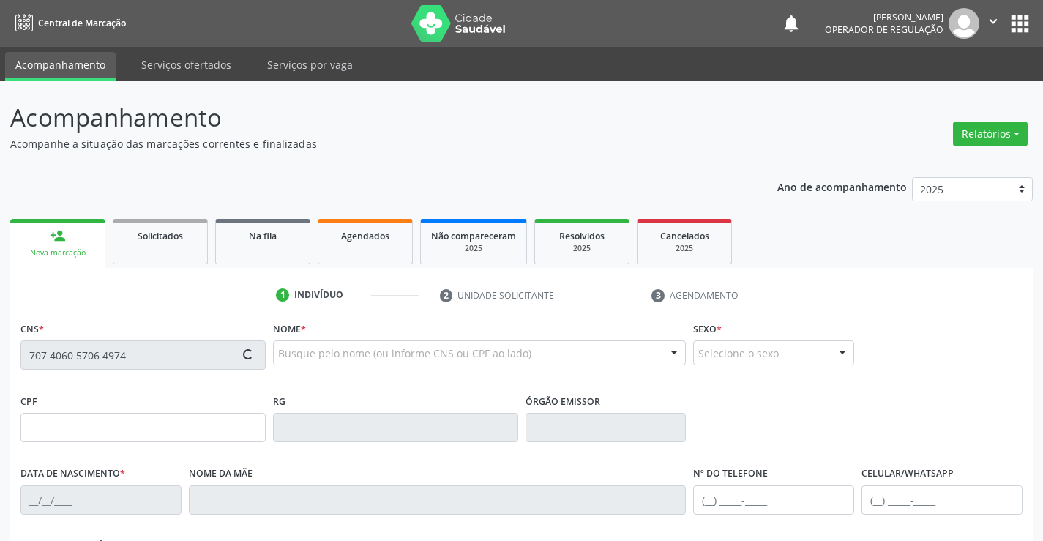
type input "Edilia da Silva"
type input "(11) 2544-7352"
type input "45"
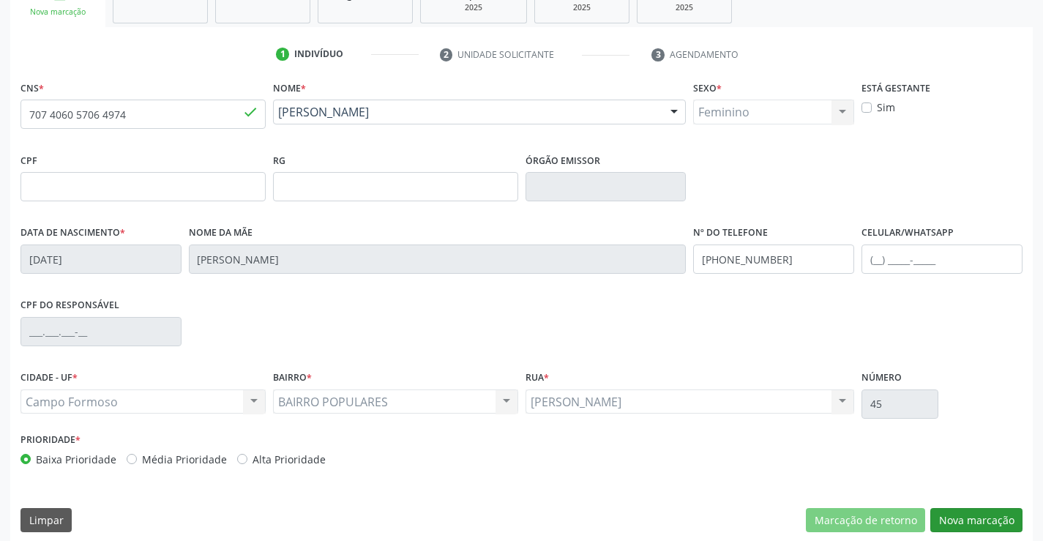
scroll to position [253, 0]
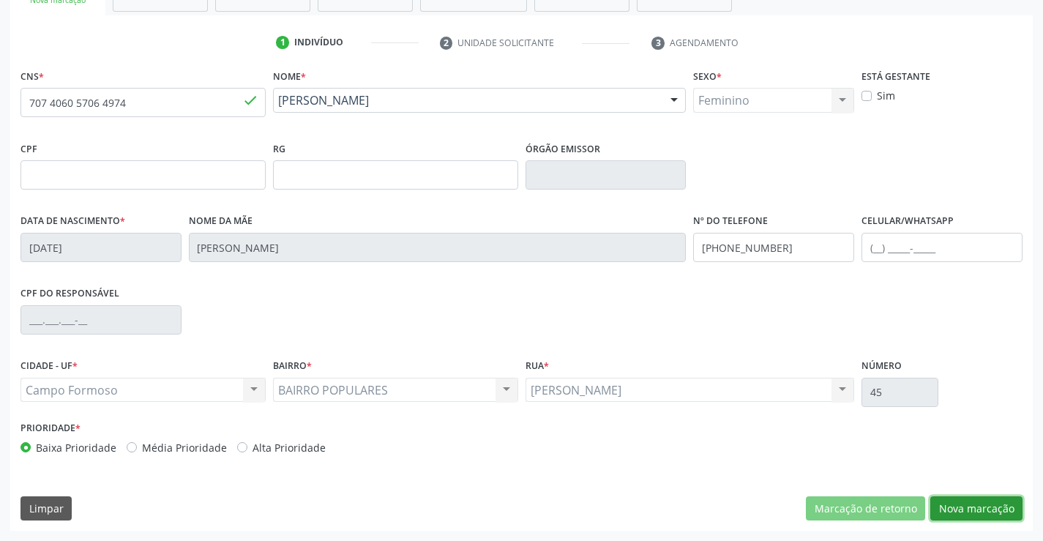
click at [952, 509] on button "Nova marcação" at bounding box center [976, 508] width 92 height 25
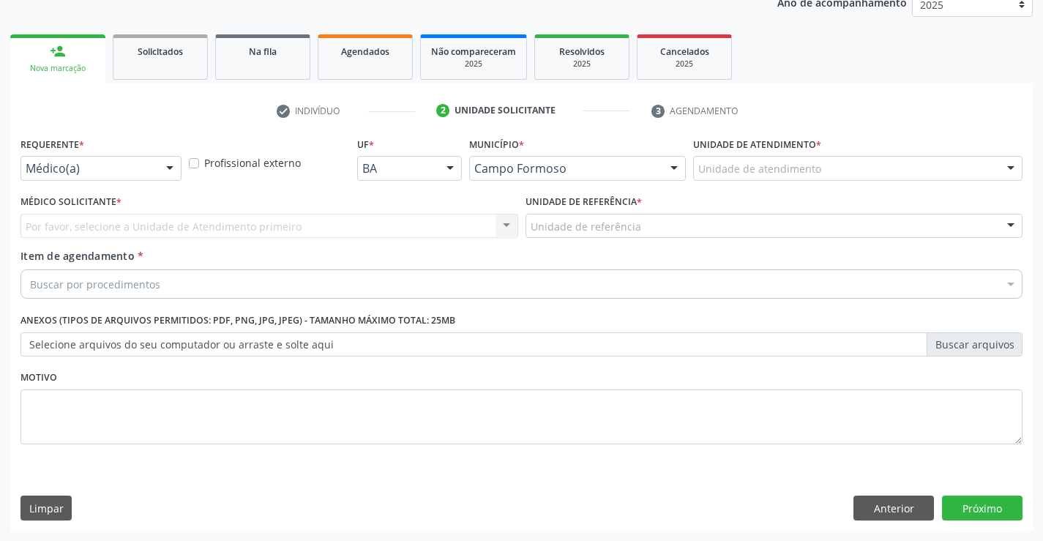
scroll to position [184, 0]
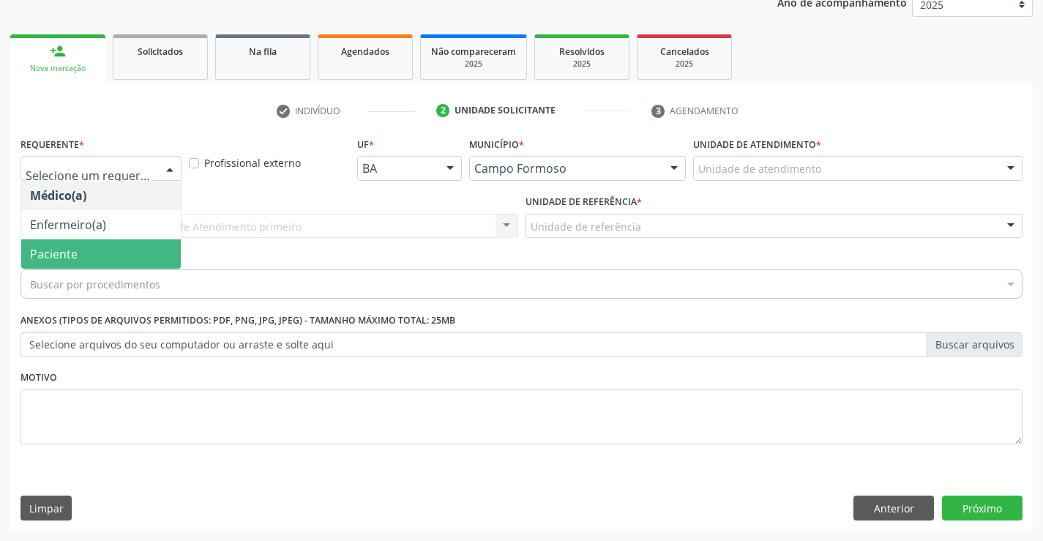
drag, startPoint x: 104, startPoint y: 254, endPoint x: 154, endPoint y: 212, distance: 66.0
click at [106, 251] on span "Paciente" at bounding box center [101, 253] width 160 height 29
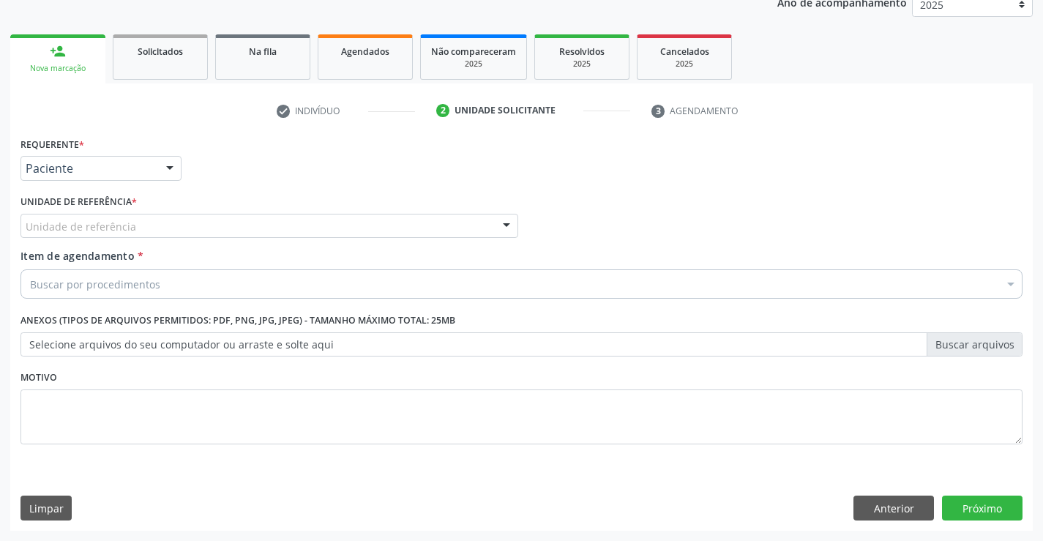
click at [156, 224] on div "Unidade de referência" at bounding box center [269, 226] width 498 height 25
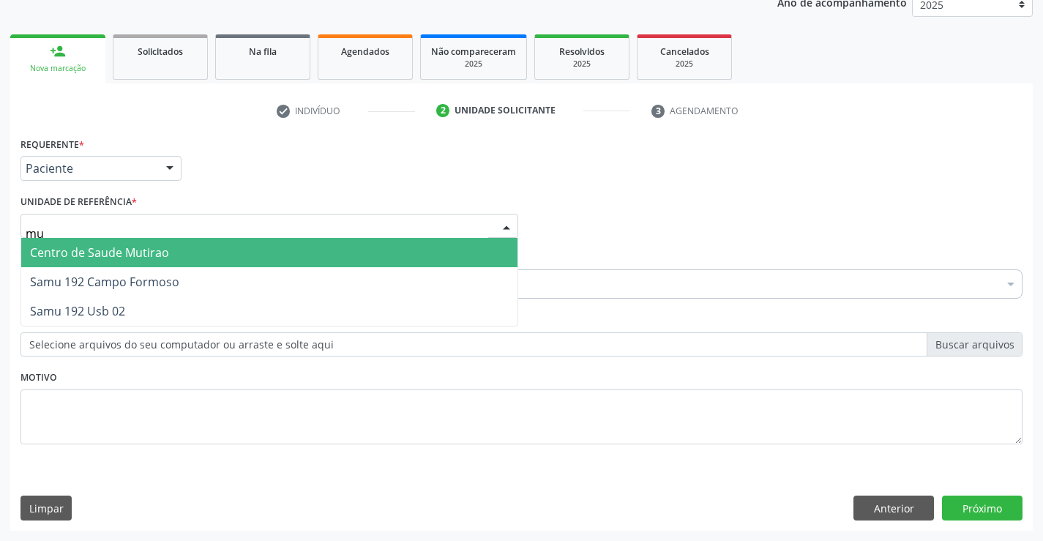
type input "mut"
click at [173, 255] on span "Centro de Saude Mutirao" at bounding box center [269, 252] width 496 height 29
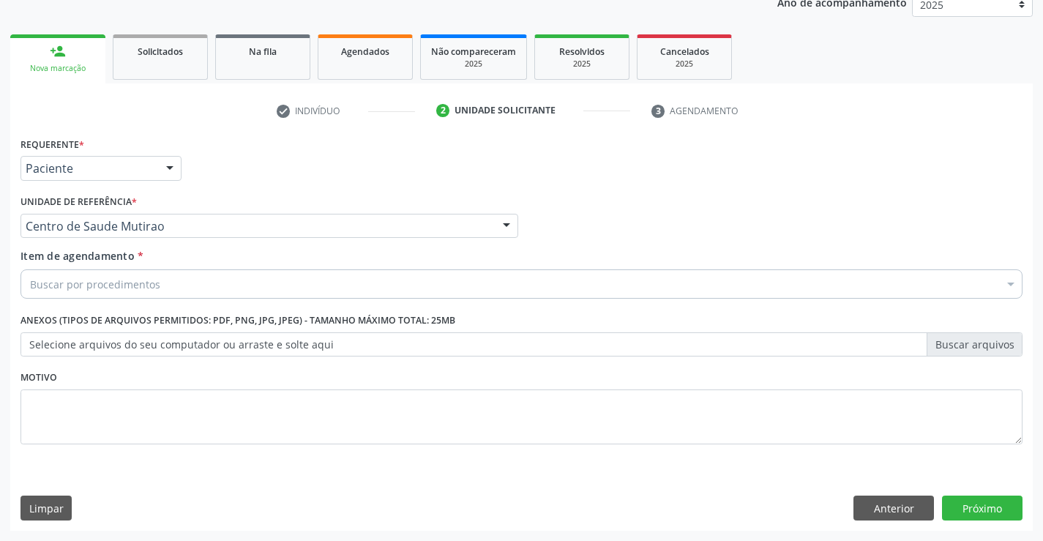
click at [171, 284] on div "Buscar por procedimentos" at bounding box center [521, 283] width 1002 height 29
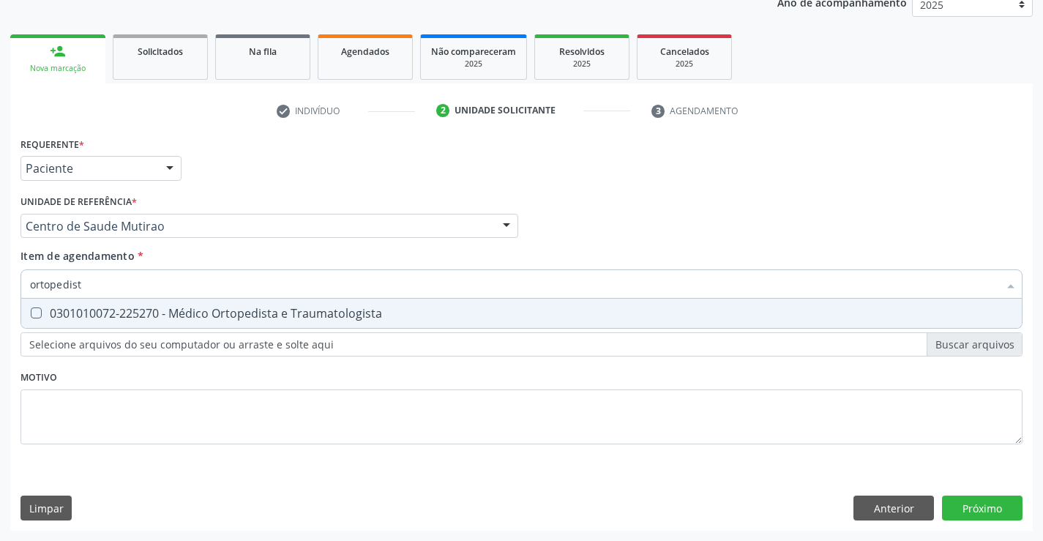
type input "ortopedista"
click at [198, 319] on div "0301010072-225270 - Médico Ortopedista e Traumatologista" at bounding box center [521, 313] width 983 height 12
checkbox Traumatologista "true"
click at [196, 381] on div "Requerente * Paciente Médico(a) Enfermeiro(a) Paciente Nenhum resultado encontr…" at bounding box center [521, 299] width 1002 height 332
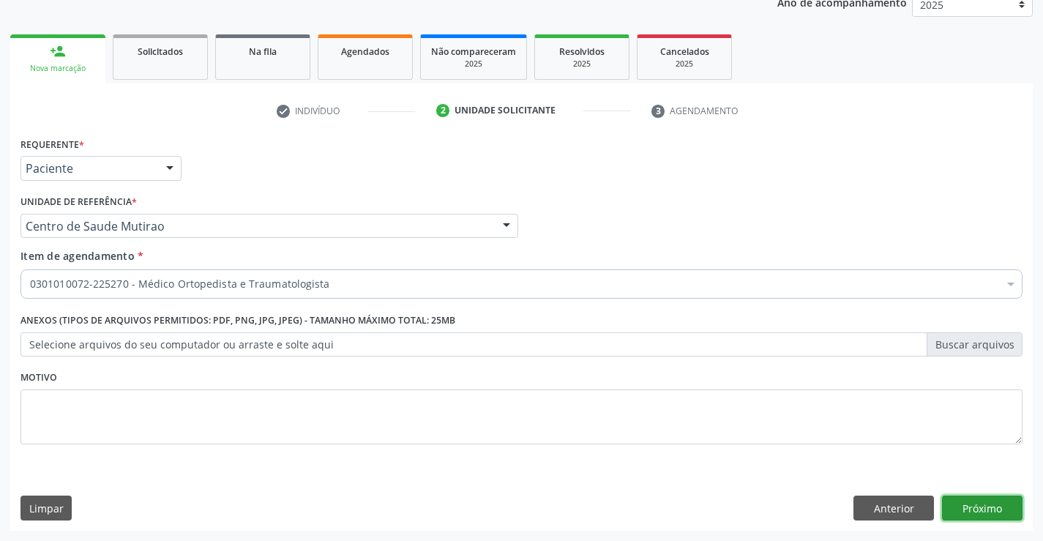
click at [1001, 504] on button "Próximo" at bounding box center [982, 508] width 81 height 25
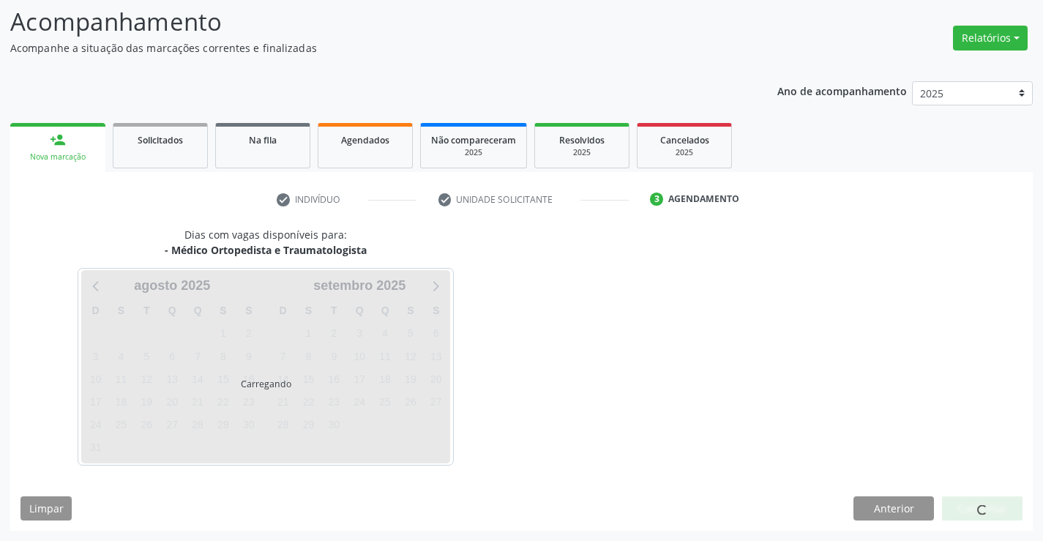
scroll to position [96, 0]
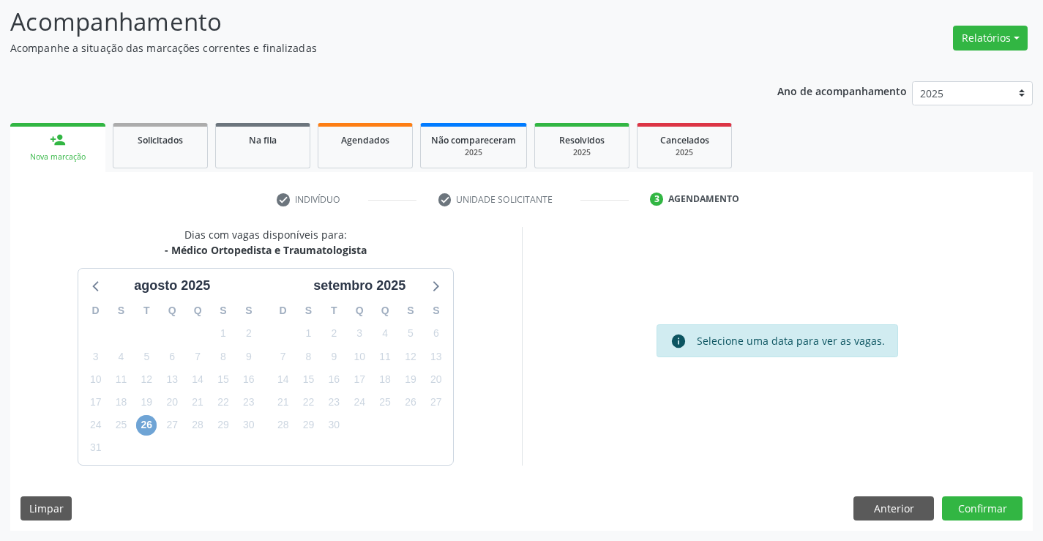
click at [142, 422] on span "26" at bounding box center [146, 425] width 20 height 20
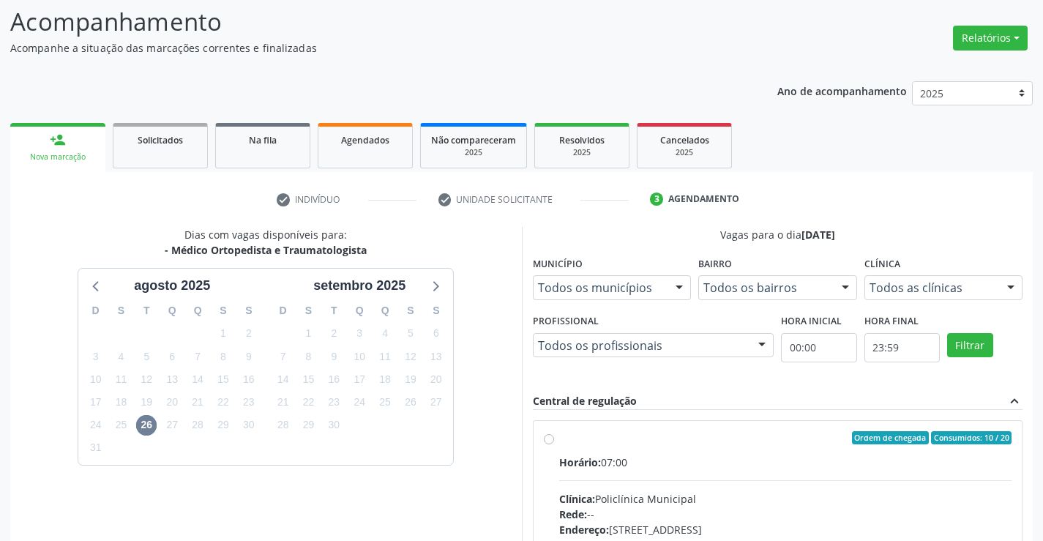
click at [559, 438] on label "Ordem de chegada Consumidos: 10 / 20 Horário: 07:00 Clínica: Policlínica Munici…" at bounding box center [785, 543] width 453 height 225
click at [548, 438] on input "Ordem de chegada Consumidos: 10 / 20 Horário: 07:00 Clínica: Policlínica Munici…" at bounding box center [549, 437] width 10 height 13
radio input "true"
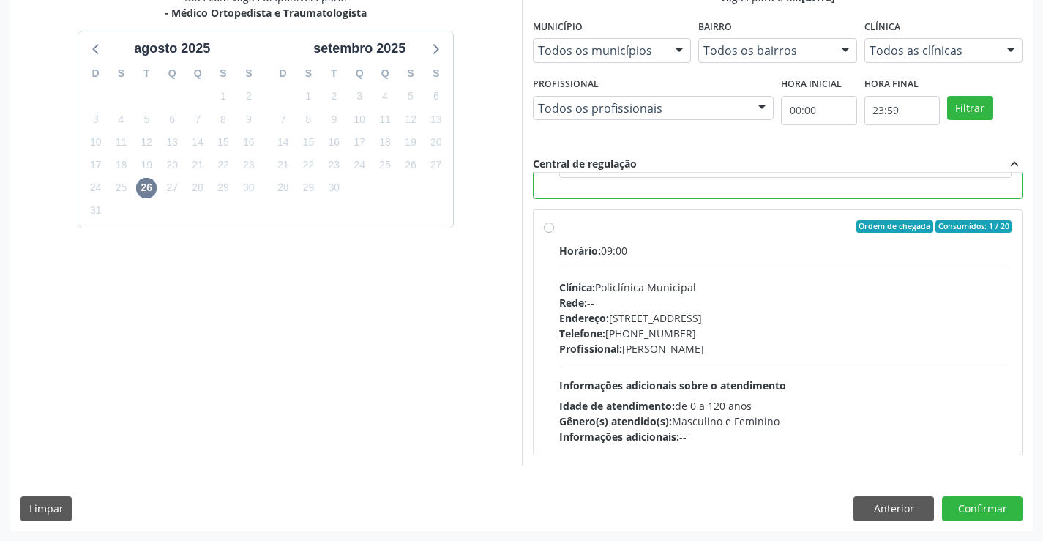
scroll to position [334, 0]
click at [974, 501] on button "Confirmar" at bounding box center [982, 508] width 81 height 25
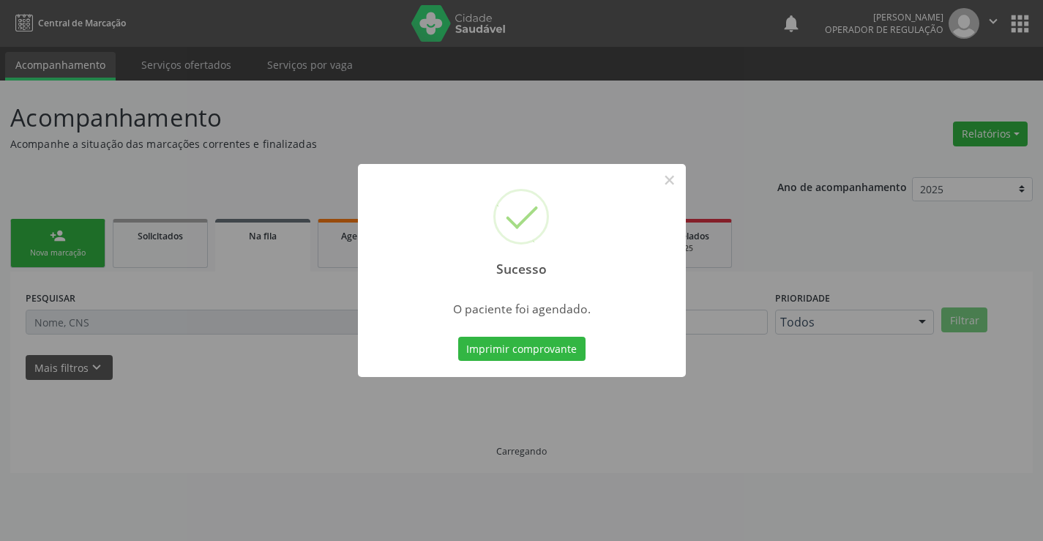
scroll to position [0, 0]
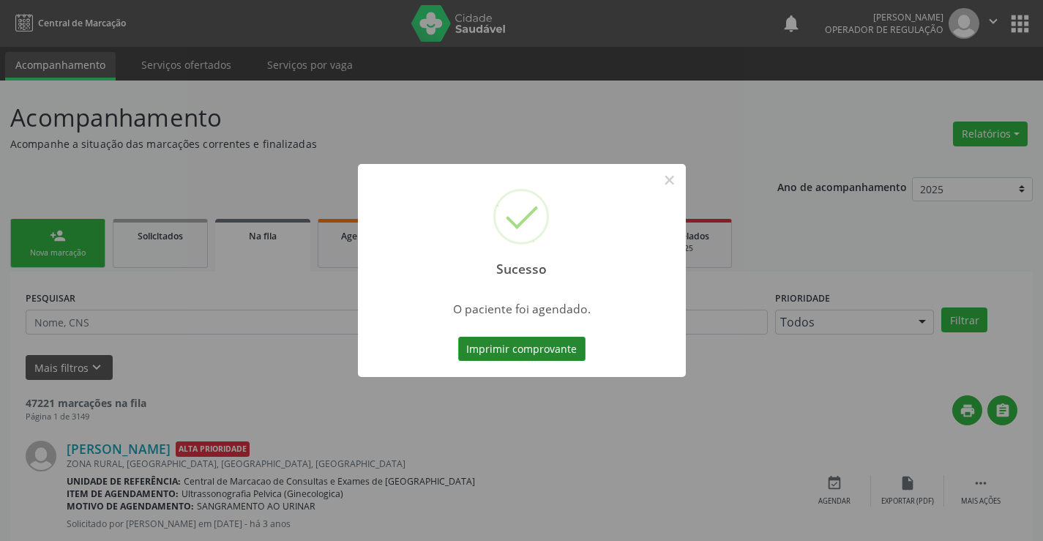
click at [570, 341] on button "Imprimir comprovante" at bounding box center [521, 349] width 127 height 25
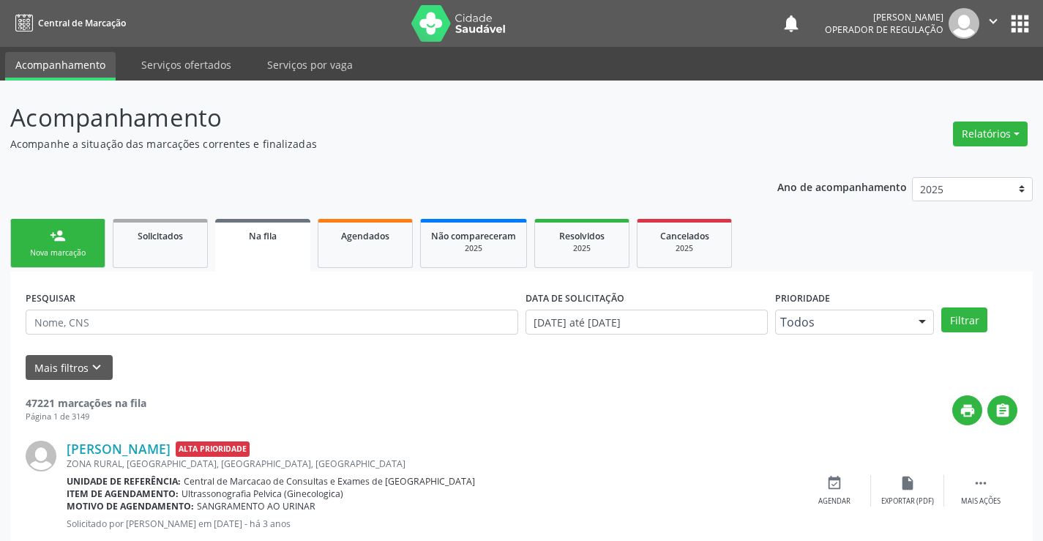
click at [96, 248] on link "person_add Nova marcação" at bounding box center [57, 243] width 95 height 49
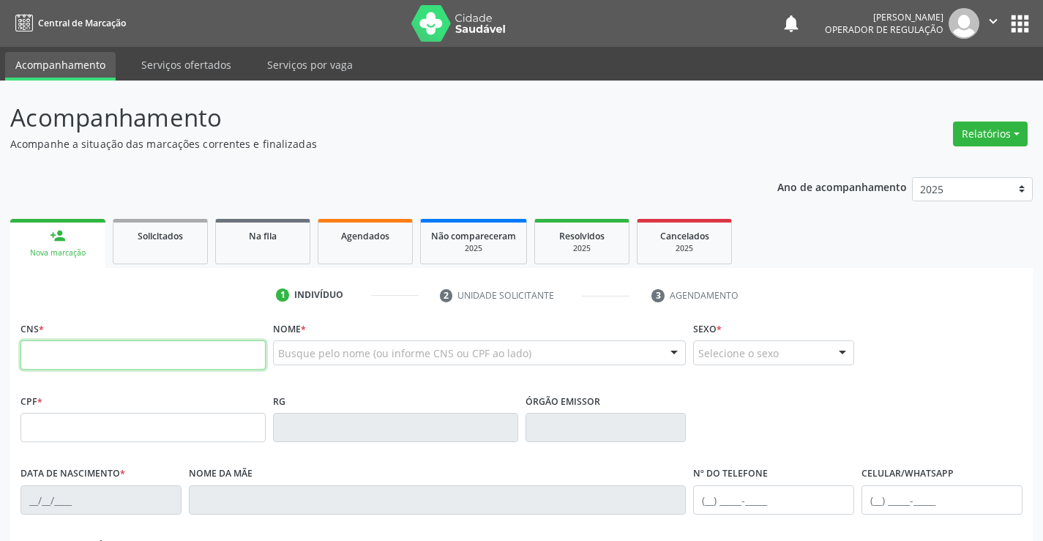
click at [78, 356] on input "text" at bounding box center [142, 354] width 245 height 29
type input "700 0079 2394 6005"
type input "0943782317"
type input "15/11/1978"
type input "(74) 9807-3018"
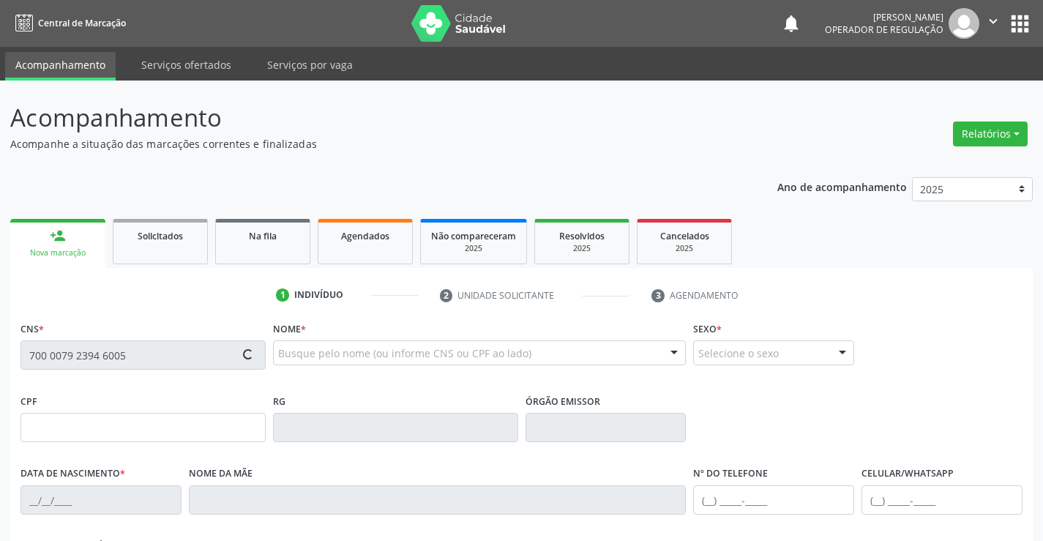
type input "(74) 9807-3018"
type input "002.722.085-07"
type input "339"
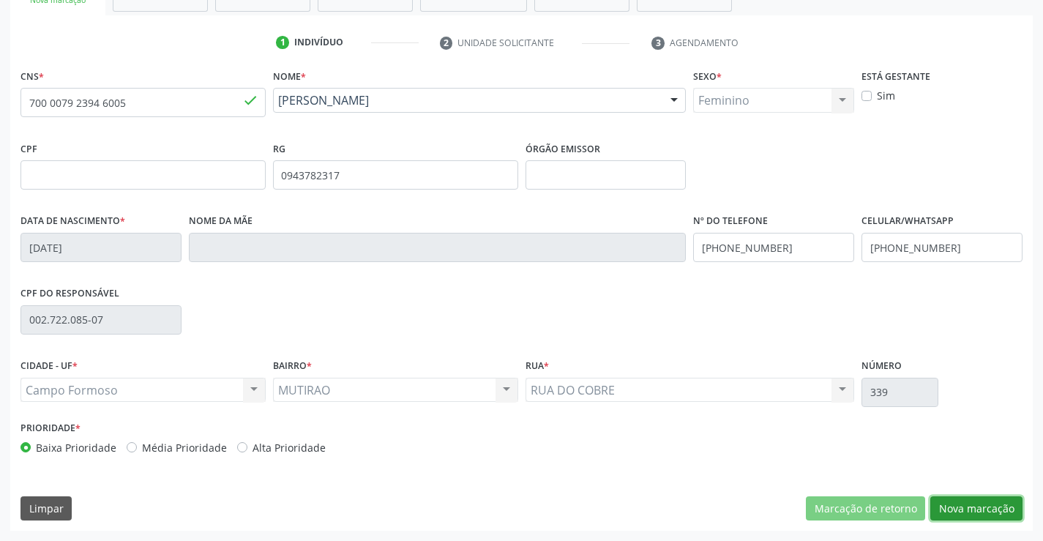
click at [960, 504] on button "Nova marcação" at bounding box center [976, 508] width 92 height 25
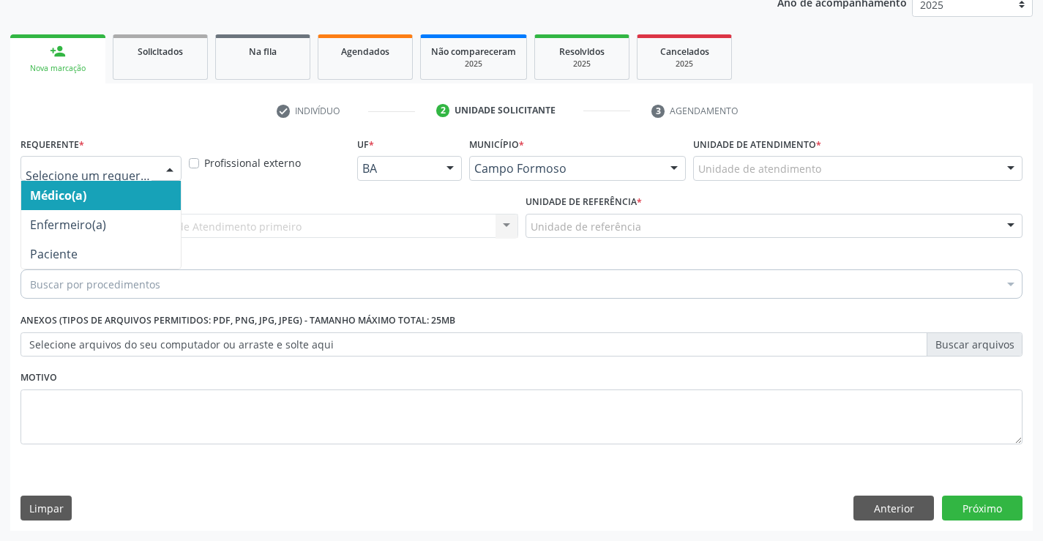
click at [163, 168] on div at bounding box center [170, 169] width 22 height 25
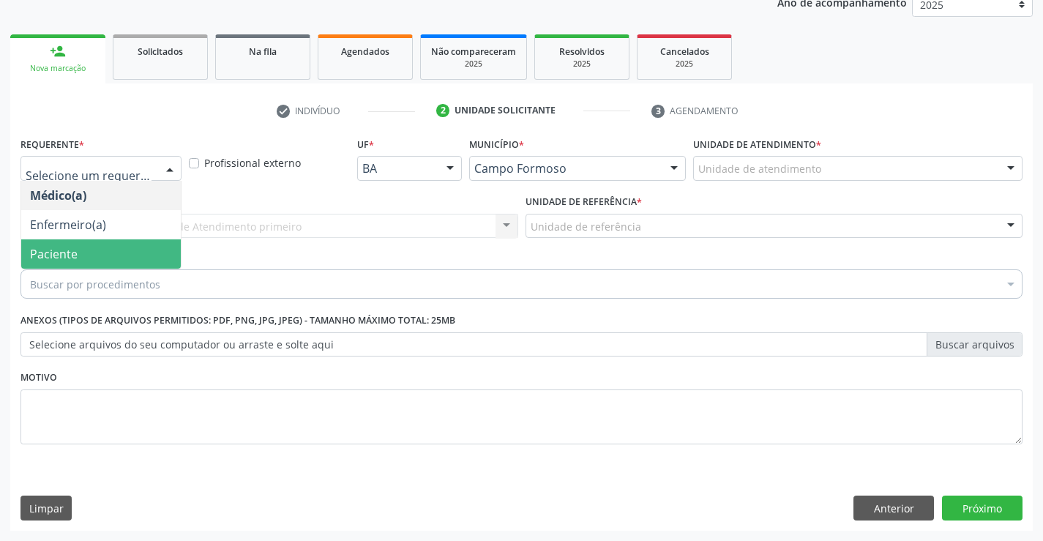
click at [129, 254] on span "Paciente" at bounding box center [101, 253] width 160 height 29
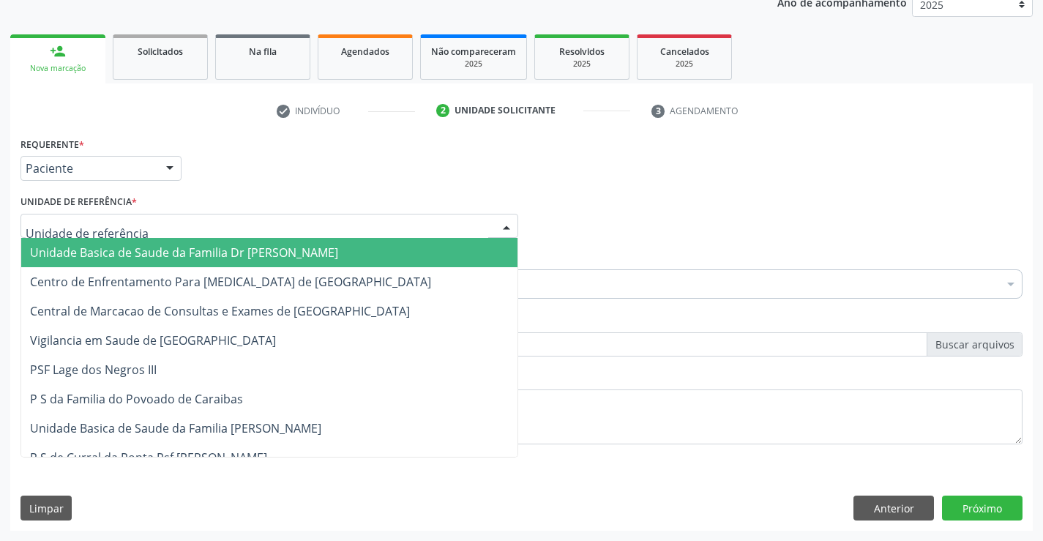
click at [162, 224] on div at bounding box center [269, 226] width 498 height 25
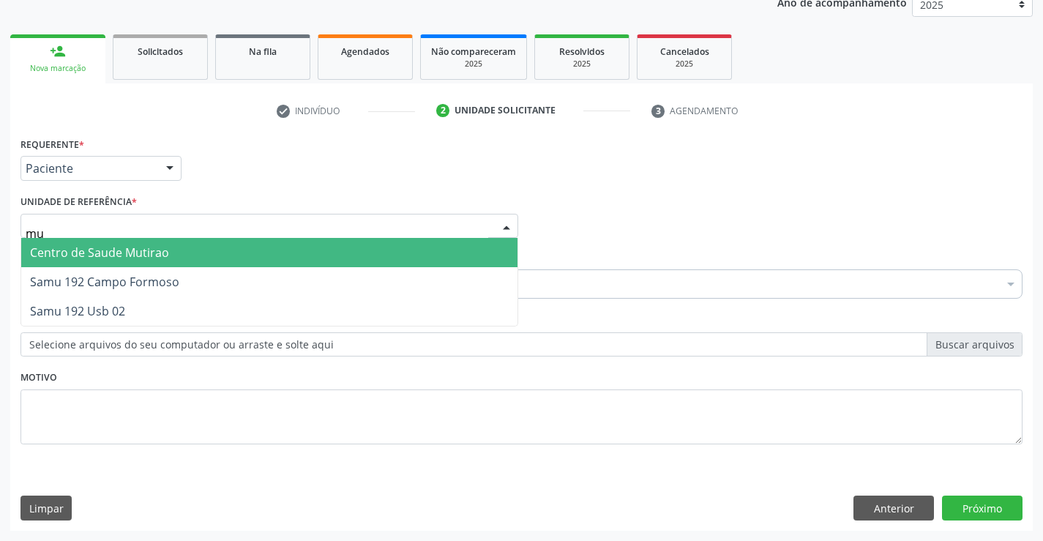
type input "mut"
click at [175, 261] on span "Centro de Saude Mutirao" at bounding box center [269, 252] width 496 height 29
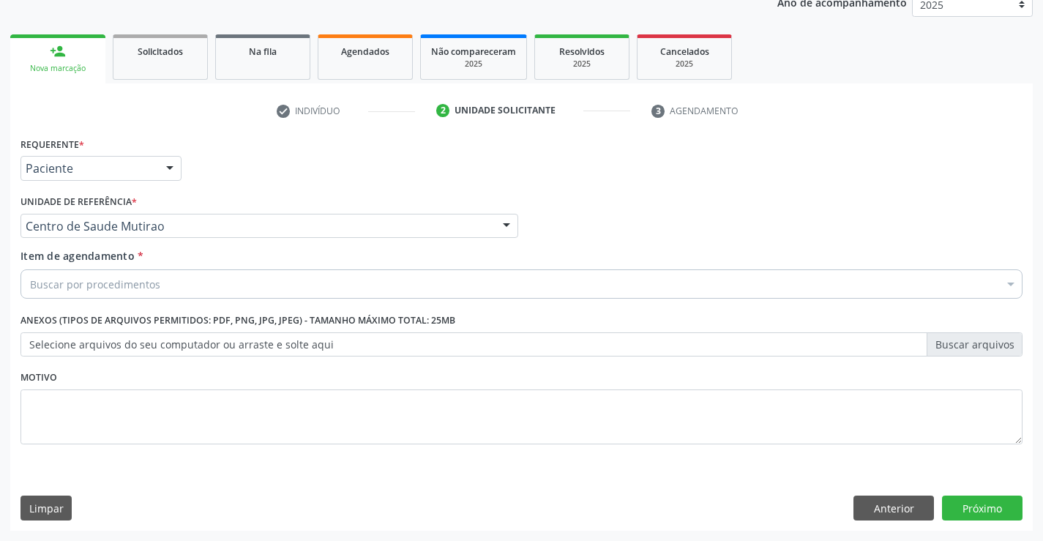
click at [179, 282] on div "Buscar por procedimentos" at bounding box center [521, 283] width 1002 height 29
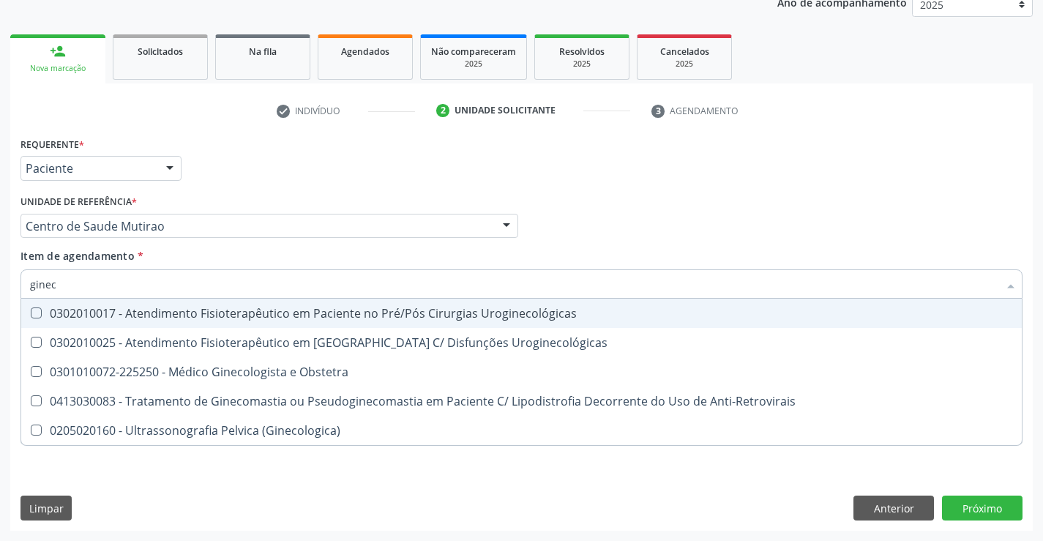
type input "gineco"
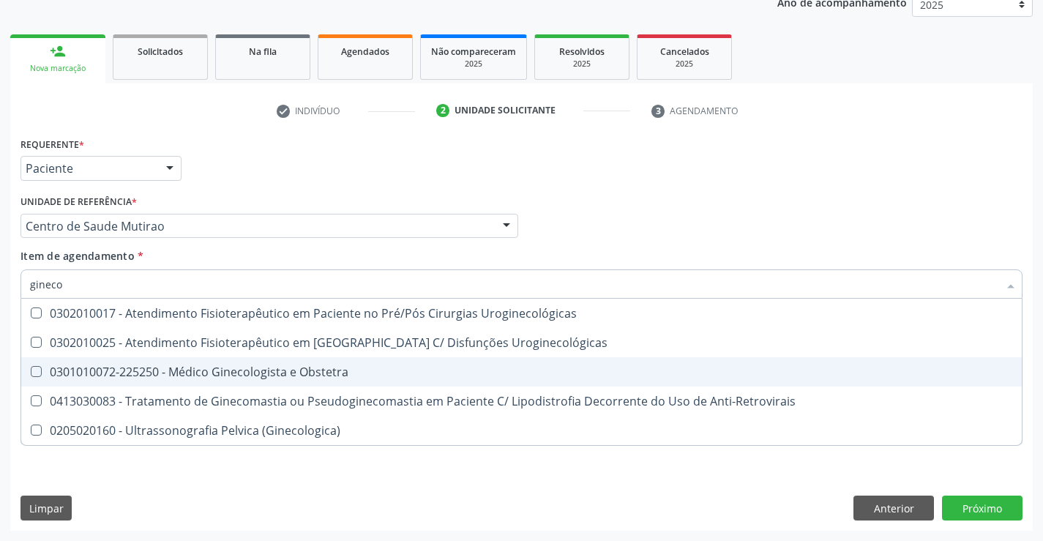
click at [228, 372] on div "0301010072-225250 - Médico Ginecologista e Obstetra" at bounding box center [521, 372] width 983 height 12
checkbox Obstetra "true"
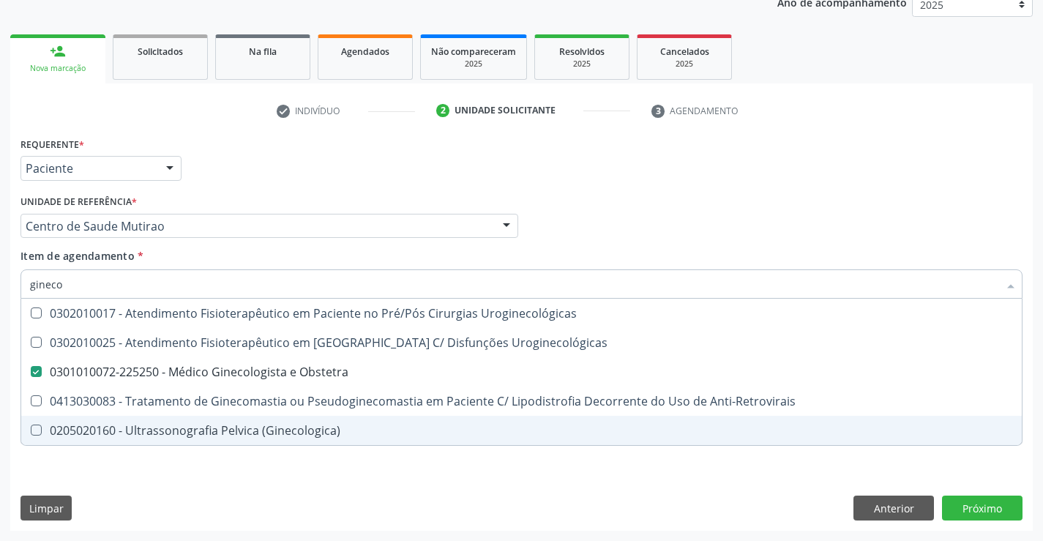
click at [230, 485] on div "Requerente * Paciente Médico(a) Enfermeiro(a) Paciente Nenhum resultado encontr…" at bounding box center [521, 331] width 1023 height 397
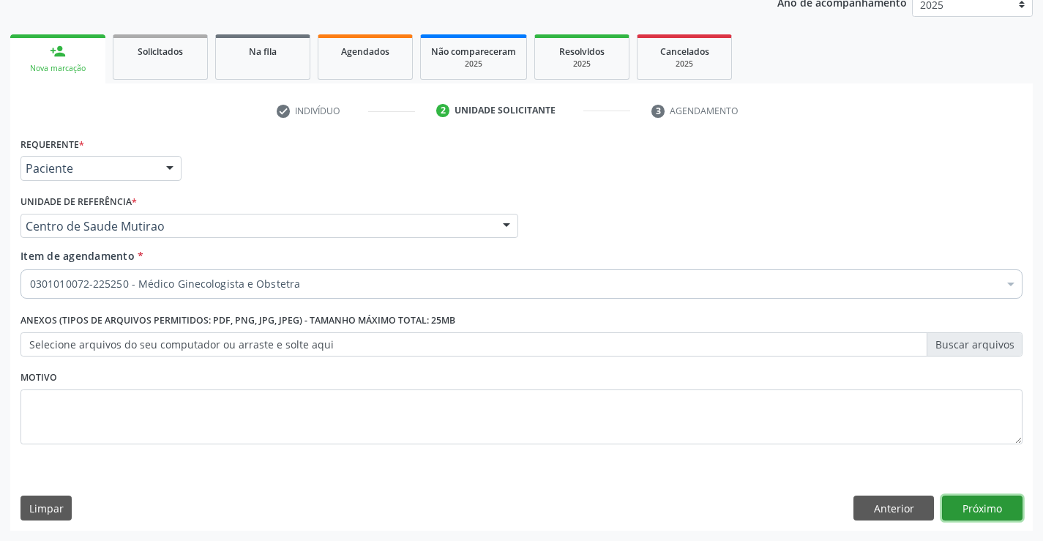
click at [981, 505] on button "Próximo" at bounding box center [982, 508] width 81 height 25
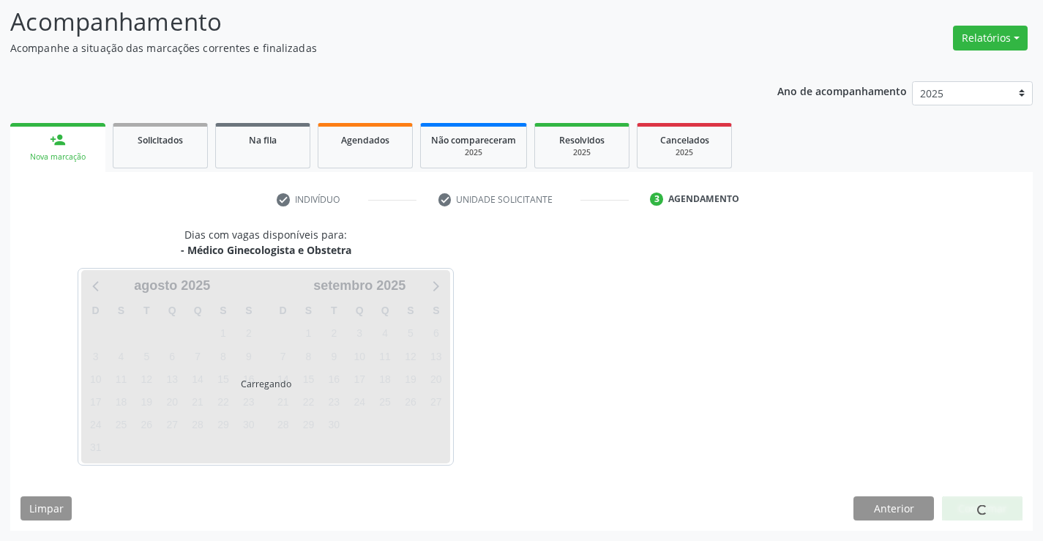
scroll to position [96, 0]
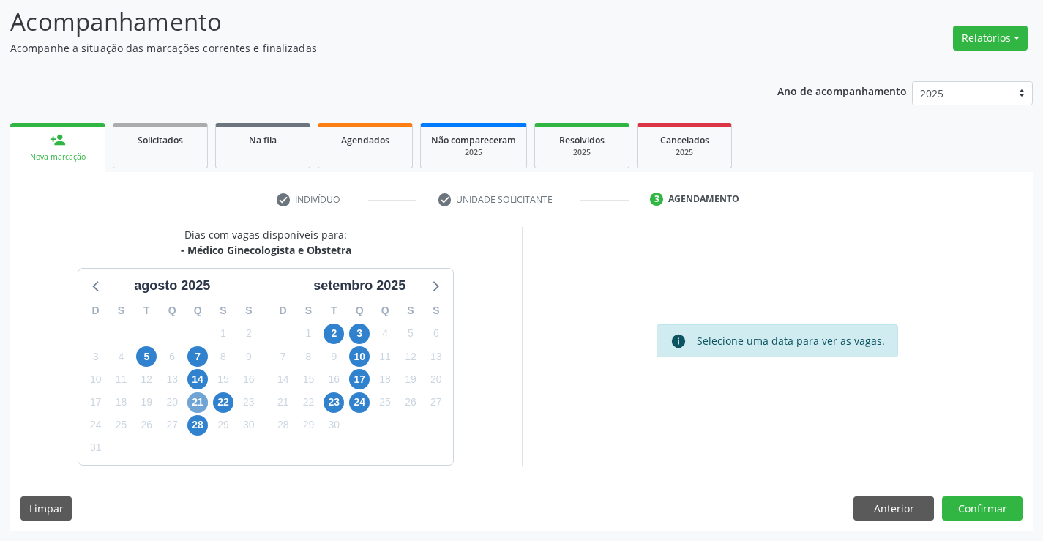
click at [201, 400] on span "21" at bounding box center [197, 402] width 20 height 20
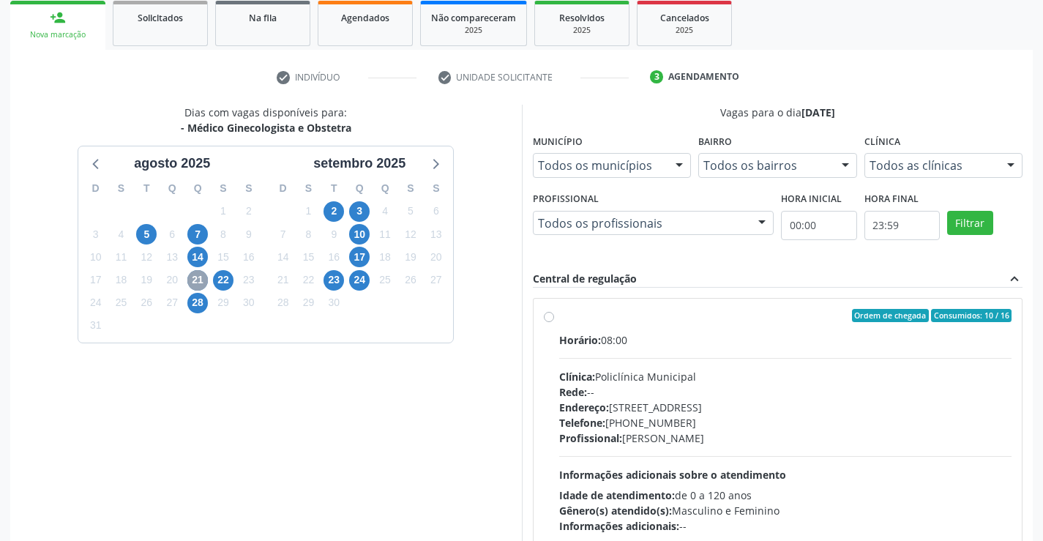
scroll to position [242, 0]
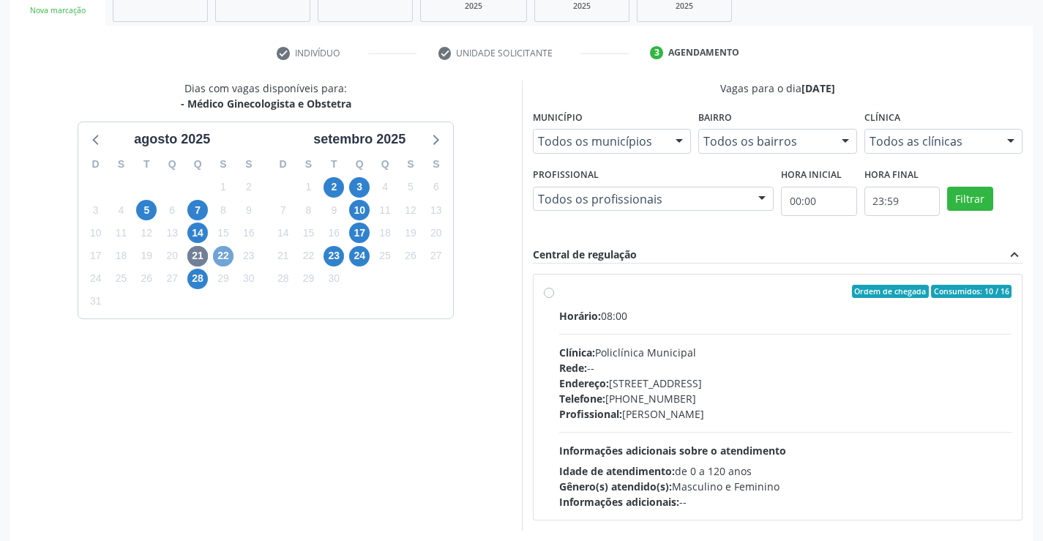
click at [221, 257] on span "22" at bounding box center [223, 256] width 20 height 20
click at [559, 293] on label "Ordem de chegada Consumidos: 2 / 15 Horário: 07:30 Clínica: Policlínica Municip…" at bounding box center [785, 397] width 453 height 225
click at [546, 293] on input "Ordem de chegada Consumidos: 2 / 15 Horário: 07:30 Clínica: Policlínica Municip…" at bounding box center [549, 291] width 10 height 13
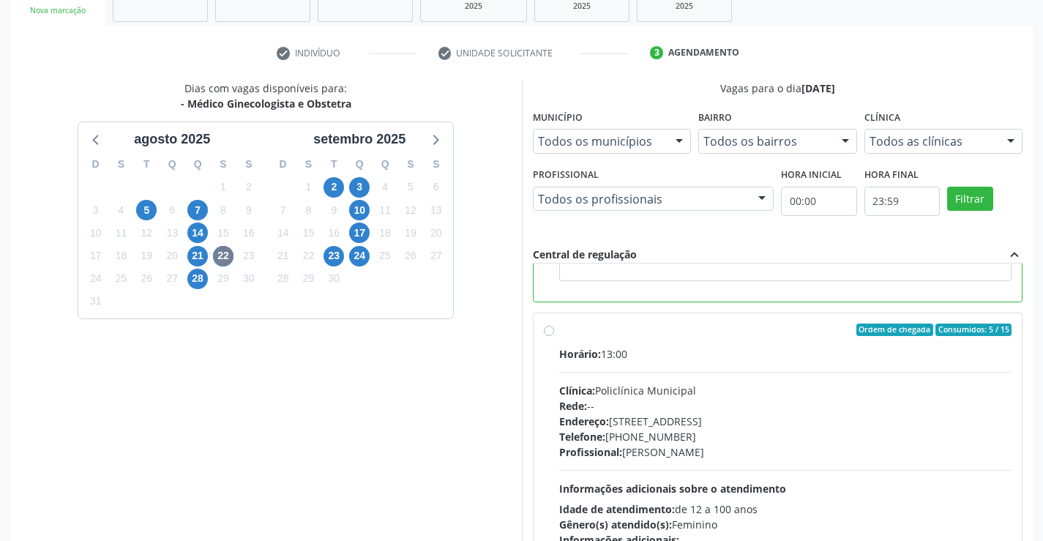
scroll to position [329, 0]
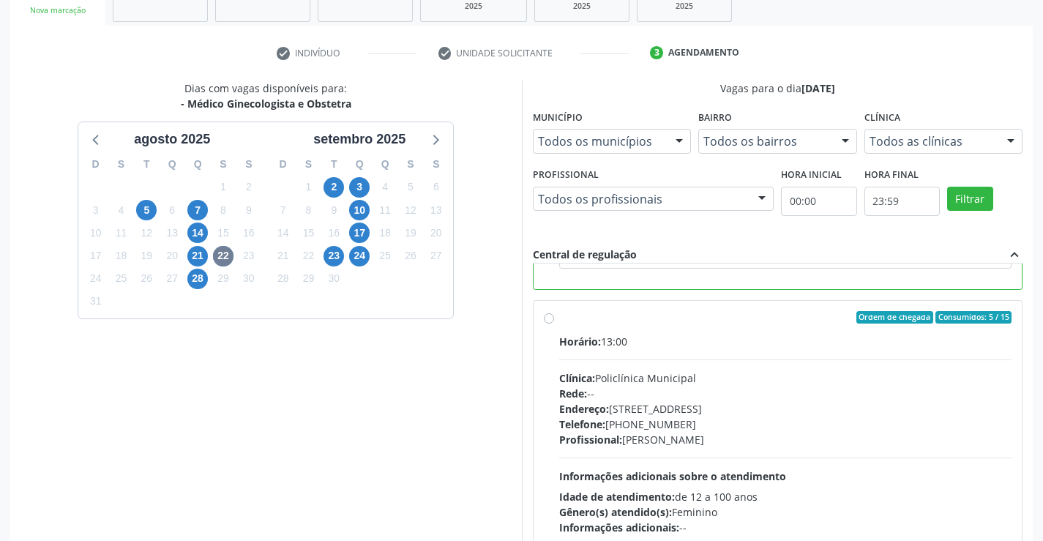
click at [559, 321] on label "Ordem de chegada Consumidos: 5 / 15 Horário: 13:00 Clínica: Policlínica Municip…" at bounding box center [785, 423] width 453 height 225
click at [548, 321] on input "Ordem de chegada Consumidos: 5 / 15 Horário: 13:00 Clínica: Policlínica Municip…" at bounding box center [549, 317] width 10 height 13
radio input "false"
radio input "true"
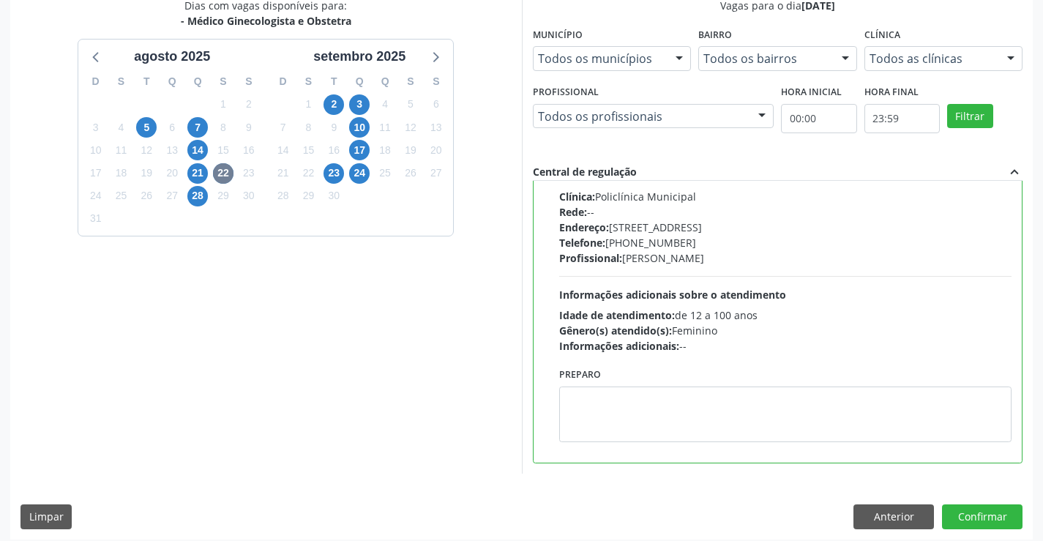
scroll to position [334, 0]
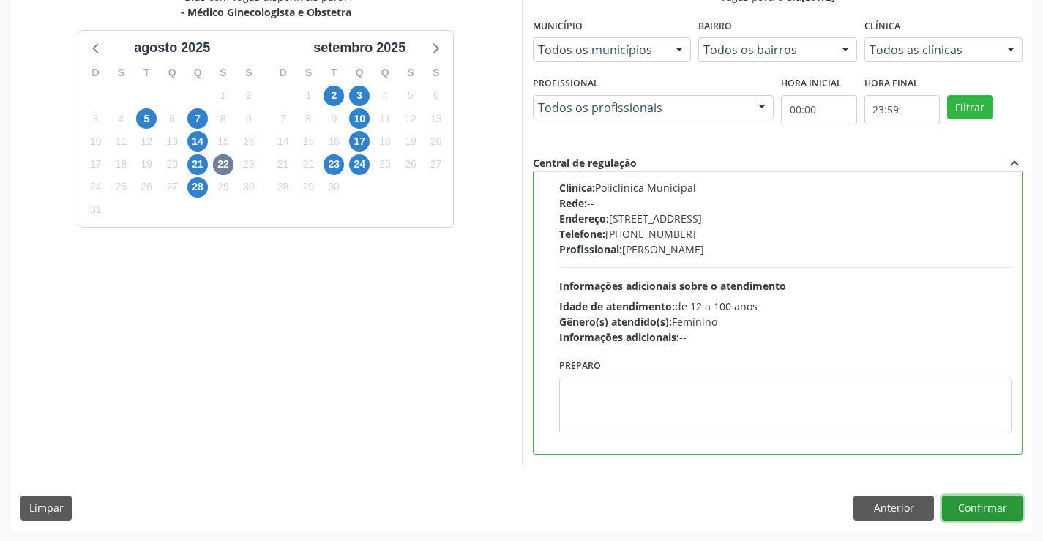
click at [970, 506] on button "Confirmar" at bounding box center [982, 508] width 81 height 25
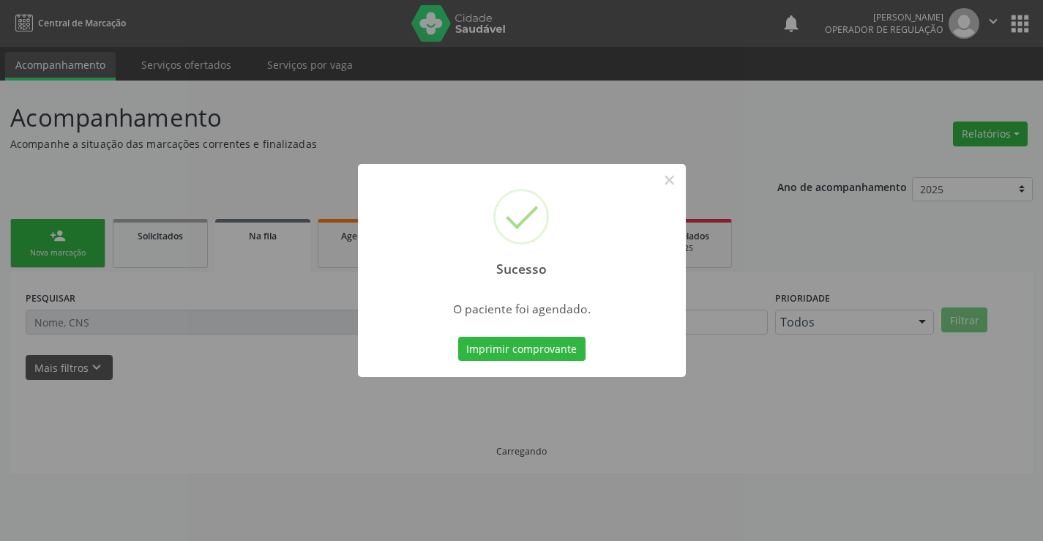
scroll to position [0, 0]
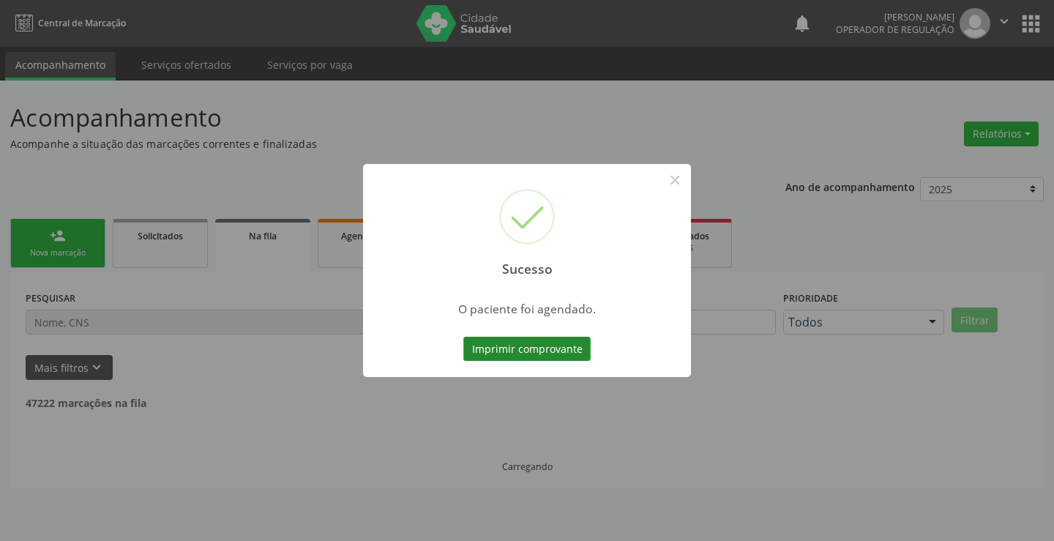
click at [555, 345] on button "Imprimir comprovante" at bounding box center [526, 349] width 127 height 25
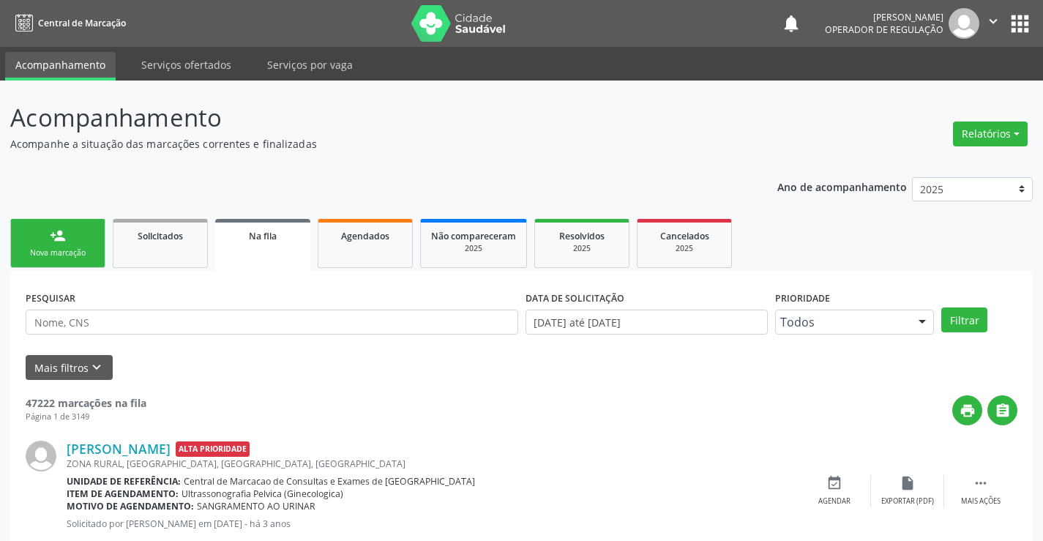
click at [86, 250] on div "Nova marcação" at bounding box center [57, 252] width 73 height 11
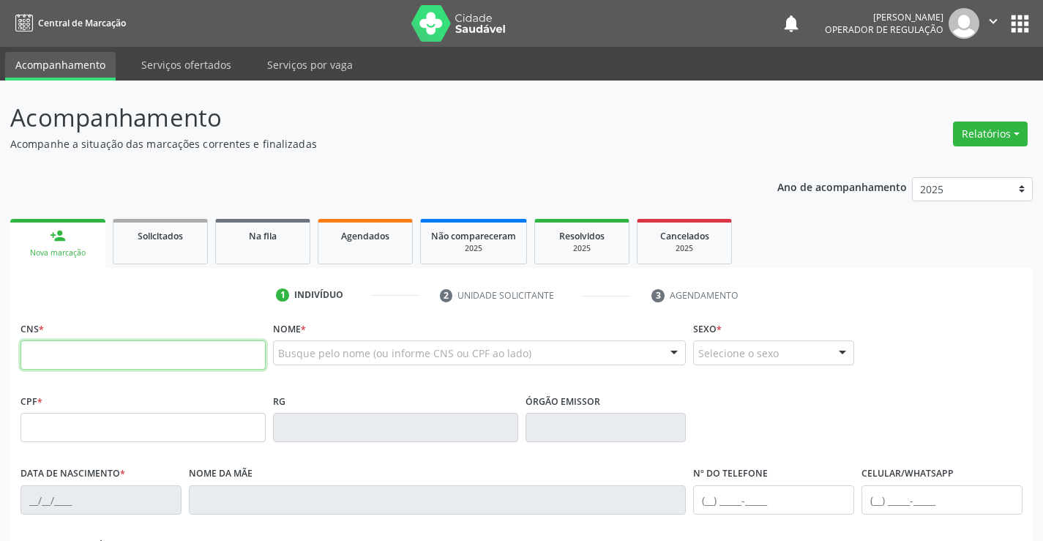
click at [75, 361] on input "text" at bounding box center [142, 354] width 245 height 29
type input "704 6061 2747 0325"
type input "1265739218"
type input "14/08/1958"
type input "S/N"
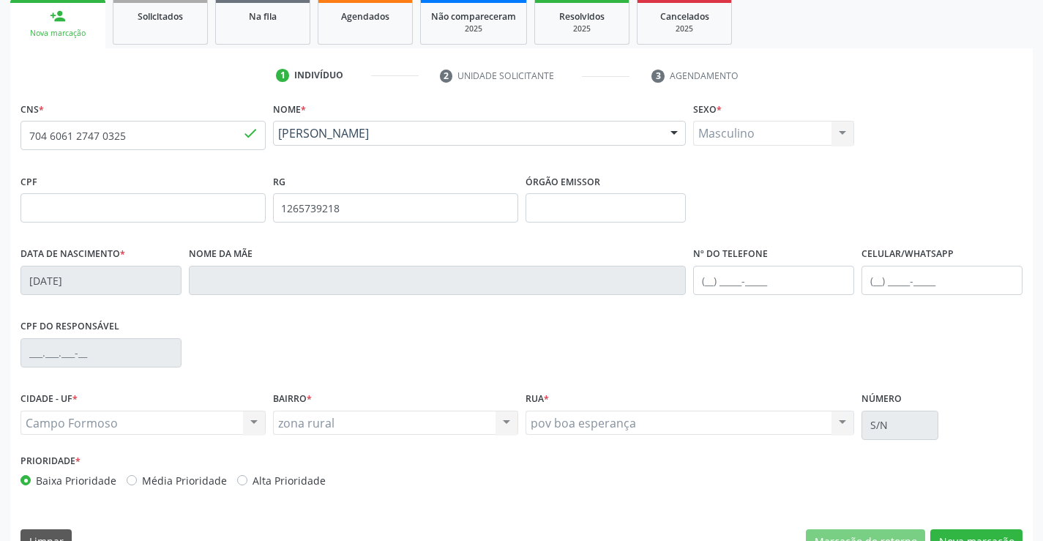
scroll to position [253, 0]
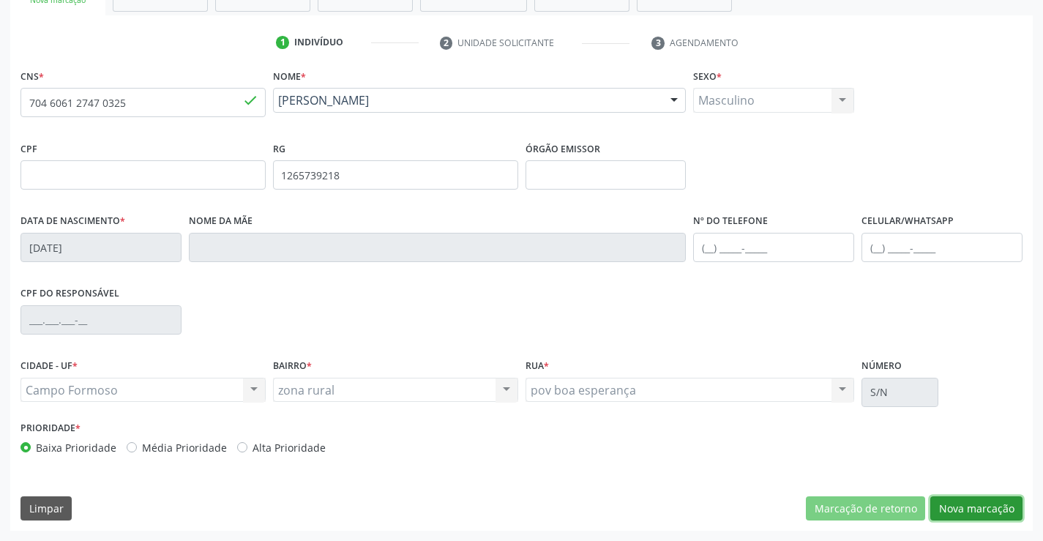
click at [973, 508] on button "Nova marcação" at bounding box center [976, 508] width 92 height 25
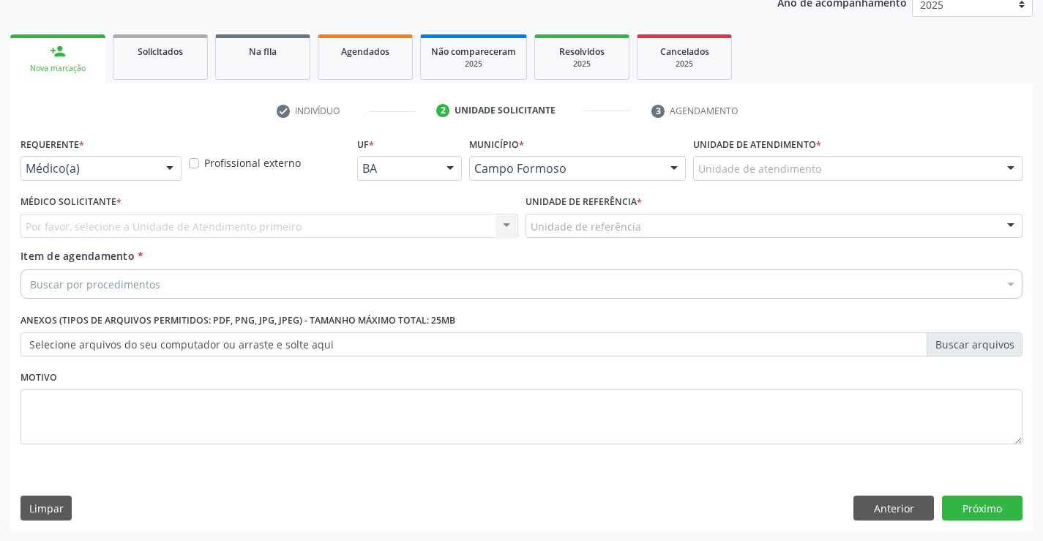
scroll to position [184, 0]
click at [165, 171] on div at bounding box center [170, 169] width 22 height 25
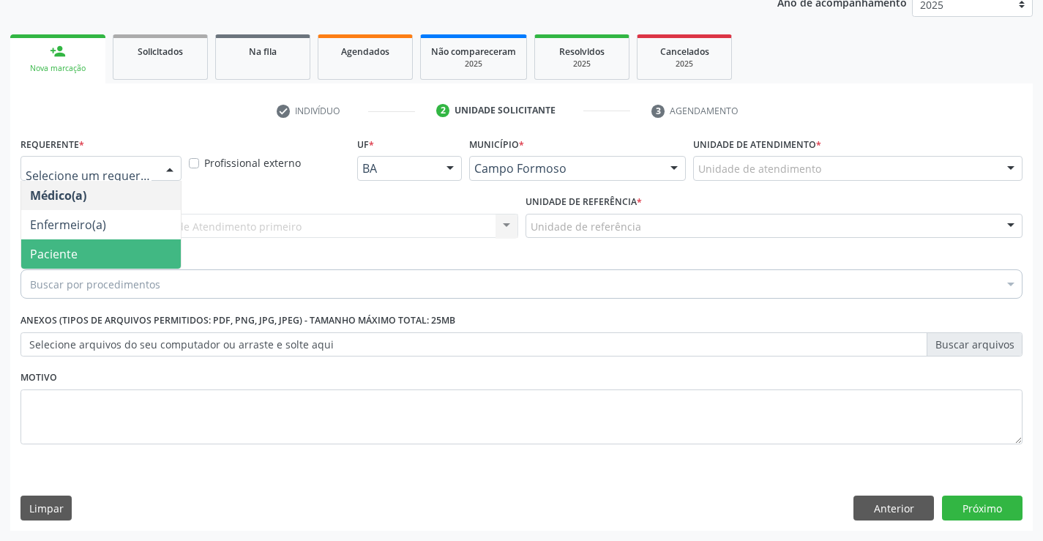
click at [129, 252] on span "Paciente" at bounding box center [101, 253] width 160 height 29
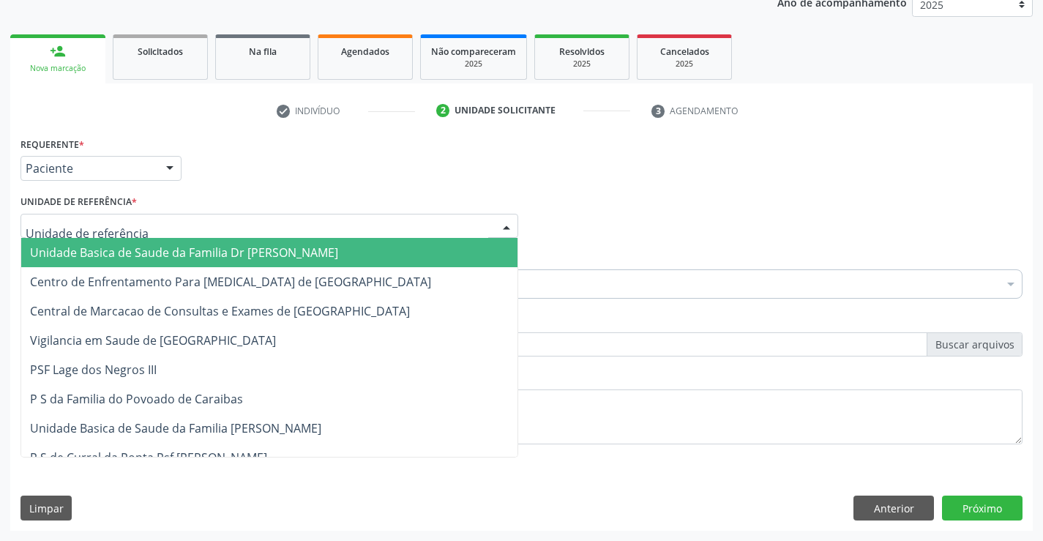
click at [149, 223] on div at bounding box center [269, 226] width 498 height 25
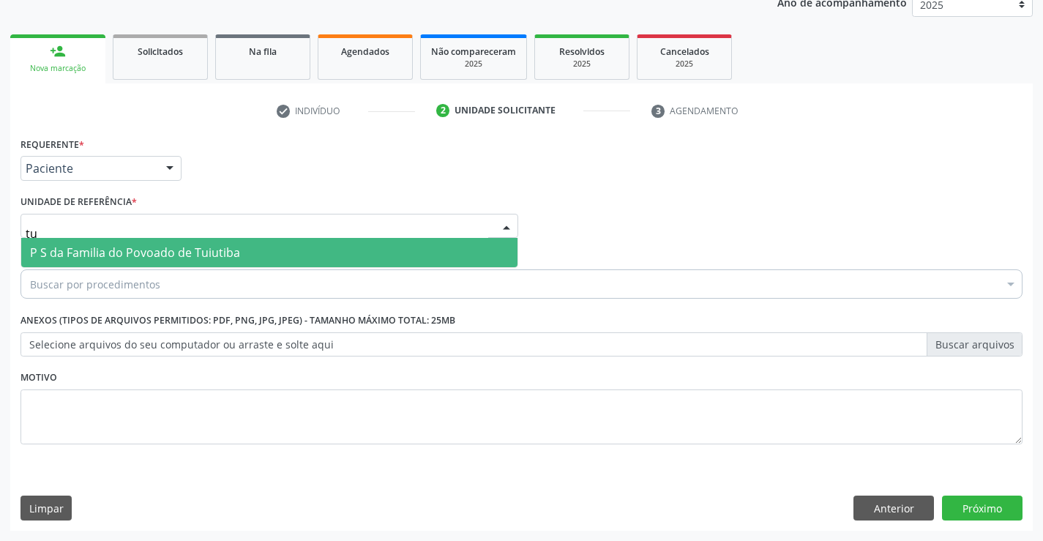
type input "tui"
click at [370, 254] on span "P S da Familia do Povoado de Tuiutiba" at bounding box center [269, 252] width 496 height 29
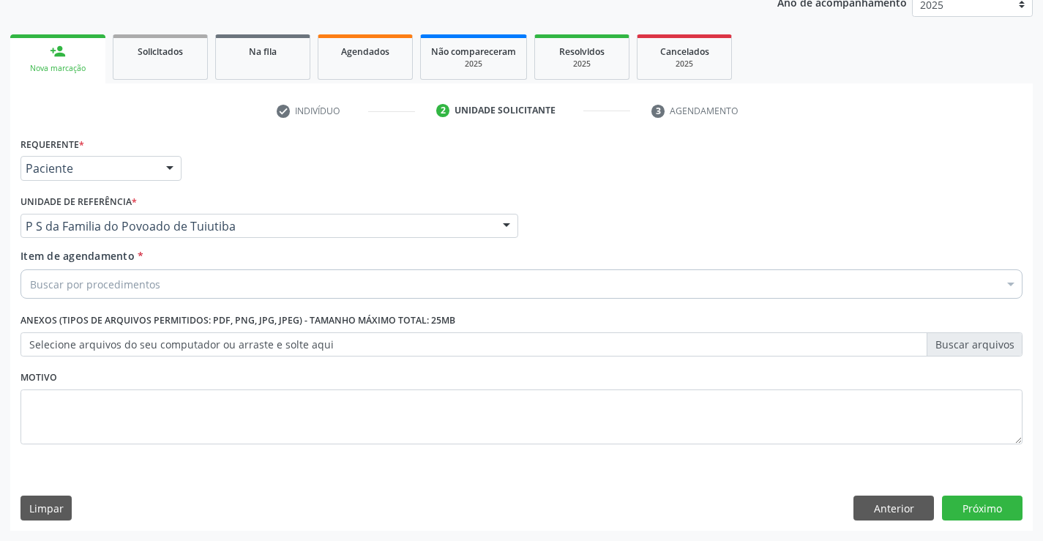
click at [350, 283] on div "Buscar por procedimentos" at bounding box center [521, 283] width 1002 height 29
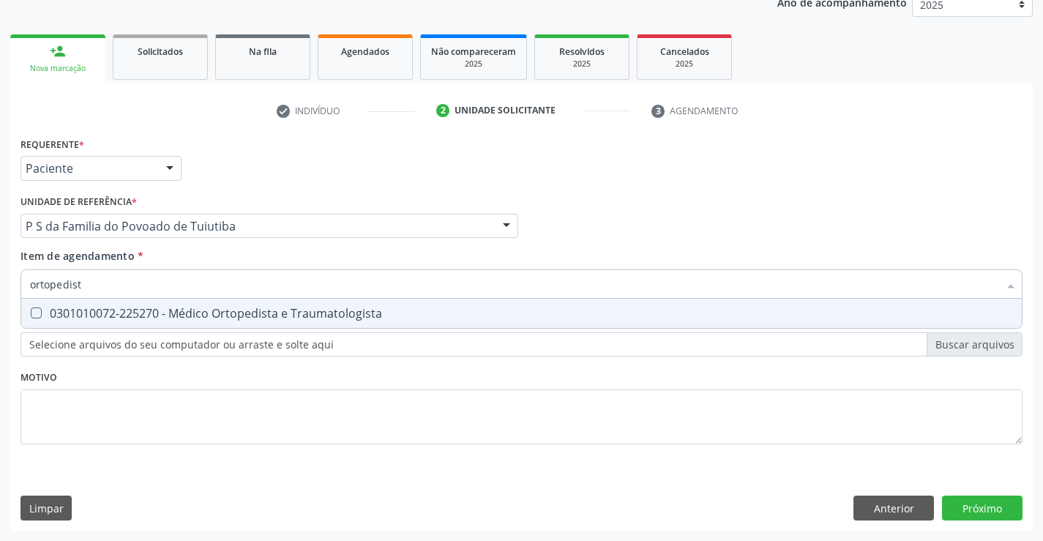
type input "ortopedista"
click at [377, 317] on div "0301010072-225270 - Médico Ortopedista e Traumatologista" at bounding box center [521, 313] width 983 height 12
checkbox Traumatologista "true"
click at [372, 378] on div "Requerente * Paciente Médico(a) Enfermeiro(a) Paciente Nenhum resultado encontr…" at bounding box center [521, 299] width 1002 height 332
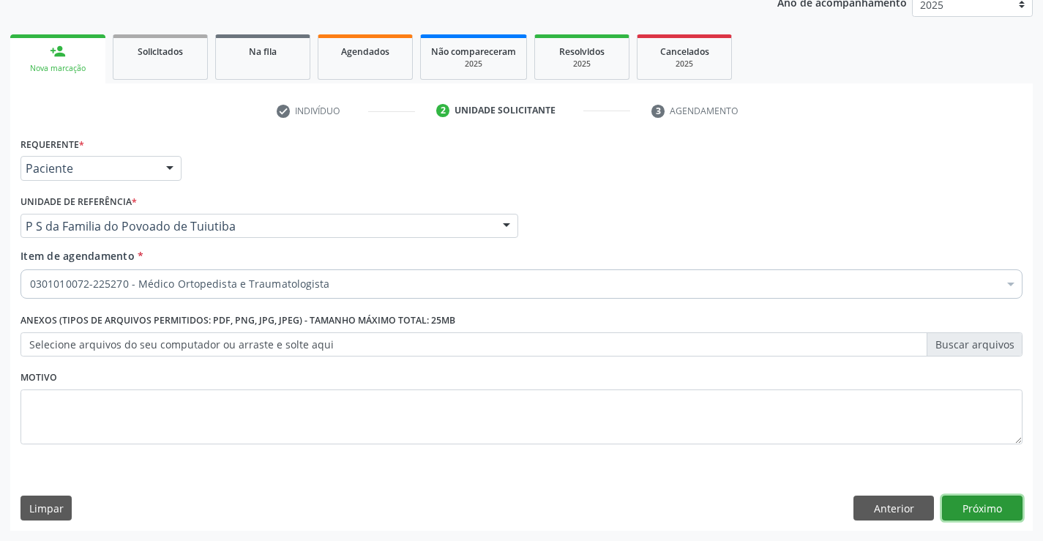
click at [964, 510] on button "Próximo" at bounding box center [982, 508] width 81 height 25
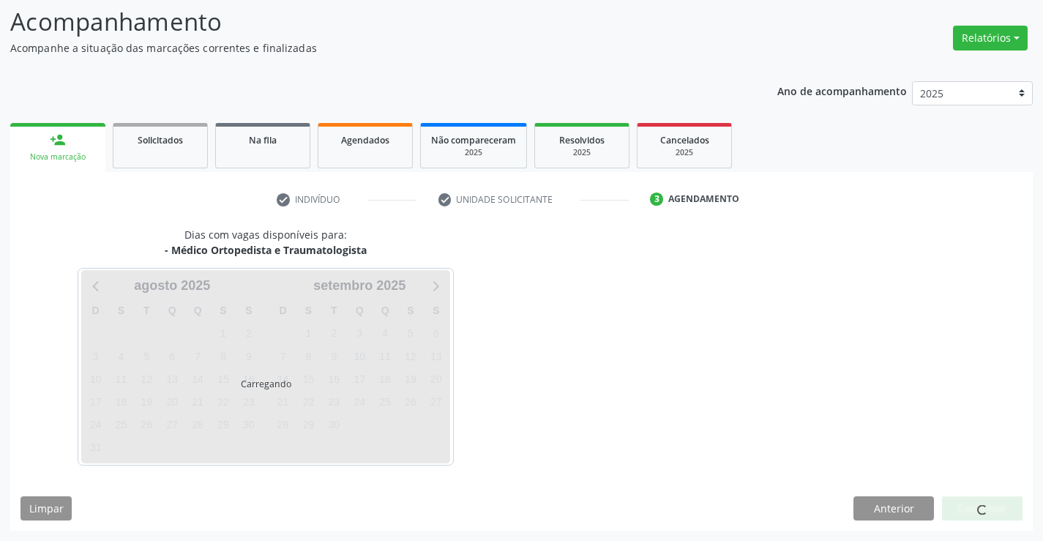
scroll to position [96, 0]
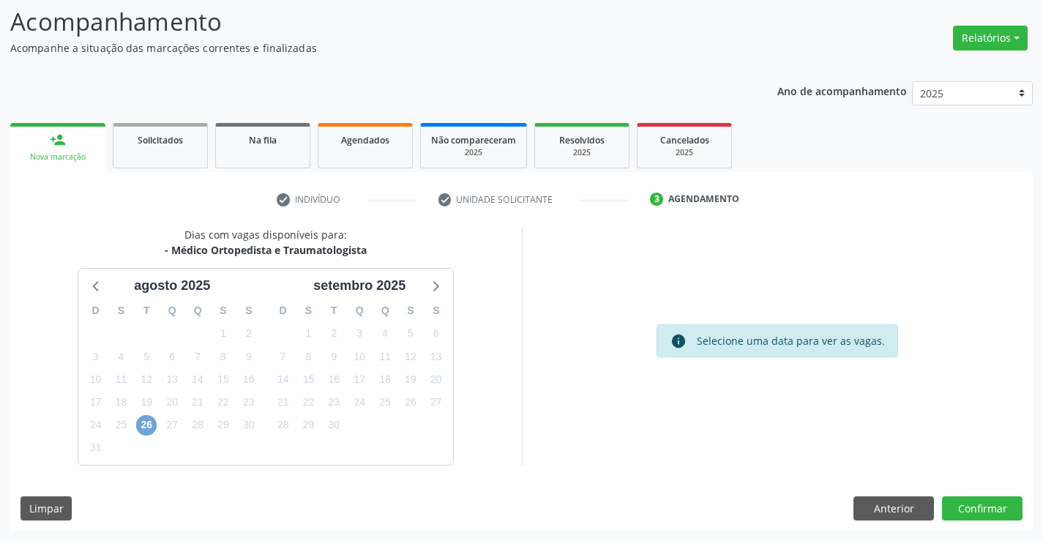
click at [146, 420] on span "26" at bounding box center [146, 425] width 20 height 20
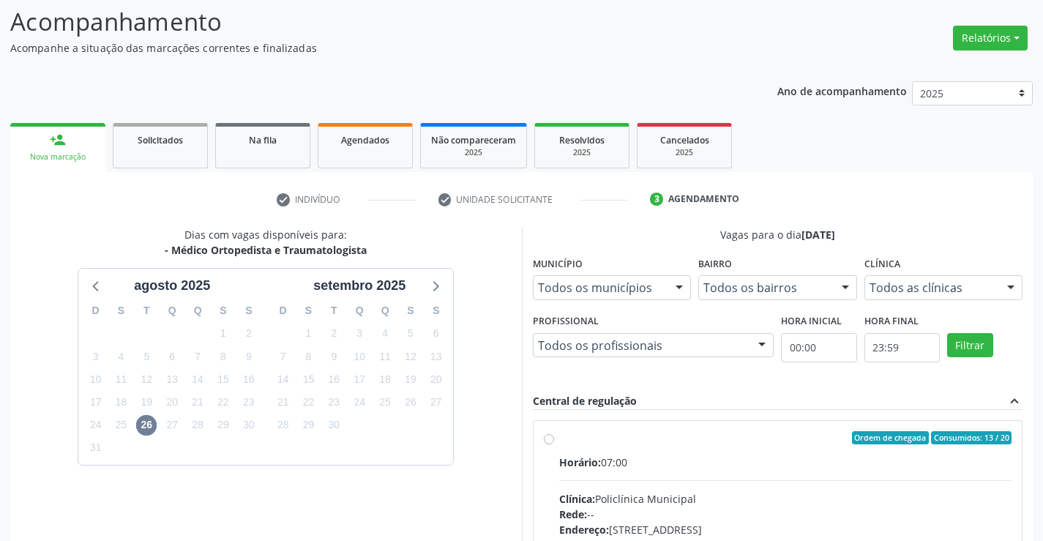
click at [559, 437] on label "Ordem de chegada Consumidos: 13 / 20 Horário: 07:00 Clínica: Policlínica Munici…" at bounding box center [785, 543] width 453 height 225
click at [547, 437] on input "Ordem de chegada Consumidos: 13 / 20 Horário: 07:00 Clínica: Policlínica Munici…" at bounding box center [549, 437] width 10 height 13
radio input "true"
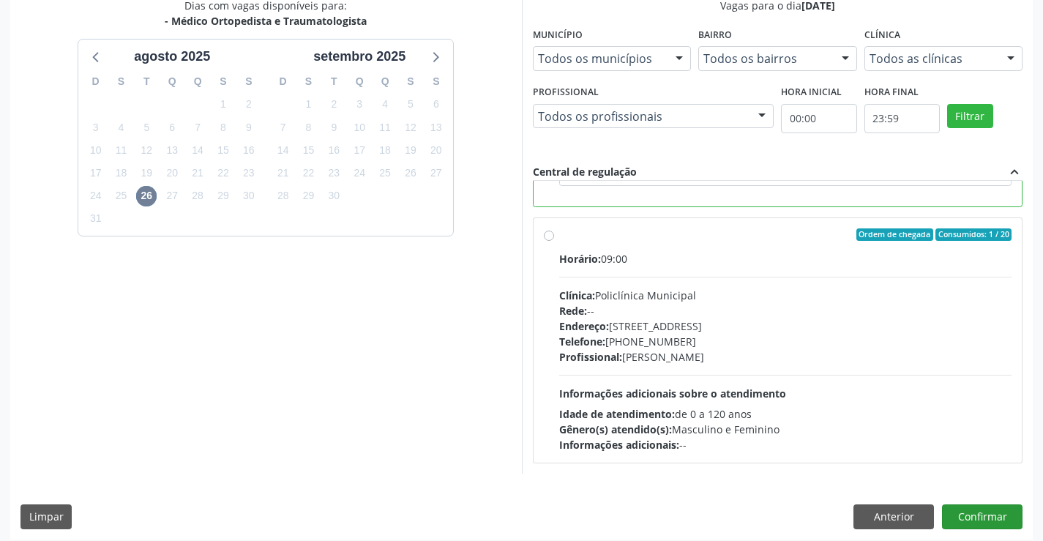
scroll to position [334, 0]
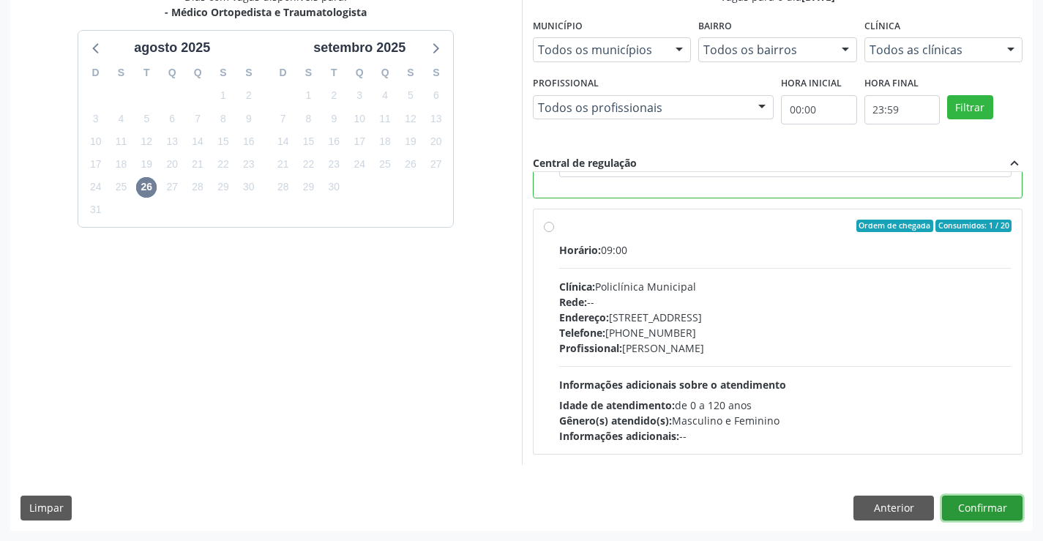
click at [965, 504] on button "Confirmar" at bounding box center [982, 508] width 81 height 25
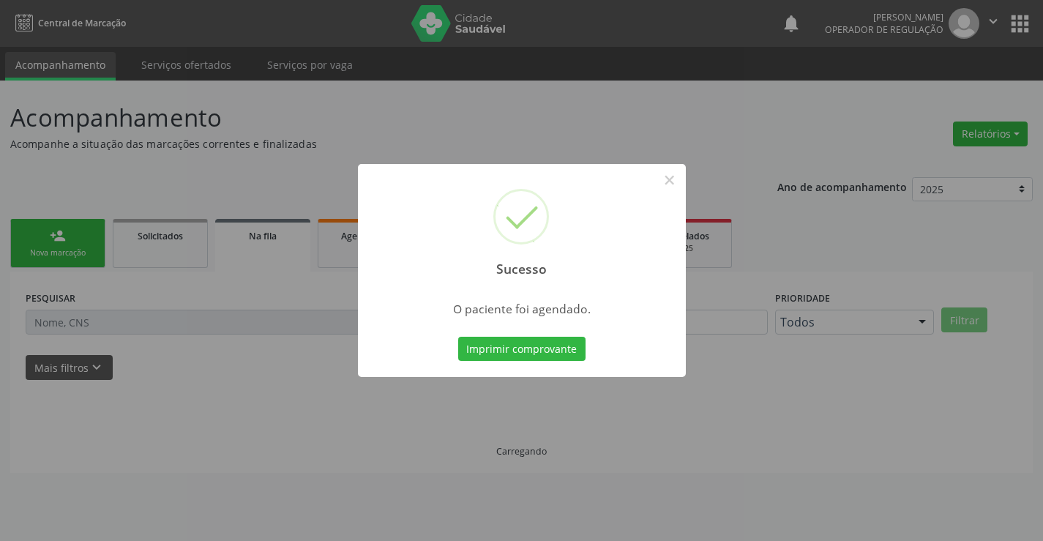
scroll to position [0, 0]
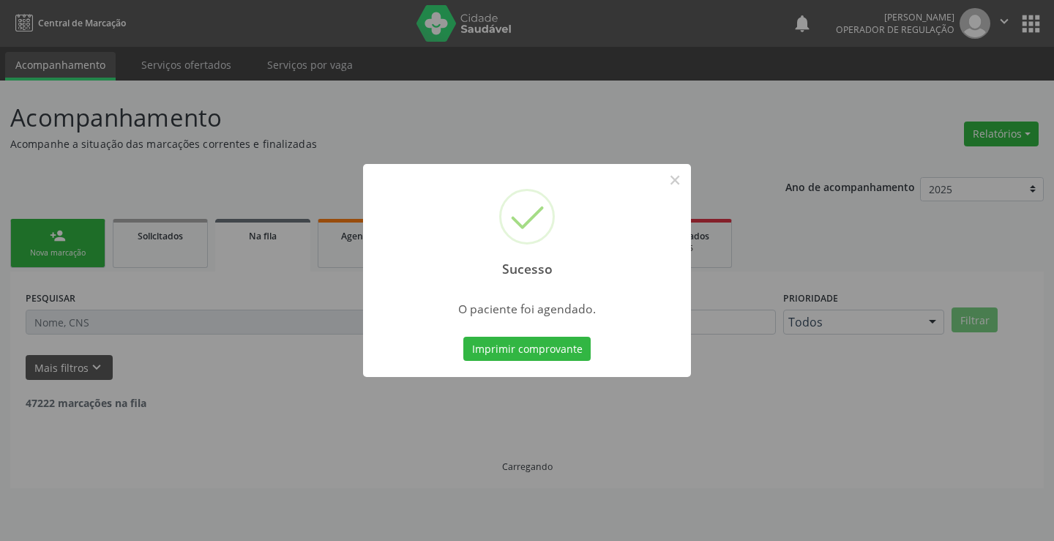
click at [463, 337] on button "Imprimir comprovante" at bounding box center [526, 349] width 127 height 25
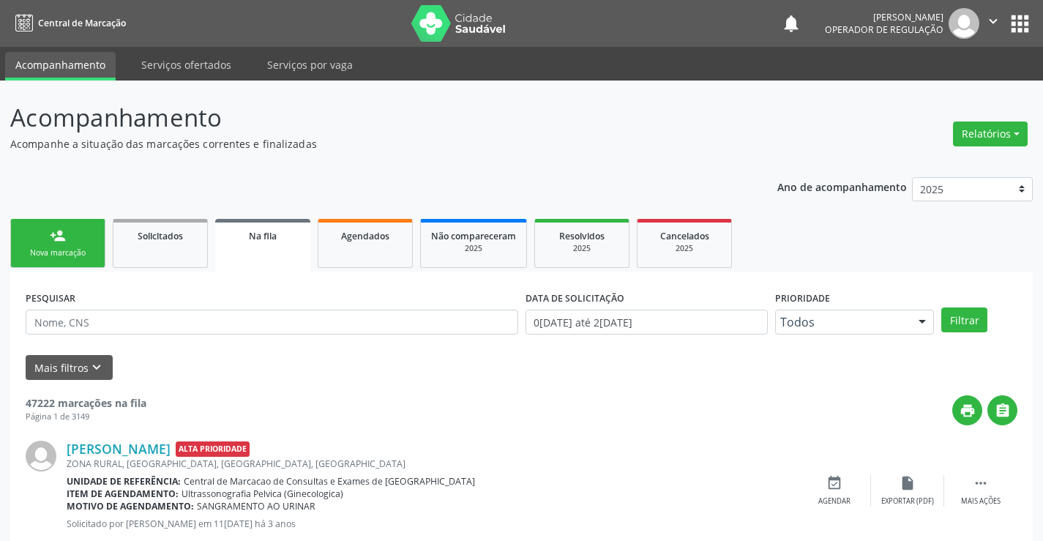
click at [91, 255] on div "Nova marcação" at bounding box center [57, 252] width 73 height 11
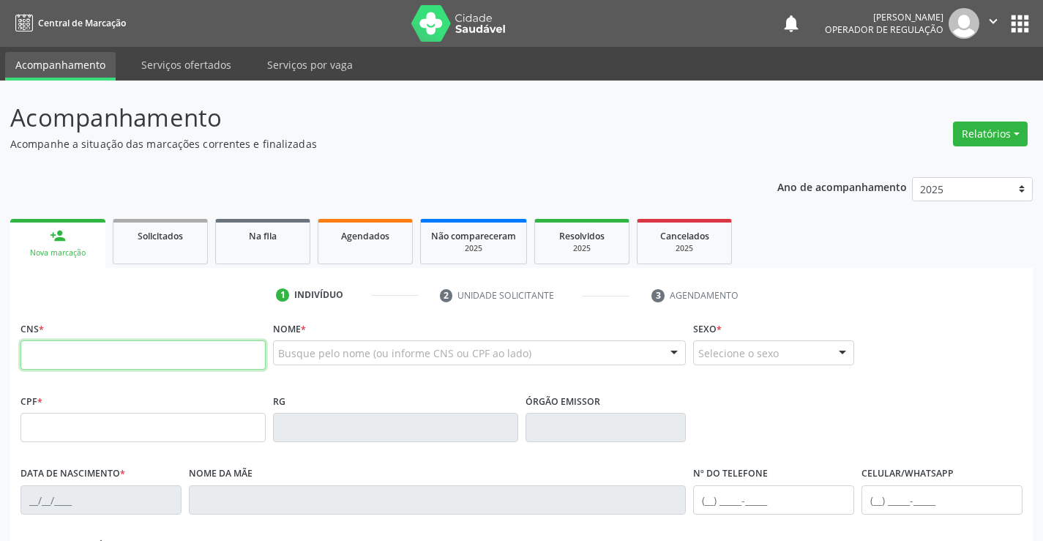
click at [76, 352] on input "text" at bounding box center [142, 354] width 245 height 29
type input "700 2024 2317 2829"
type input "30[DATE]"
type input "[PHONE_NUMBER]"
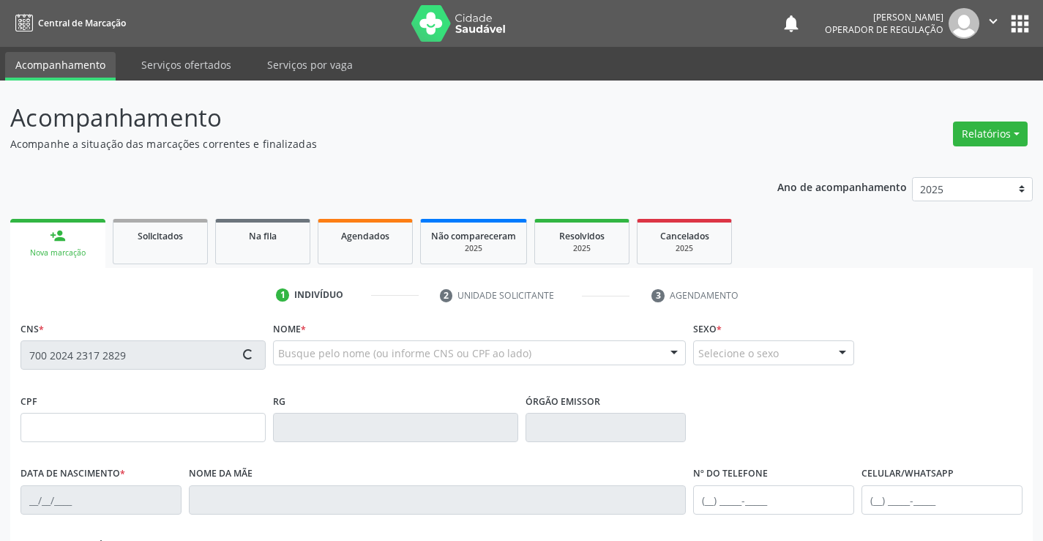
type input "99"
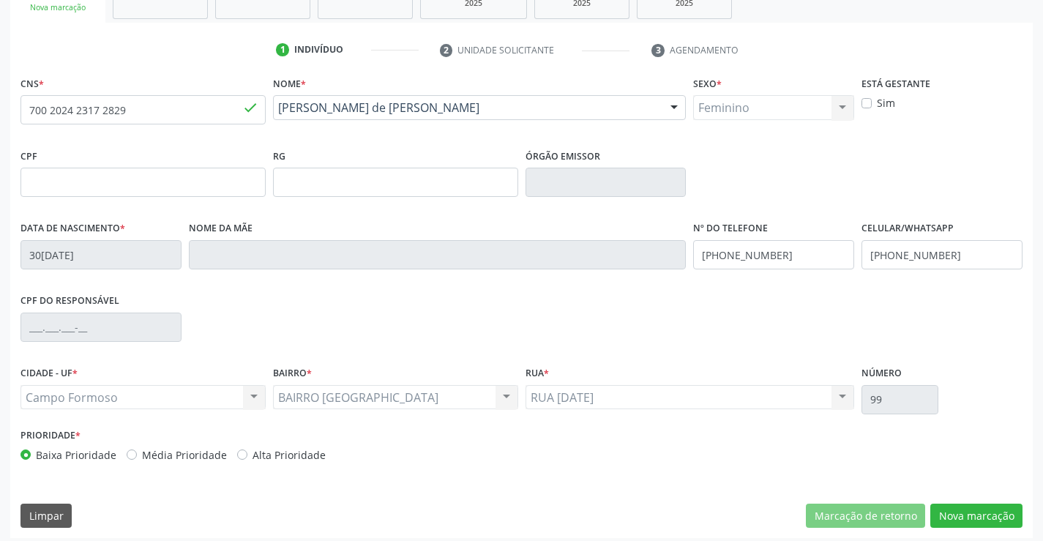
scroll to position [253, 0]
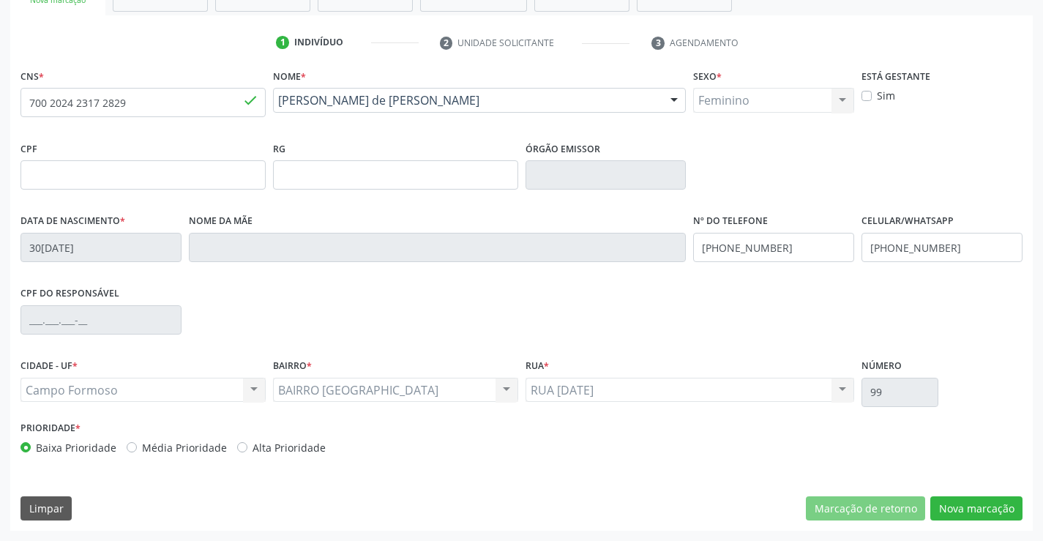
click at [953, 495] on div "CNS * 700 2024 2317 2829 done [GEOGRAPHIC_DATA] * [PERSON_NAME] [PERSON_NAME] d…" at bounding box center [521, 298] width 1023 height 466
click at [943, 516] on button "Nova marcação" at bounding box center [976, 508] width 92 height 25
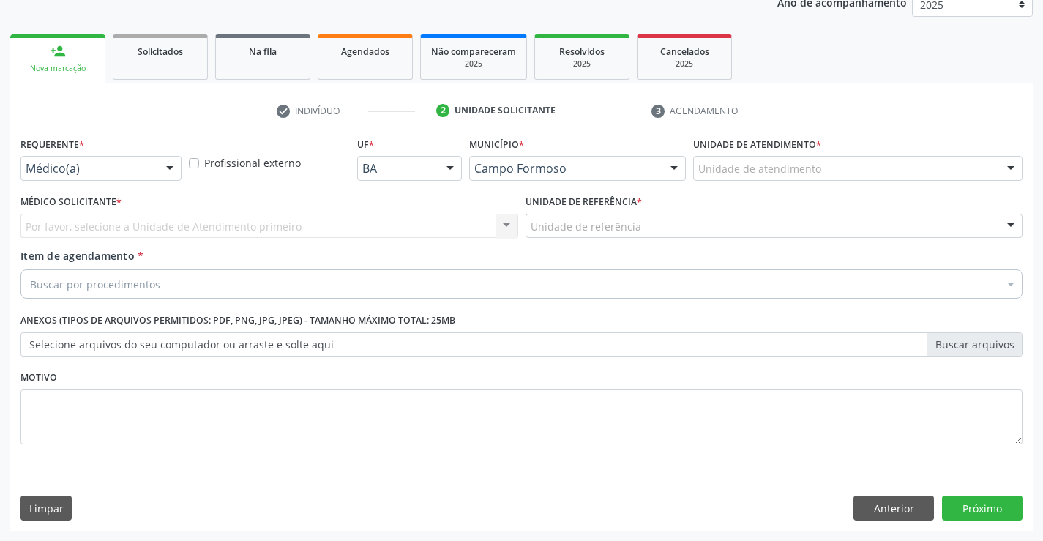
click at [171, 169] on div at bounding box center [170, 169] width 22 height 25
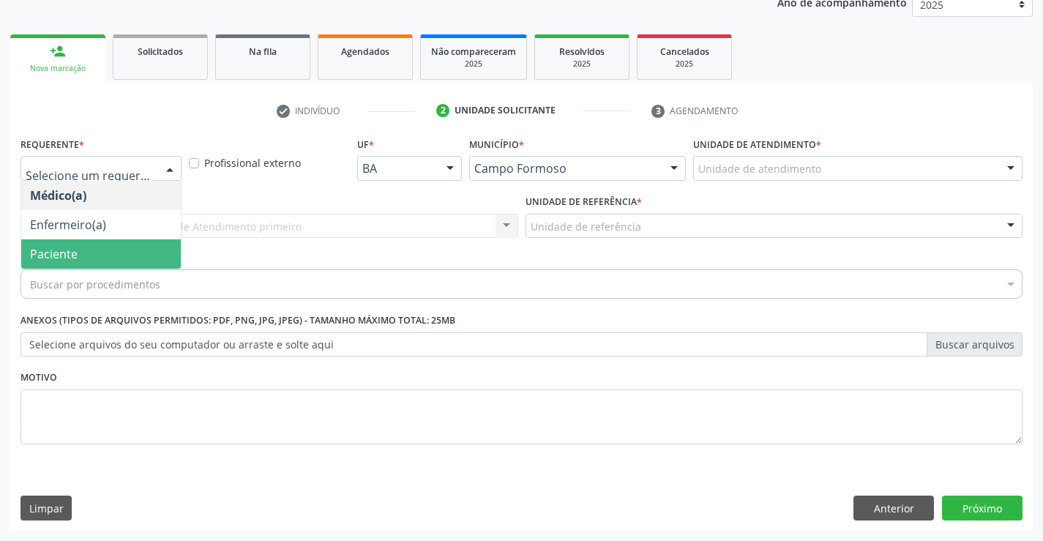
click at [124, 252] on span "Paciente" at bounding box center [101, 253] width 160 height 29
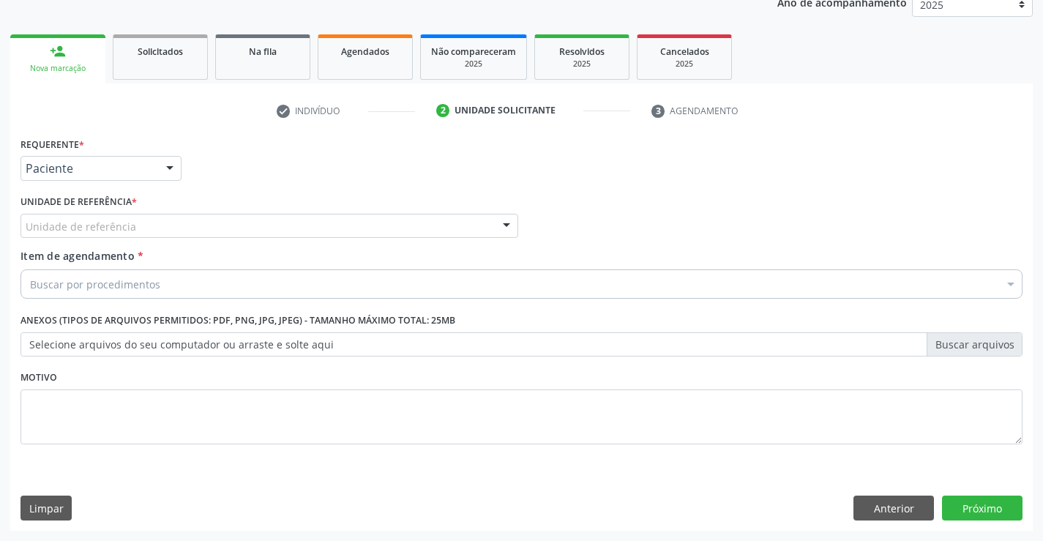
click at [147, 228] on div "Unidade de referência" at bounding box center [269, 226] width 498 height 25
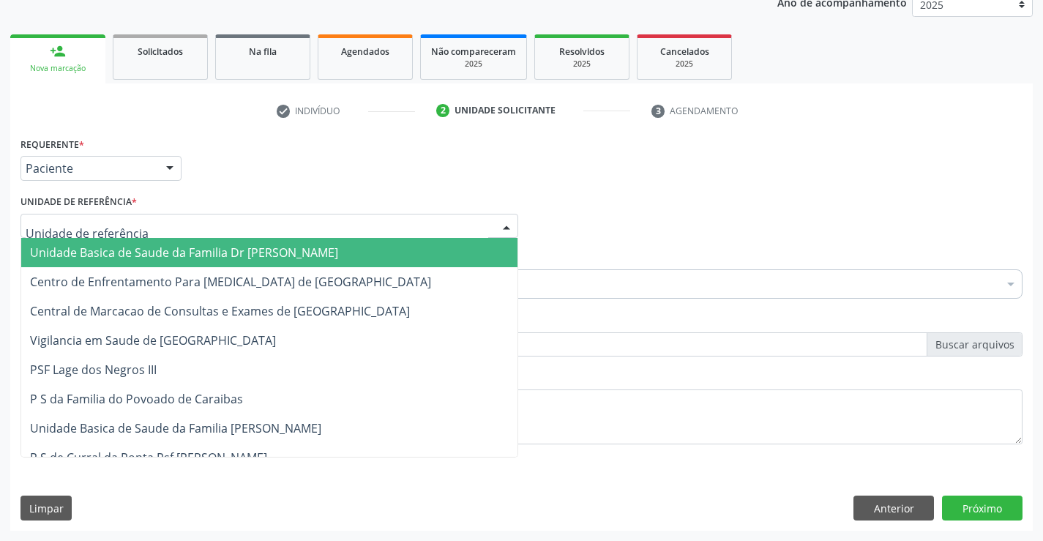
click at [177, 249] on span "Unidade Basica de Saude da Familia Dr [PERSON_NAME]" at bounding box center [184, 252] width 308 height 16
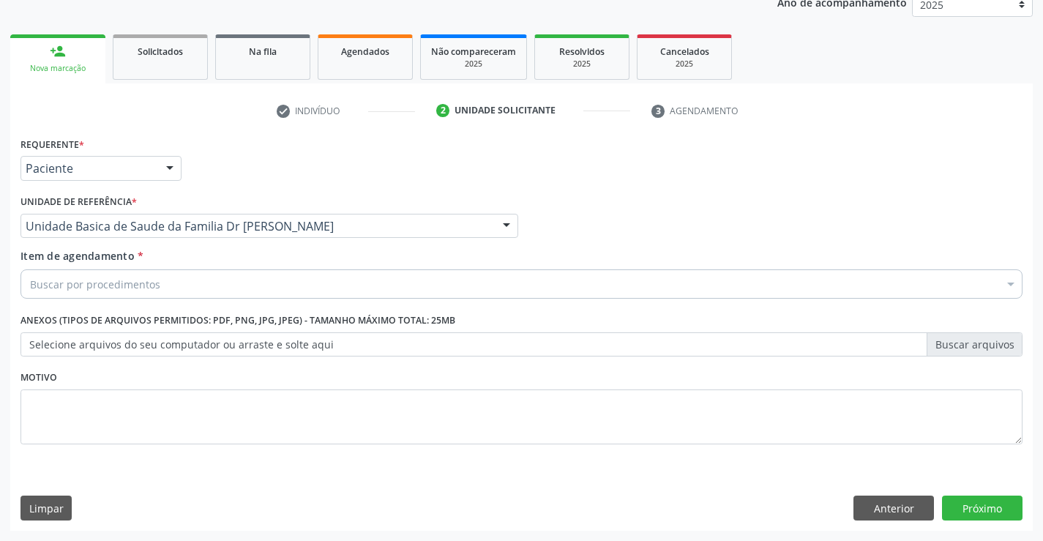
click at [177, 292] on div "Buscar por procedimentos" at bounding box center [521, 283] width 1002 height 29
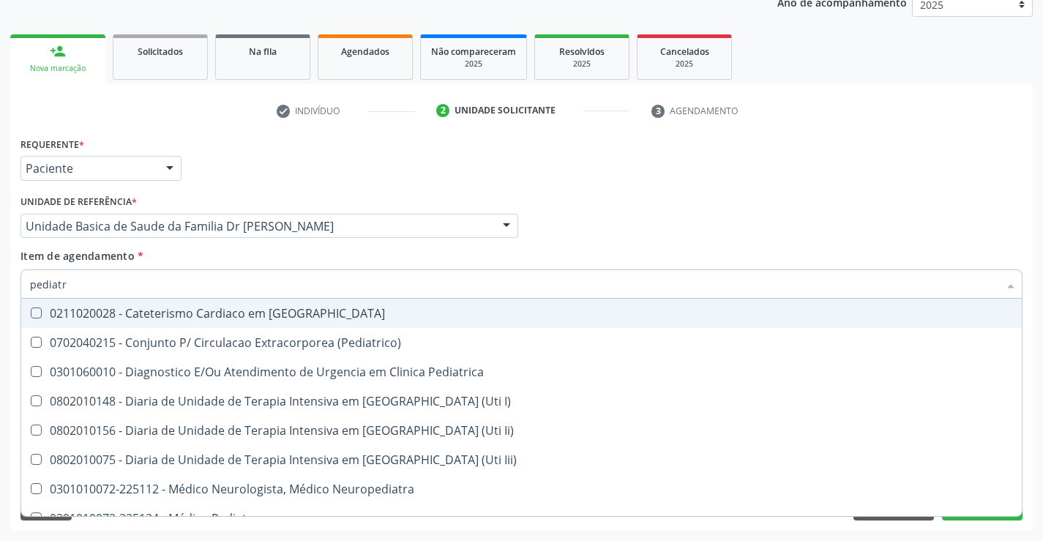
type input "pediatra"
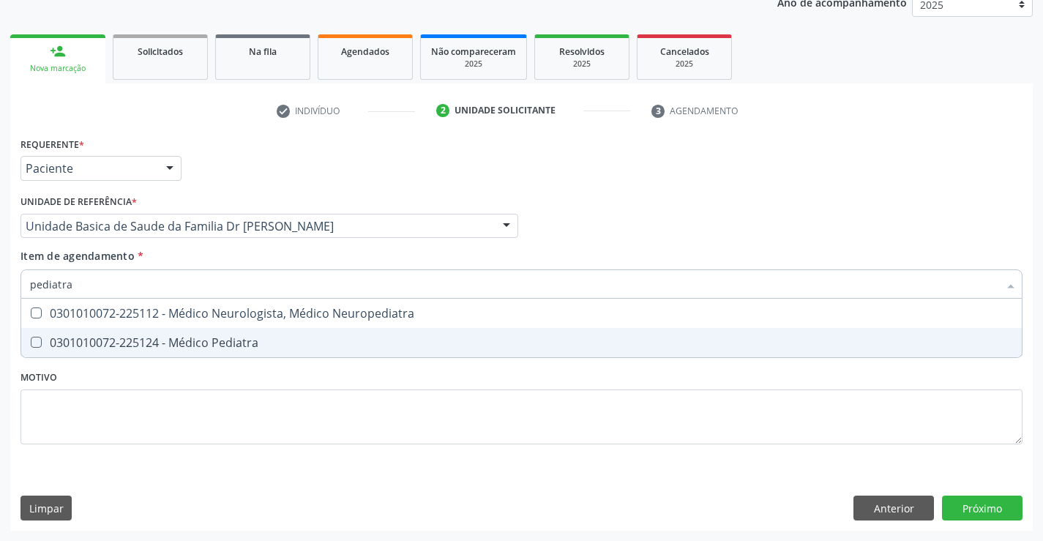
click at [198, 341] on div "0301010072-225124 - Médico Pediatra" at bounding box center [521, 343] width 983 height 12
checkbox Pediatra "true"
click at [867, 511] on div "Requerente * Paciente Médico(a) Enfermeiro(a) Paciente Nenhum resultado encontr…" at bounding box center [521, 331] width 1023 height 397
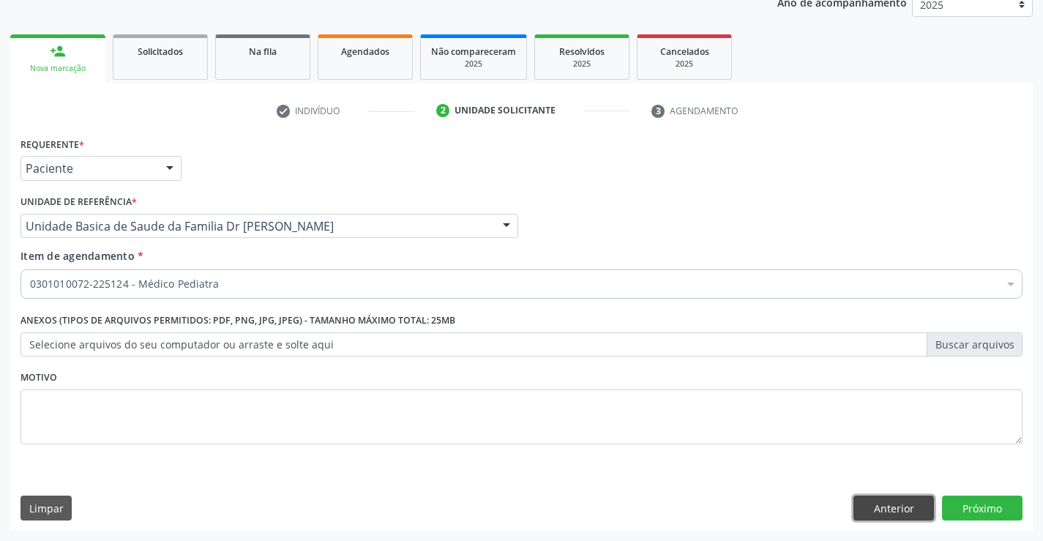
click at [873, 507] on button "Anterior" at bounding box center [893, 508] width 81 height 25
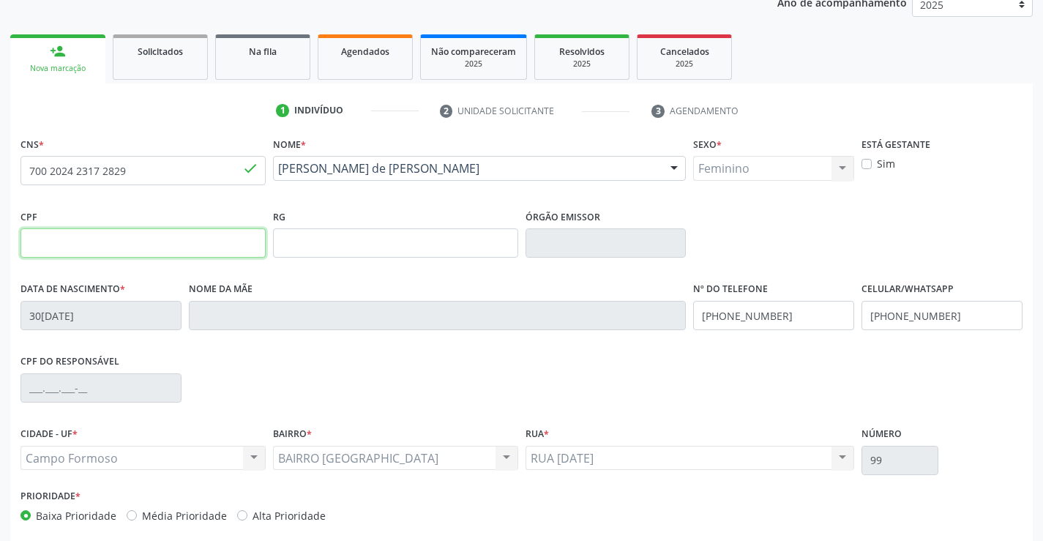
click at [131, 236] on input "text" at bounding box center [142, 242] width 245 height 29
type input "132.772.025-69"
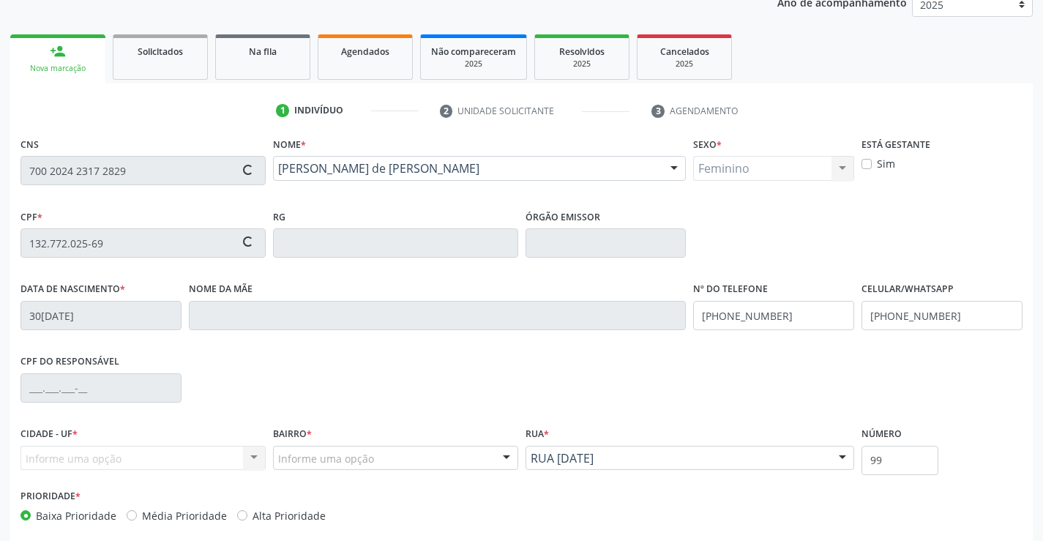
type input "Jaiale dos Santos"
type input "(74) 98111-6643"
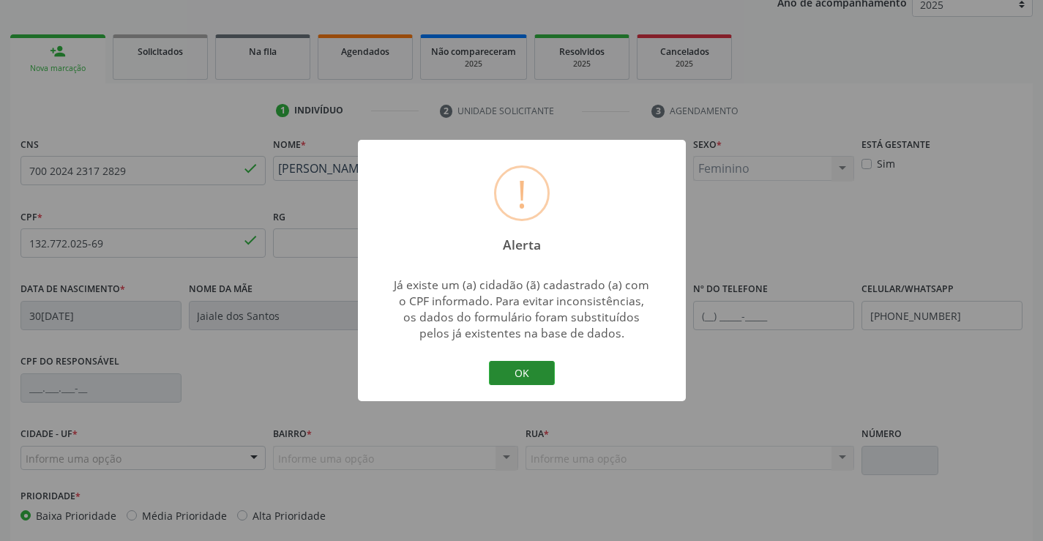
click at [523, 374] on button "OK" at bounding box center [522, 373] width 66 height 25
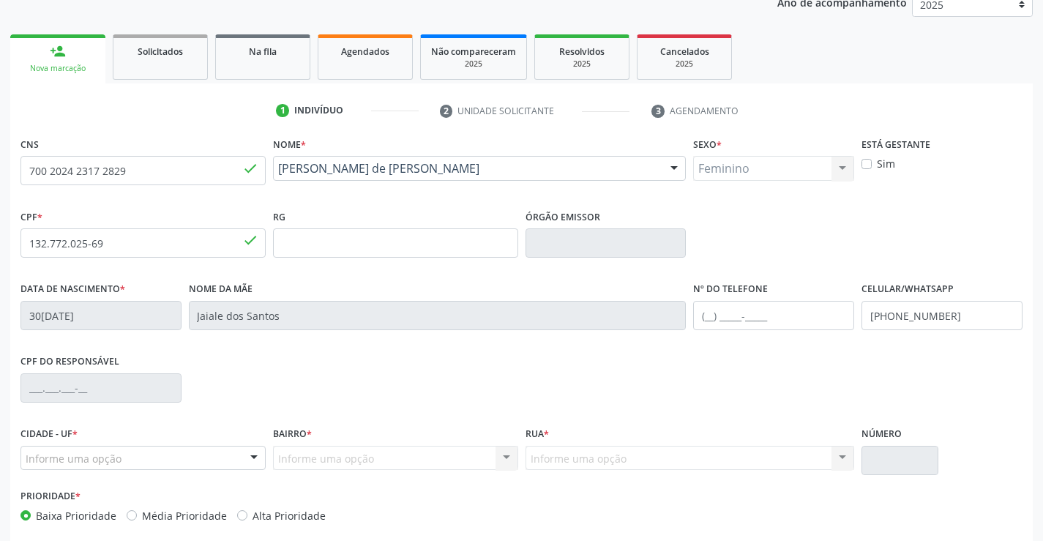
click at [244, 244] on span "done" at bounding box center [250, 240] width 16 height 16
click at [247, 238] on span "done" at bounding box center [250, 240] width 16 height 16
click at [138, 244] on input "132.772.025-69" at bounding box center [142, 242] width 245 height 29
type input "1"
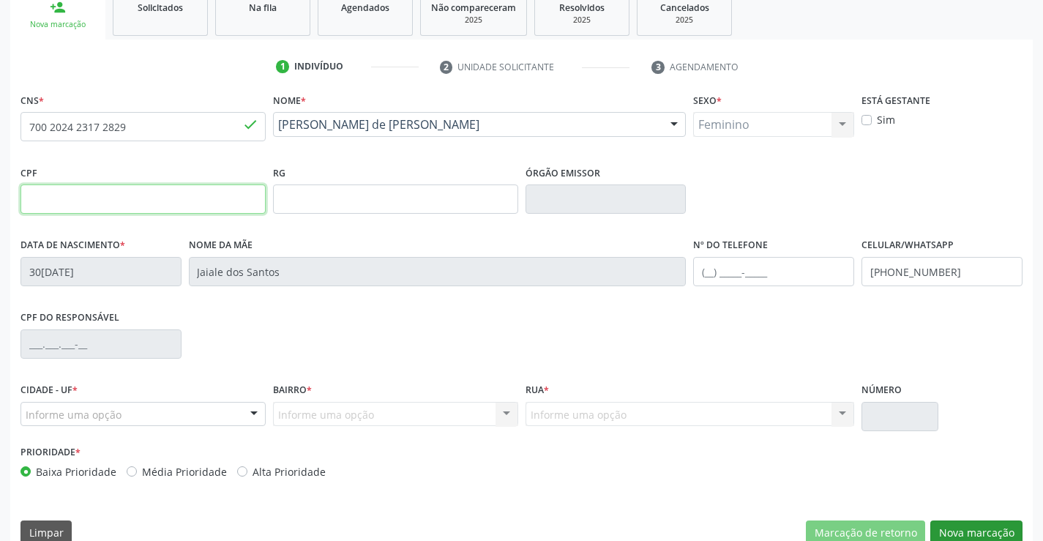
scroll to position [253, 0]
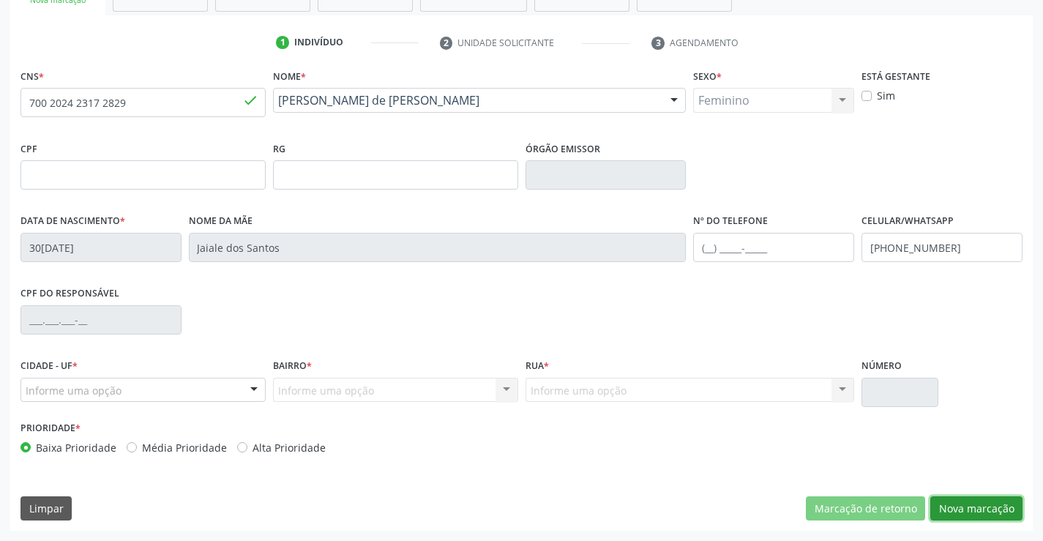
click at [982, 505] on button "Nova marcação" at bounding box center [976, 508] width 92 height 25
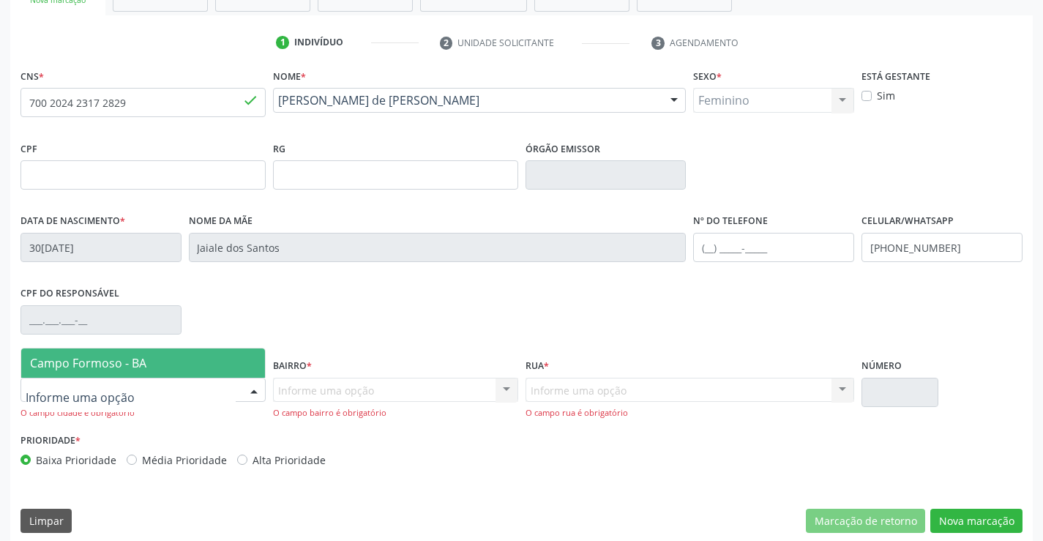
click at [247, 391] on div at bounding box center [254, 390] width 22 height 25
click at [206, 356] on span "Campo Formoso - BA" at bounding box center [143, 362] width 244 height 29
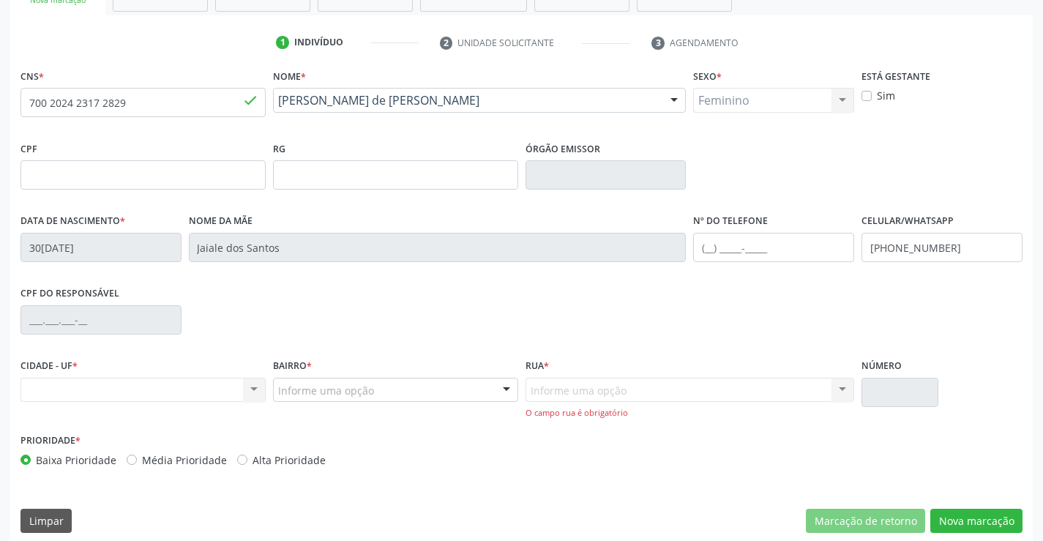
click at [479, 389] on div "Informe uma opção" at bounding box center [395, 390] width 245 height 25
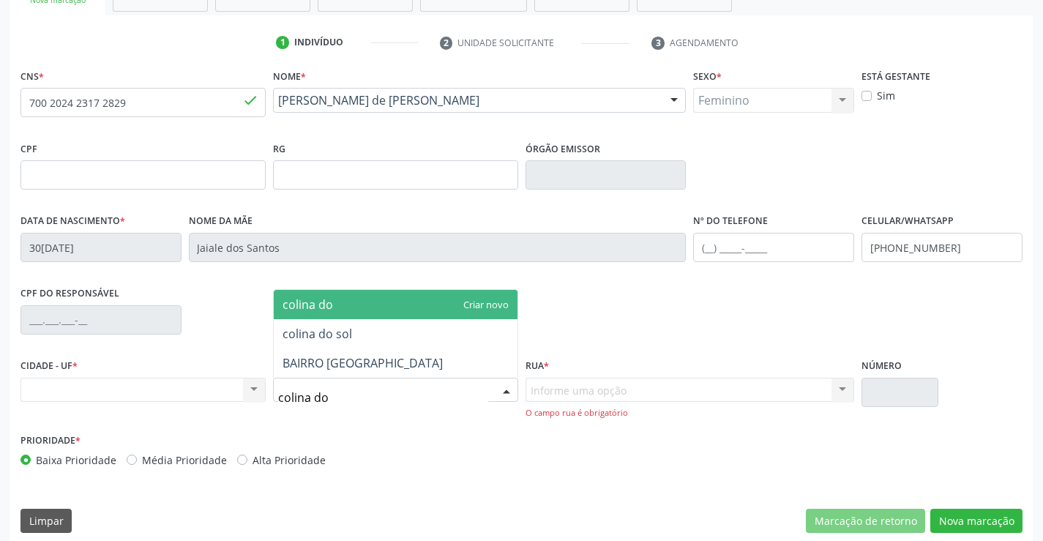
type input "colina do s"
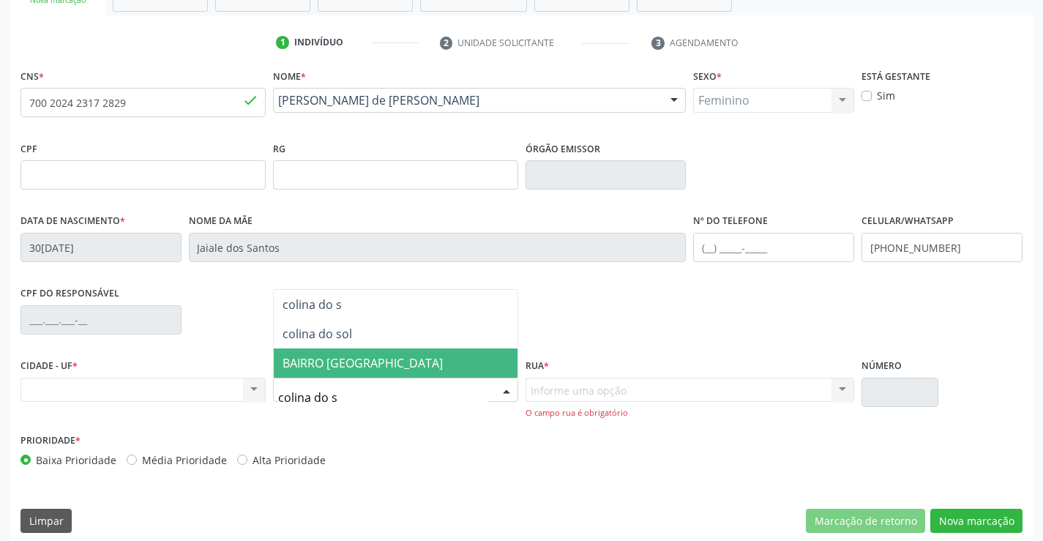
click at [477, 363] on span "BAIRRO COLINA DO SOL" at bounding box center [396, 362] width 244 height 29
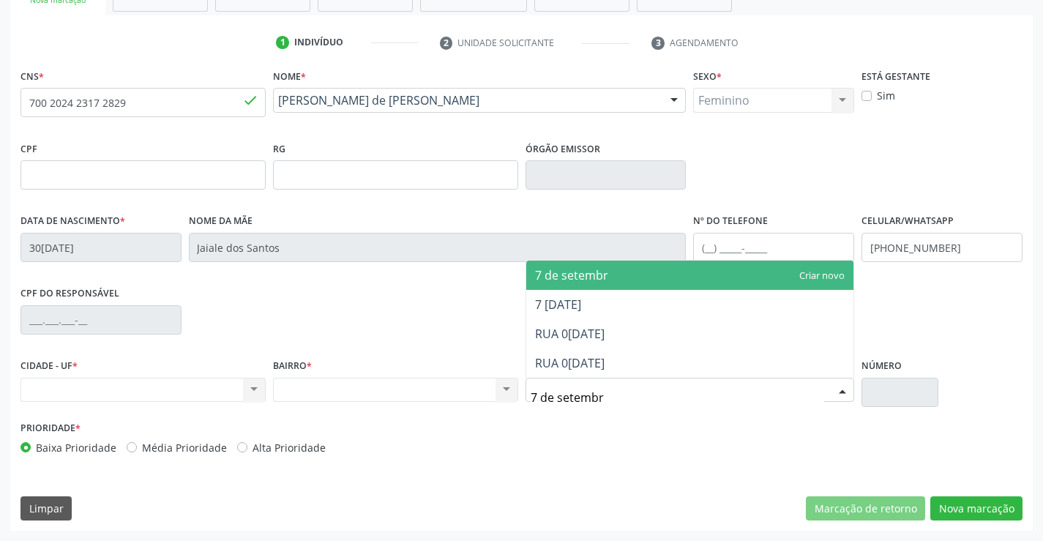
type input "7 de setembro"
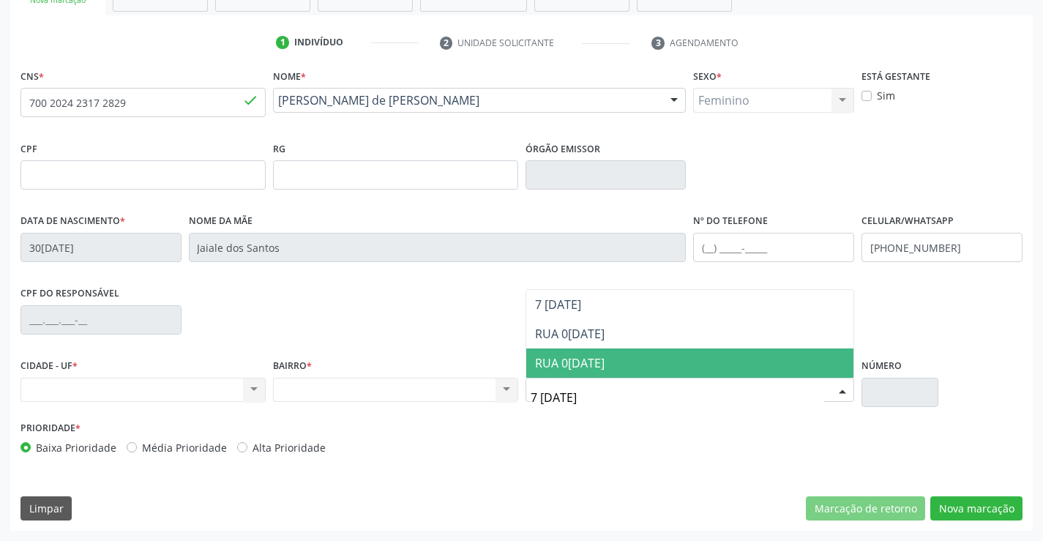
click at [586, 364] on span "RUA 07 DE SETEMBRO" at bounding box center [570, 363] width 70 height 16
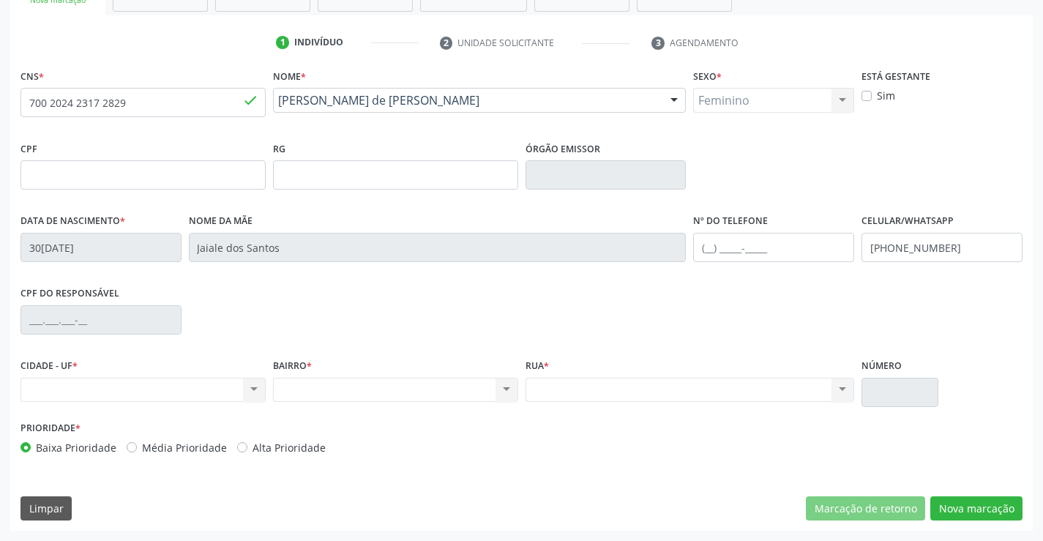
click at [457, 385] on div "Nenhum resultado encontrado para: " " Não há nenhuma opção para ser exibida." at bounding box center [395, 390] width 245 height 25
click at [506, 388] on div "Nenhum resultado encontrado para: " " Não há nenhuma opção para ser exibida." at bounding box center [395, 390] width 245 height 25
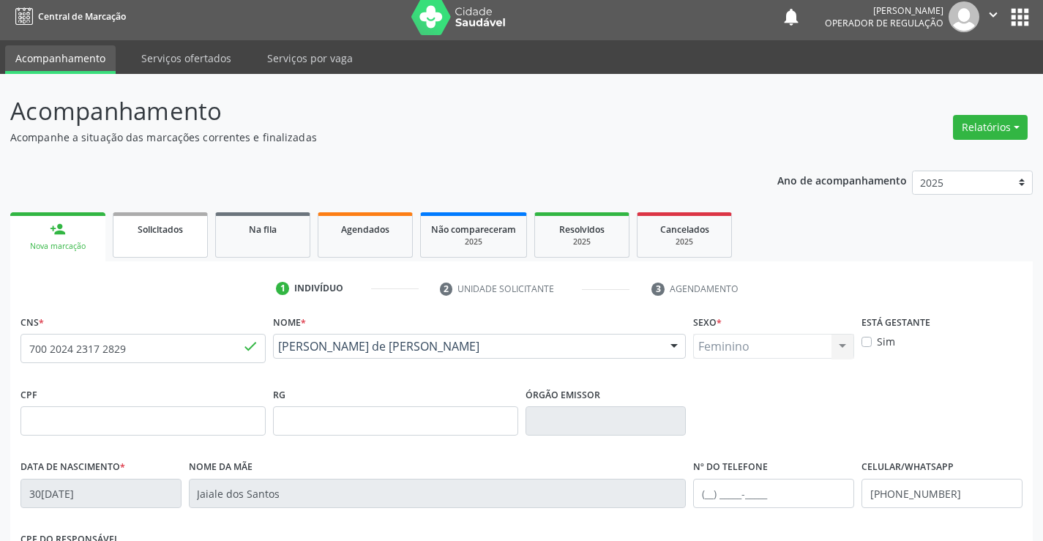
scroll to position [0, 0]
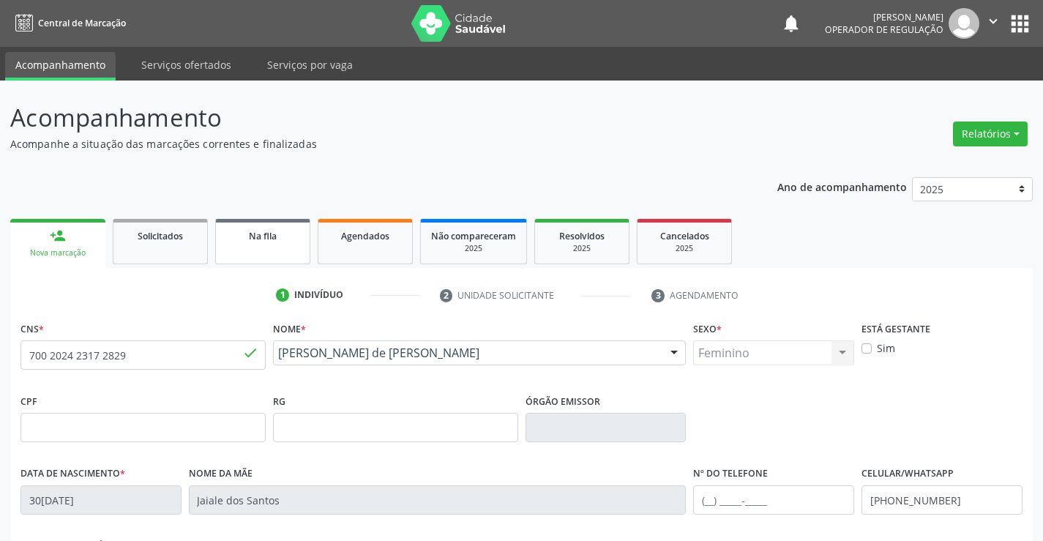
click at [255, 247] on link "Na fila" at bounding box center [262, 241] width 95 height 45
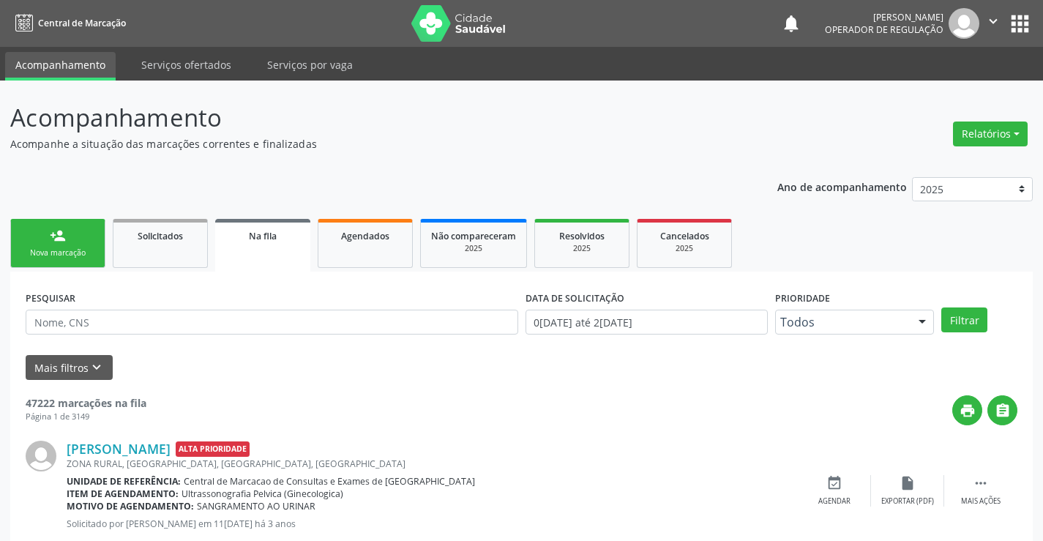
click at [76, 247] on div "Nova marcação" at bounding box center [57, 252] width 73 height 11
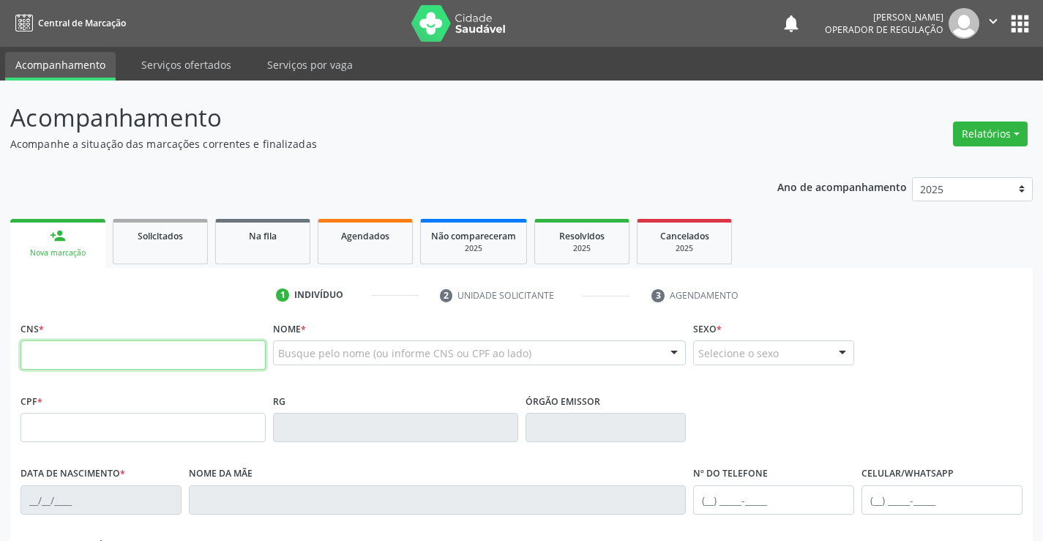
click at [66, 356] on input "text" at bounding box center [142, 354] width 245 height 29
type input "700 2024 2317 2829"
type input "30/06/2023"
type input "(74) 98104-7780"
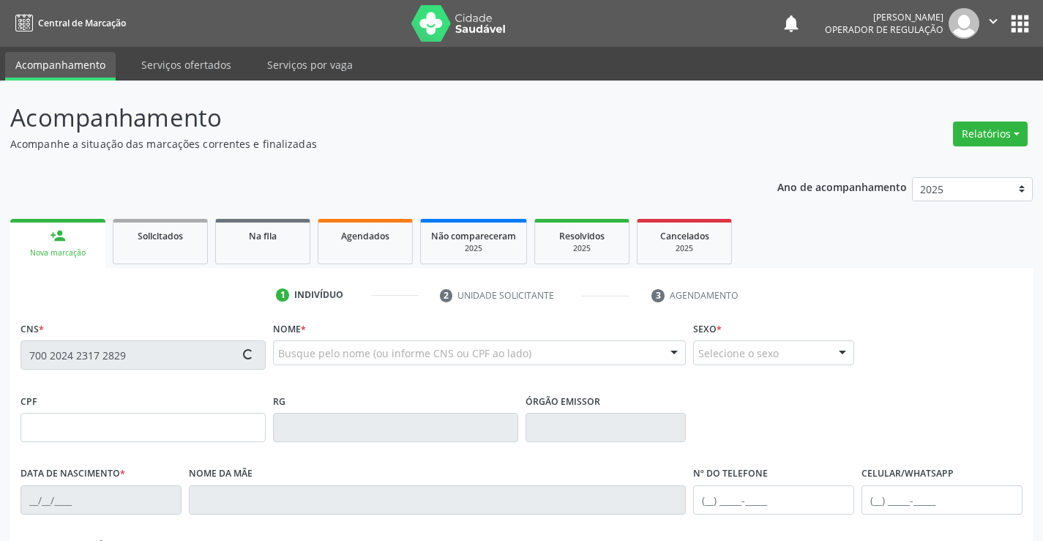
type input "99"
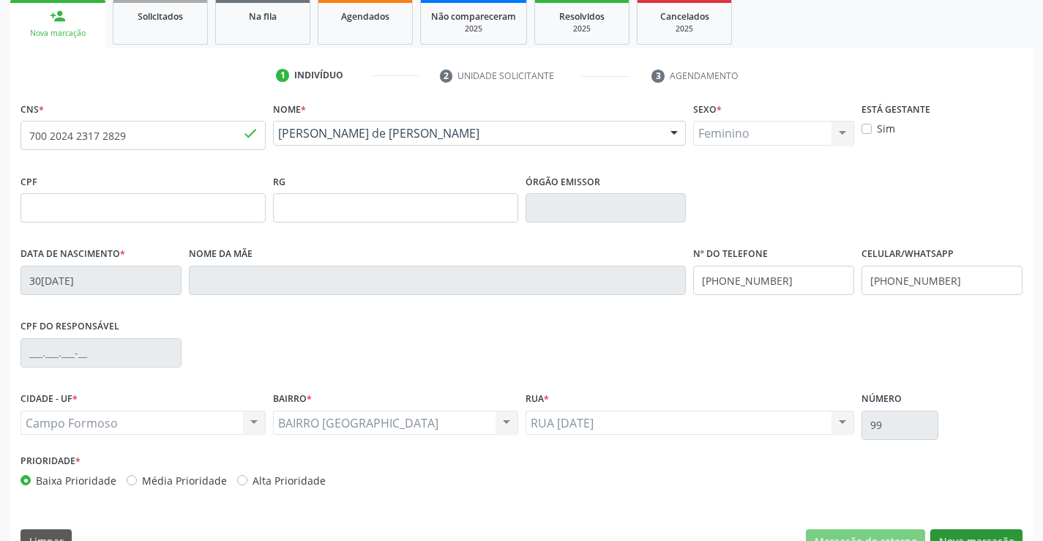
scroll to position [253, 0]
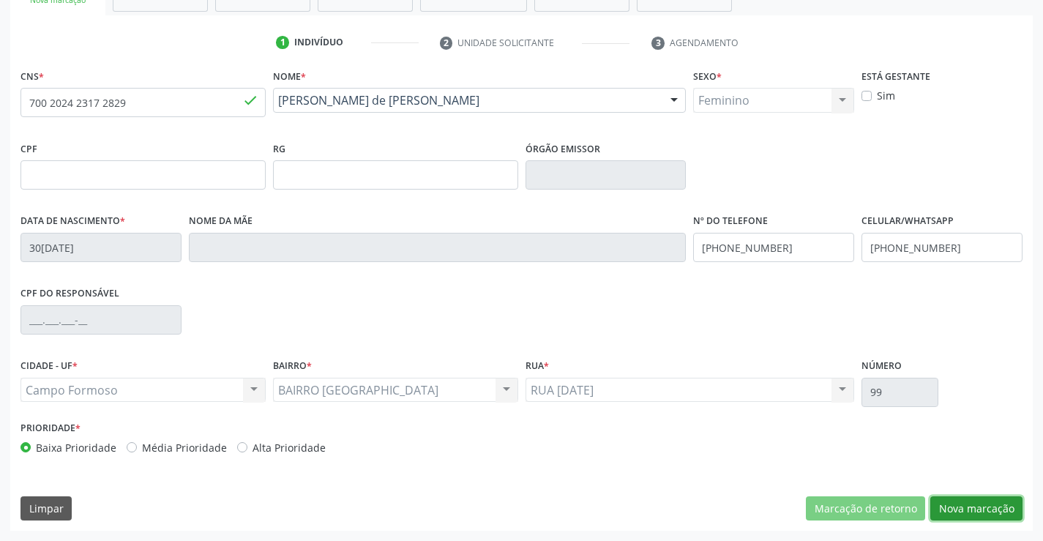
click at [974, 507] on button "Nova marcação" at bounding box center [976, 508] width 92 height 25
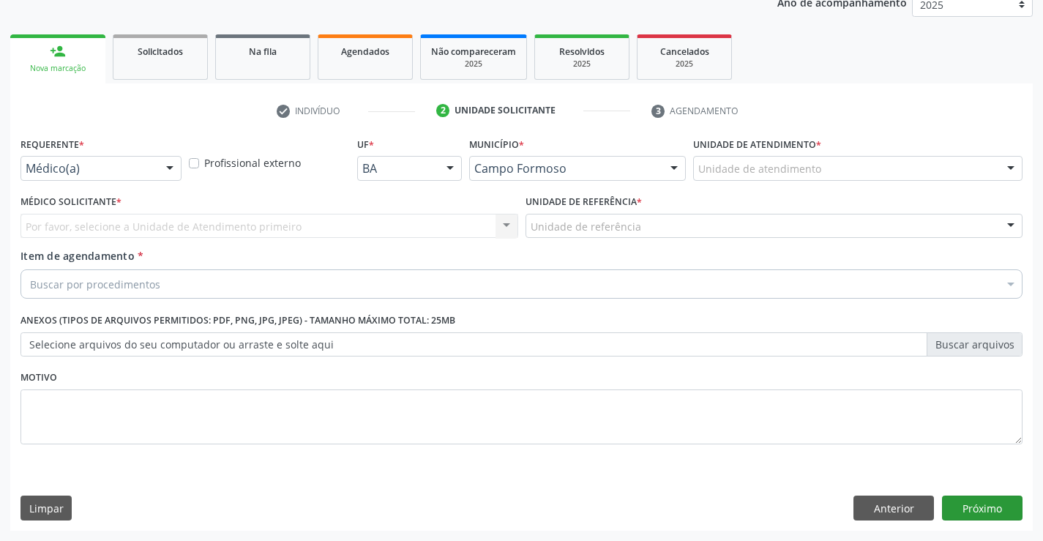
scroll to position [184, 0]
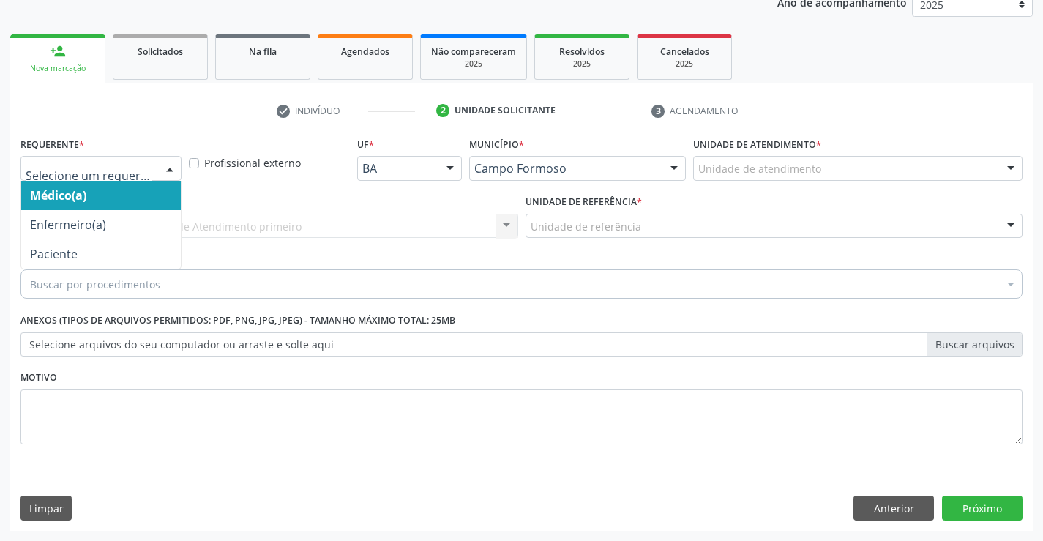
click at [163, 162] on div at bounding box center [170, 169] width 22 height 25
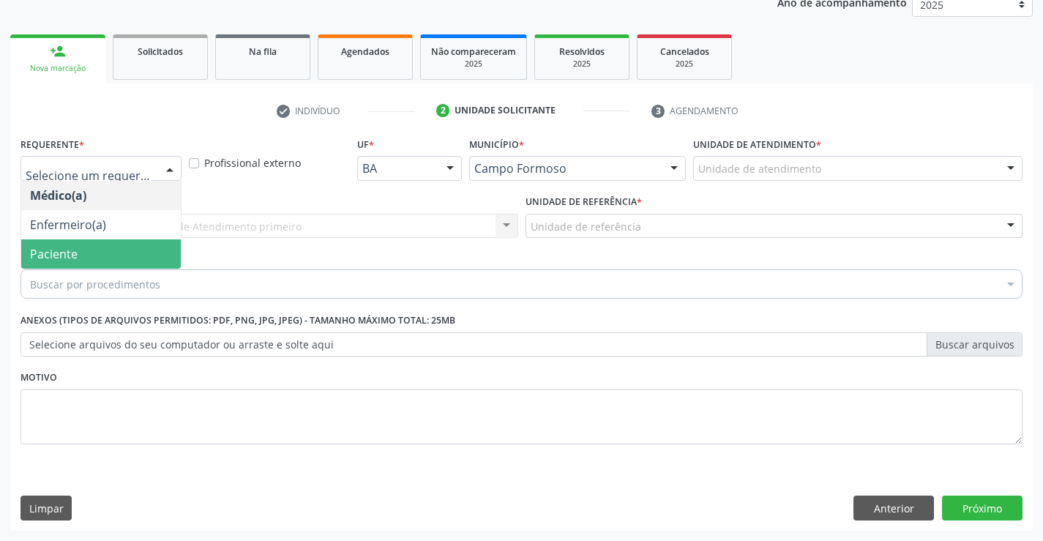
click at [117, 255] on span "Paciente" at bounding box center [101, 253] width 160 height 29
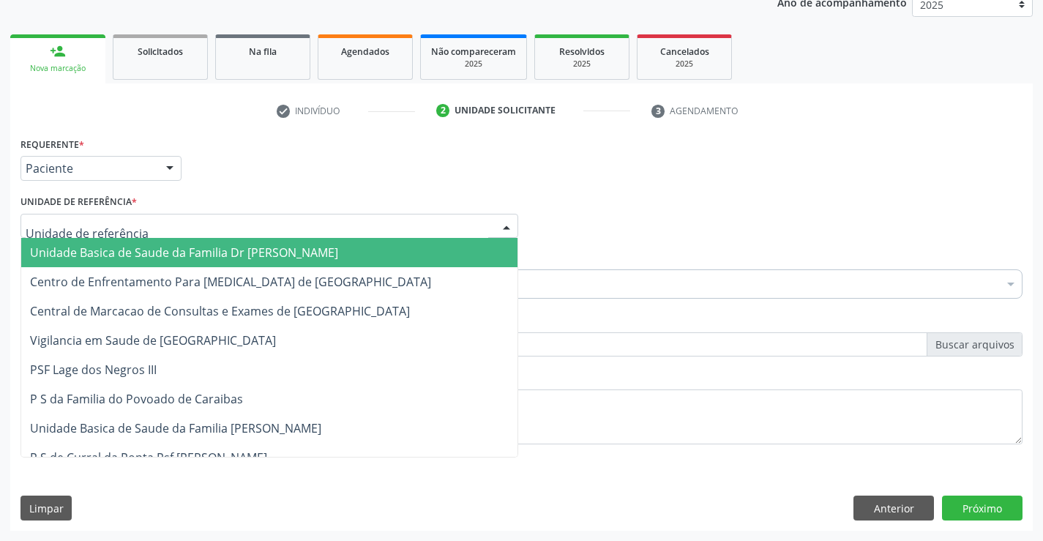
click at [259, 255] on span "Unidade Basica de Saude da Familia Dr [PERSON_NAME]" at bounding box center [184, 252] width 308 height 16
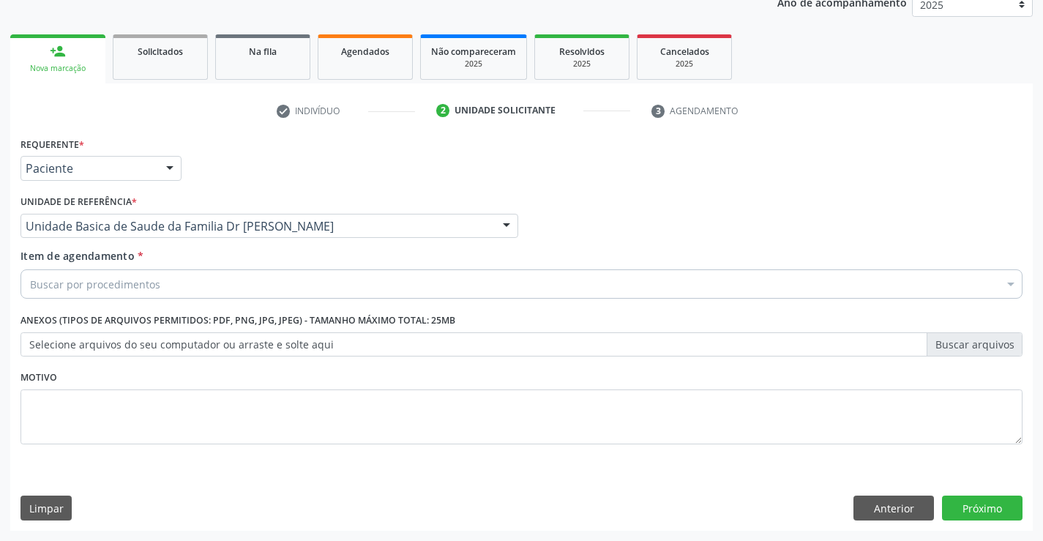
click at [222, 283] on div "Buscar por procedimentos" at bounding box center [521, 283] width 1002 height 29
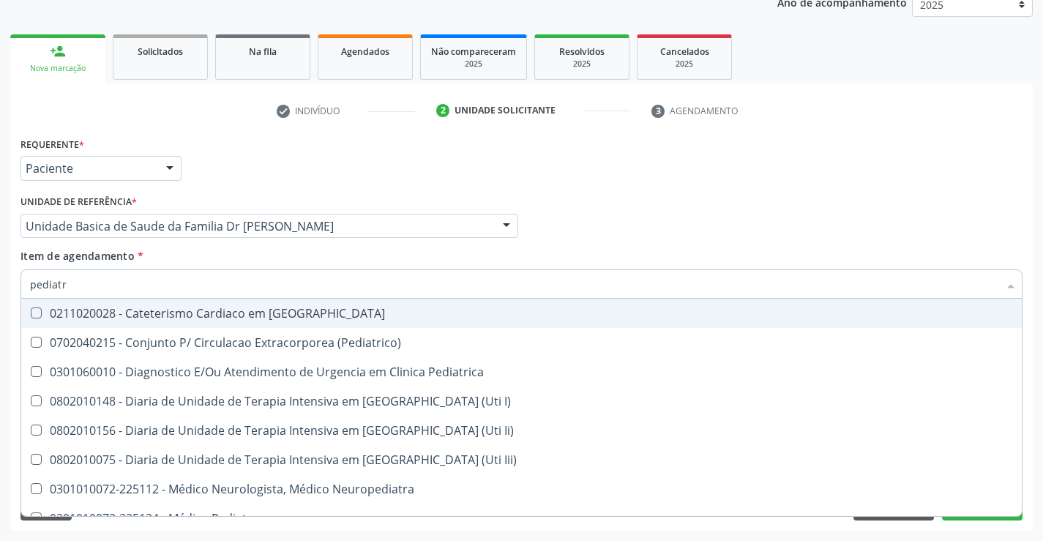
type input "pediatra"
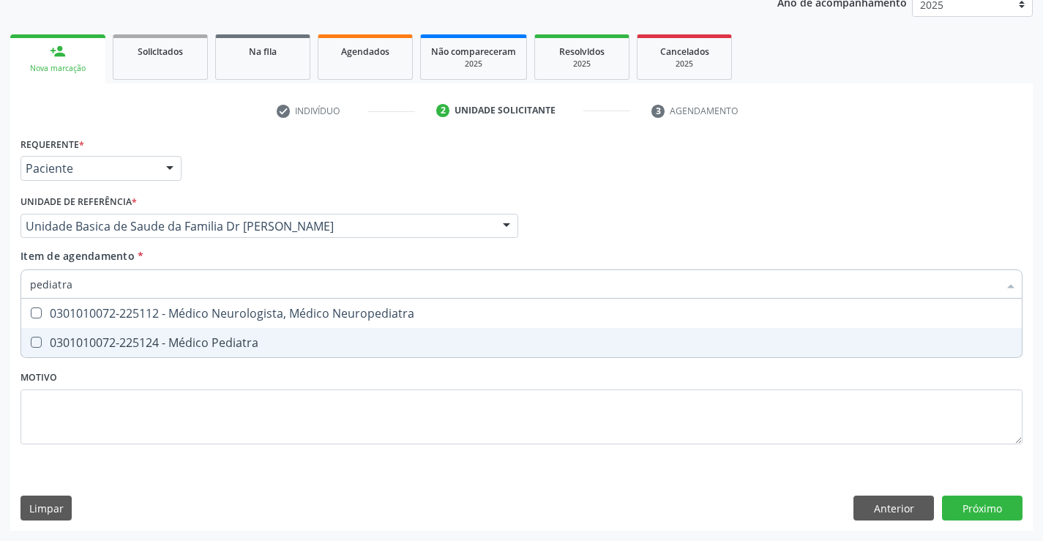
click at [224, 344] on div "0301010072-225124 - Médico Pediatra" at bounding box center [521, 343] width 983 height 12
checkbox Pediatra "true"
click at [287, 377] on div "Requerente * Paciente Médico(a) Enfermeiro(a) Paciente Nenhum resultado encontr…" at bounding box center [521, 299] width 1002 height 332
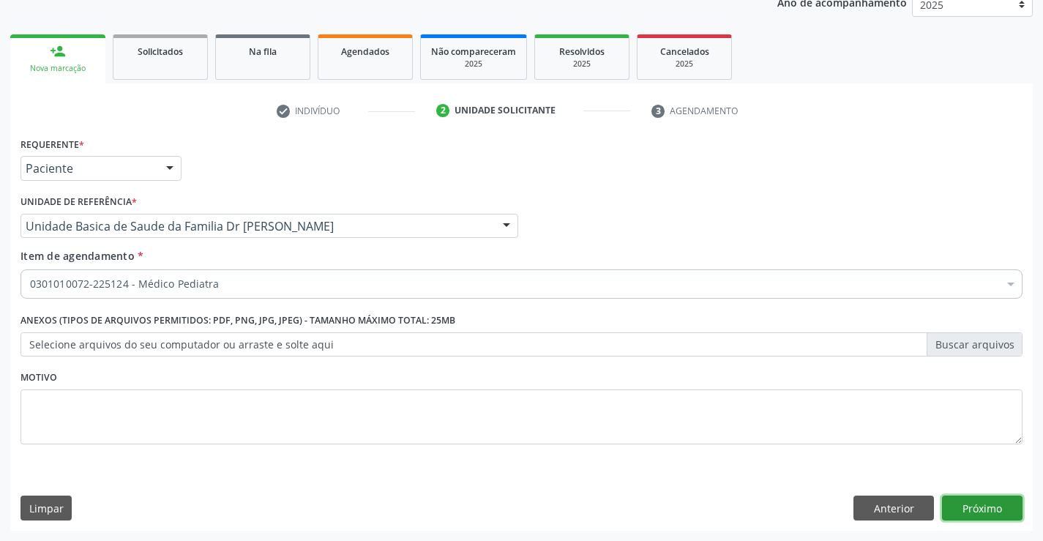
click at [985, 504] on button "Próximo" at bounding box center [982, 508] width 81 height 25
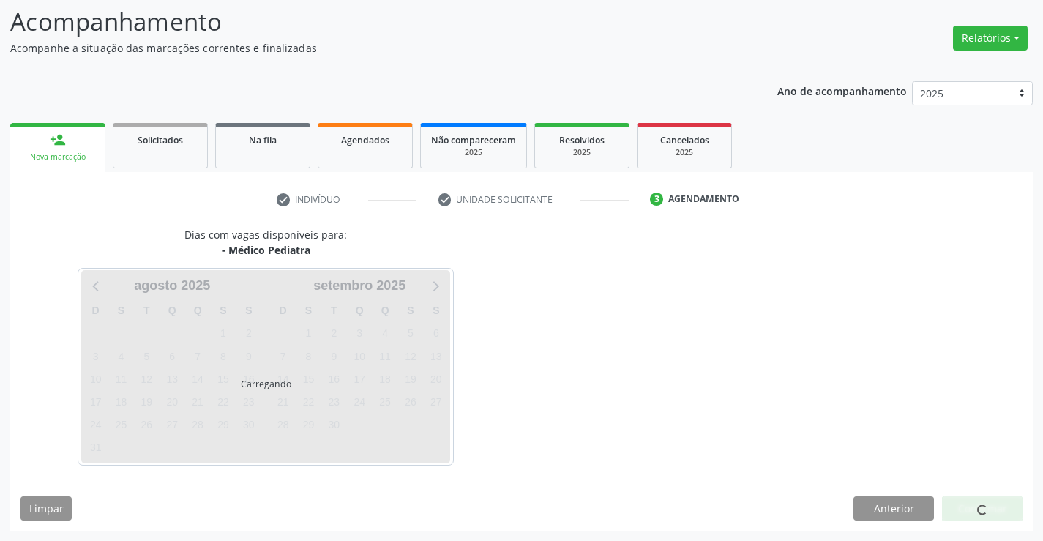
scroll to position [96, 0]
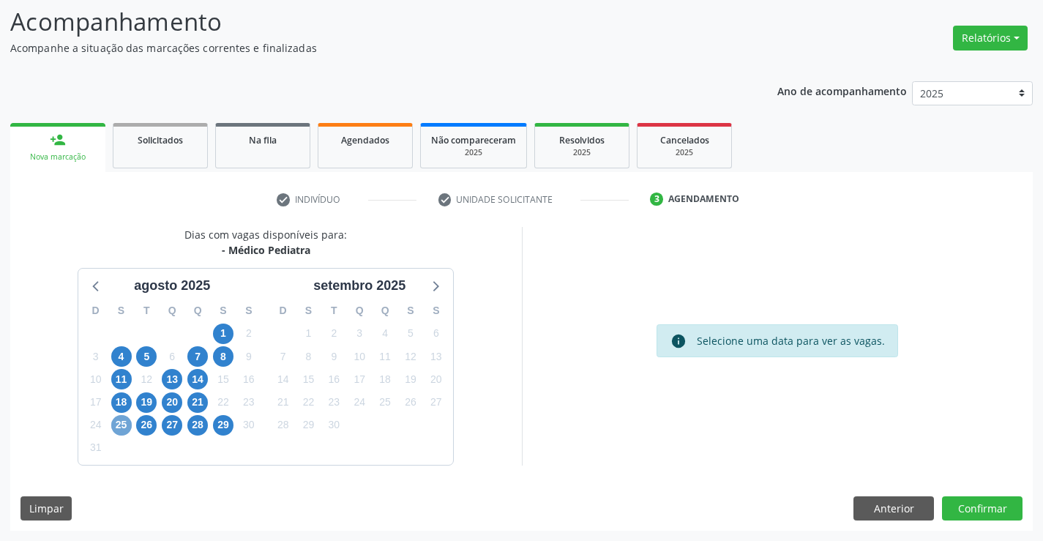
click at [117, 426] on span "25" at bounding box center [121, 425] width 20 height 20
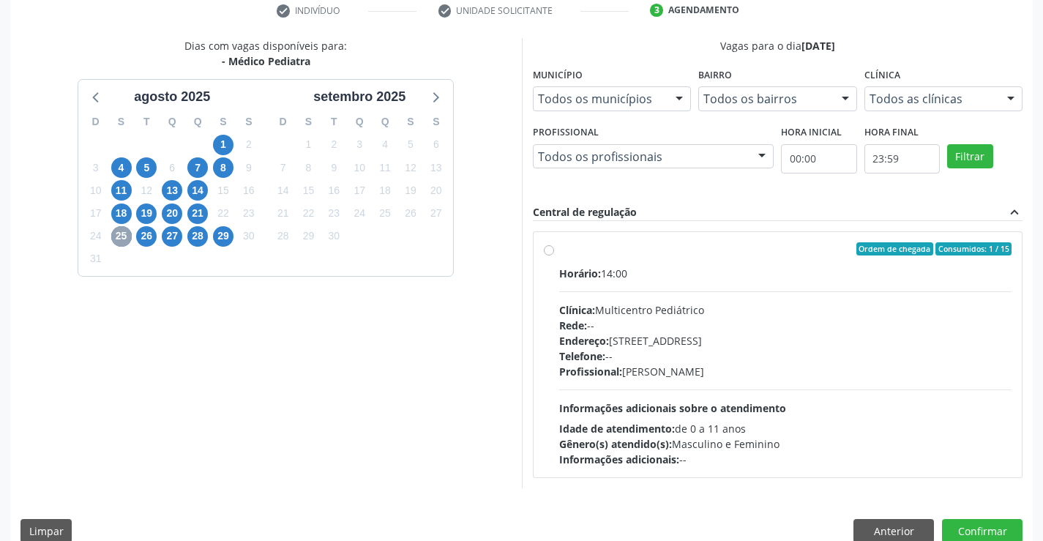
scroll to position [307, 0]
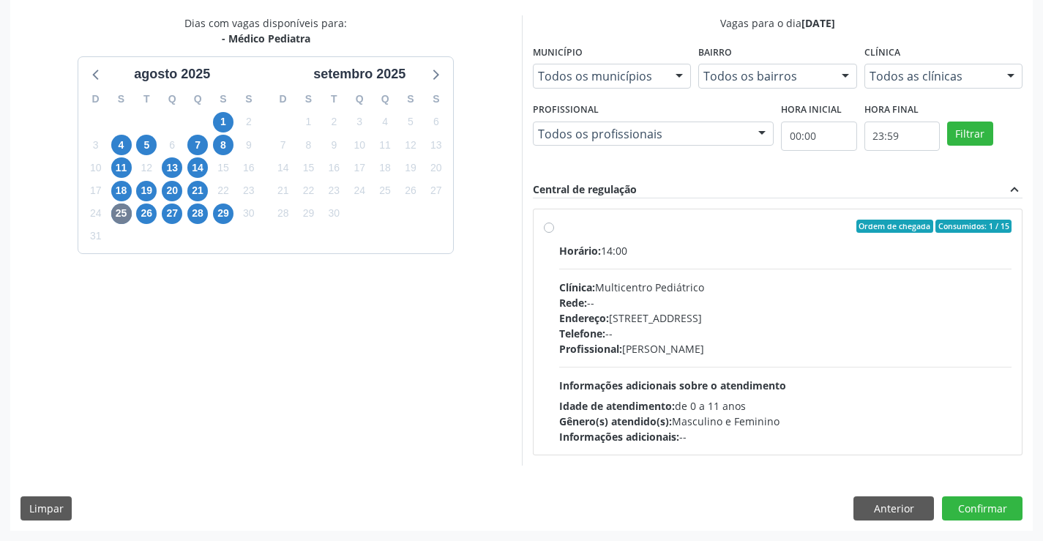
click at [559, 227] on label "Ordem de chegada Consumidos: 1 / 15 Horário: 14:00 Clínica: Multicentro Pediátr…" at bounding box center [785, 332] width 453 height 225
click at [546, 227] on input "Ordem de chegada Consumidos: 1 / 15 Horário: 14:00 Clínica: Multicentro Pediátr…" at bounding box center [549, 226] width 10 height 13
radio input "true"
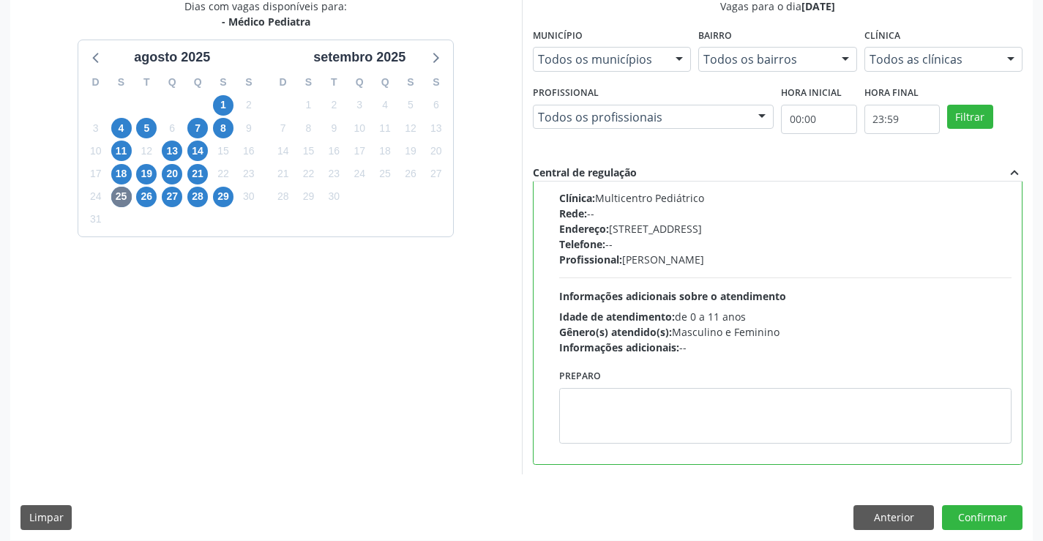
scroll to position [334, 0]
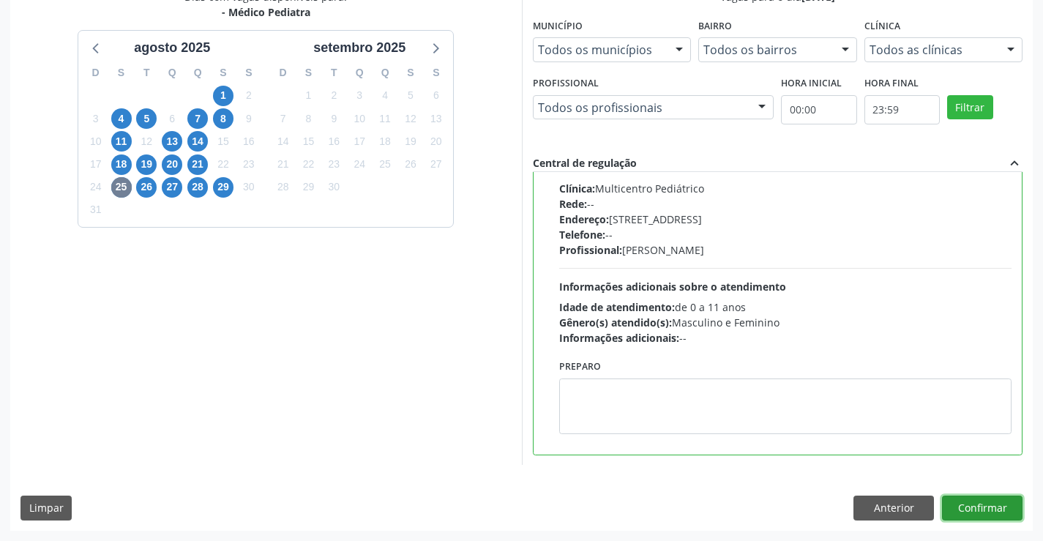
click at [976, 507] on button "Confirmar" at bounding box center [982, 508] width 81 height 25
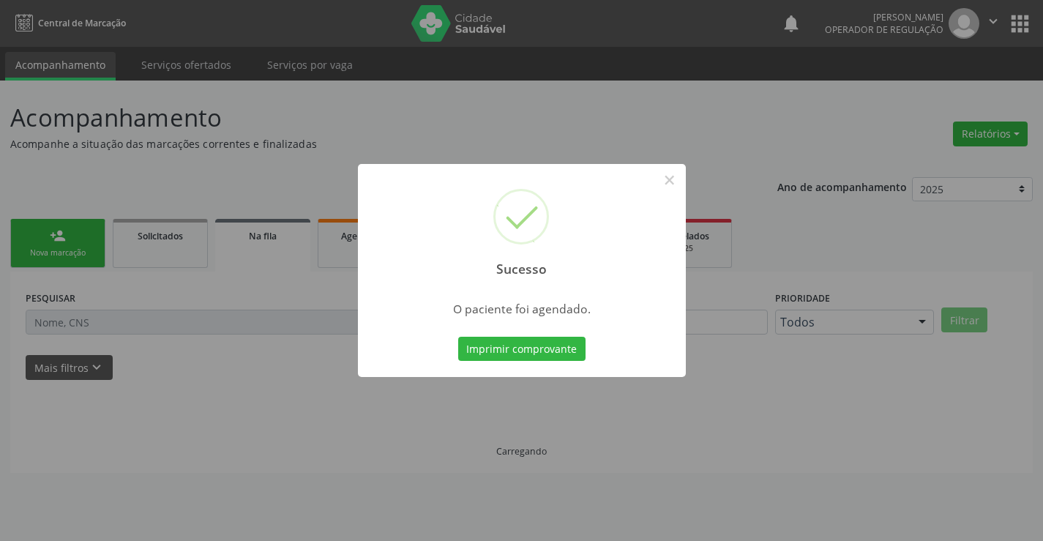
scroll to position [0, 0]
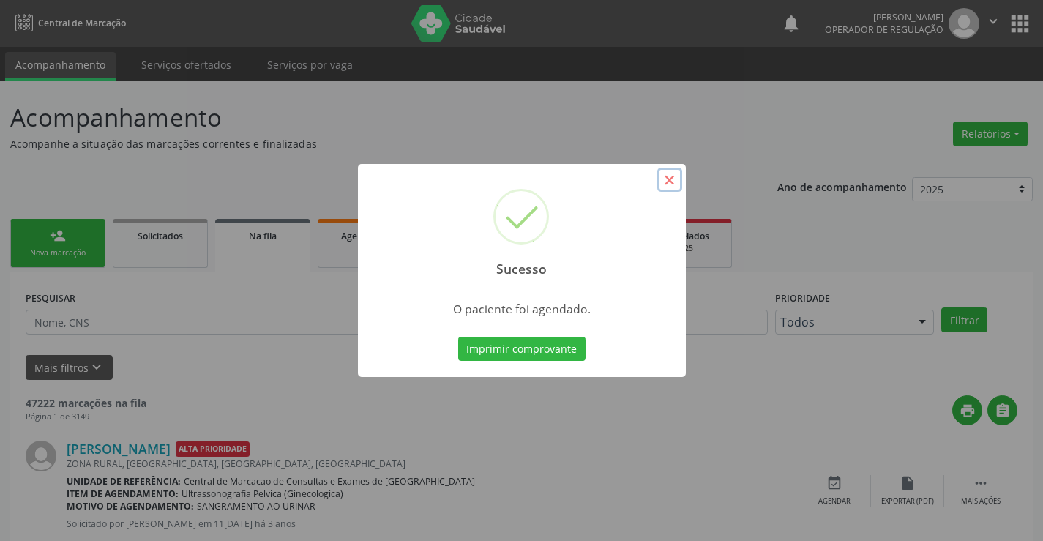
click at [670, 179] on button "×" at bounding box center [669, 180] width 25 height 25
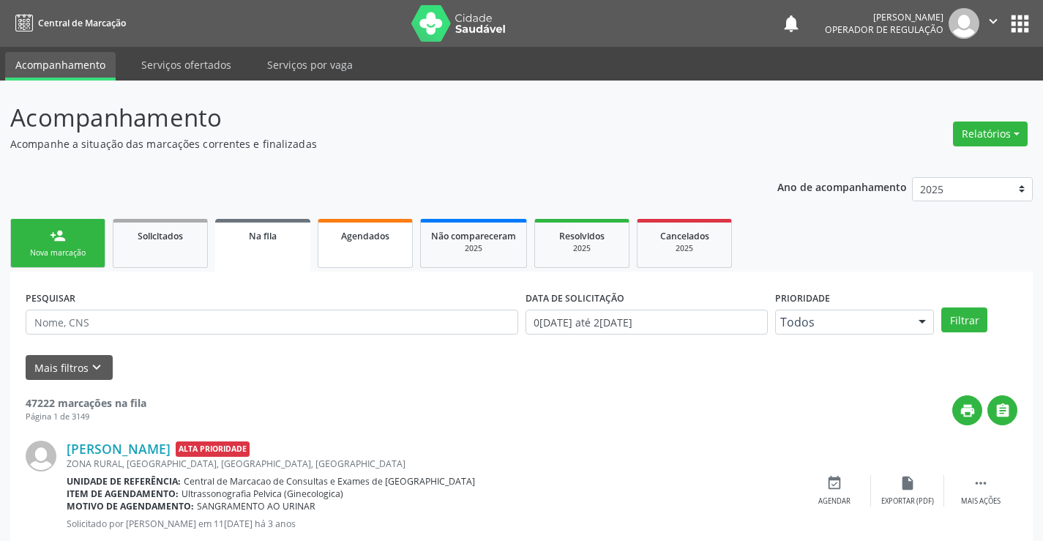
click at [369, 253] on link "Agendados" at bounding box center [365, 243] width 95 height 49
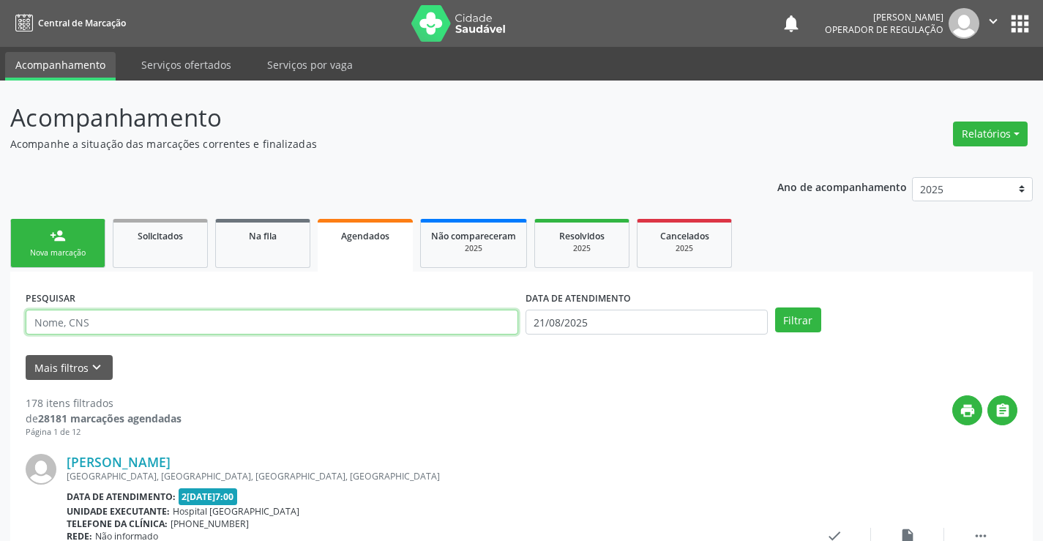
click at [111, 325] on input "text" at bounding box center [272, 322] width 493 height 25
type input "700202423172829"
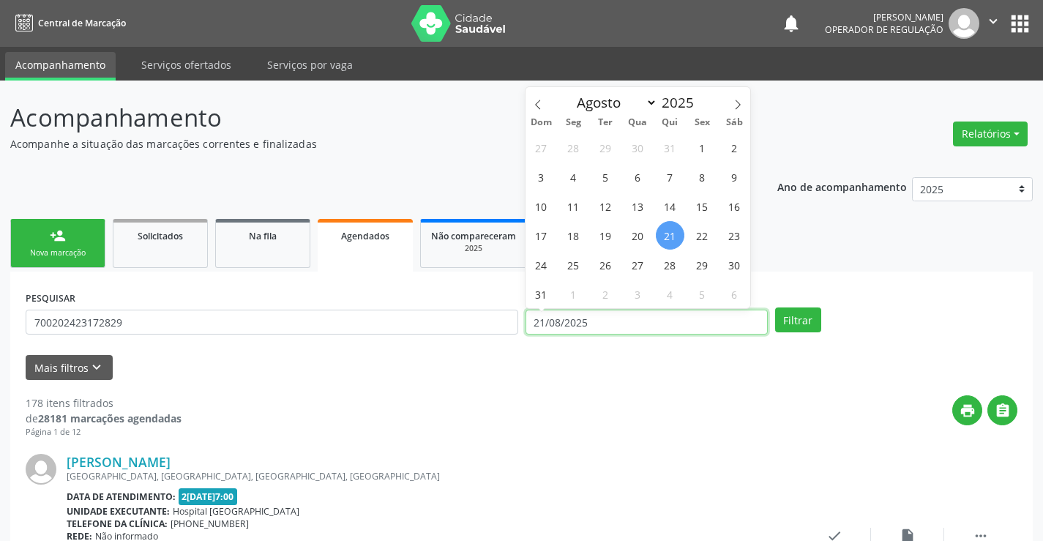
click at [717, 315] on input "21/08/2025" at bounding box center [647, 322] width 242 height 25
click at [571, 265] on span "25" at bounding box center [573, 264] width 29 height 29
type input "25/08/2025"
click at [571, 265] on span "25" at bounding box center [573, 264] width 29 height 29
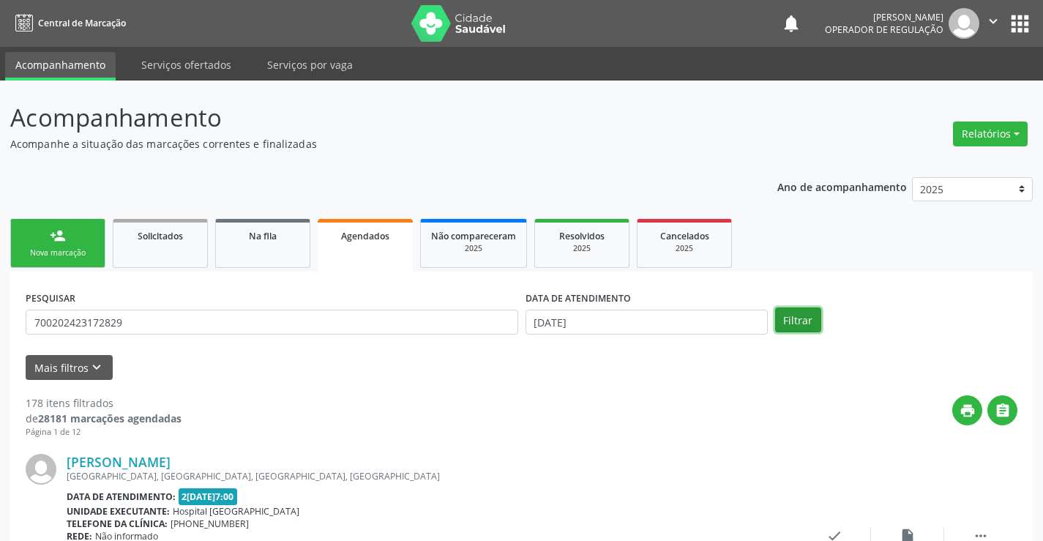
click at [804, 318] on button "Filtrar" at bounding box center [798, 319] width 46 height 25
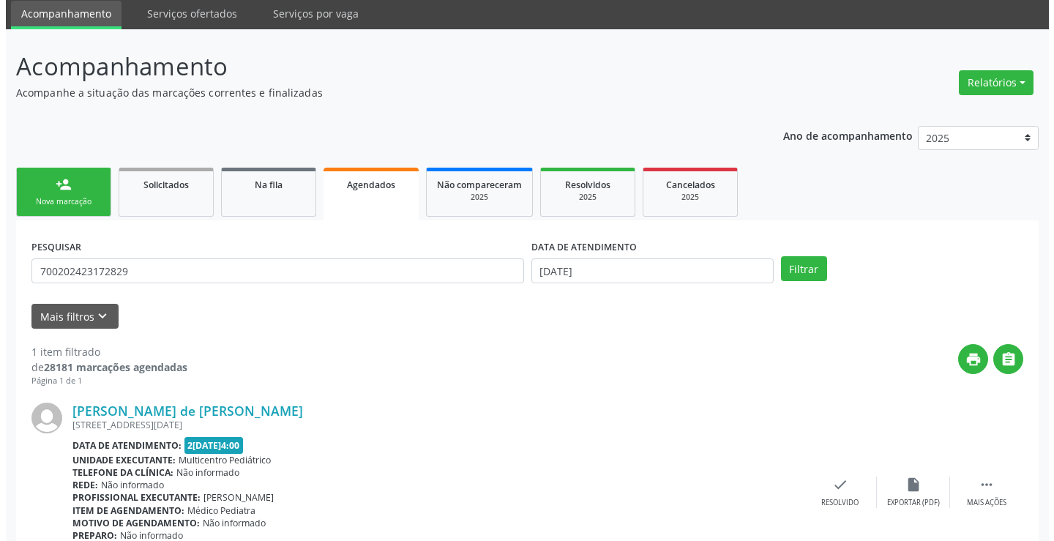
scroll to position [133, 0]
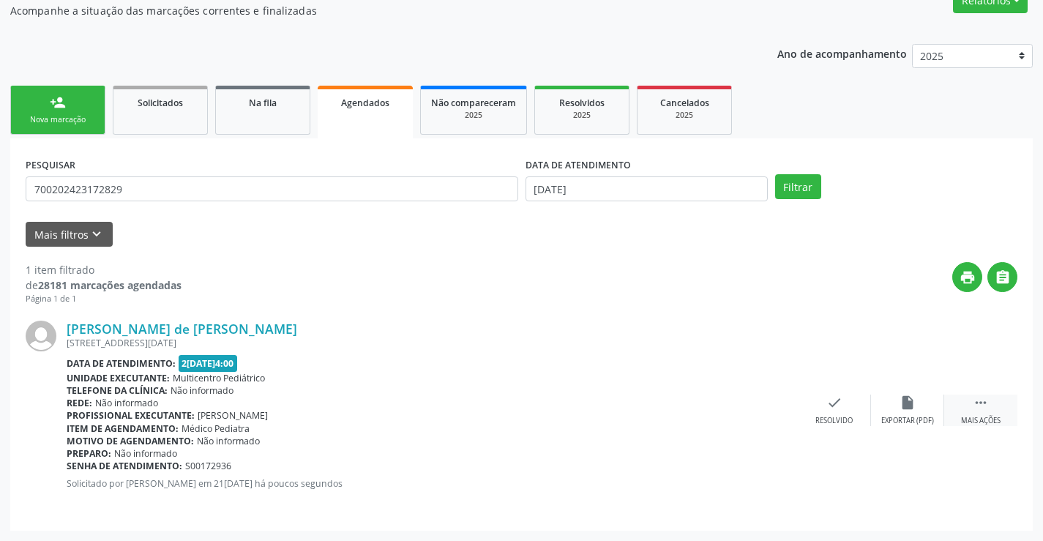
click at [983, 401] on icon "" at bounding box center [981, 403] width 16 height 16
click at [762, 403] on icon "cancel" at bounding box center [761, 403] width 16 height 16
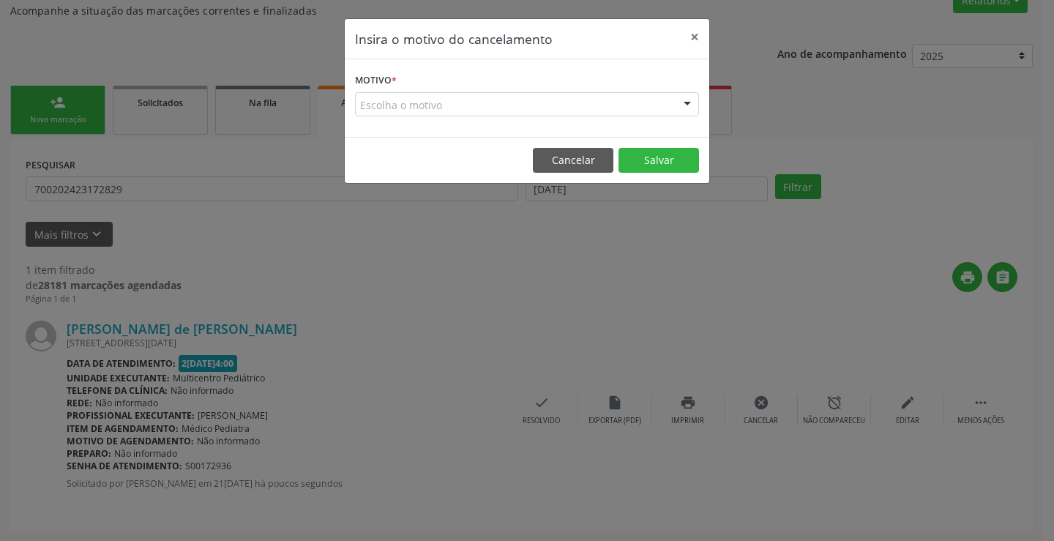
click at [585, 103] on div "Escolha o motivo" at bounding box center [527, 104] width 344 height 25
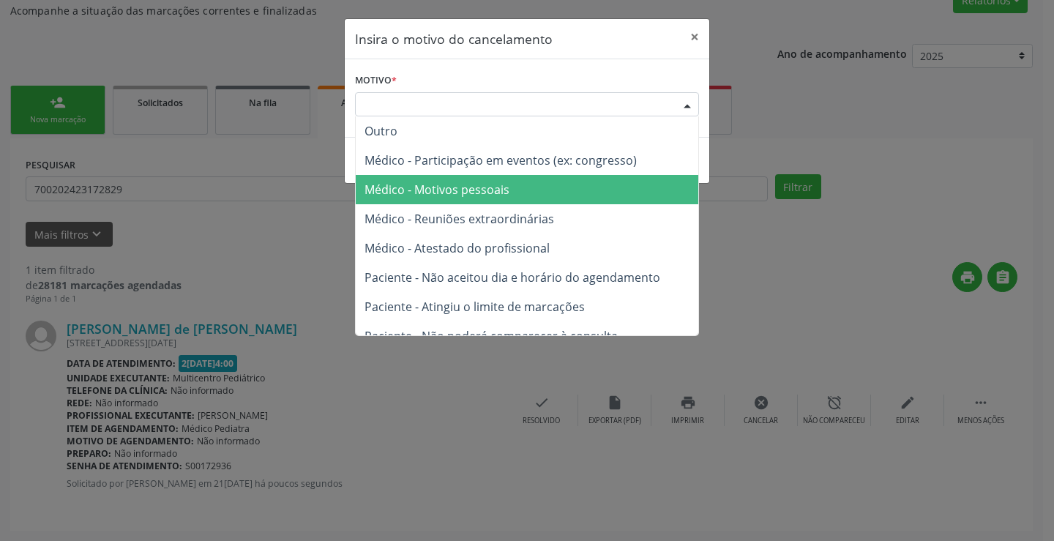
click at [514, 188] on span "Médico - Motivos pessoais" at bounding box center [527, 189] width 343 height 29
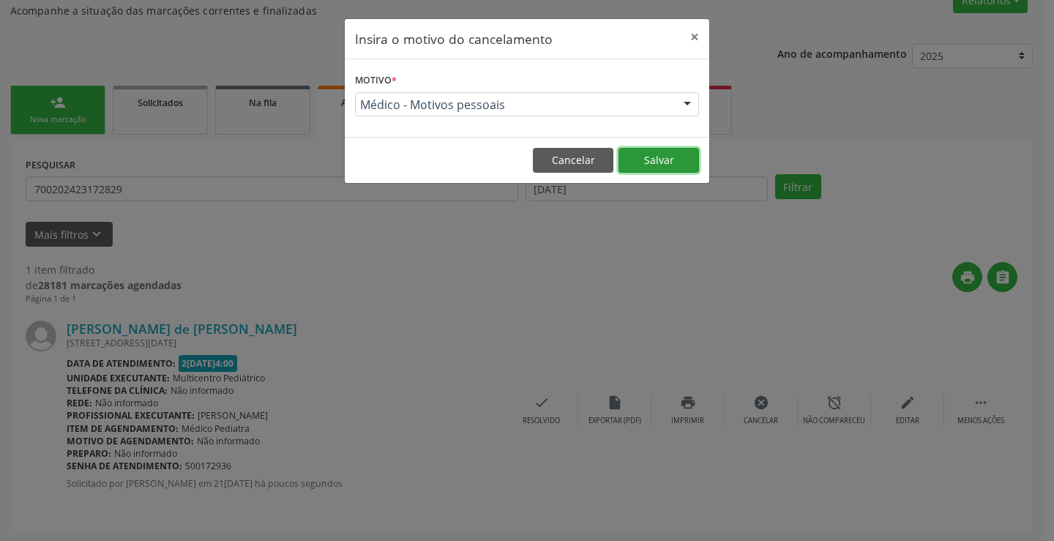
click at [679, 153] on button "Salvar" at bounding box center [659, 160] width 81 height 25
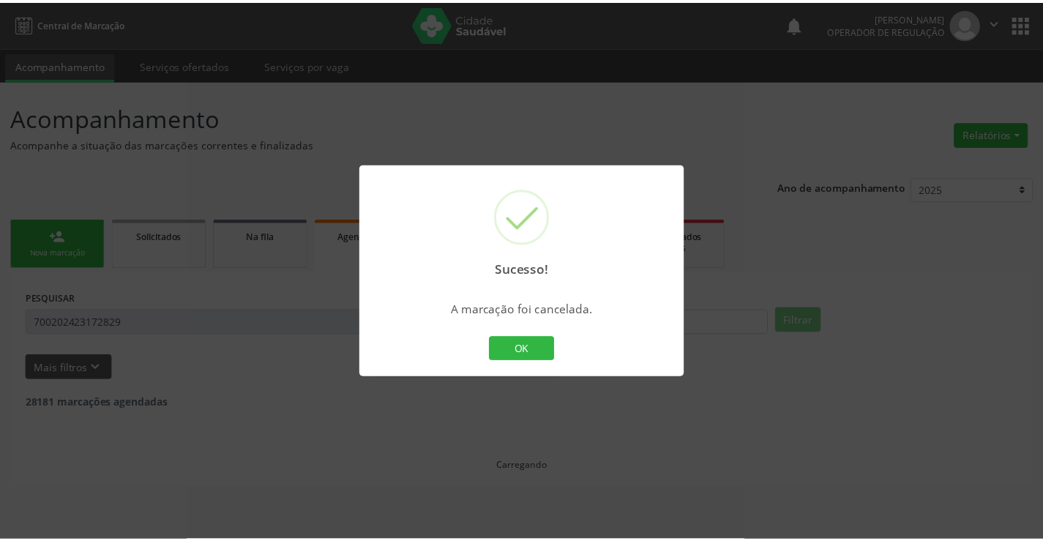
scroll to position [0, 0]
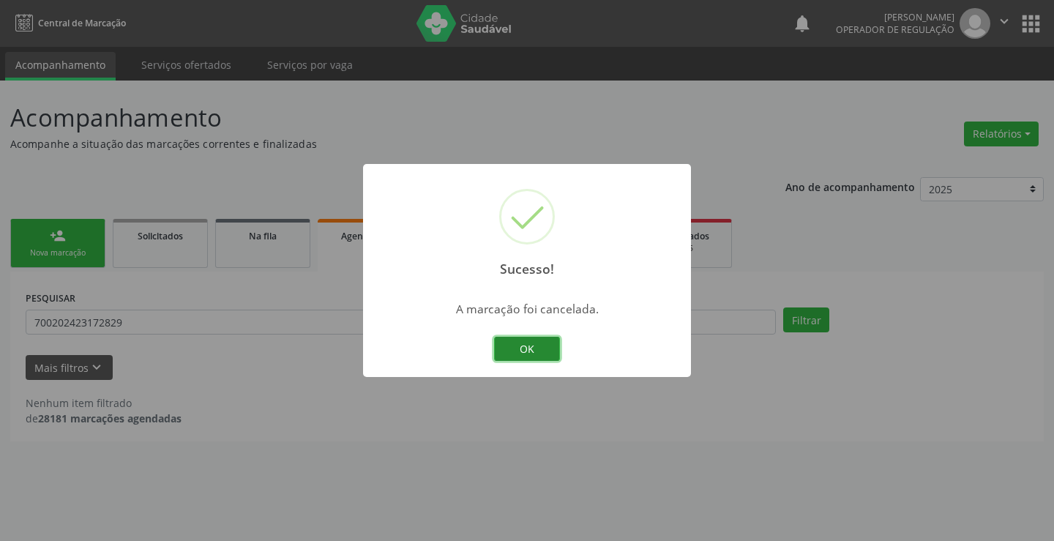
click at [524, 346] on button "OK" at bounding box center [527, 349] width 66 height 25
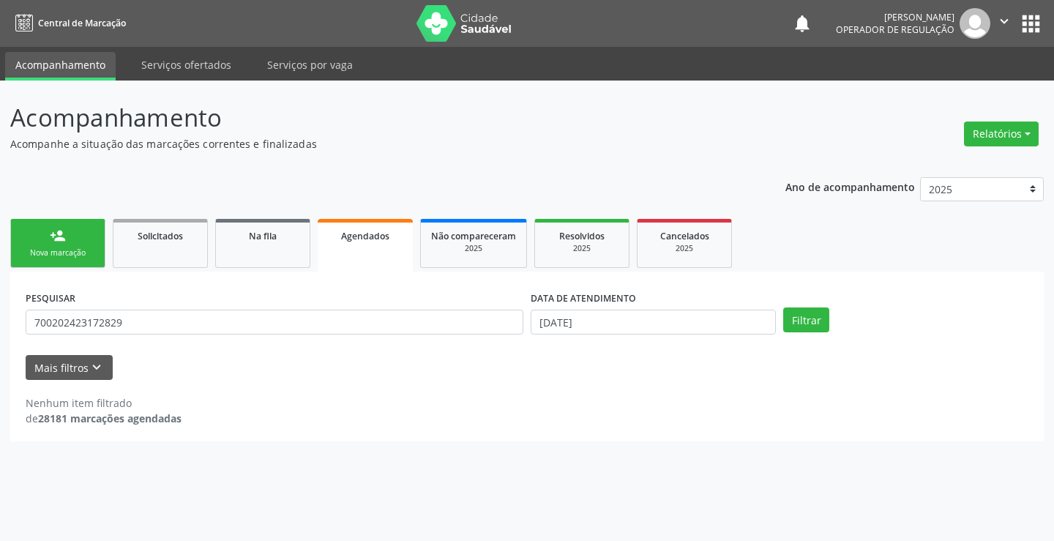
click at [72, 253] on div "Nova marcação" at bounding box center [57, 252] width 73 height 11
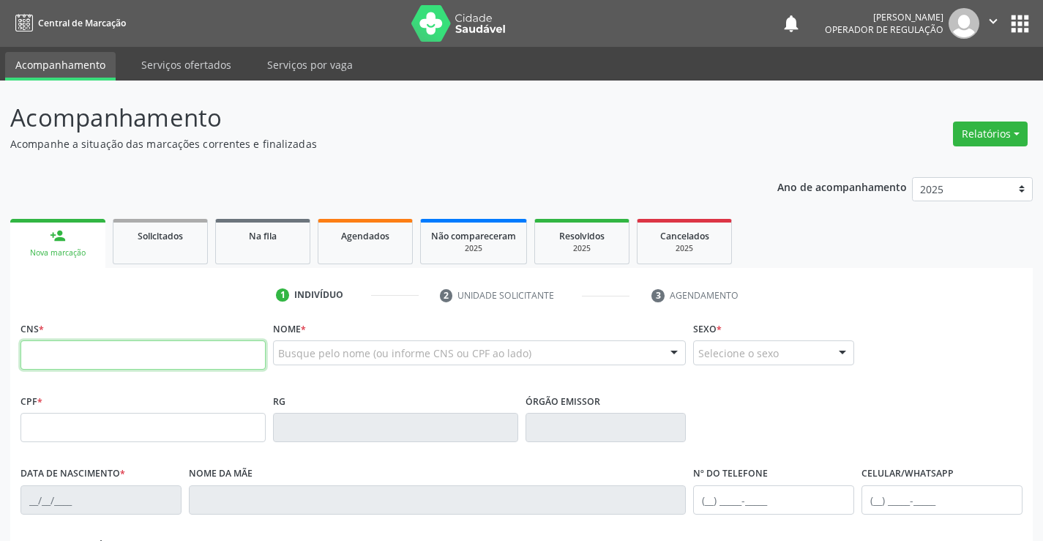
click at [74, 357] on input "text" at bounding box center [142, 354] width 245 height 29
type input "700 2024 2317 2829"
type input "30/06/2023"
type input "(74) 98104-7780"
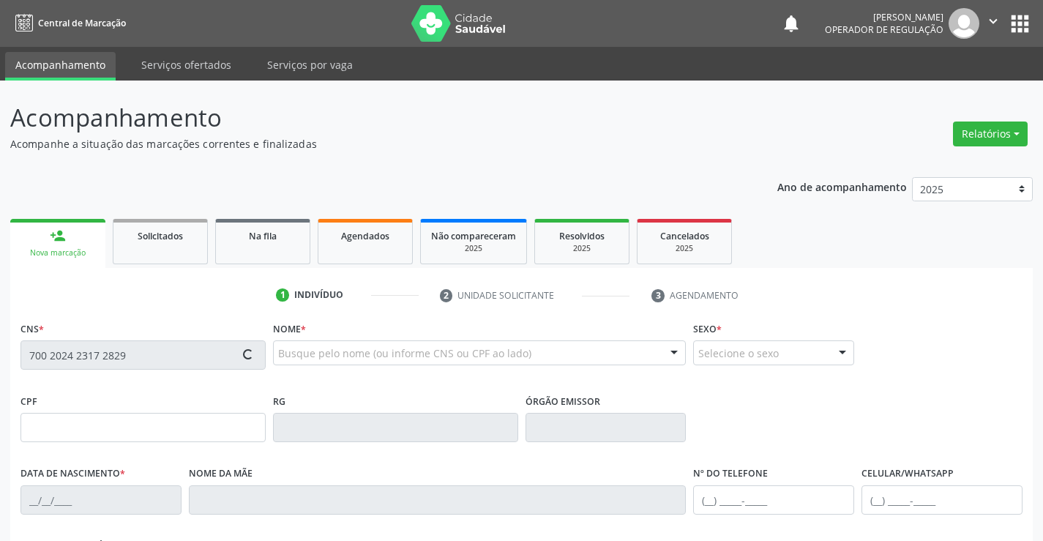
type input "132.772.025-69"
type input "99"
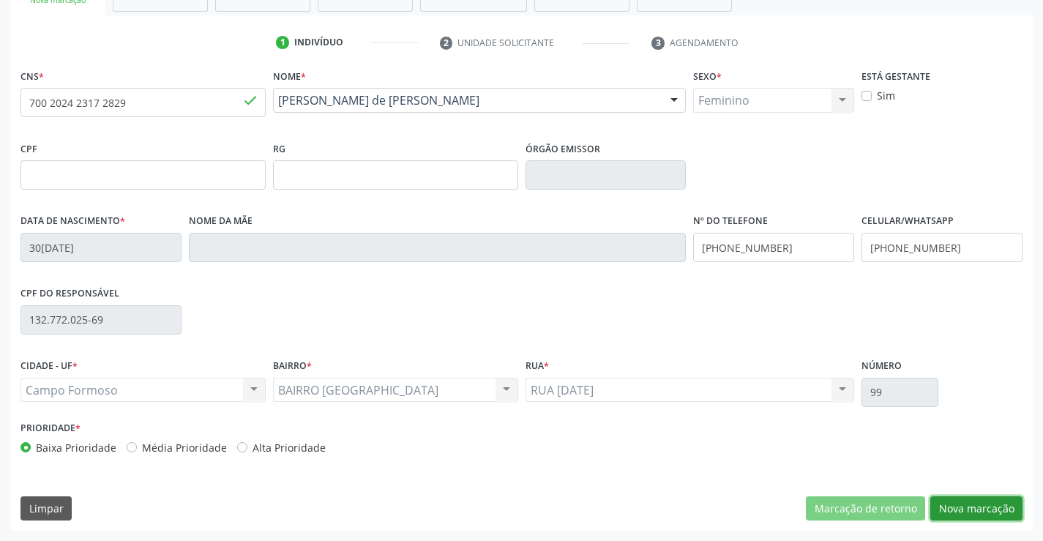
click at [971, 509] on button "Nova marcação" at bounding box center [976, 508] width 92 height 25
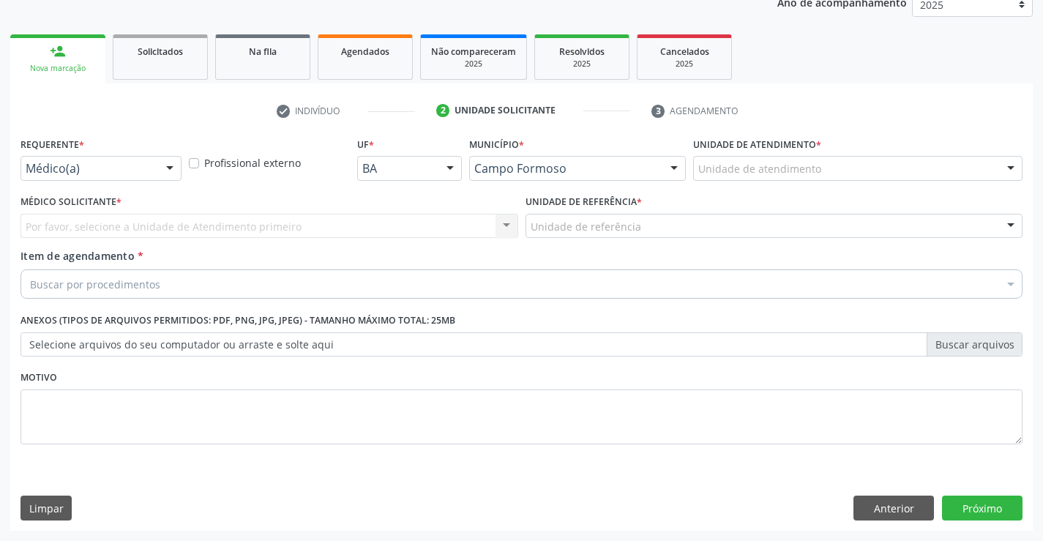
scroll to position [184, 0]
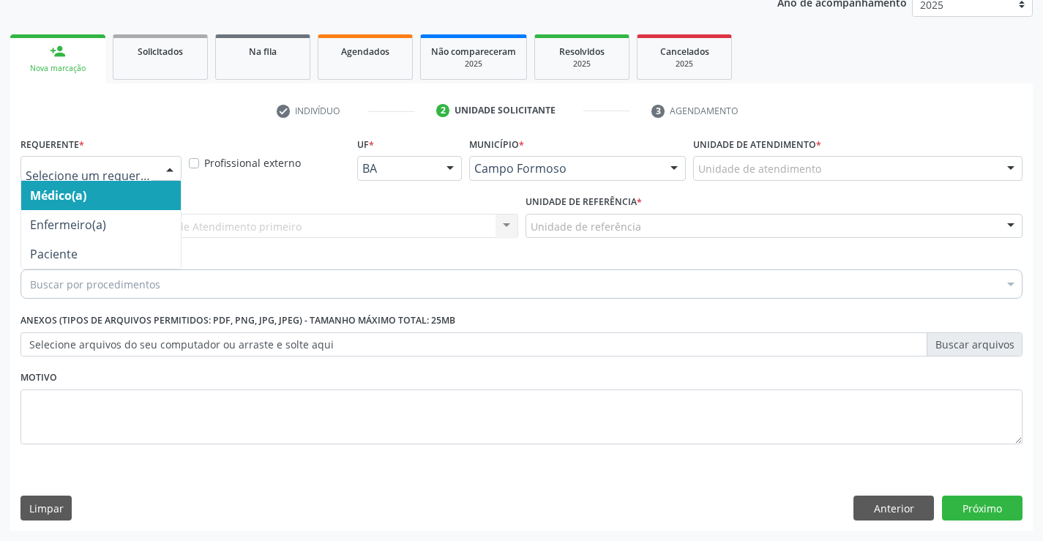
click at [171, 169] on div at bounding box center [170, 169] width 22 height 25
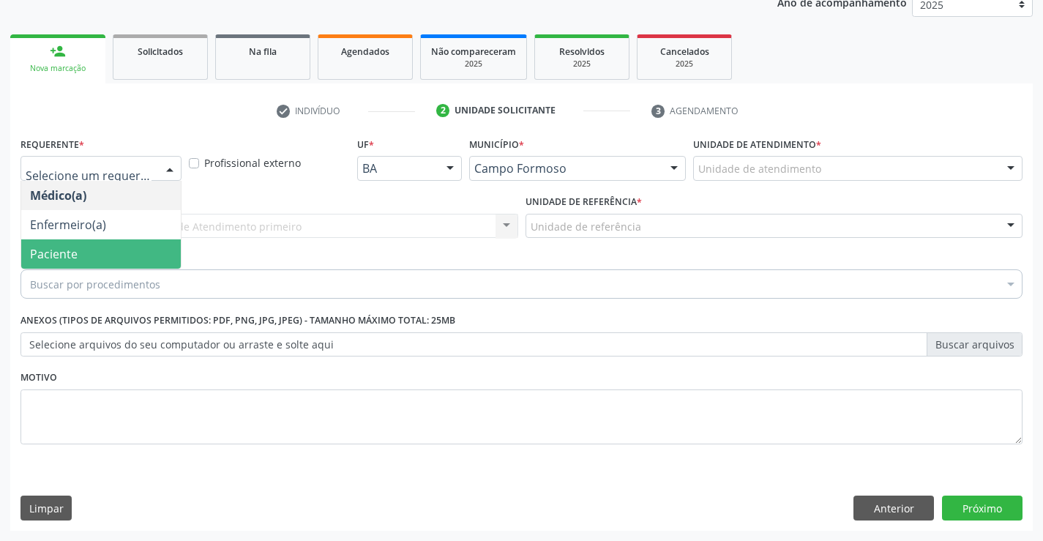
click at [137, 259] on span "Paciente" at bounding box center [101, 253] width 160 height 29
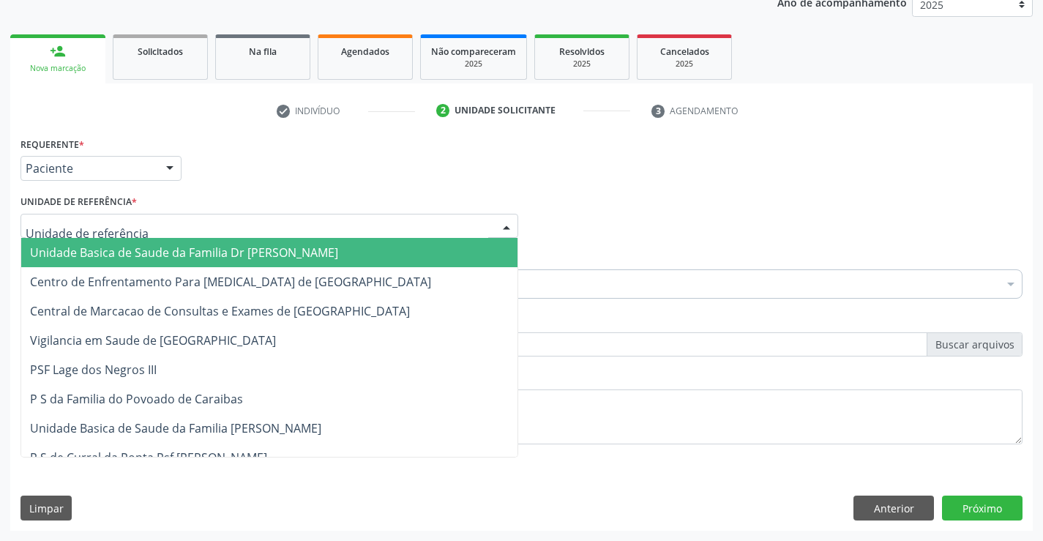
click at [133, 225] on div at bounding box center [269, 226] width 498 height 25
click at [147, 244] on span "Unidade Basica de Saude da Familia Dr [PERSON_NAME]" at bounding box center [184, 252] width 308 height 16
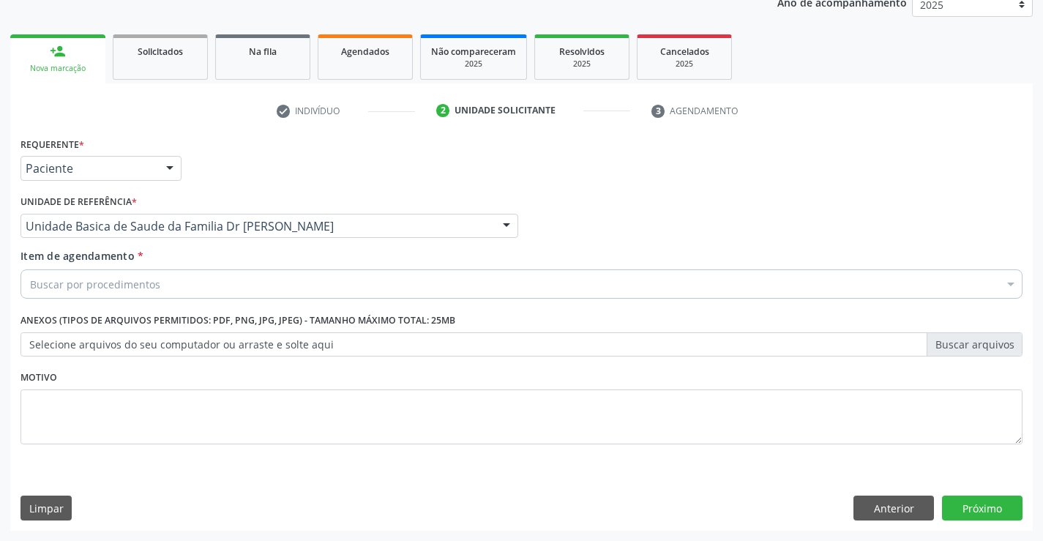
click at [157, 294] on div "Buscar por procedimentos" at bounding box center [521, 283] width 1002 height 29
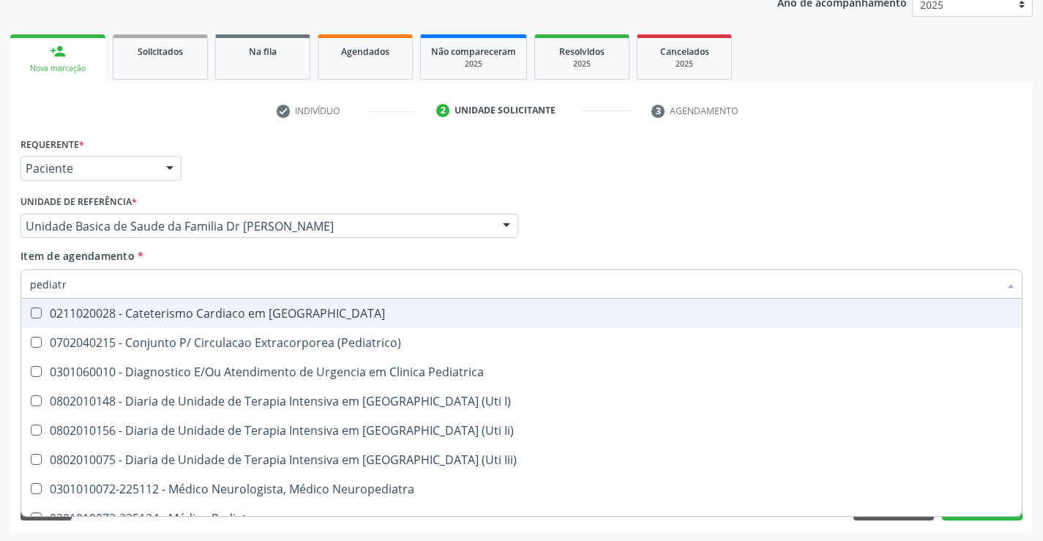
type input "pediatra"
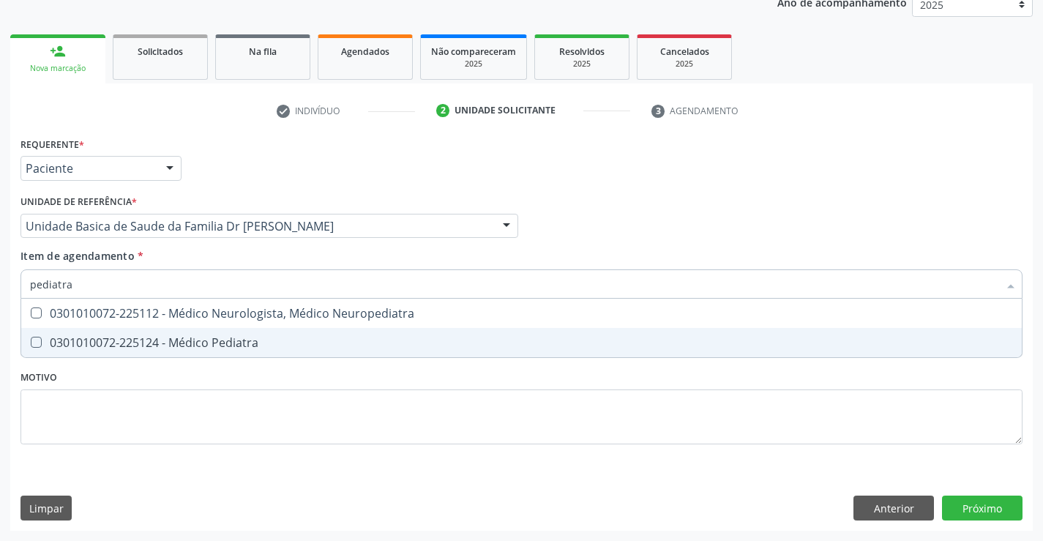
click at [178, 345] on div "0301010072-225124 - Médico Pediatra" at bounding box center [521, 343] width 983 height 12
checkbox Pediatra "true"
click at [182, 381] on div "Requerente * Paciente Médico(a) Enfermeiro(a) Paciente Nenhum resultado encontr…" at bounding box center [521, 299] width 1002 height 332
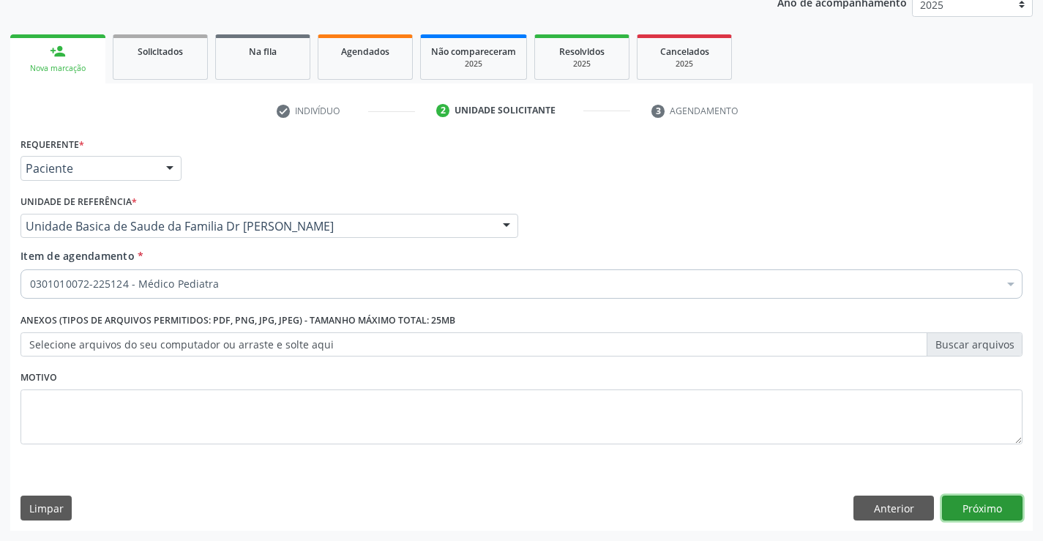
click at [991, 506] on button "Próximo" at bounding box center [982, 508] width 81 height 25
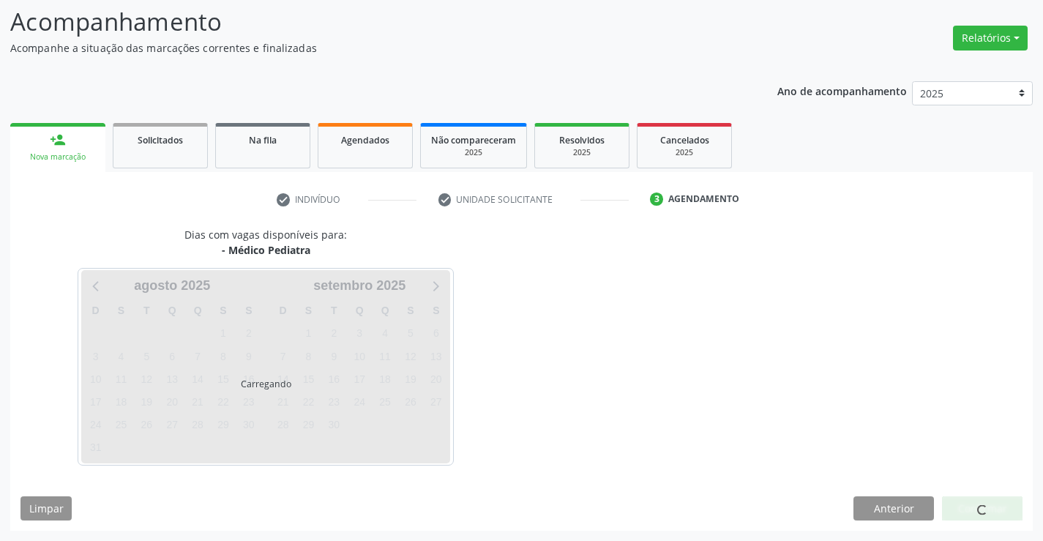
scroll to position [96, 0]
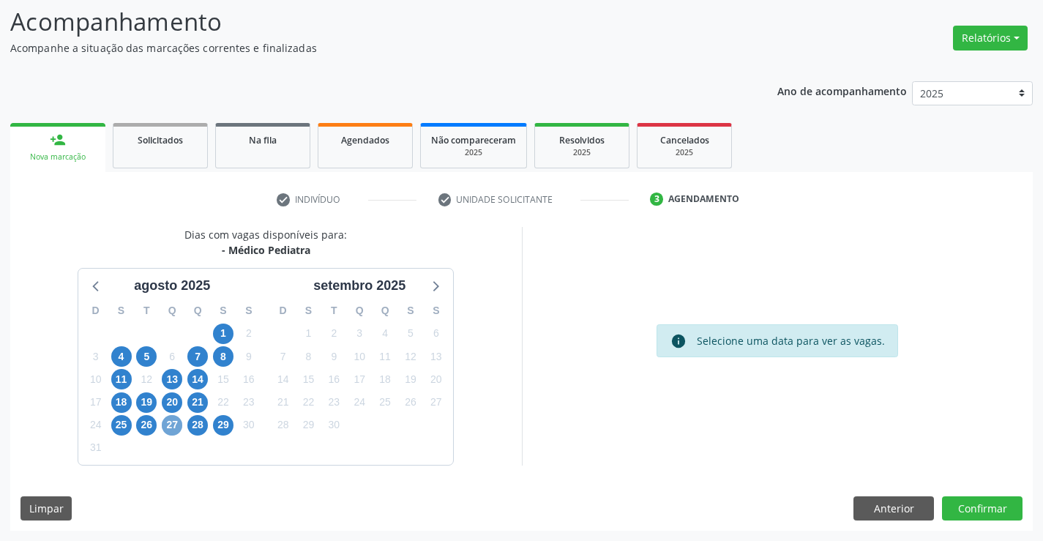
click at [170, 422] on span "27" at bounding box center [172, 425] width 20 height 20
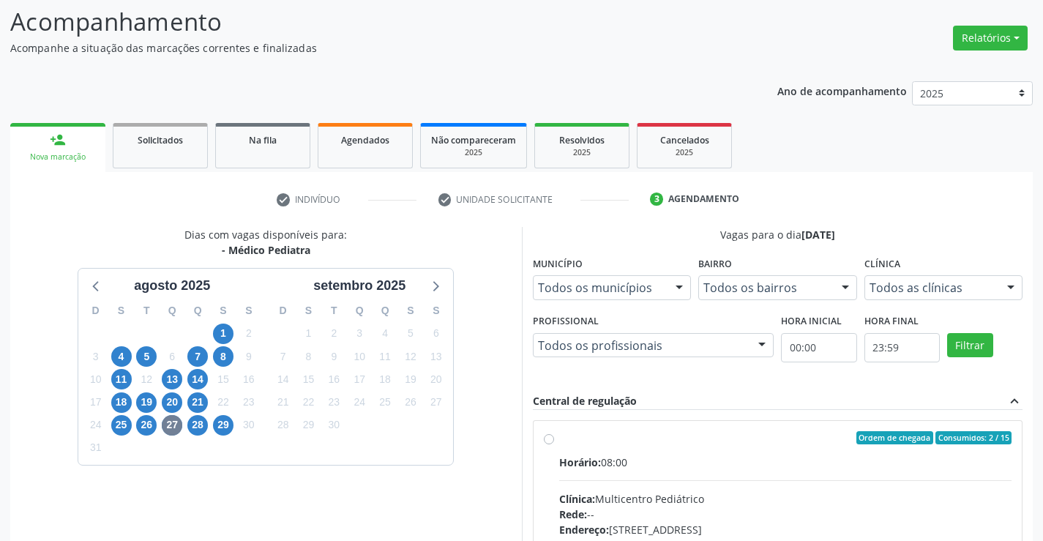
click at [559, 434] on label "Ordem de chegada Consumidos: 2 / 15 Horário: 08:00 Clínica: Multicentro Pediátr…" at bounding box center [785, 543] width 453 height 225
click at [548, 434] on input "Ordem de chegada Consumidos: 2 / 15 Horário: 08:00 Clínica: Multicentro Pediátr…" at bounding box center [549, 437] width 10 height 13
radio input "true"
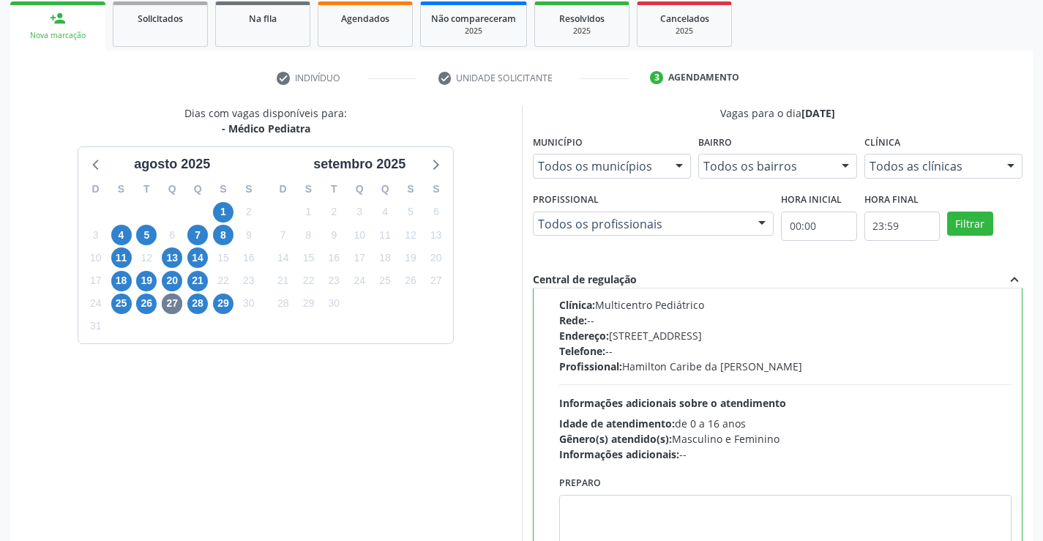
scroll to position [334, 0]
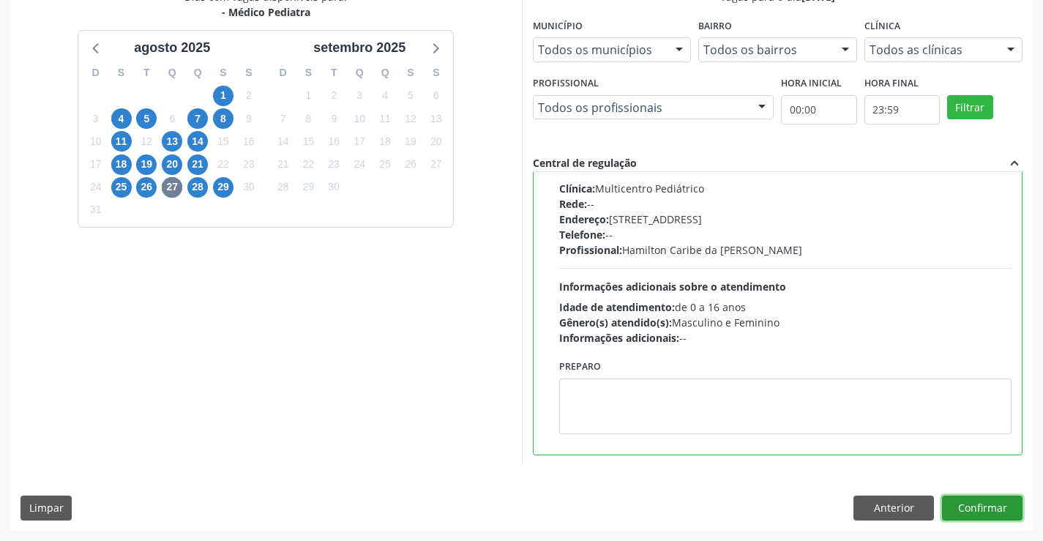
click at [973, 507] on button "Confirmar" at bounding box center [982, 508] width 81 height 25
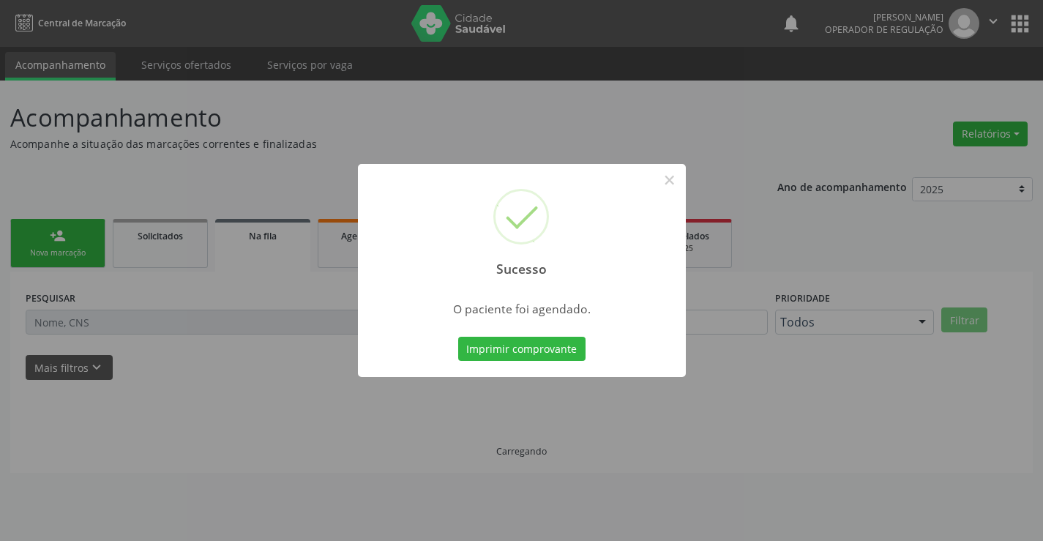
scroll to position [0, 0]
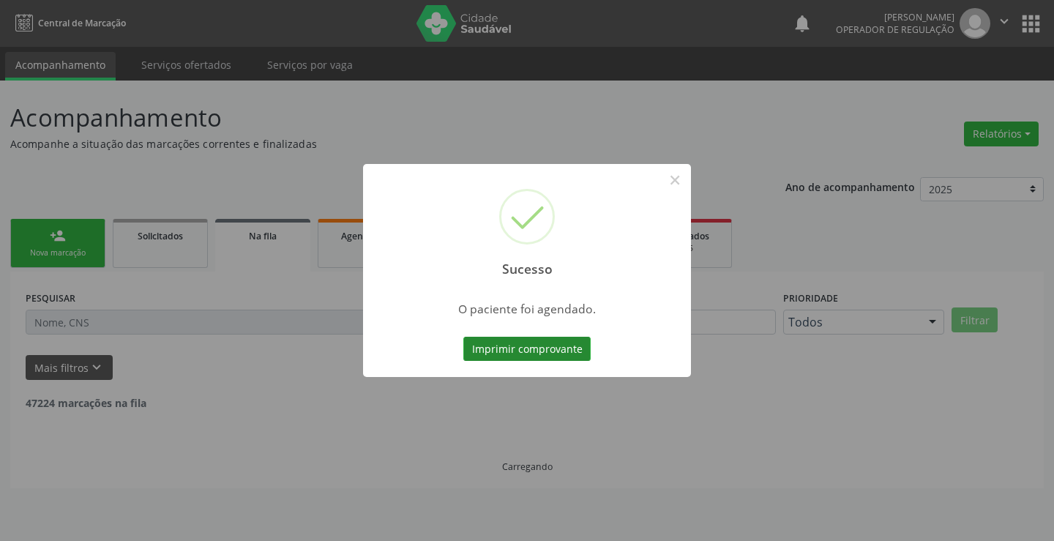
click at [537, 342] on button "Imprimir comprovante" at bounding box center [526, 349] width 127 height 25
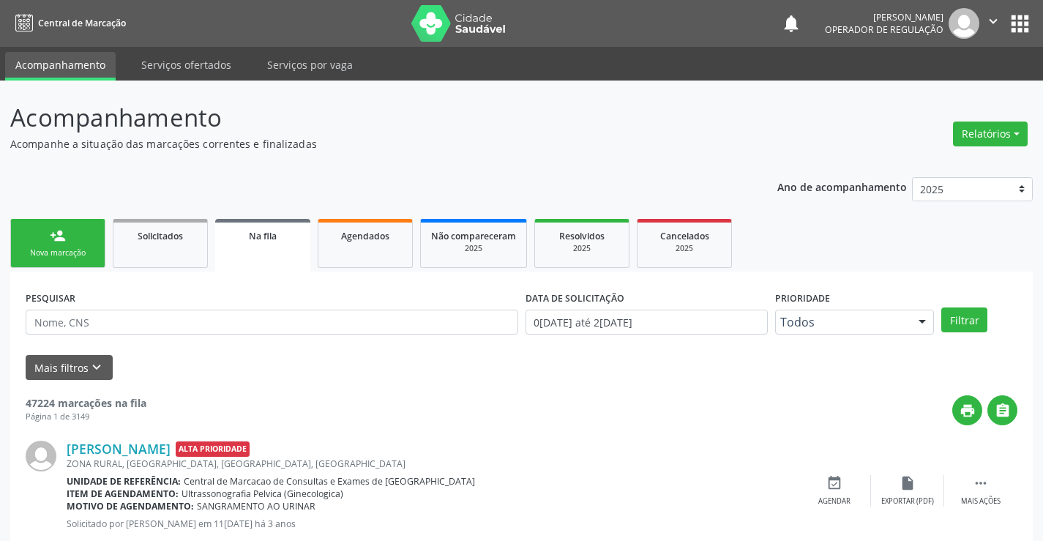
click at [93, 251] on div "Nova marcação" at bounding box center [57, 252] width 73 height 11
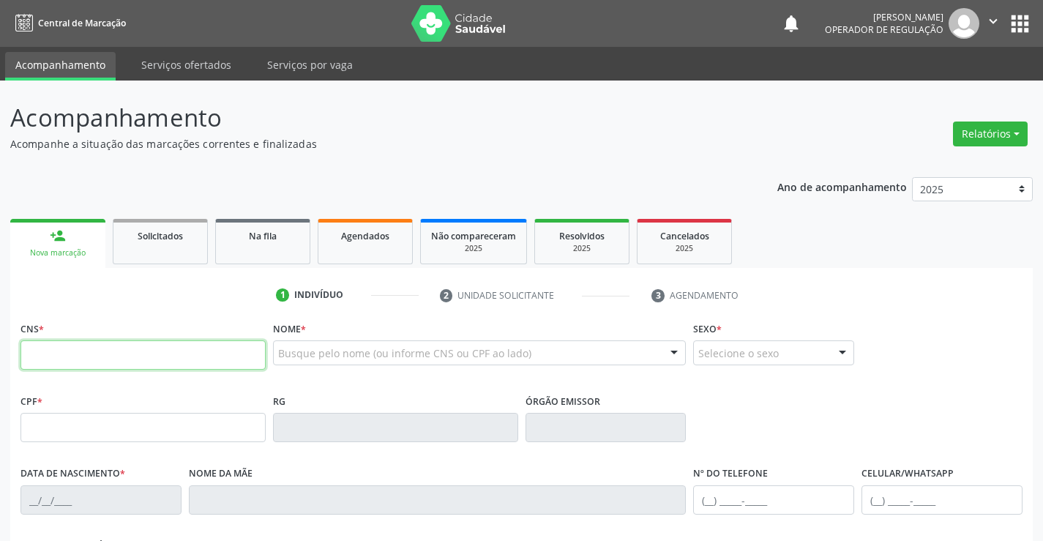
click at [61, 362] on input "text" at bounding box center [142, 354] width 245 height 29
type input "701 0048 5881 4494"
type input "1265437041"
type input "[DATE]"
type input "[PHONE_NUMBER]"
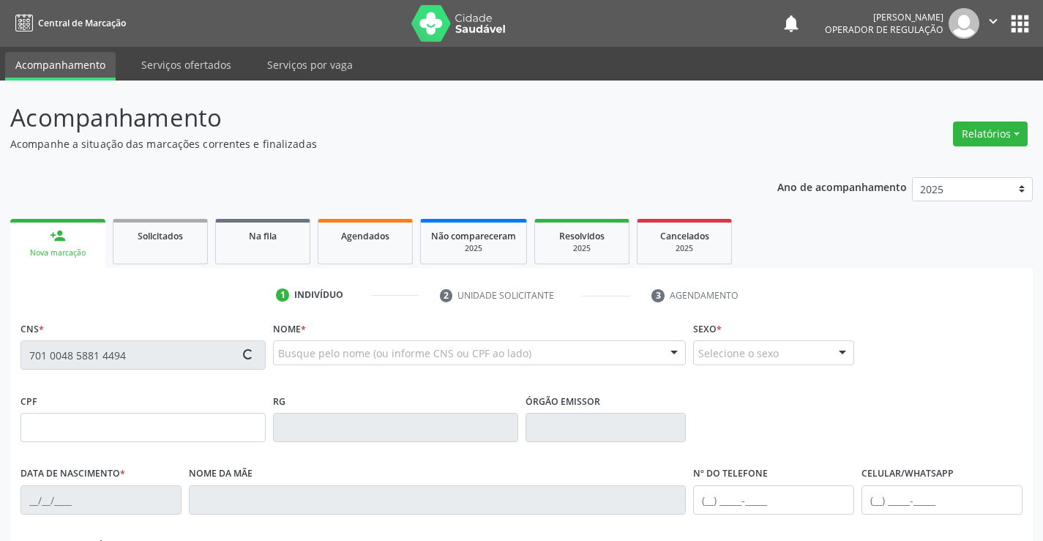
type input "[PHONE_NUMBER]"
type input "030.374.735-84"
type input "67"
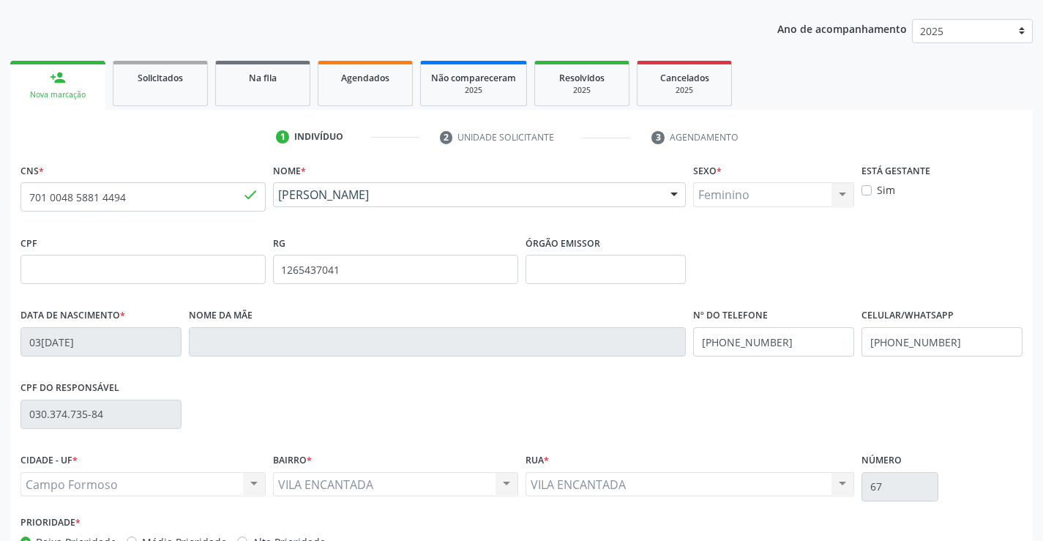
scroll to position [253, 0]
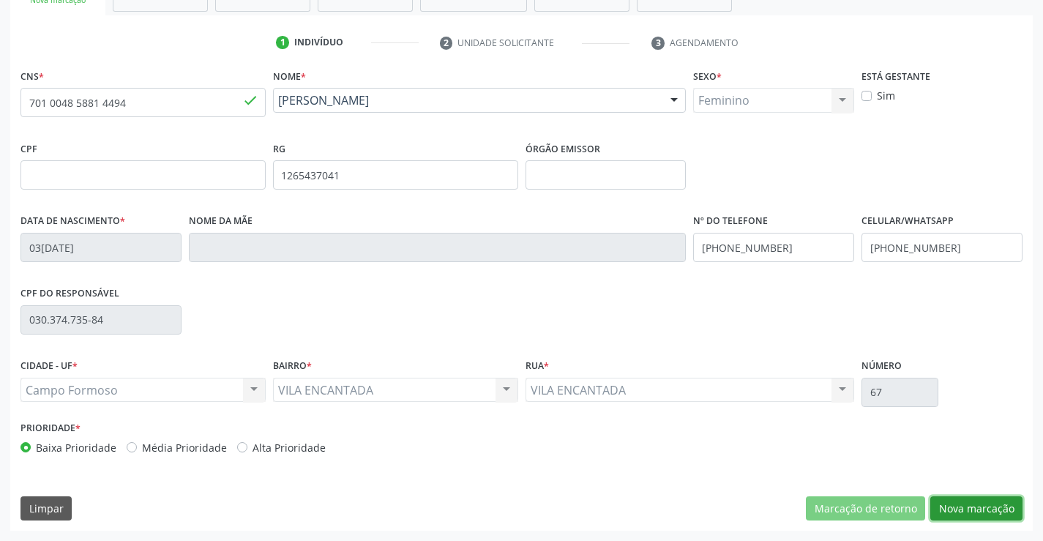
click at [967, 502] on button "Nova marcação" at bounding box center [976, 508] width 92 height 25
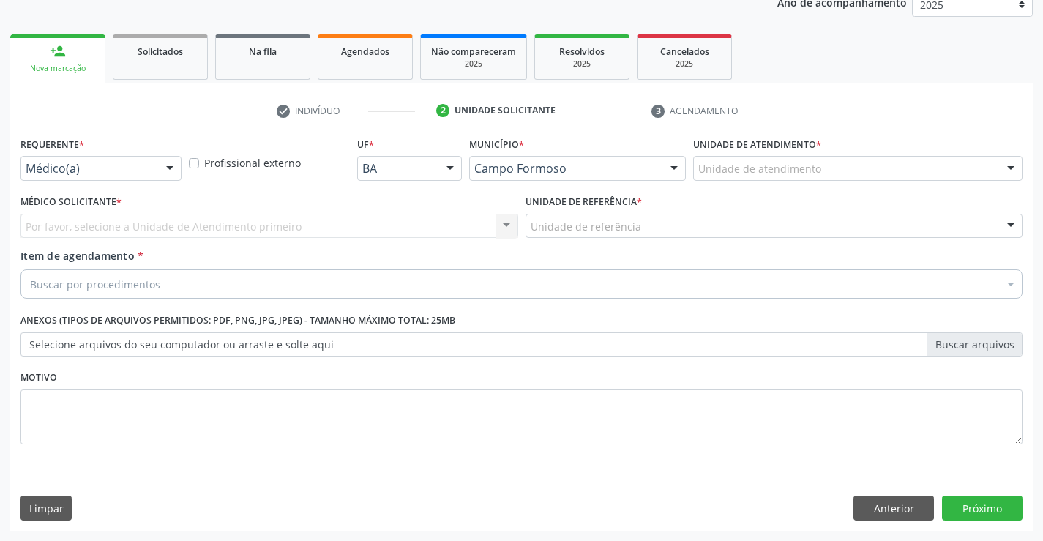
scroll to position [184, 0]
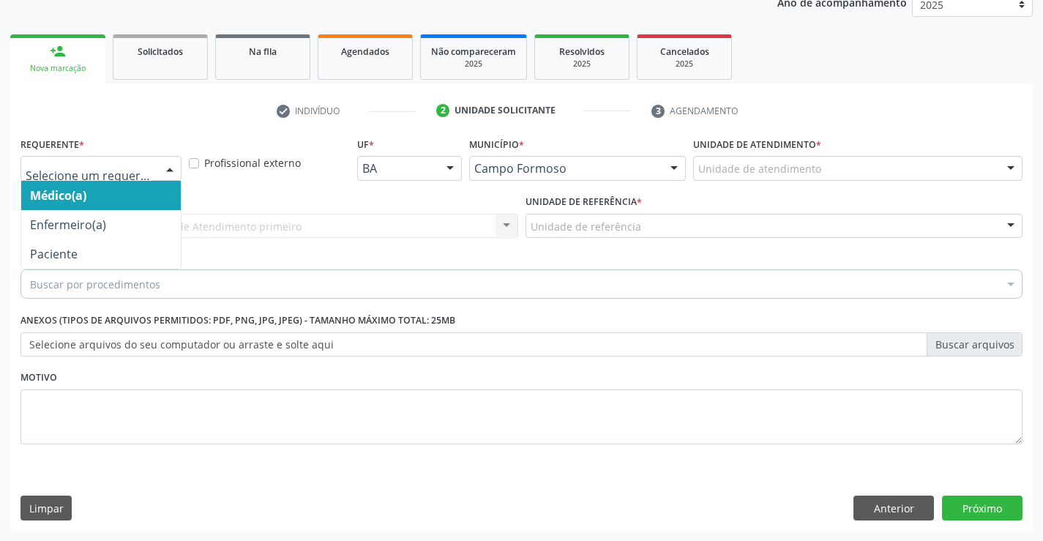
click at [165, 168] on div at bounding box center [170, 169] width 22 height 25
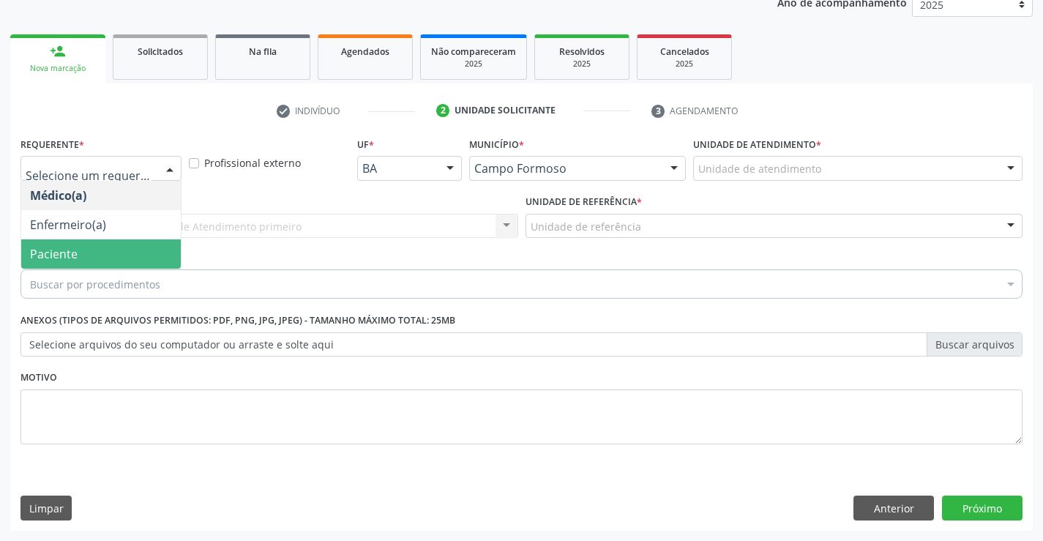
click at [140, 261] on span "Paciente" at bounding box center [101, 253] width 160 height 29
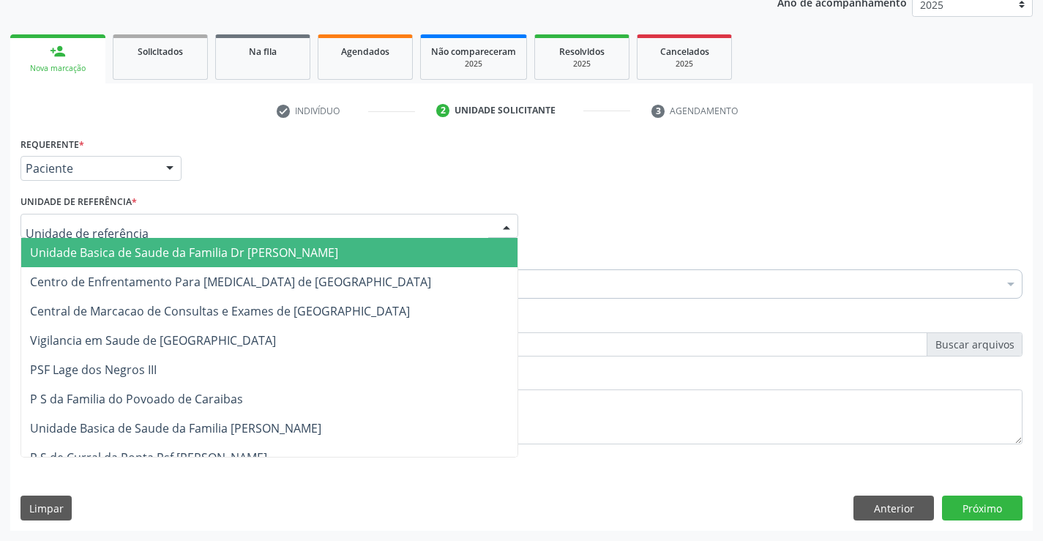
click at [155, 229] on div at bounding box center [269, 226] width 498 height 25
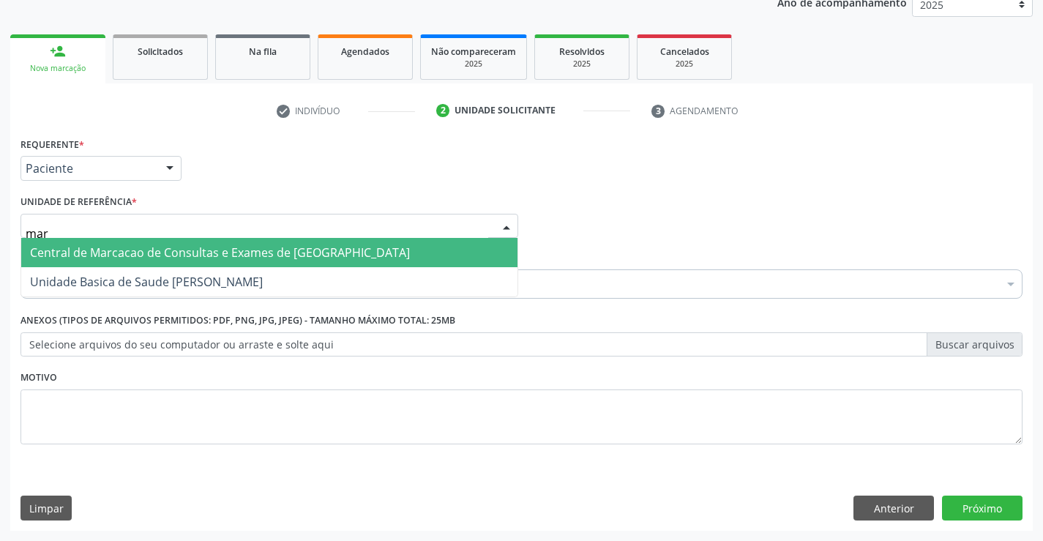
type input "mari"
click at [153, 254] on span "Unidade Basica de Saude [PERSON_NAME]" at bounding box center [146, 252] width 233 height 16
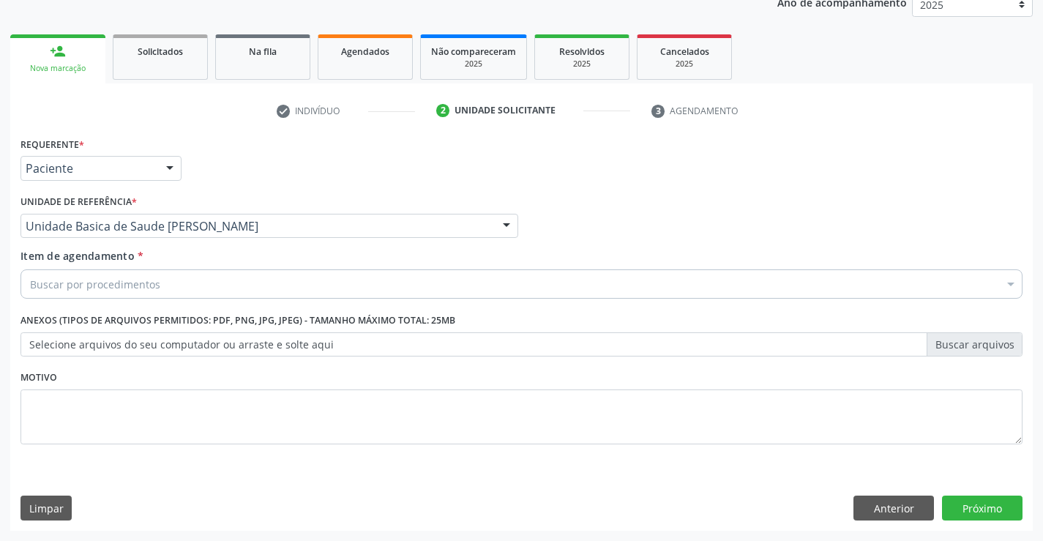
click at [190, 285] on div "Buscar por procedimentos" at bounding box center [521, 283] width 1002 height 29
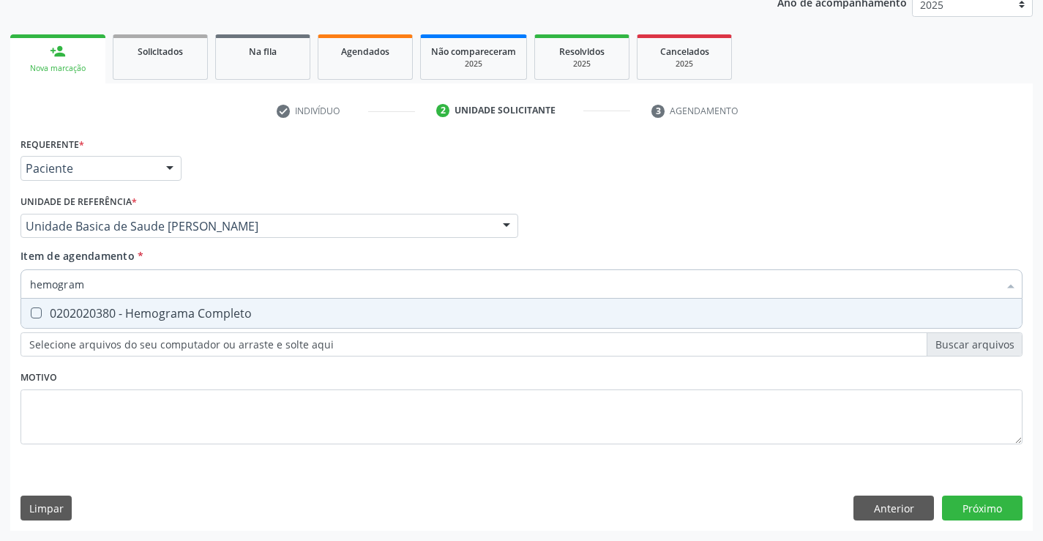
type input "hemograma"
click at [228, 314] on div "0202020380 - Hemograma Completo" at bounding box center [521, 313] width 983 height 12
checkbox Completo "true"
type input "hemograma"
click at [202, 364] on div "Requerente * Paciente Médico(a) Enfermeiro(a) Paciente Nenhum resultado encontr…" at bounding box center [521, 299] width 1002 height 332
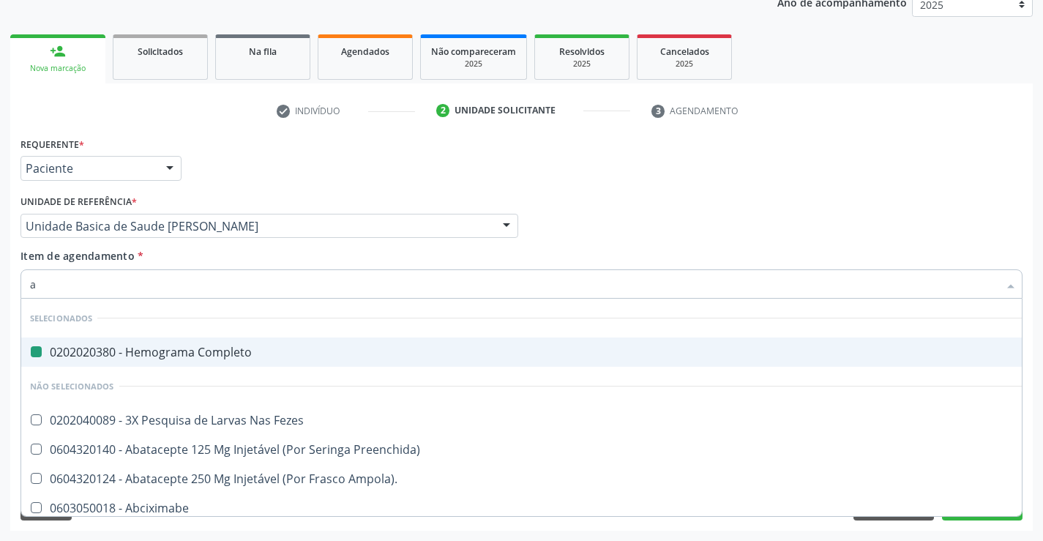
type input "ab"
checkbox Completo "false"
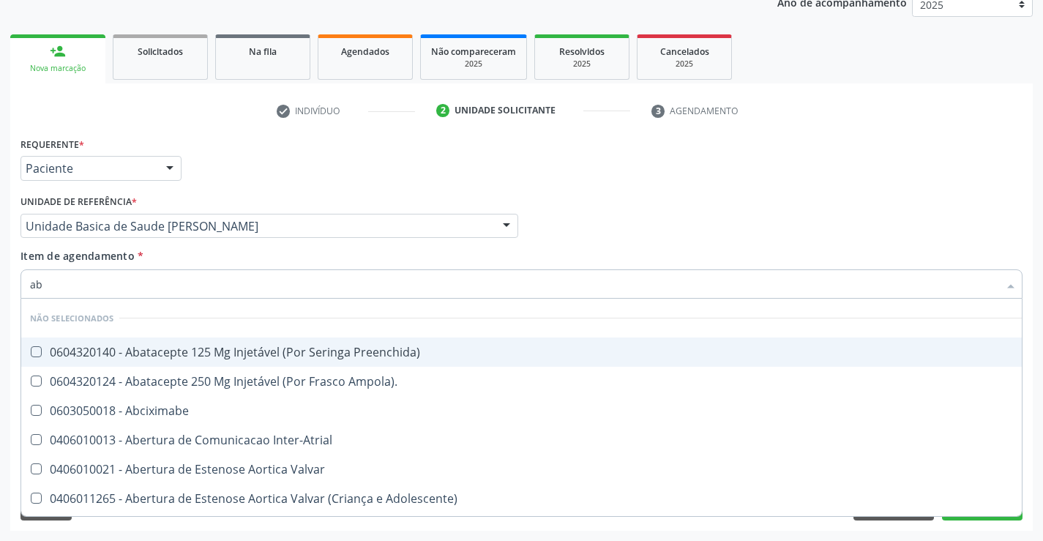
type input "abo"
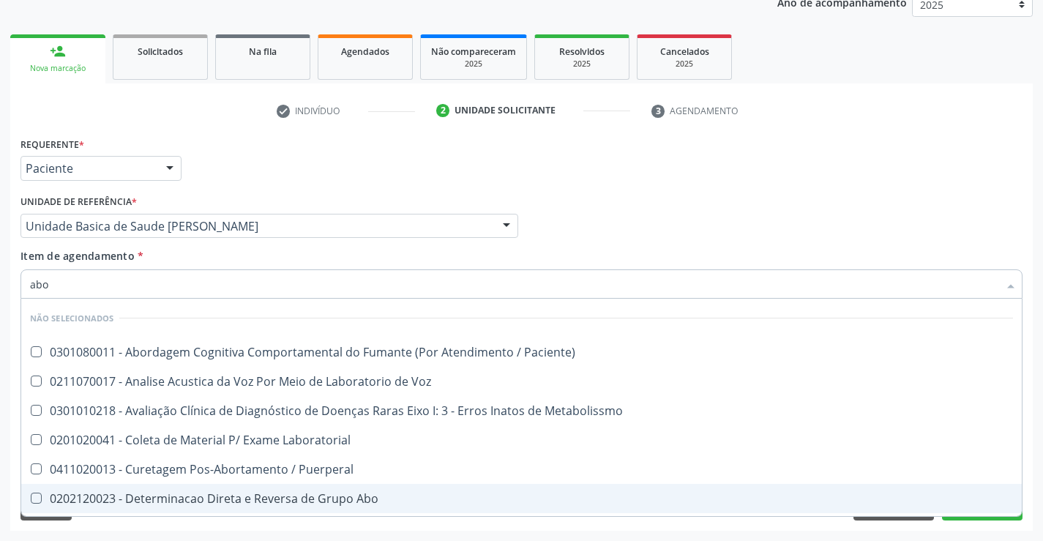
click at [326, 501] on div "0202120023 - Determinacao Direta e Reversa de Grupo Abo" at bounding box center [521, 499] width 983 height 12
checkbox Abo "true"
type input "abo"
click at [414, 536] on div "Acompanhamento Acompanhe a situação das marcações correntes e finalizadas Relat…" at bounding box center [521, 218] width 1043 height 645
checkbox Paciente\) "true"
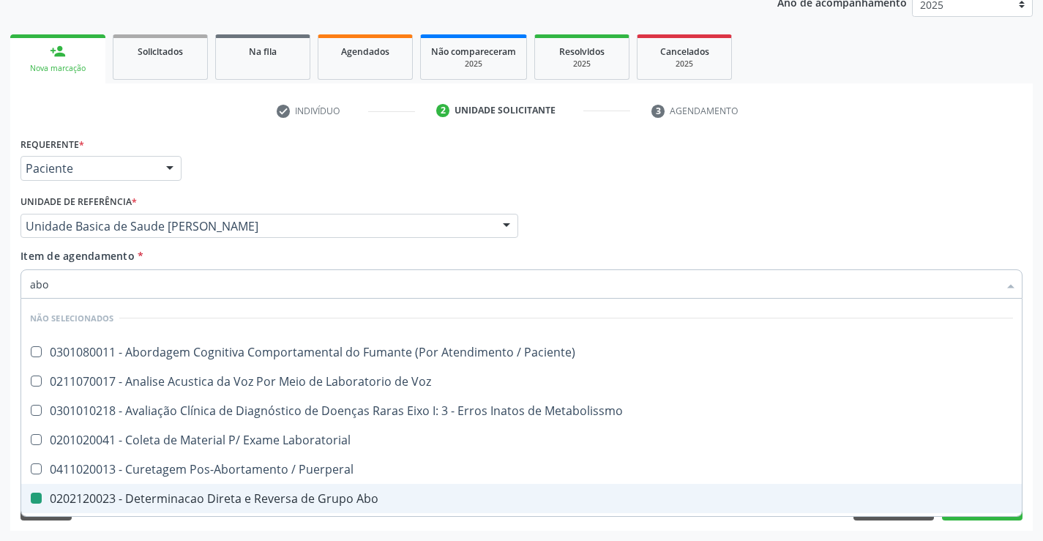
checkbox Abo "false"
checkbox Voz "true"
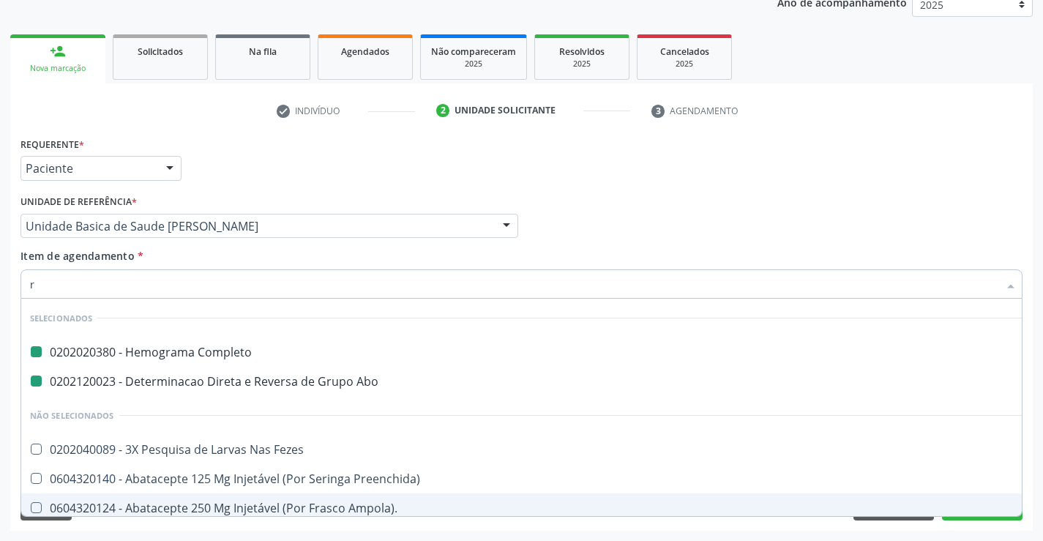
type input "rh"
checkbox Completo "false"
checkbox Abo "false"
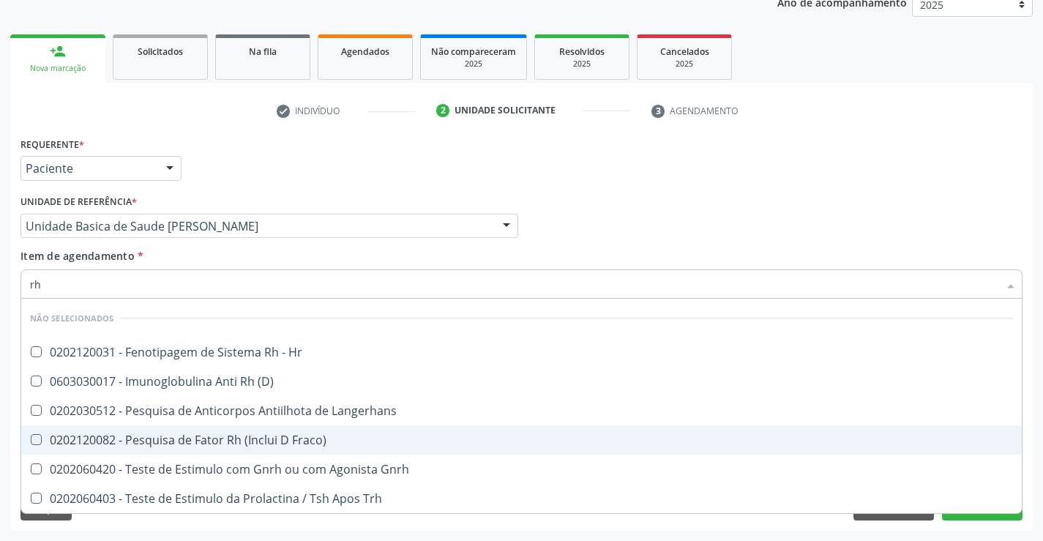
click at [258, 443] on div "0202120082 - Pesquisa de Fator Rh (Inclui D Fraco)" at bounding box center [521, 440] width 983 height 12
checkbox Fraco\) "true"
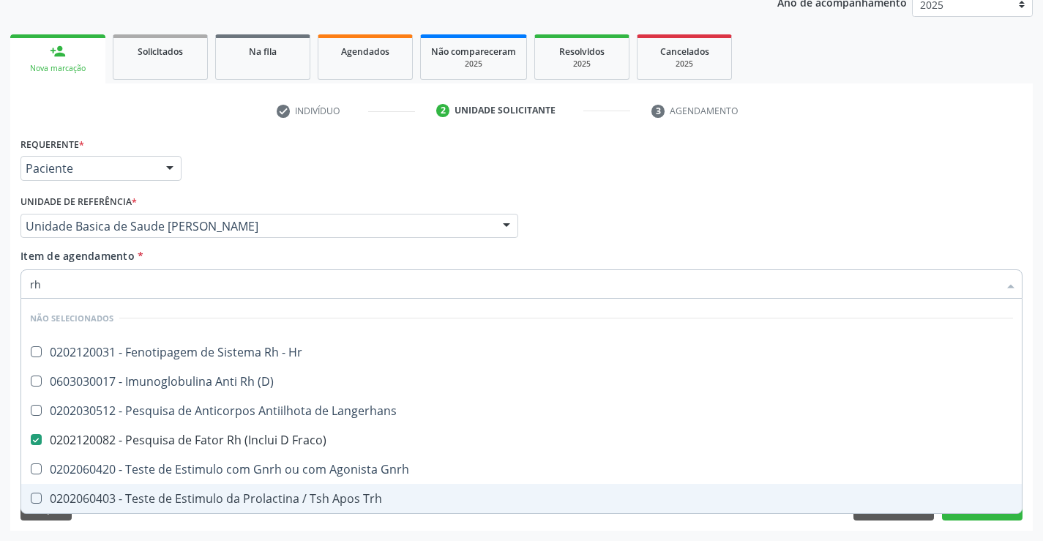
type input "rh"
click at [275, 530] on div "Requerente * Paciente Médico(a) Enfermeiro(a) Paciente Nenhum resultado encontr…" at bounding box center [521, 331] width 1023 height 397
checkbox Hr "true"
checkbox \(D\) "true"
checkbox Langerhans "true"
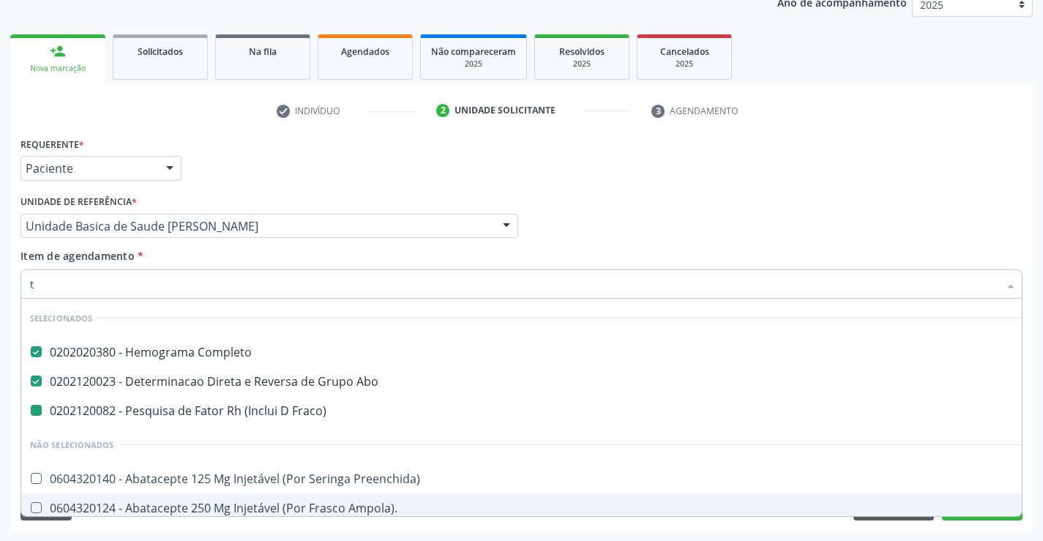
type input "te"
checkbox Fraco\) "false"
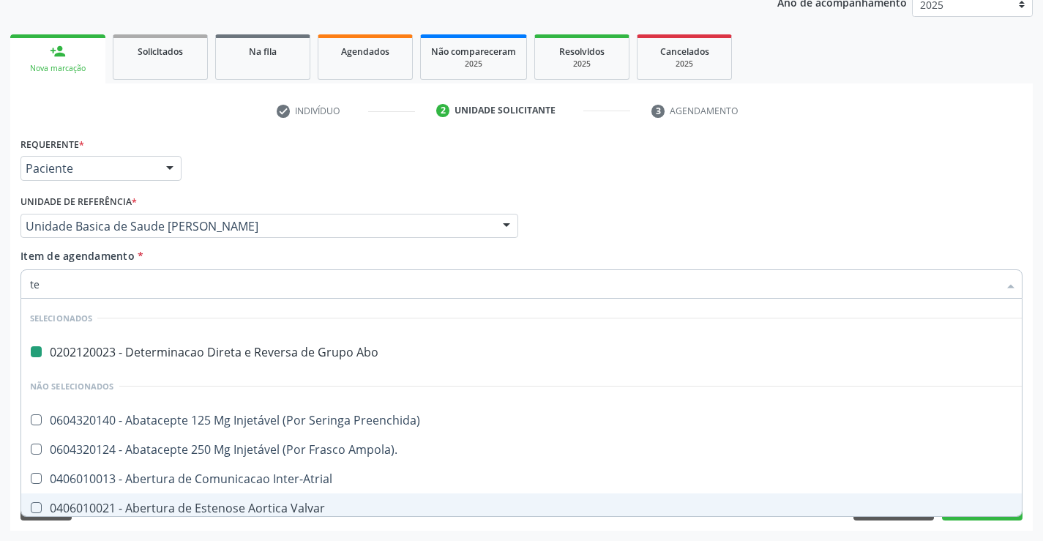
type input "tem"
checkbox Abo "false"
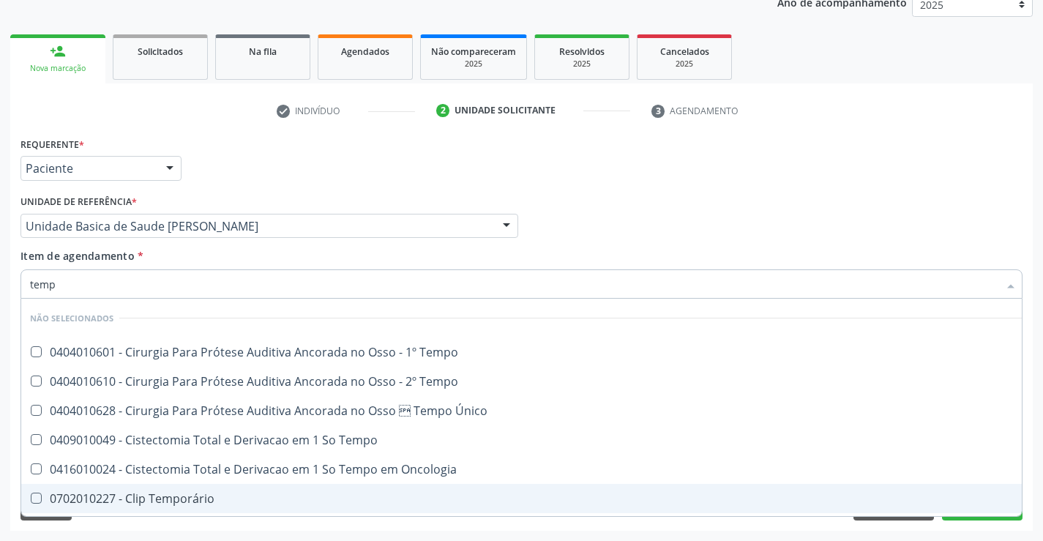
type input "tempo"
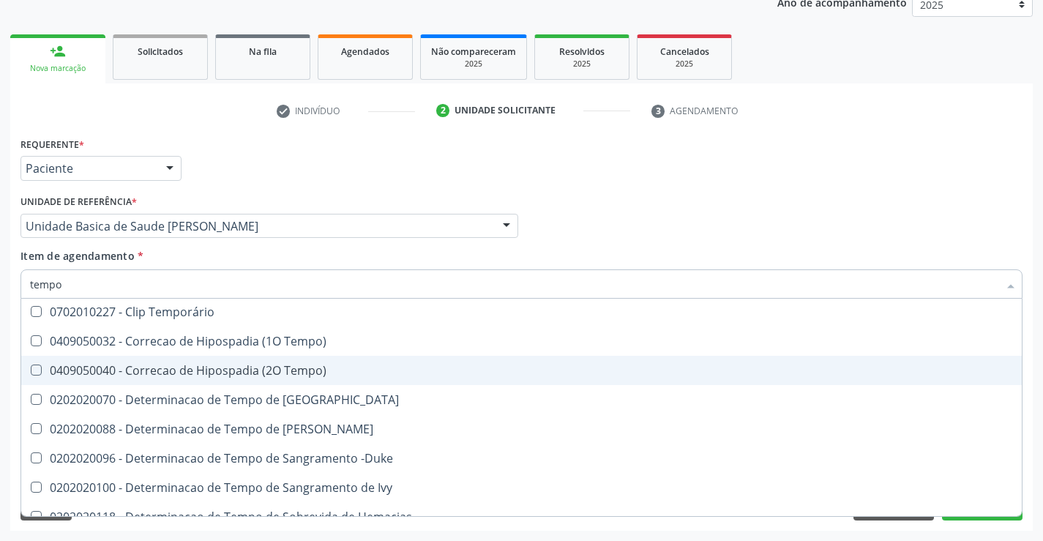
scroll to position [220, 0]
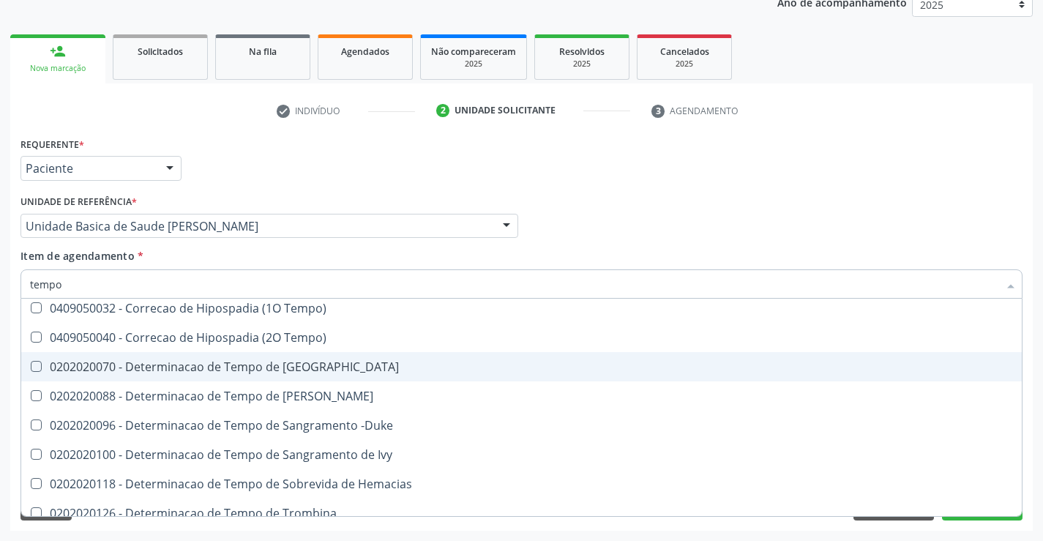
click at [248, 365] on div "0202020070 - Determinacao de Tempo de [GEOGRAPHIC_DATA]" at bounding box center [553, 367] width 1047 height 12
checkbox Coagulacao "true"
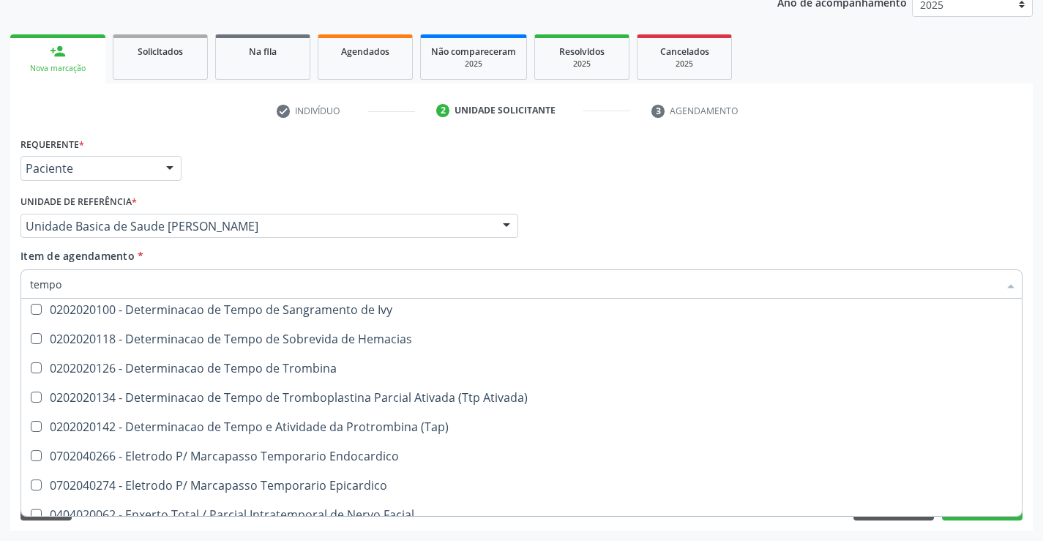
scroll to position [366, 0]
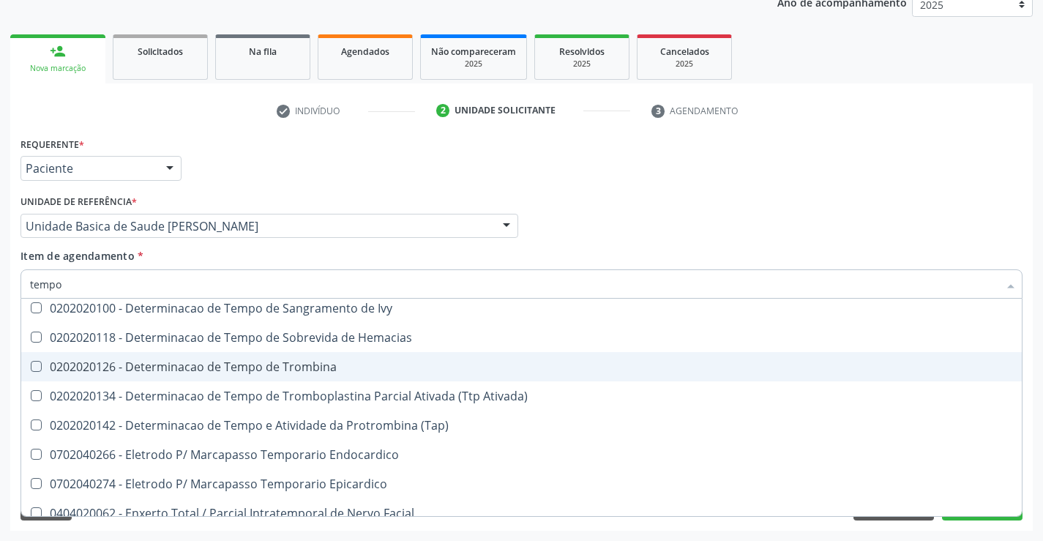
click at [248, 365] on div "0202020126 - Determinacao de Tempo de Trombina" at bounding box center [553, 367] width 1047 height 12
checkbox Trombina "true"
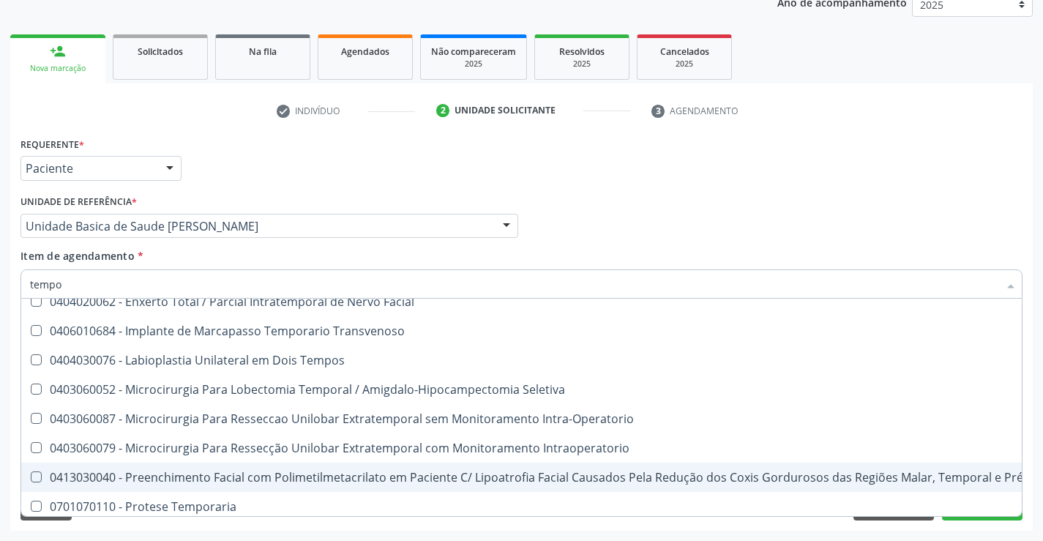
scroll to position [586, 0]
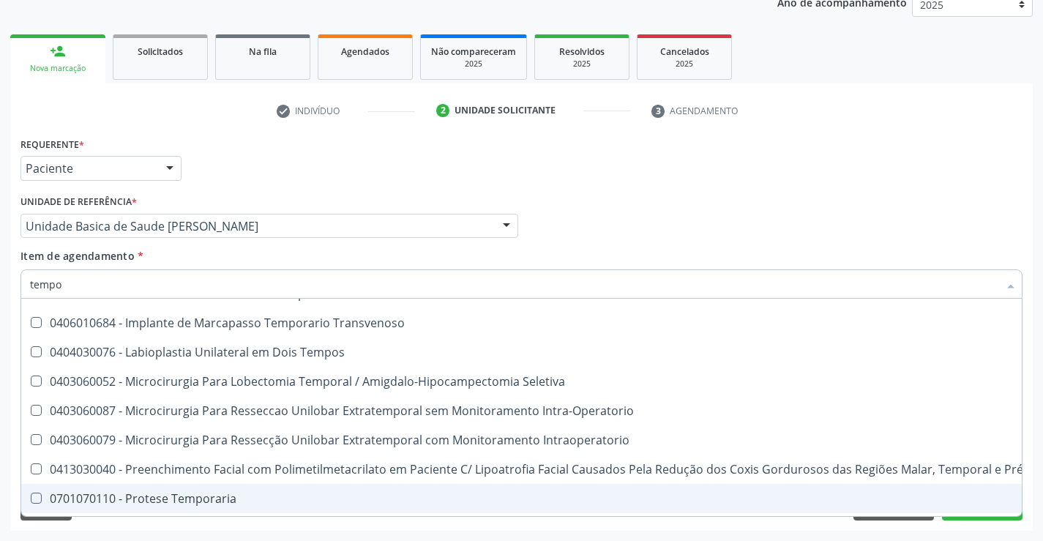
type input "tempo"
click at [335, 526] on div "Requerente * Paciente Médico(a) Enfermeiro(a) Paciente Nenhum resultado encontr…" at bounding box center [521, 331] width 1023 height 397
checkbox Tempo "true"
checkbox Oncologia "true"
checkbox Único "true"
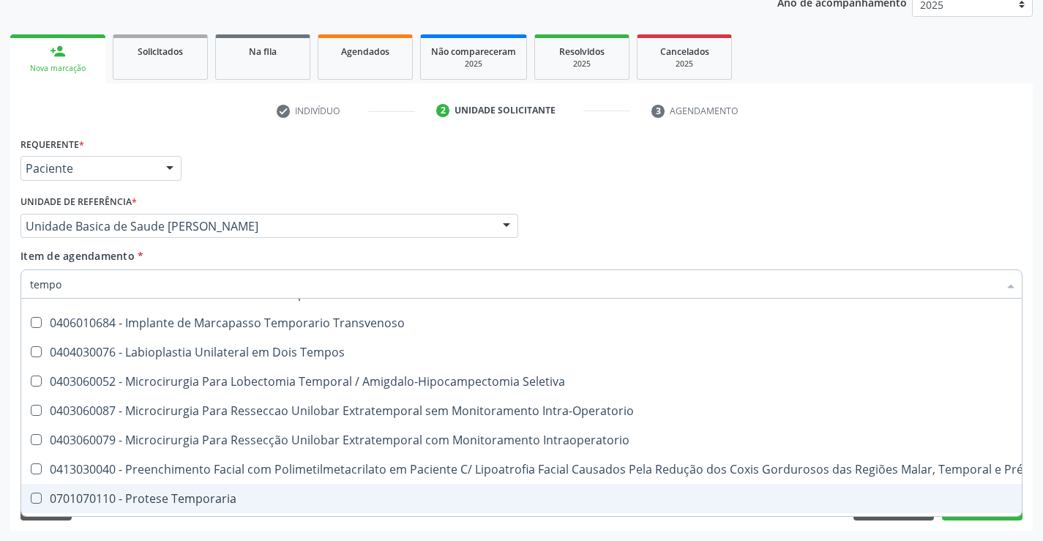
checkbox Coagulacao "false"
checkbox Trombina "false"
checkbox Tempo "true"
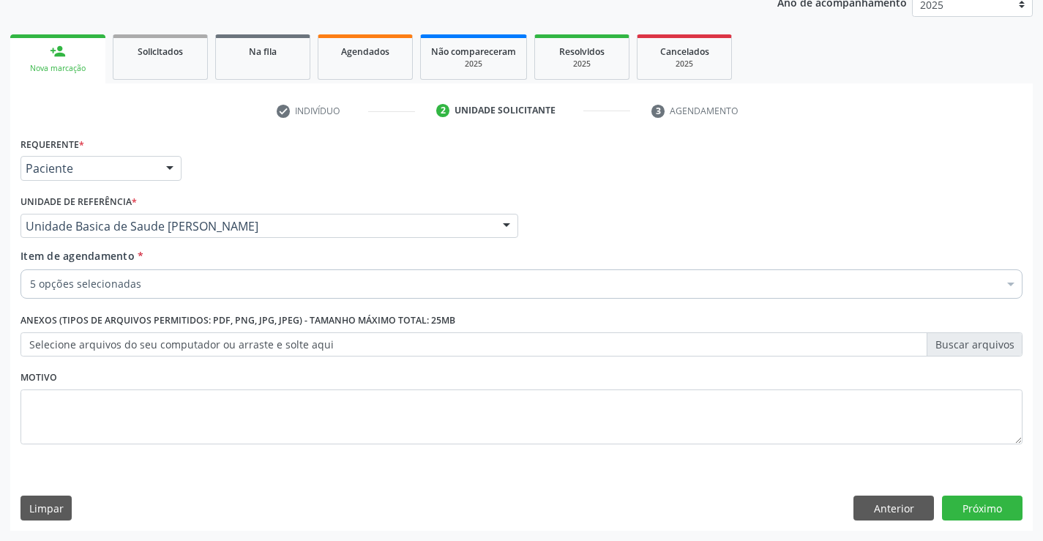
scroll to position [0, 0]
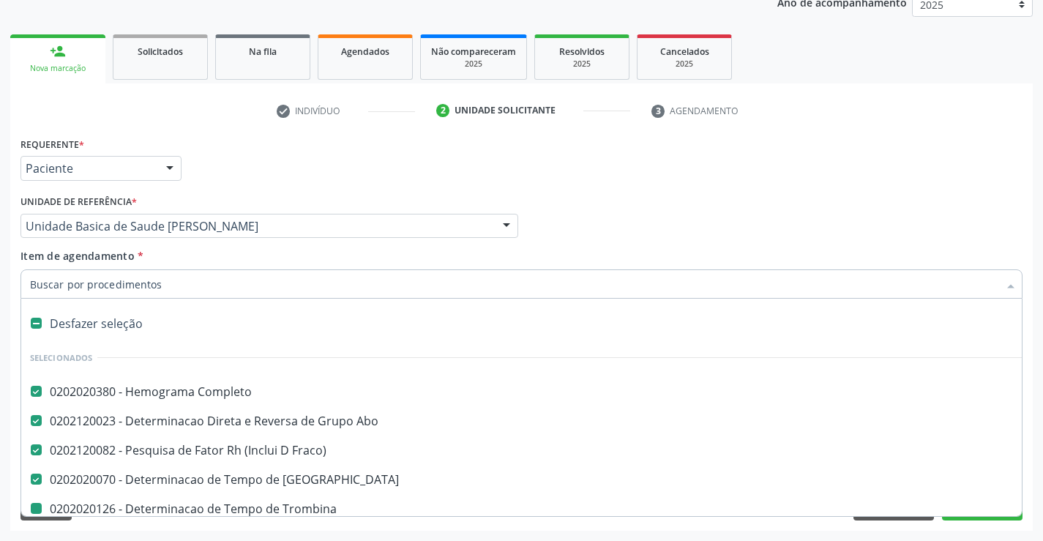
type input "u"
checkbox Trombina "false"
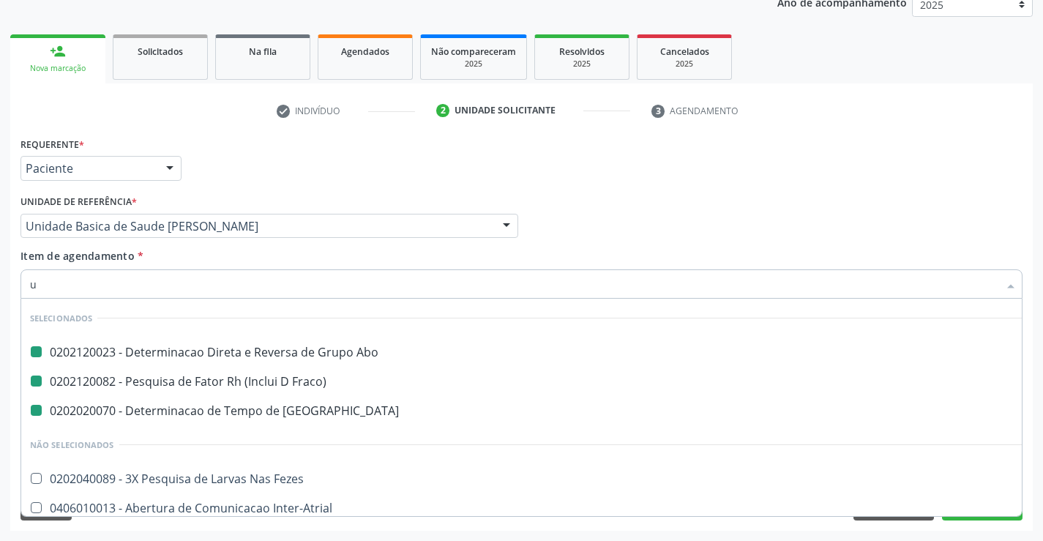
type input "ur"
checkbox Abo "false"
checkbox Coagulacao "false"
checkbox Fraco\) "false"
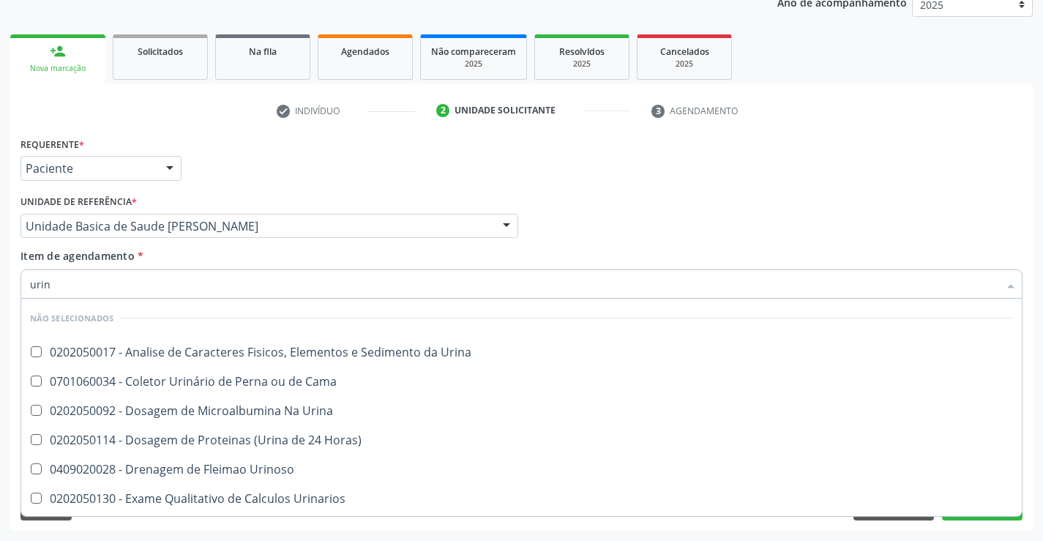
type input "urina"
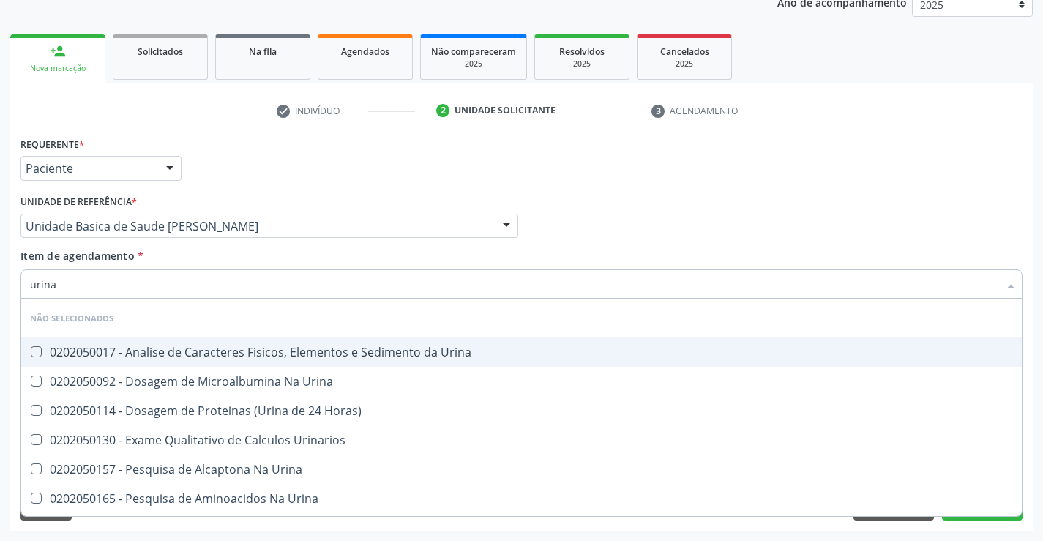
click at [190, 354] on div "0202050017 - Analise de Caracteres Fisicos, Elementos e Sedimento da Urina" at bounding box center [521, 352] width 983 height 12
checkbox Urina "true"
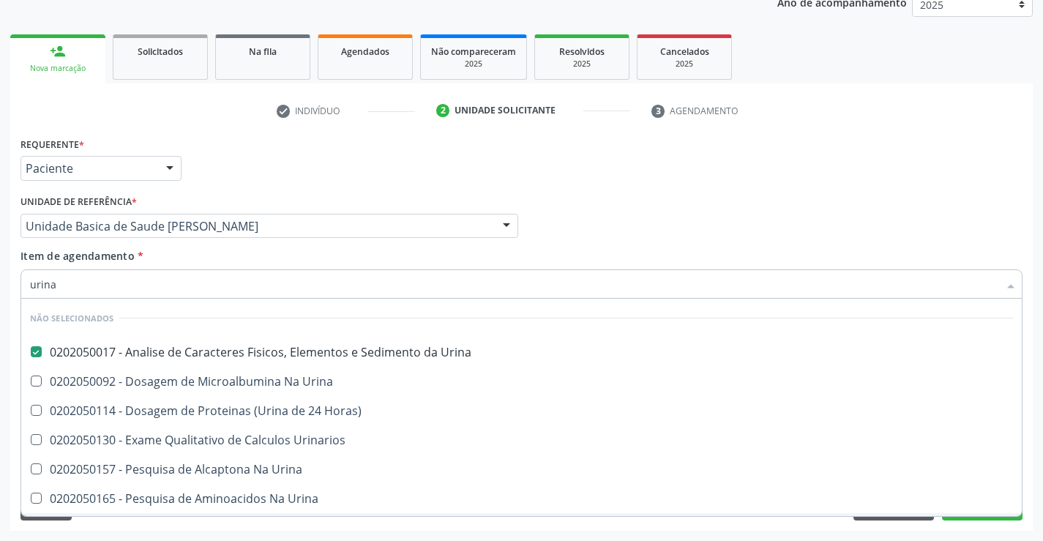
click at [194, 528] on div "Requerente * Paciente Médico(a) Enfermeiro(a) Paciente Nenhum resultado encontr…" at bounding box center [521, 331] width 1023 height 397
checkbox Urina "true"
checkbox Horas\) "true"
checkbox Urina "true"
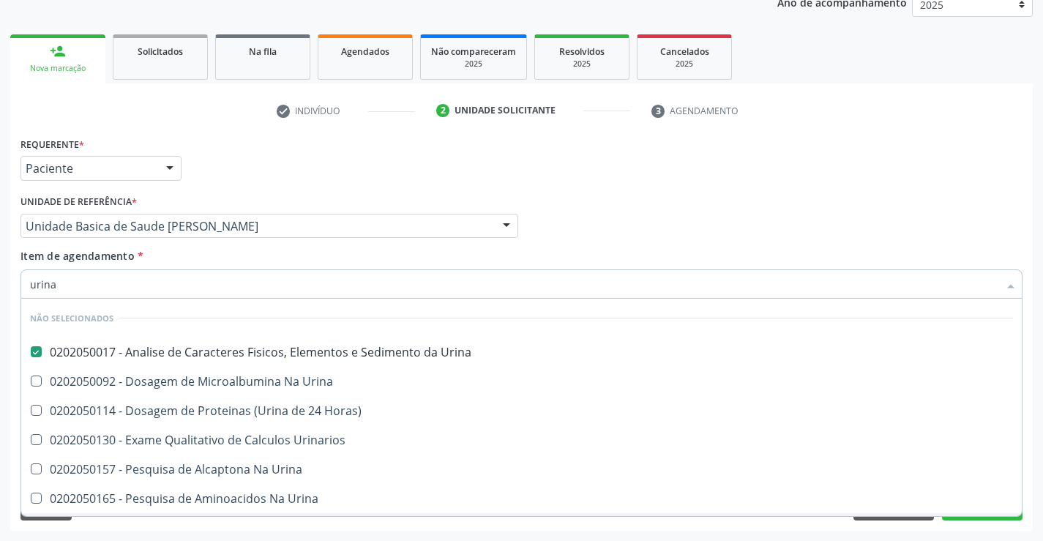
checkbox Urinarios "true"
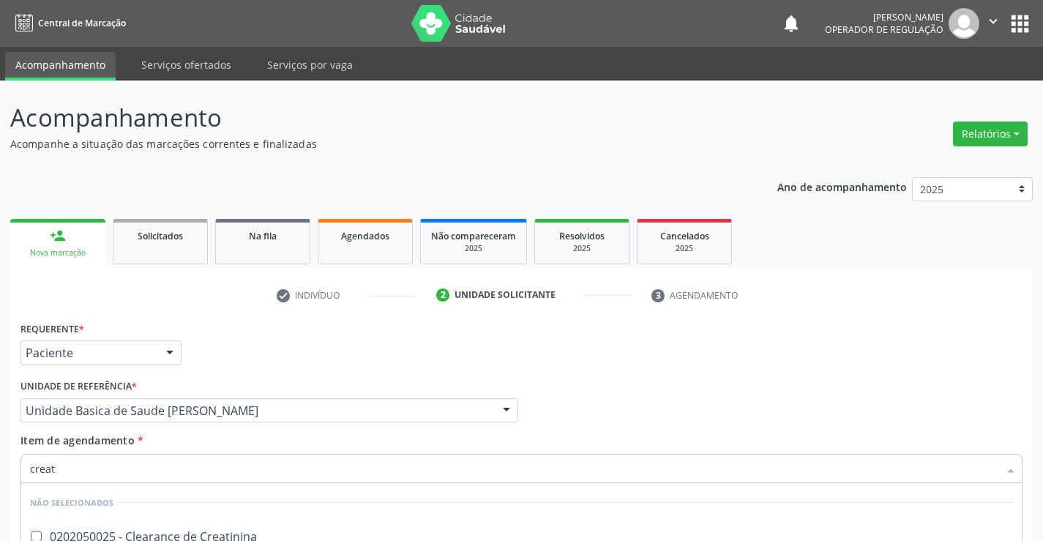
scroll to position [184, 0]
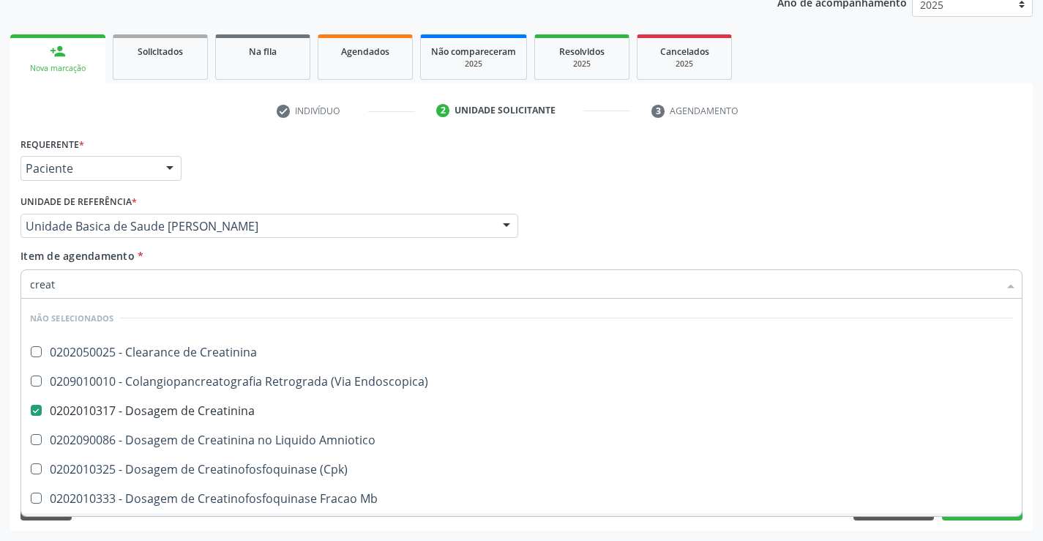
type input "creat"
click at [216, 529] on div "Requerente * Paciente Médico(a) Enfermeiro(a) Paciente Nenhum resultado encontr…" at bounding box center [521, 331] width 1023 height 397
checkbox Creatinina "true"
checkbox Endoscopica\) "true"
checkbox Amniotico "true"
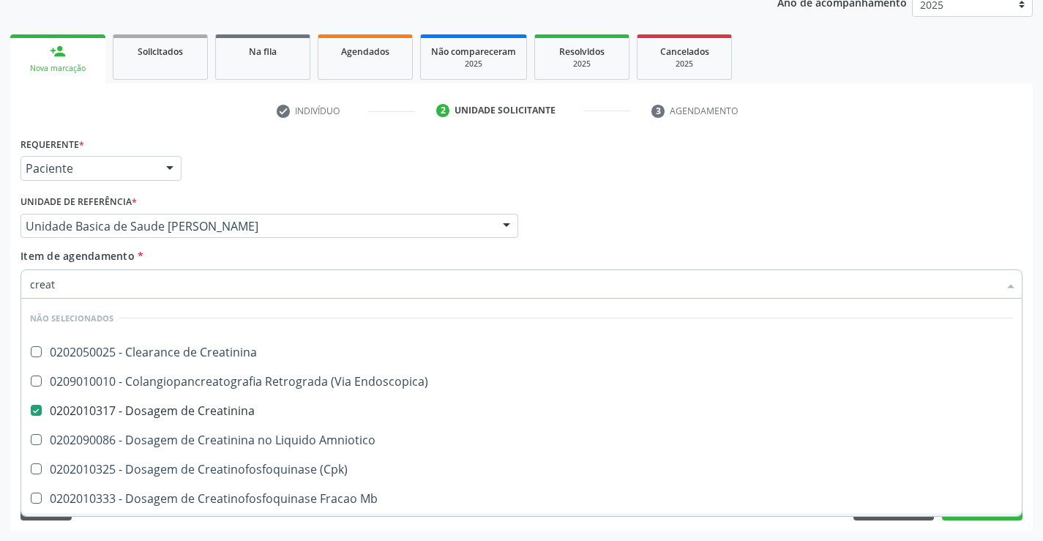
checkbox \(Cpk\) "true"
checkbox Mb "true"
checkbox Oncologia "true"
checkbox Parcial "true"
checkbox Oncologia "true"
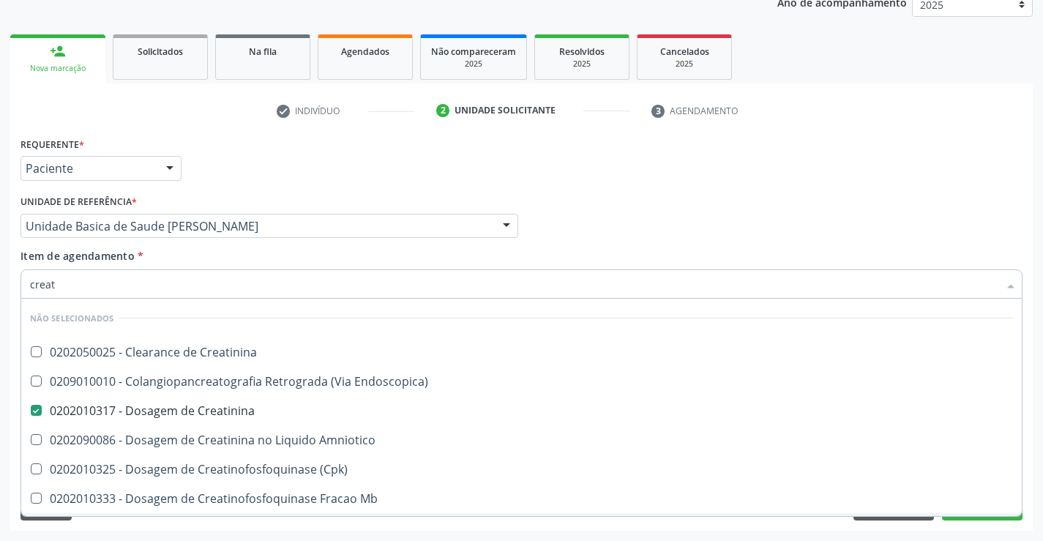
checkbox Videolaparoscopica "true"
checkbox Capsula\) "true"
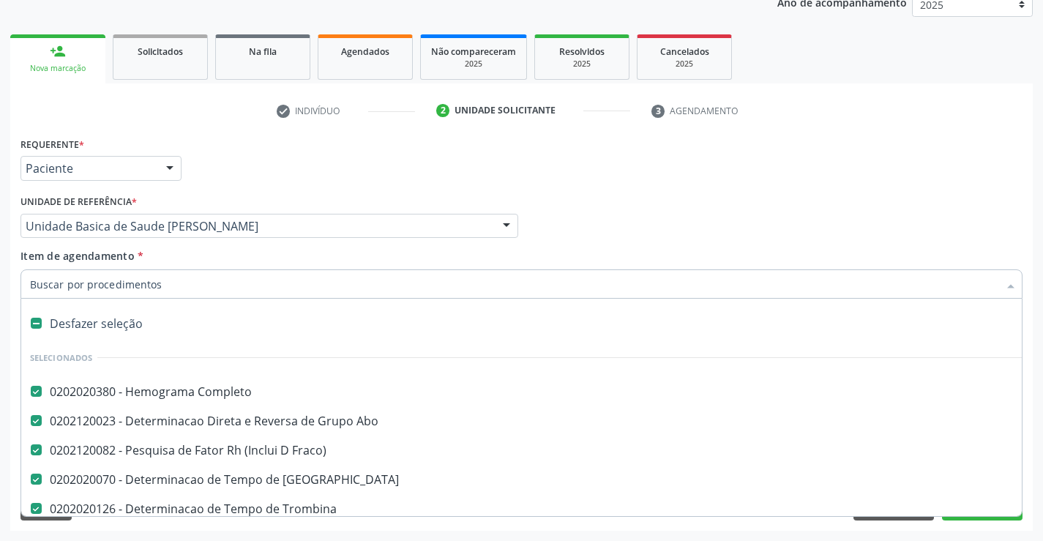
click at [174, 288] on input "Item de agendamento *" at bounding box center [514, 283] width 968 height 29
type input "g"
checkbox Ureia "false"
checkbox Creatinina "false"
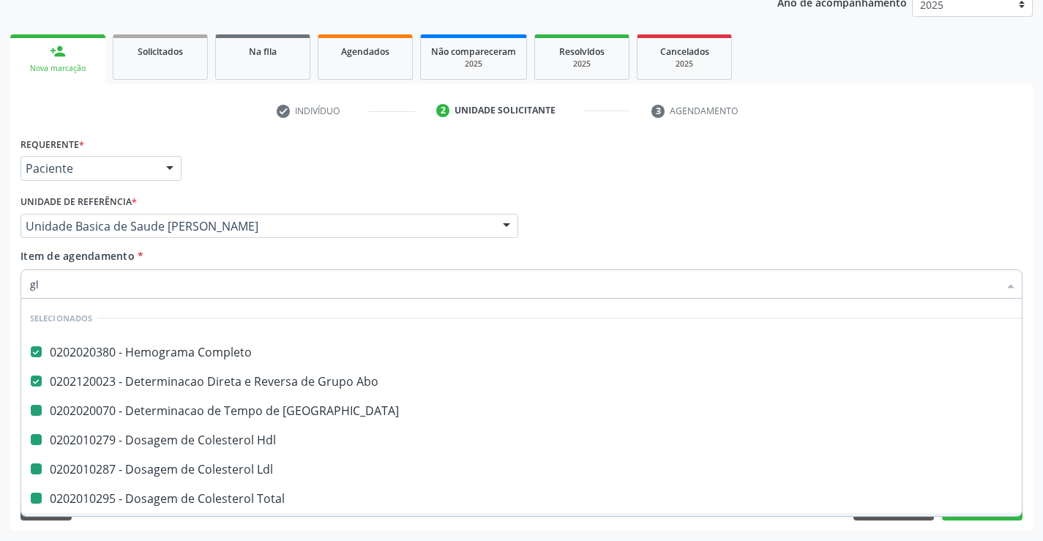
type input "gli"
checkbox Coagulacao "false"
checkbox Hdl "false"
checkbox Ldl "false"
checkbox Total "false"
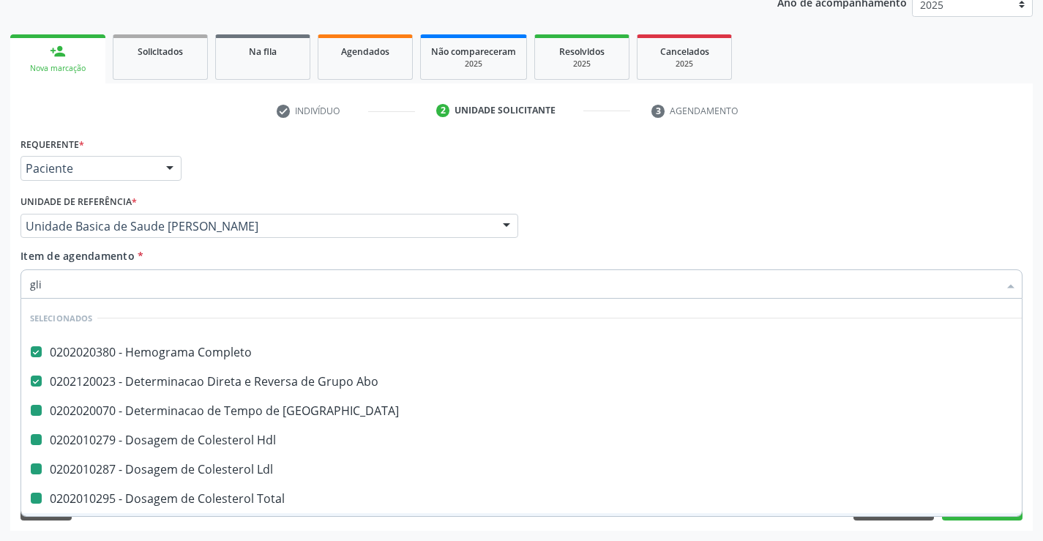
checkbox Triglicerideos "false"
checkbox Ureia "false"
checkbox Creatinina "false"
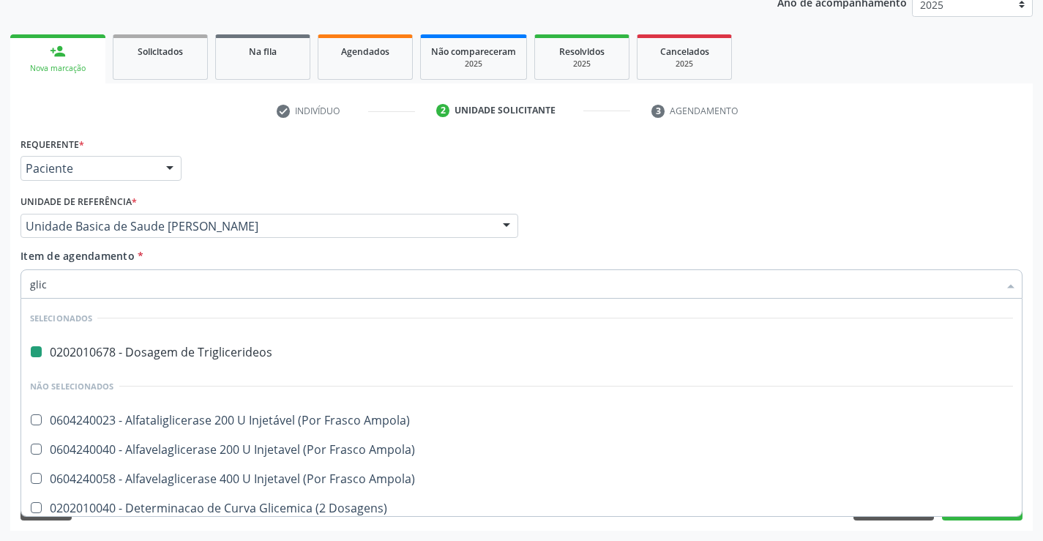
type input "glico"
checkbox Triglicerideos "false"
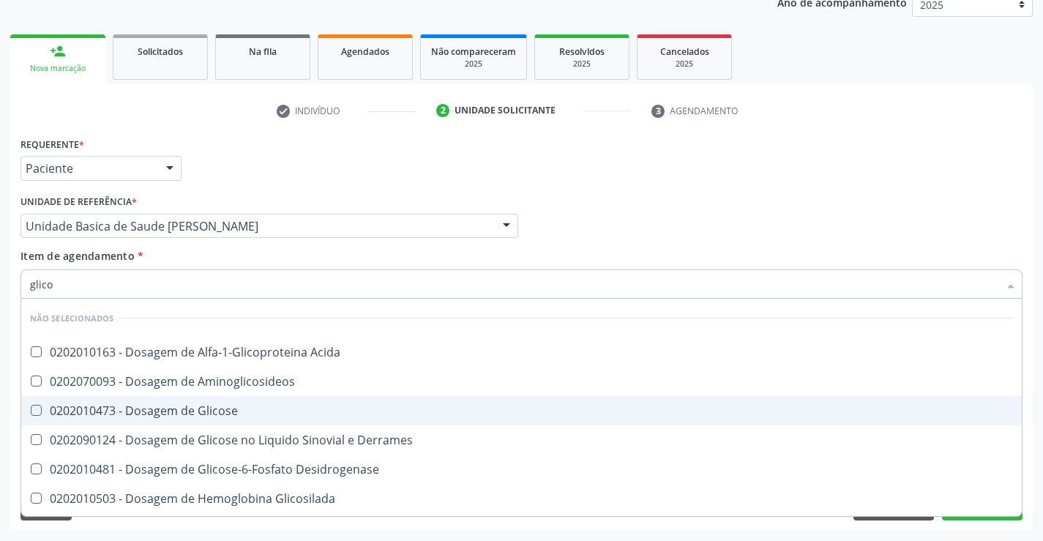
click at [203, 411] on div "0202010473 - Dosagem de Glicose" at bounding box center [521, 411] width 983 height 12
checkbox Glicose "true"
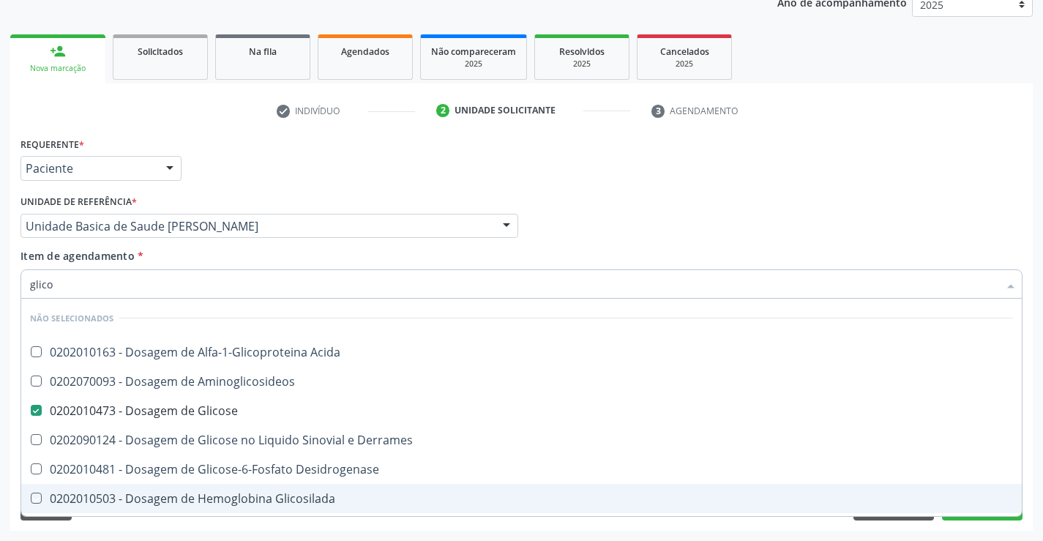
click at [247, 526] on div "Requerente * Paciente Médico(a) Enfermeiro(a) Paciente Nenhum resultado encontr…" at bounding box center [521, 331] width 1023 height 397
checkbox Acida "true"
checkbox Derrames "true"
checkbox Desidrogenase "true"
checkbox Glicosilada "true"
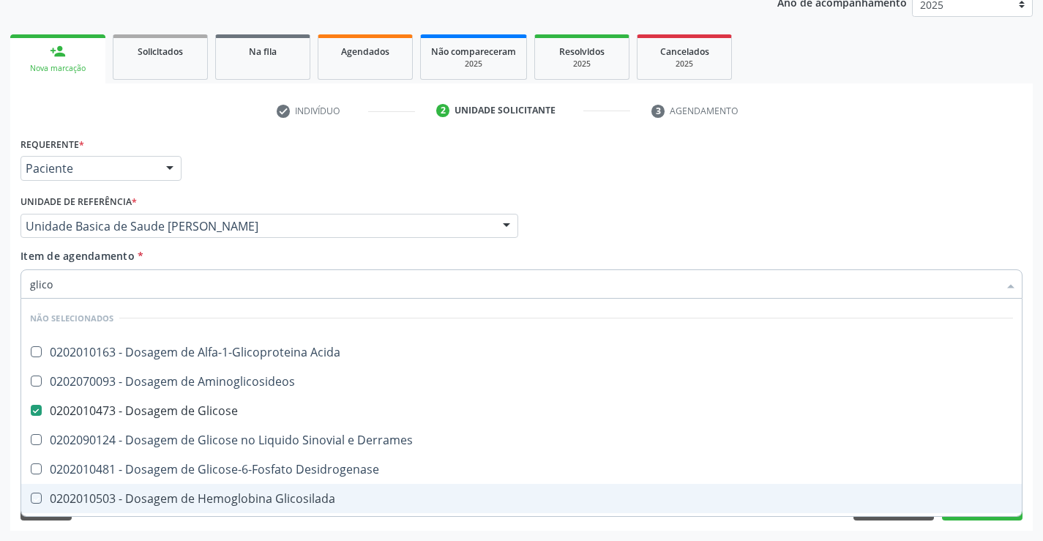
checkbox Quantitativa "true"
checkbox Urina "true"
checkbox Glicose "true"
checkbox Aminoglicosideos "true"
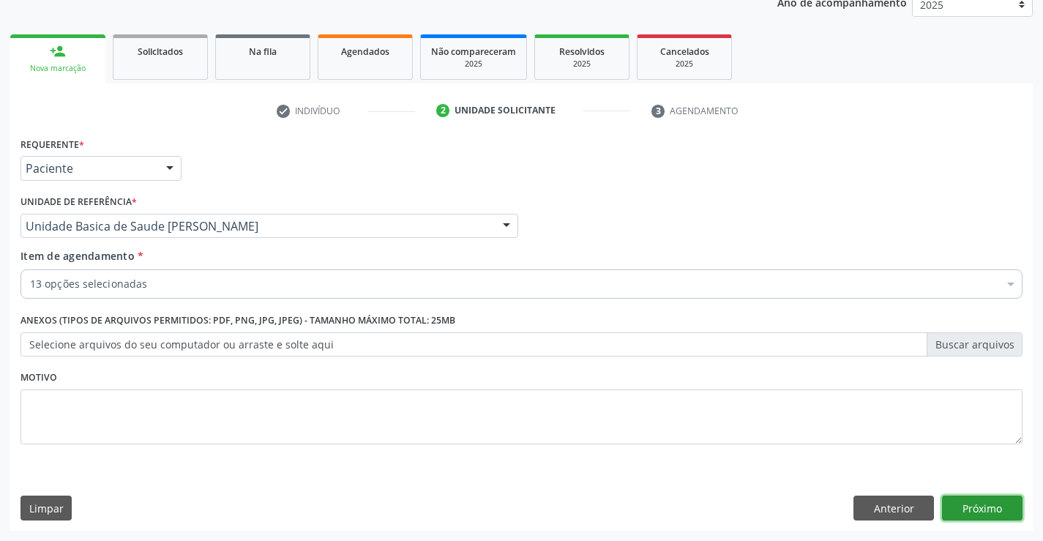
click at [974, 507] on button "Próximo" at bounding box center [982, 508] width 81 height 25
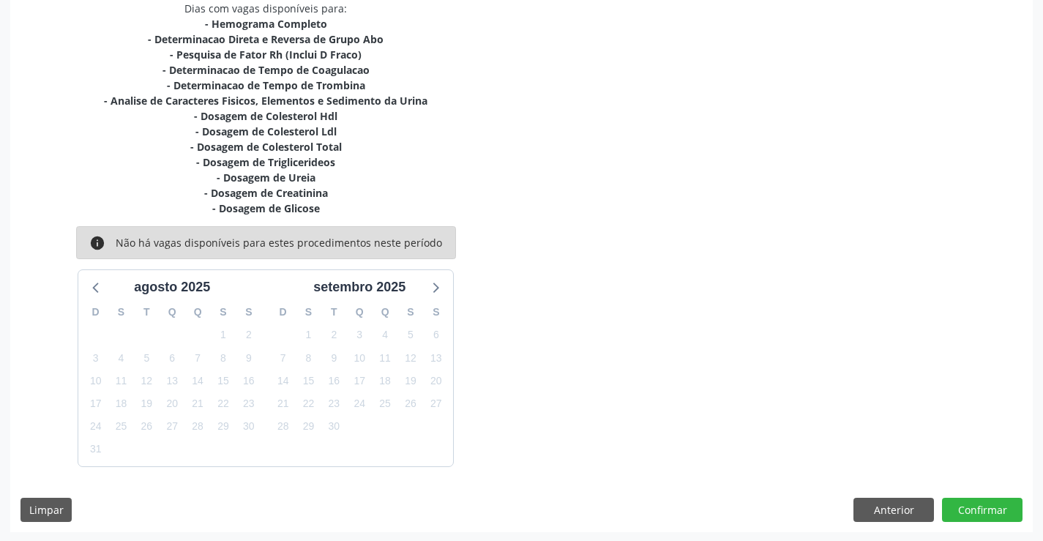
scroll to position [324, 0]
click at [870, 506] on button "Anterior" at bounding box center [893, 508] width 81 height 25
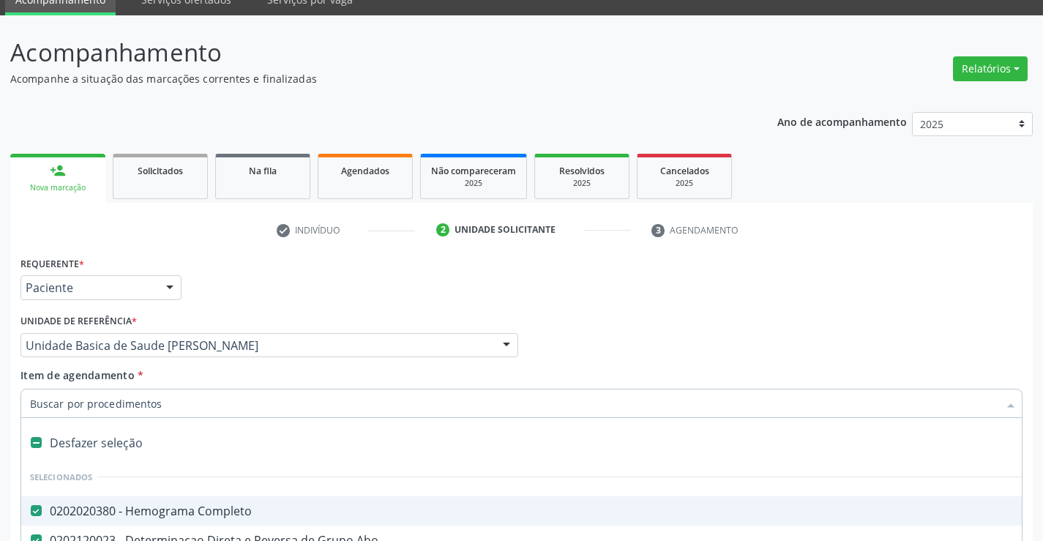
scroll to position [38, 0]
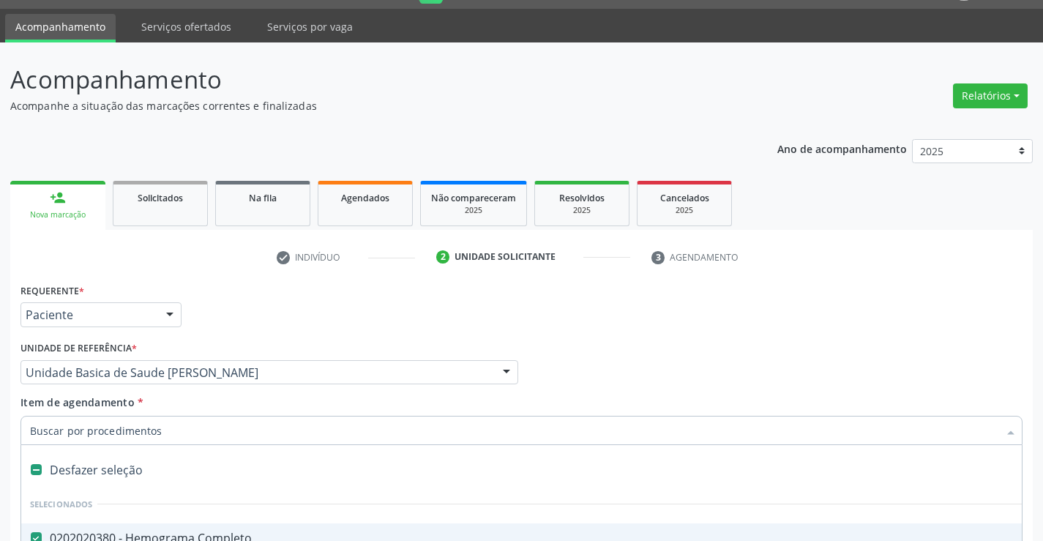
type input "t"
checkbox Glicose "false"
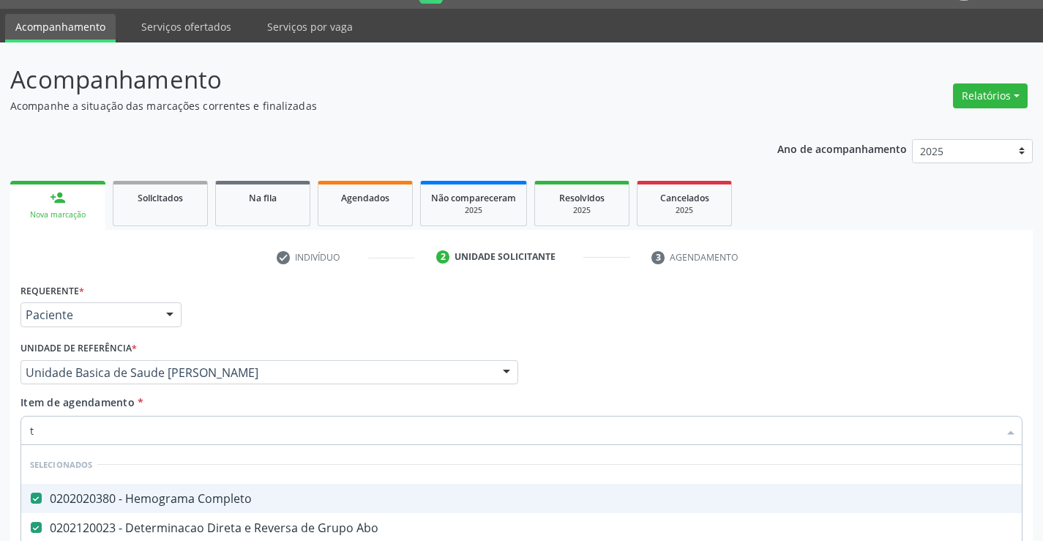
type input "te"
checkbox Total "false"
checkbox Triglicerideos "false"
checkbox Creatinina "false"
type input "tem"
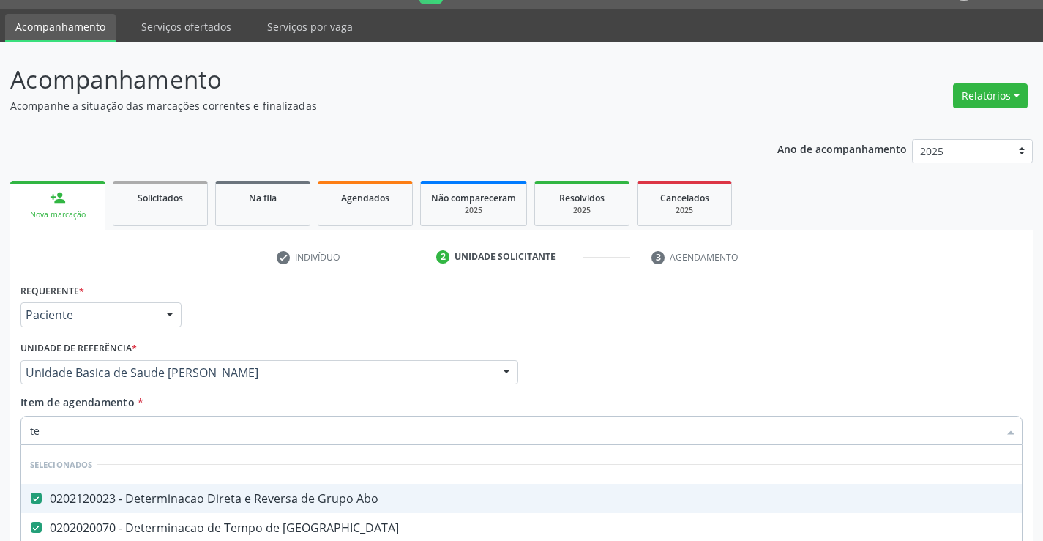
checkbox Urina "false"
checkbox Hdl "false"
checkbox Ldl "false"
checkbox Total "false"
type input "tempo"
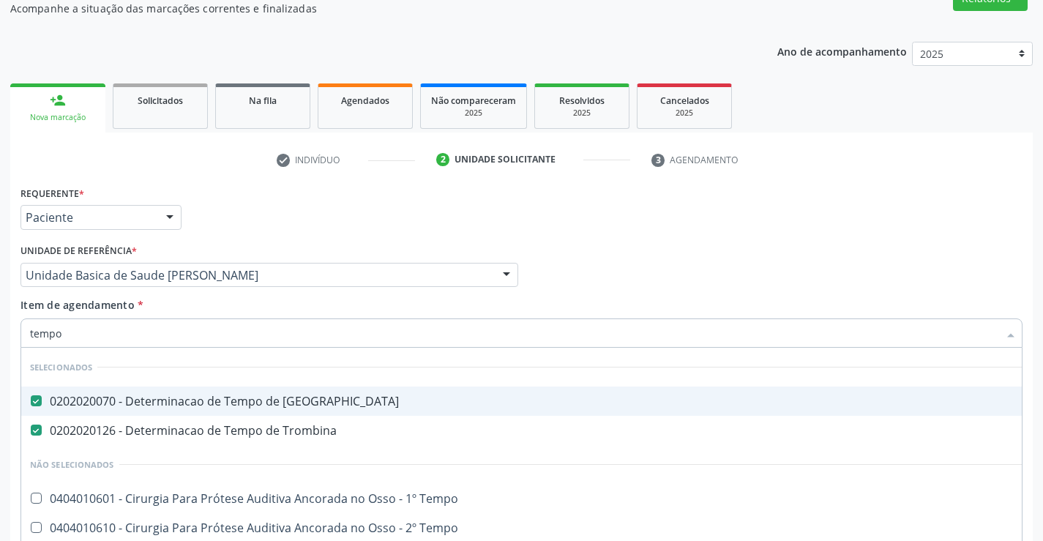
scroll to position [184, 0]
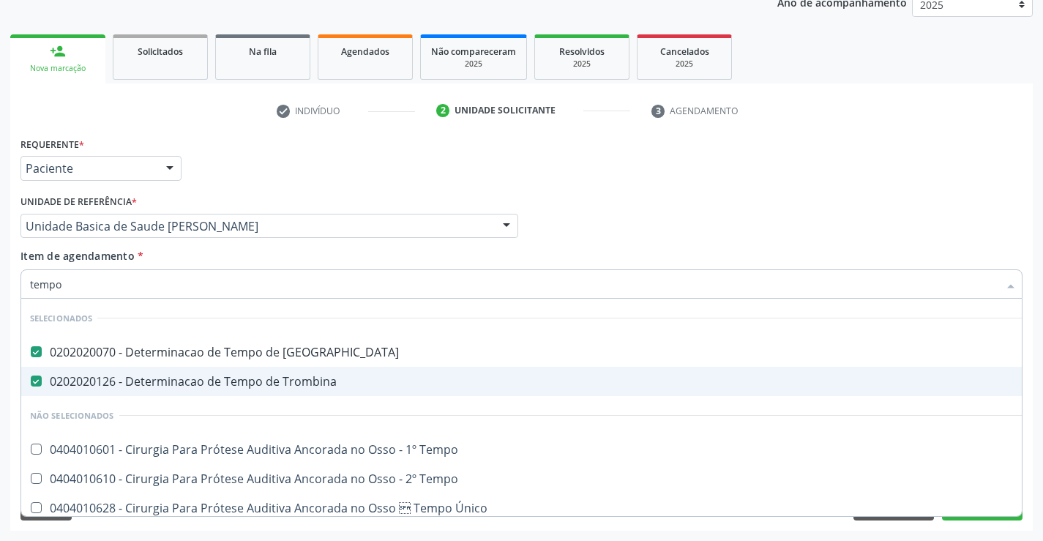
click at [42, 381] on div "0202020126 - Determinacao de Tempo de Trombina" at bounding box center [553, 382] width 1047 height 12
checkbox Trombina "false"
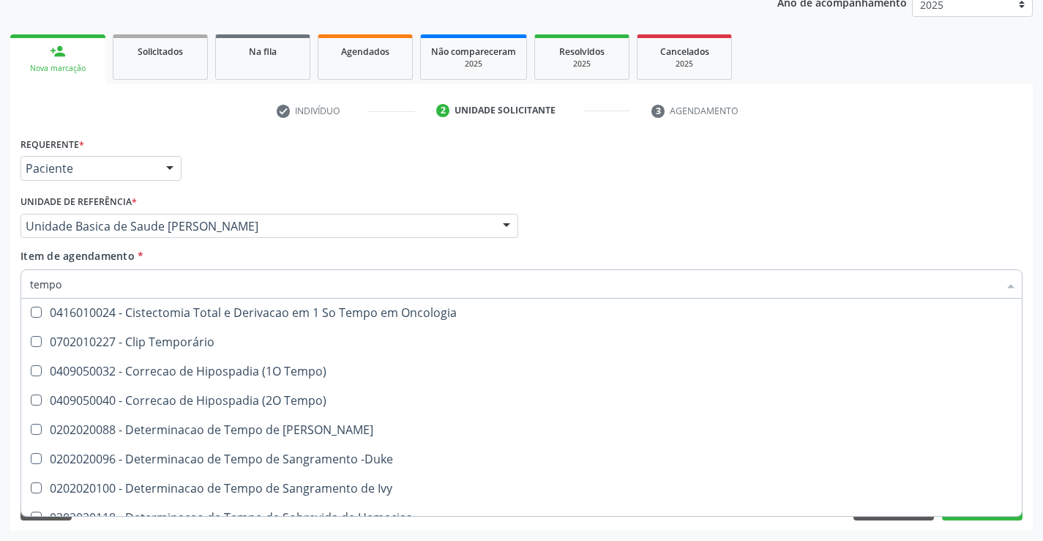
scroll to position [293, 0]
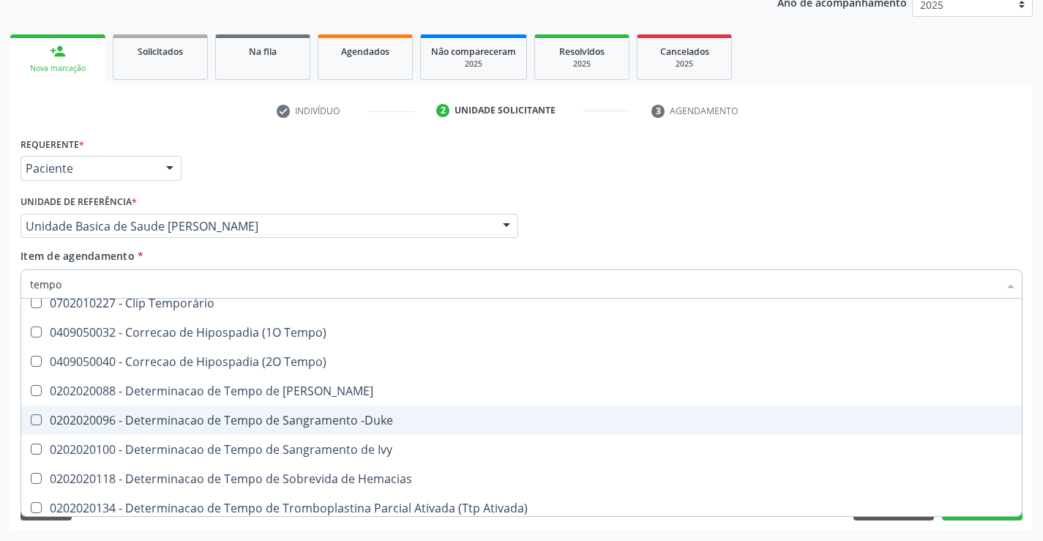
click at [52, 416] on div "0202020096 - Determinacao de Tempo de Sangramento -Duke" at bounding box center [553, 420] width 1047 height 12
checkbox -Duke "true"
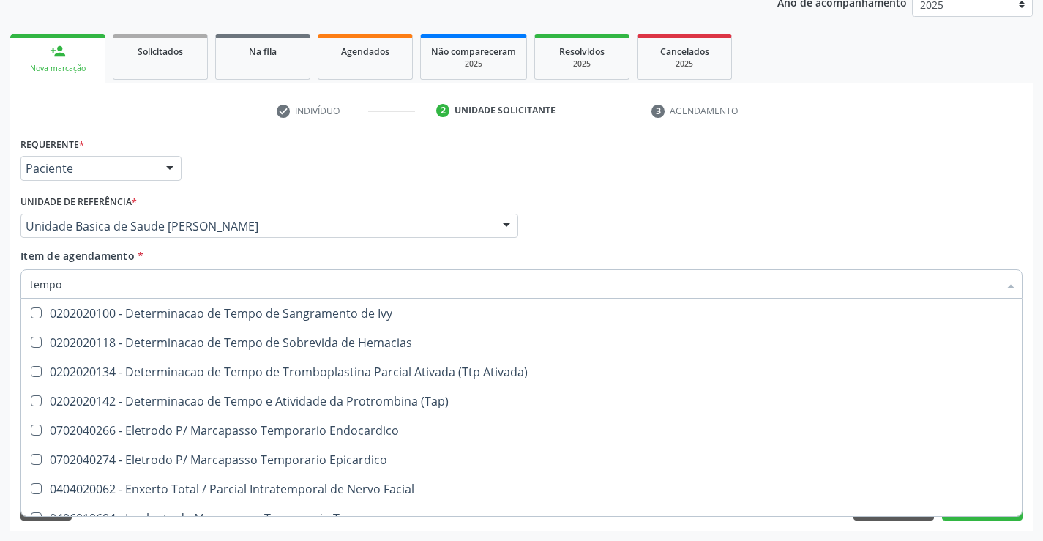
scroll to position [439, 0]
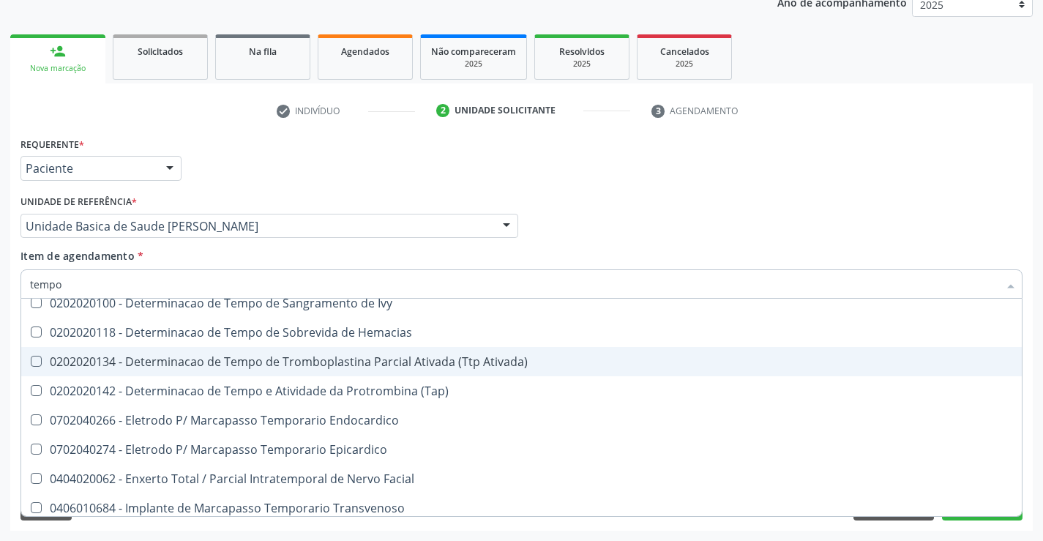
click at [381, 361] on div "0202020134 - Determinacao de Tempo de Tromboplastina Parcial Ativada (Ttp Ativa…" at bounding box center [553, 362] width 1047 height 12
checkbox Ativada\) "true"
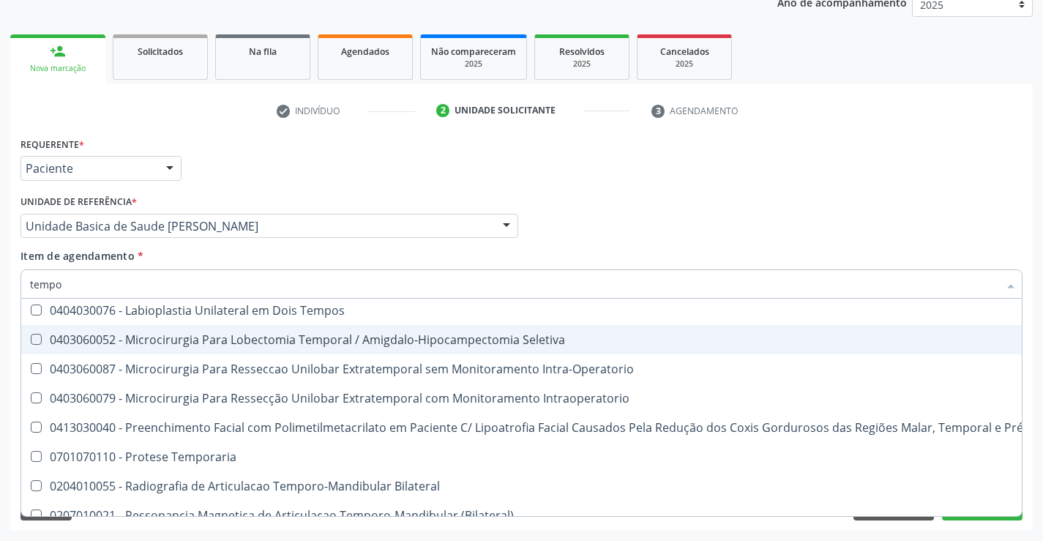
scroll to position [732, 0]
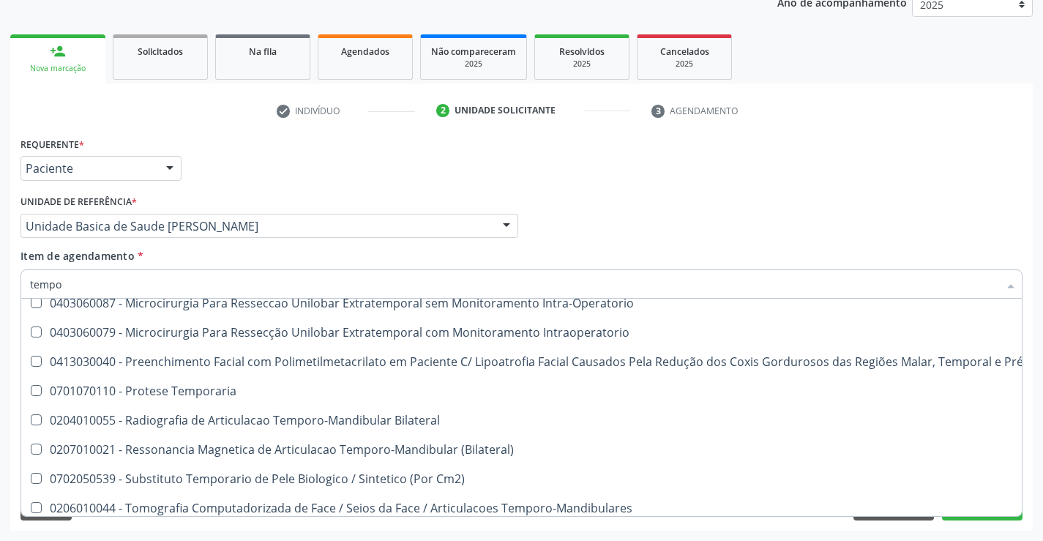
click at [685, 528] on div "Requerente * Paciente Médico(a) Enfermeiro(a) Paciente Nenhum resultado encontr…" at bounding box center [521, 331] width 1023 height 397
checkbox Tempo "true"
checkbox Único "true"
checkbox Tempo "true"
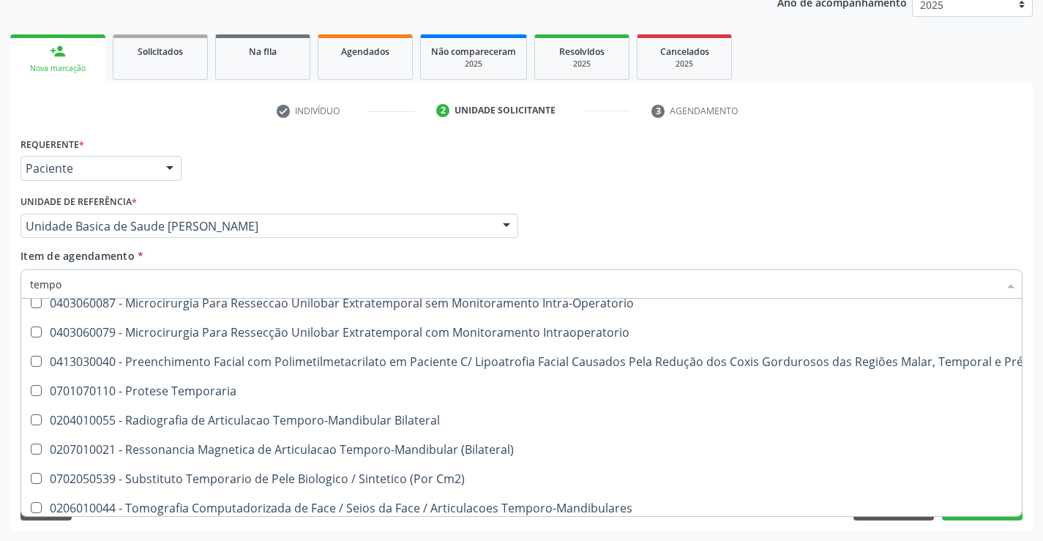
checkbox Temporário "true"
checkbox Trombina "true"
checkbox Tempo\) "true"
checkbox Ativada\) "false"
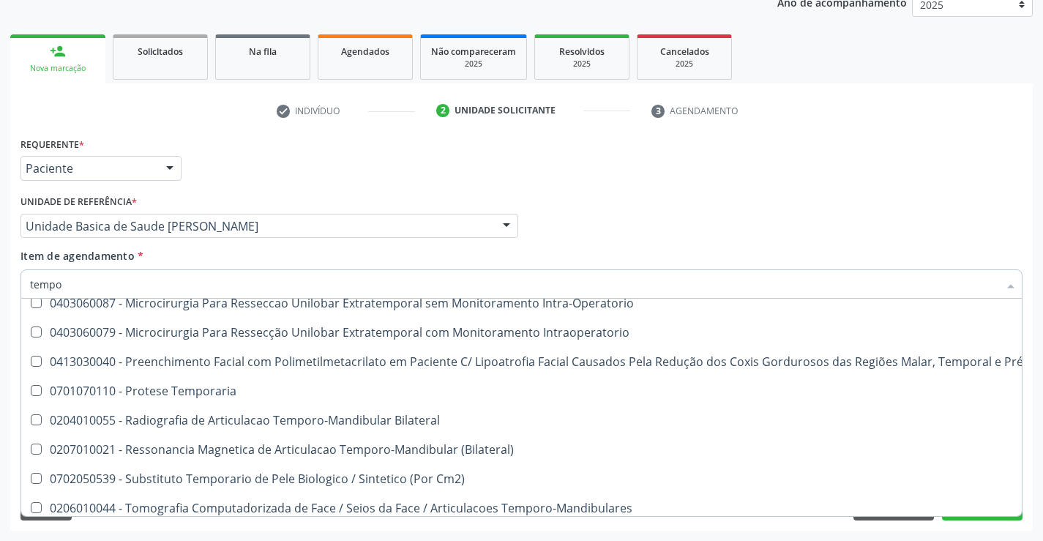
checkbox Ivy "true"
checkbox Euglobulina "true"
checkbox Oncologia "true"
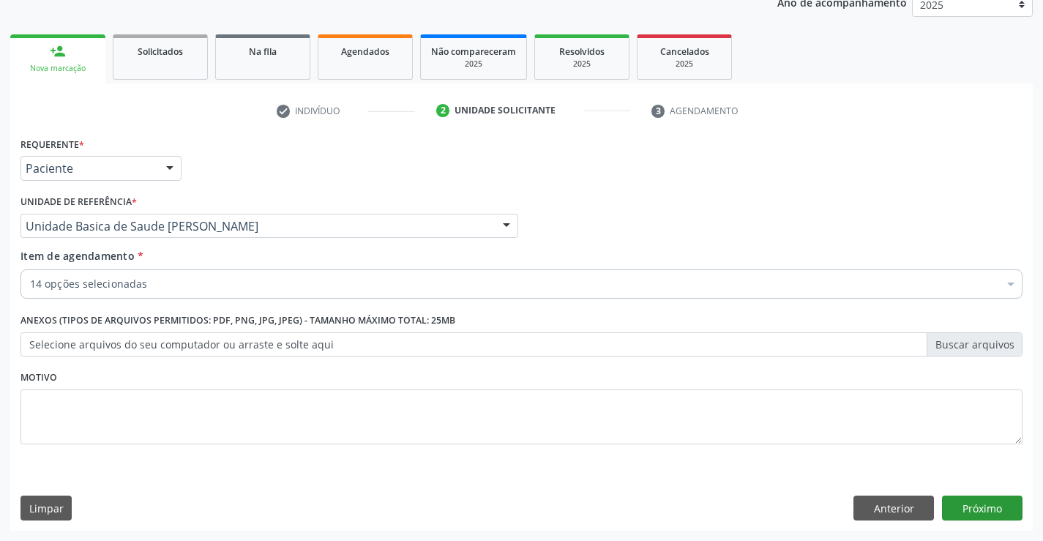
scroll to position [0, 0]
click at [992, 504] on button "Próximo" at bounding box center [982, 508] width 81 height 25
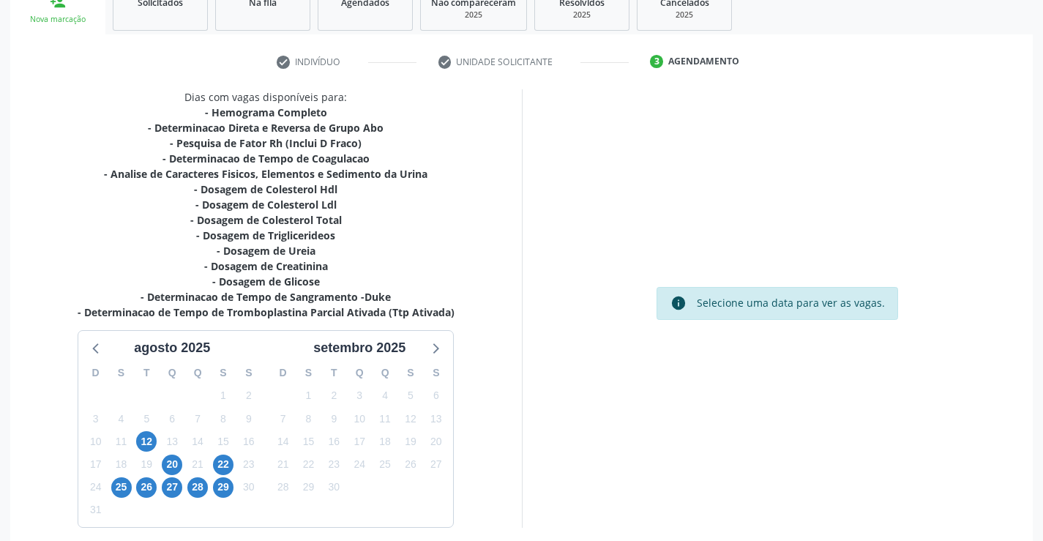
scroll to position [296, 0]
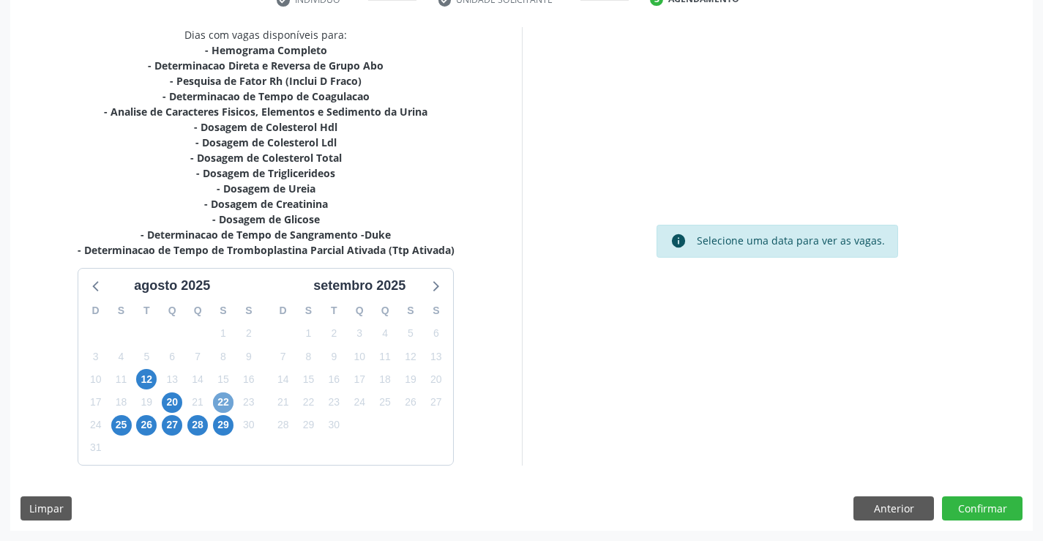
click at [225, 402] on span "22" at bounding box center [223, 402] width 20 height 20
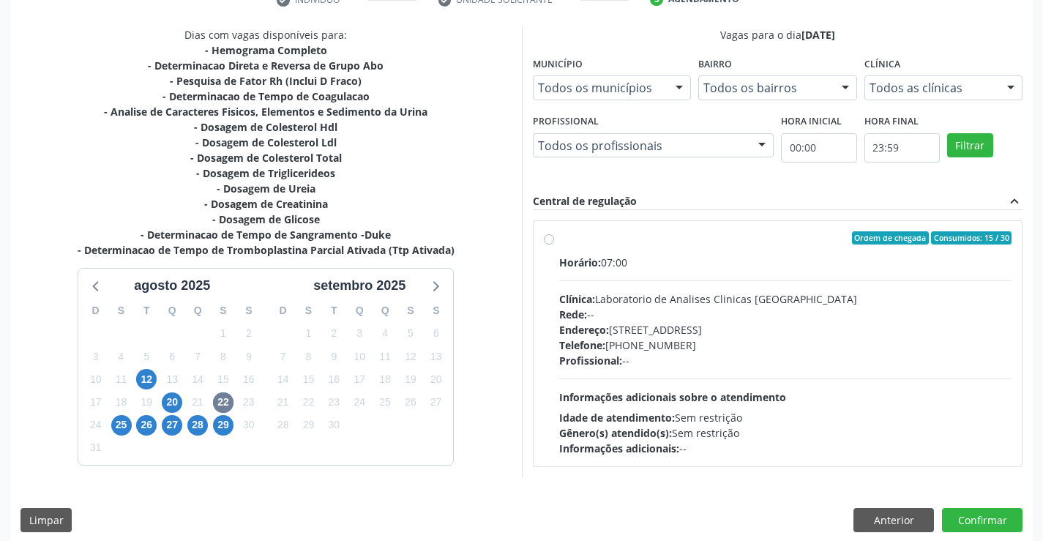
click at [555, 239] on div "Ordem de chegada Consumidos: 15 / 30 Horário: 07:00 Clínica: Laboratorio de Ana…" at bounding box center [778, 343] width 468 height 225
radio input "true"
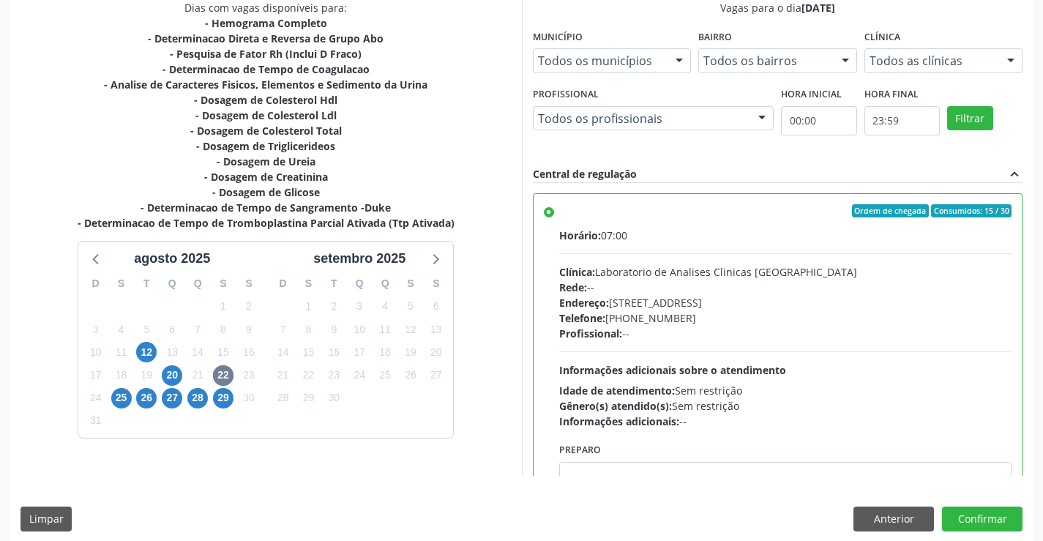
scroll to position [334, 0]
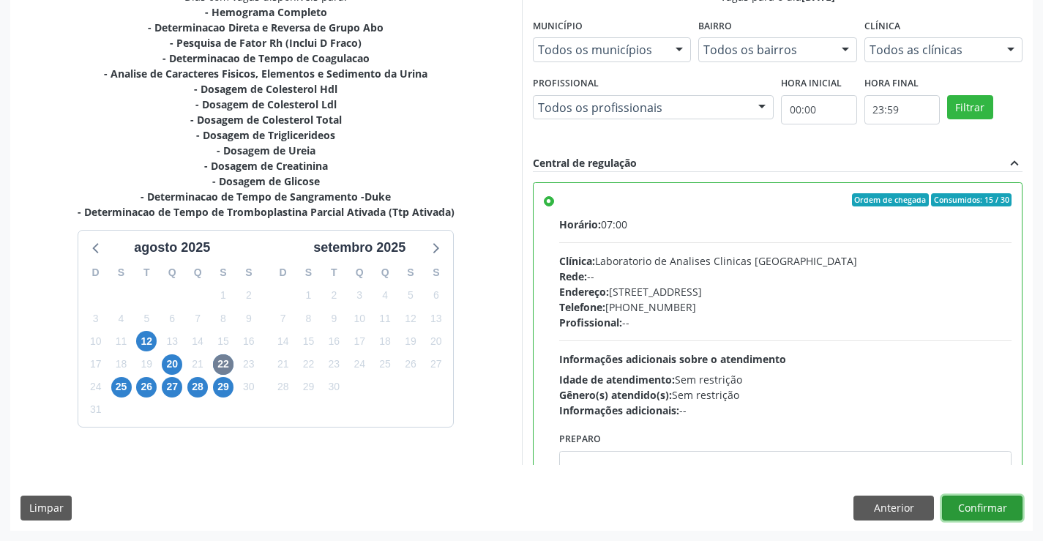
click at [962, 509] on button "Confirmar" at bounding box center [982, 508] width 81 height 25
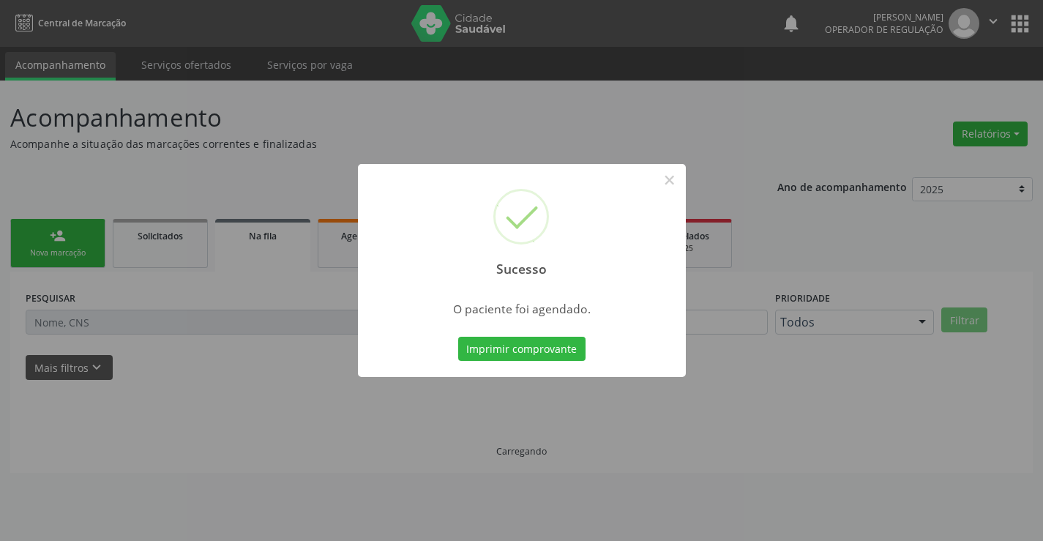
scroll to position [0, 0]
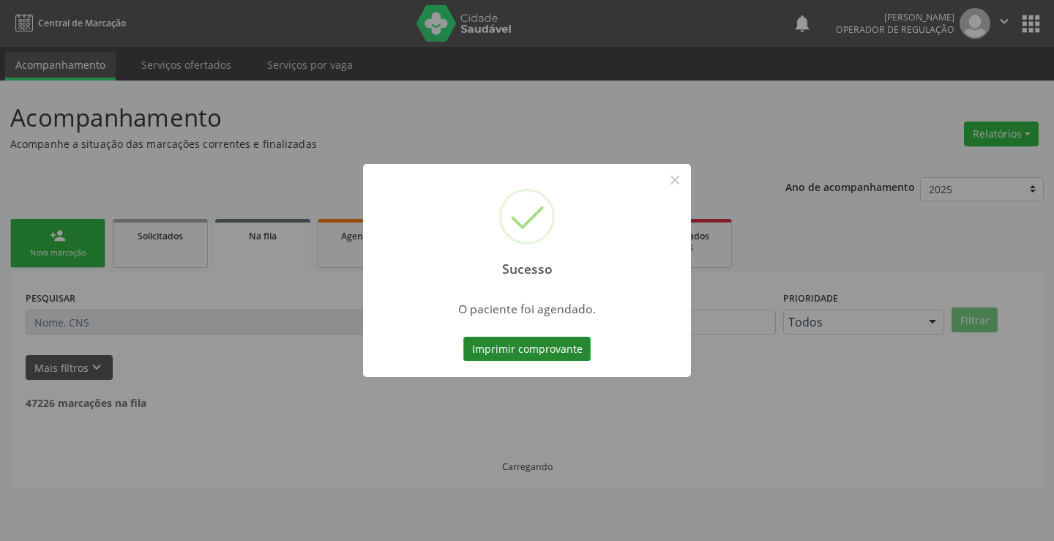
click at [553, 343] on button "Imprimir comprovante" at bounding box center [526, 349] width 127 height 25
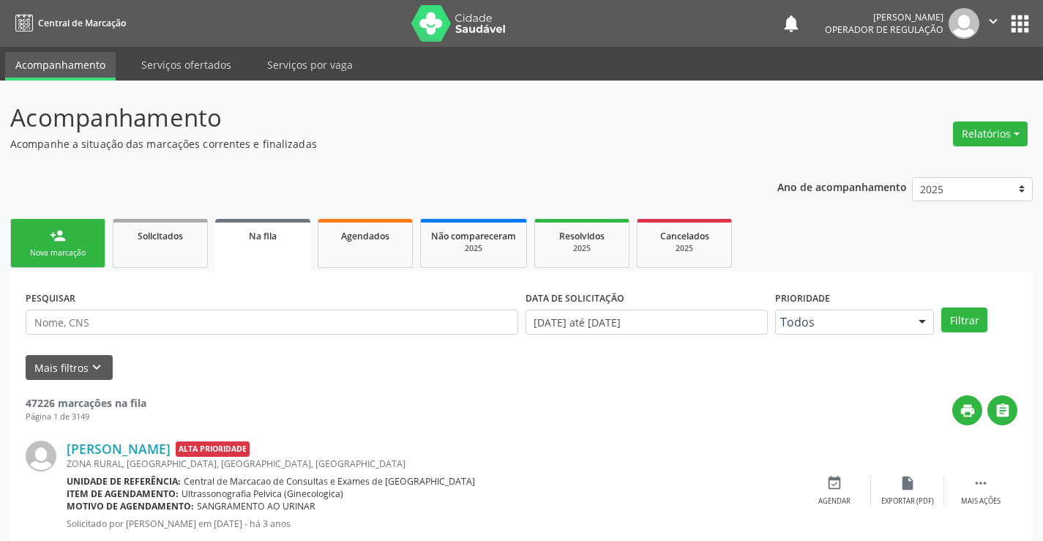
click at [87, 250] on div "Nova marcação" at bounding box center [57, 252] width 73 height 11
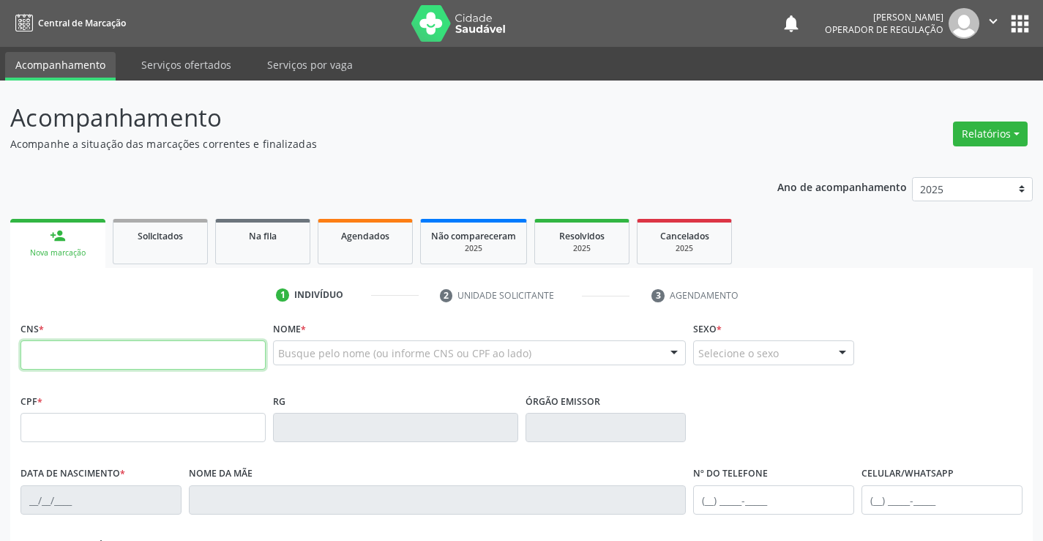
click at [63, 353] on input "text" at bounding box center [142, 354] width 245 height 29
type input "706 8082 7389 7024"
type input "0646297406"
type input "[DATE]"
type input "[PHONE_NUMBER]"
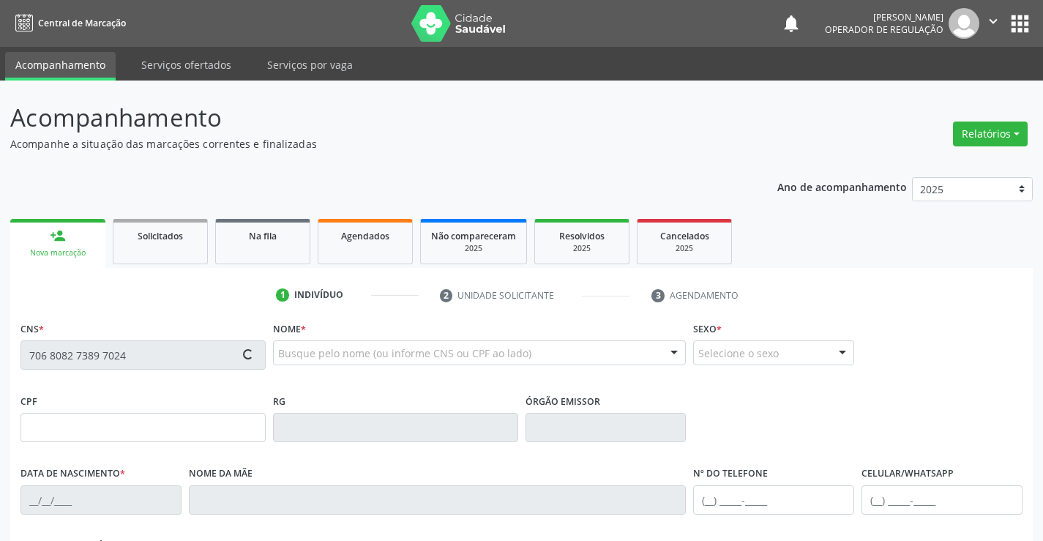
type input "67"
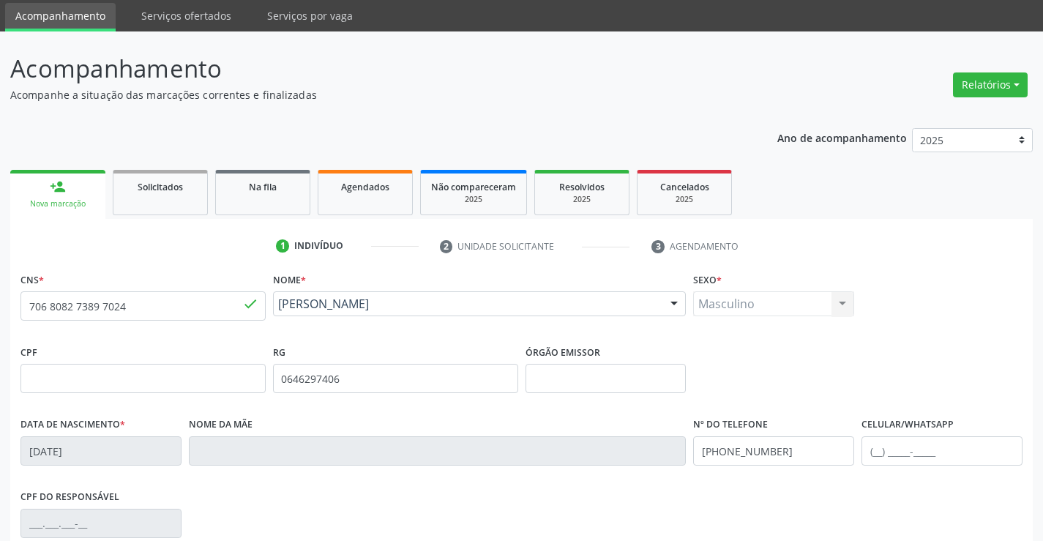
scroll to position [73, 0]
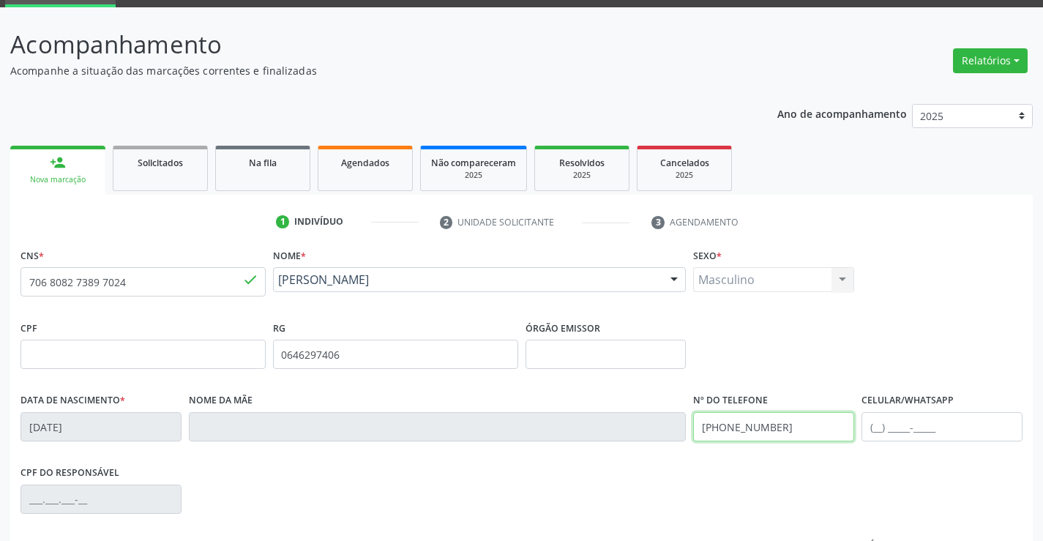
click at [785, 426] on input "[PHONE_NUMBER]" at bounding box center [773, 426] width 161 height 29
type input "[PHONE_NUMBER]"
click at [874, 433] on input "text" at bounding box center [942, 426] width 161 height 29
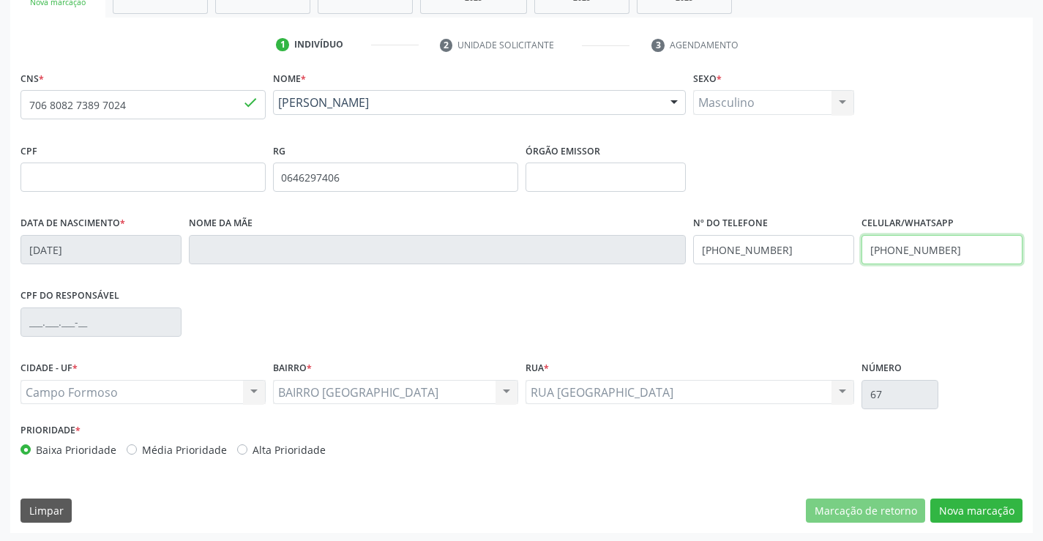
scroll to position [253, 0]
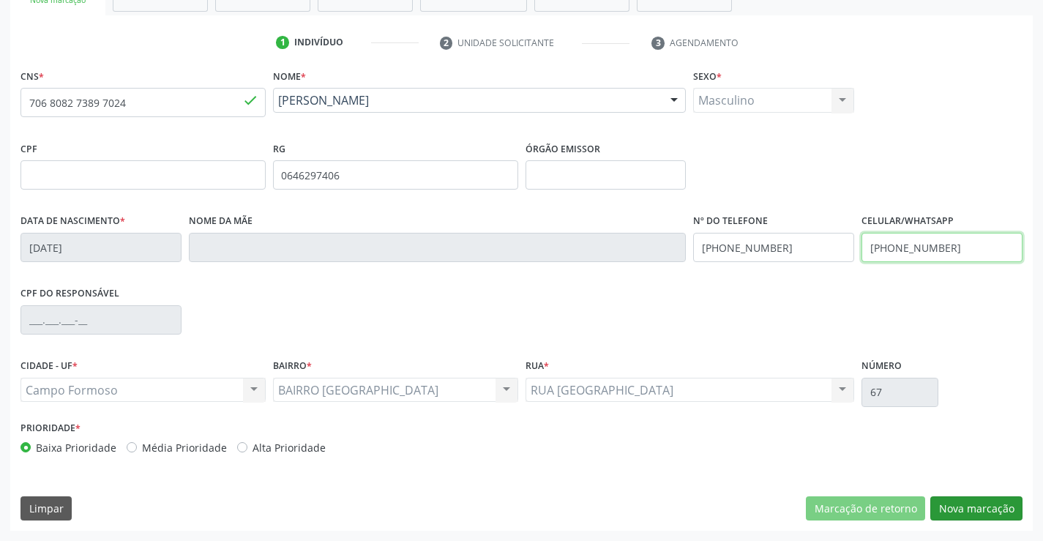
type input "[PHONE_NUMBER]"
click at [981, 504] on button "Nova marcação" at bounding box center [976, 508] width 92 height 25
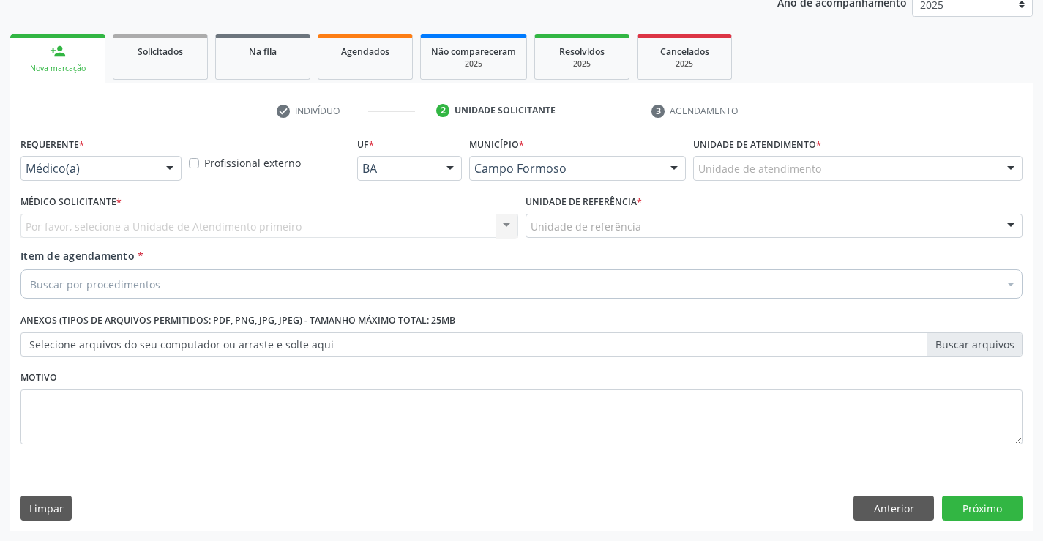
scroll to position [184, 0]
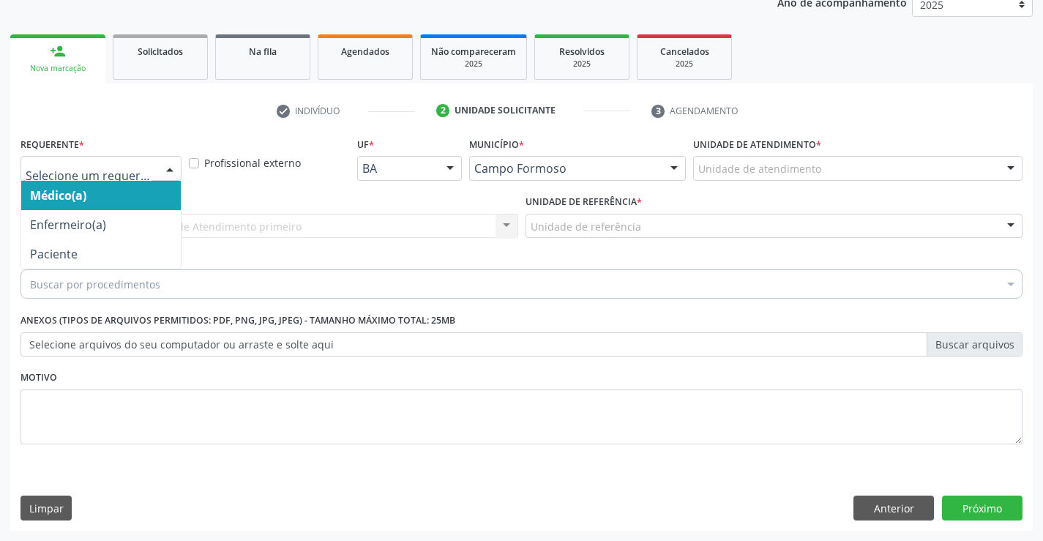
click at [173, 168] on div at bounding box center [170, 169] width 22 height 25
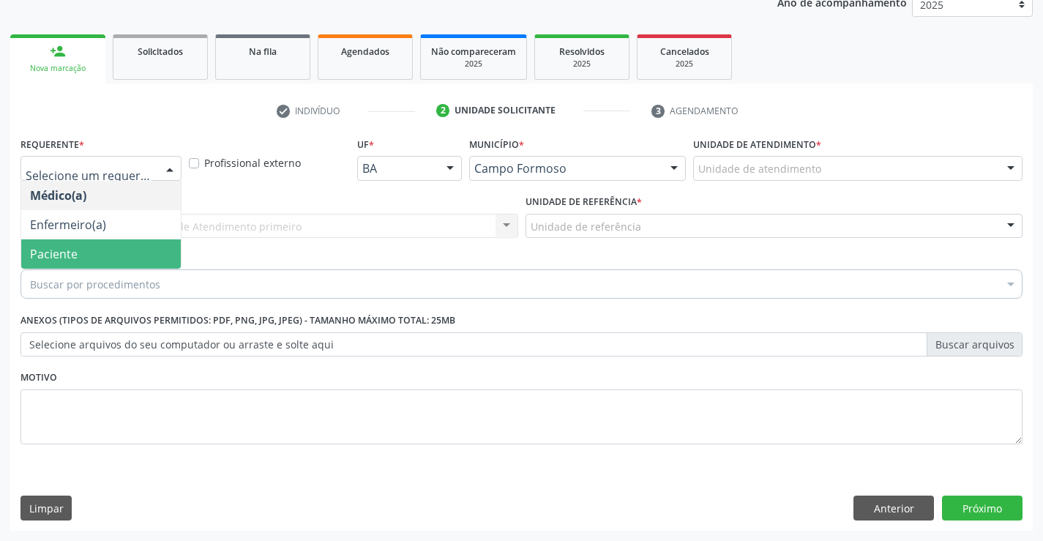
click at [103, 254] on span "Paciente" at bounding box center [101, 253] width 160 height 29
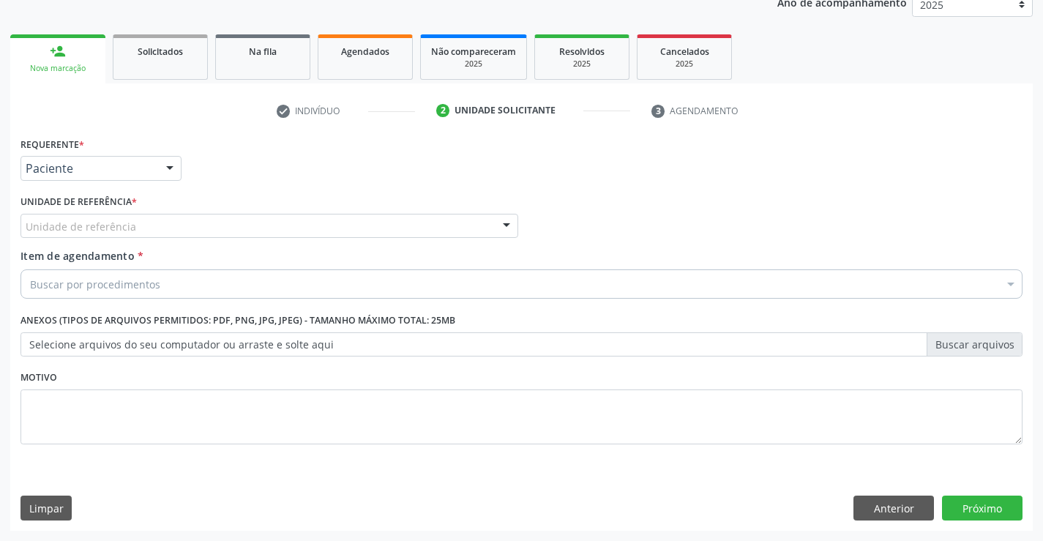
click at [168, 225] on div "Unidade de referência" at bounding box center [269, 226] width 498 height 25
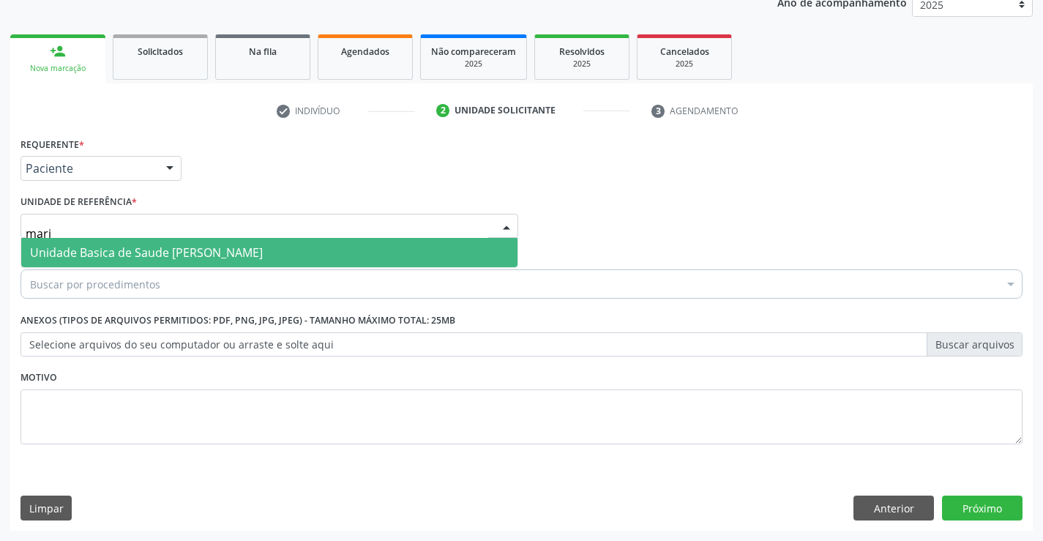
type input "maria"
click at [201, 249] on span "Unidade Basica de Saude [PERSON_NAME]" at bounding box center [146, 252] width 233 height 16
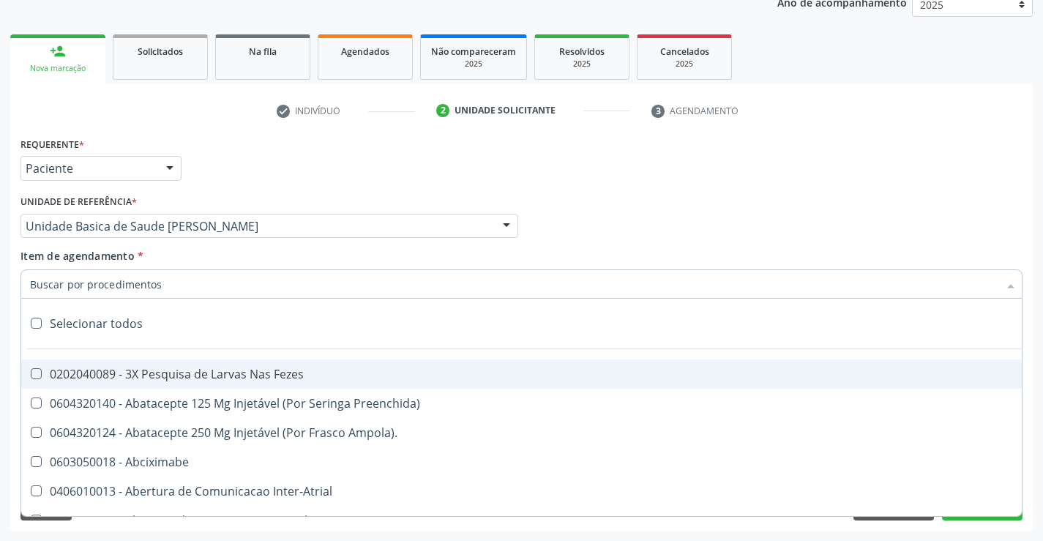
click at [178, 288] on div at bounding box center [521, 283] width 1002 height 29
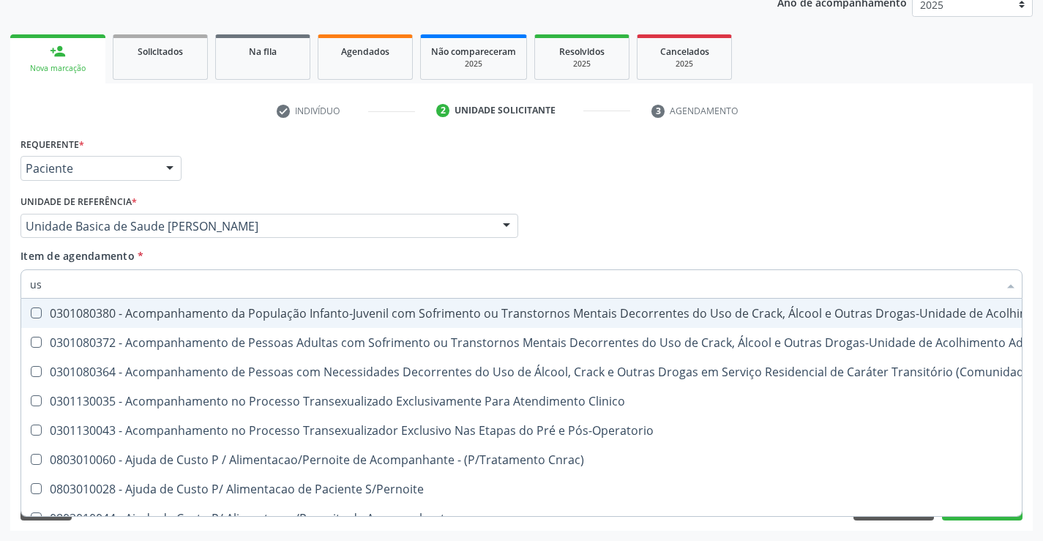
type input "usg"
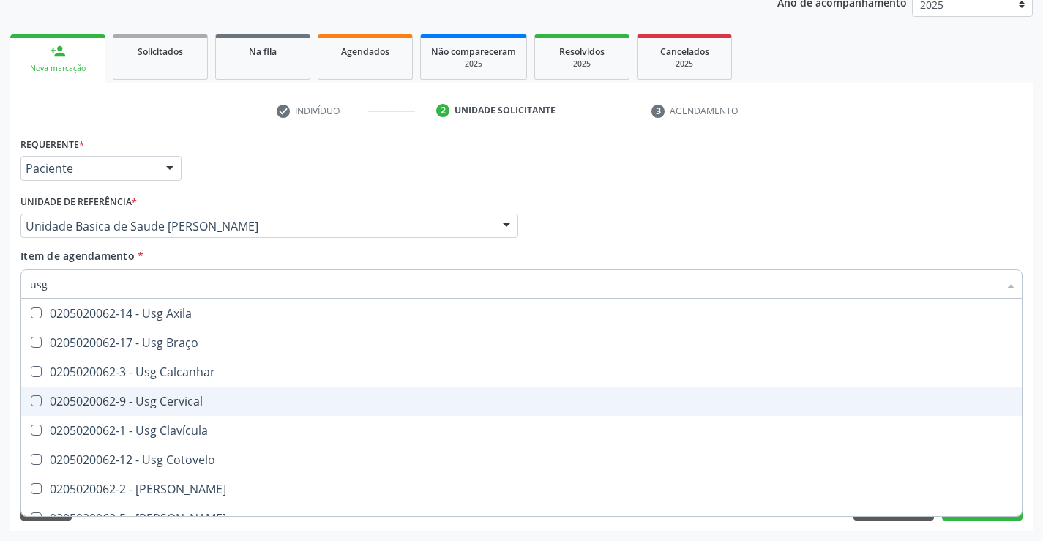
click at [183, 397] on div "0205020062-9 - Usg Cervical" at bounding box center [521, 401] width 983 height 12
checkbox Cervical "true"
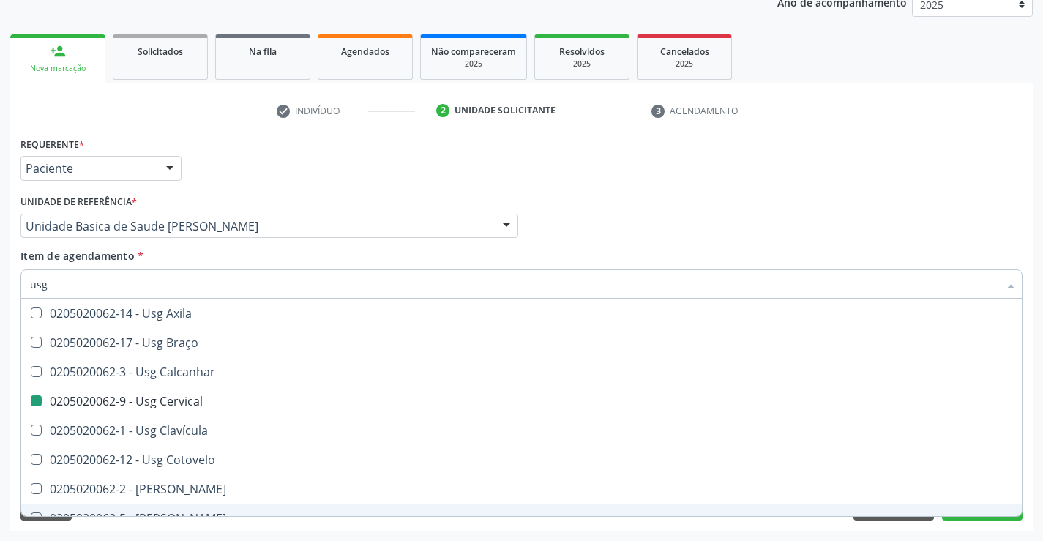
click at [78, 527] on div "Requerente * Paciente Médico(a) Enfermeiro(a) Paciente Nenhum resultado encontr…" at bounding box center [521, 331] width 1023 height 397
